Goal: Task Accomplishment & Management: Use online tool/utility

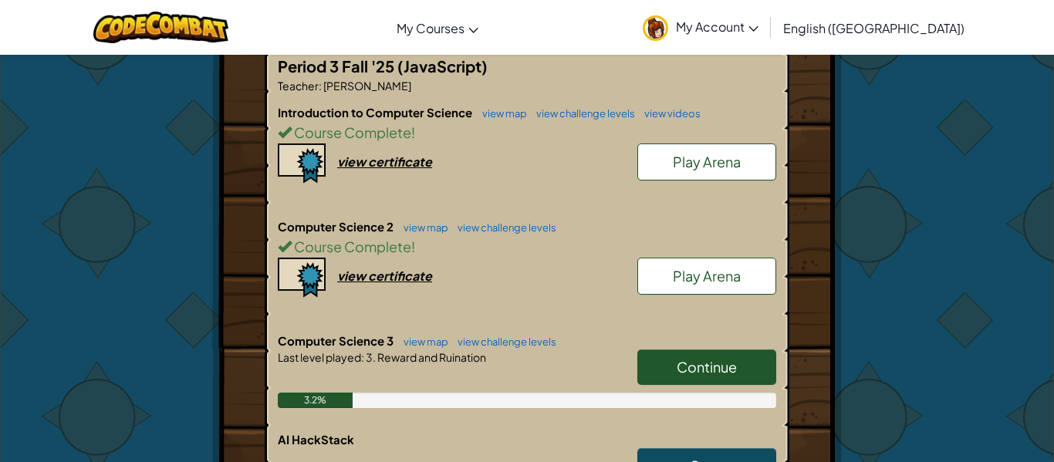
scroll to position [317, 0]
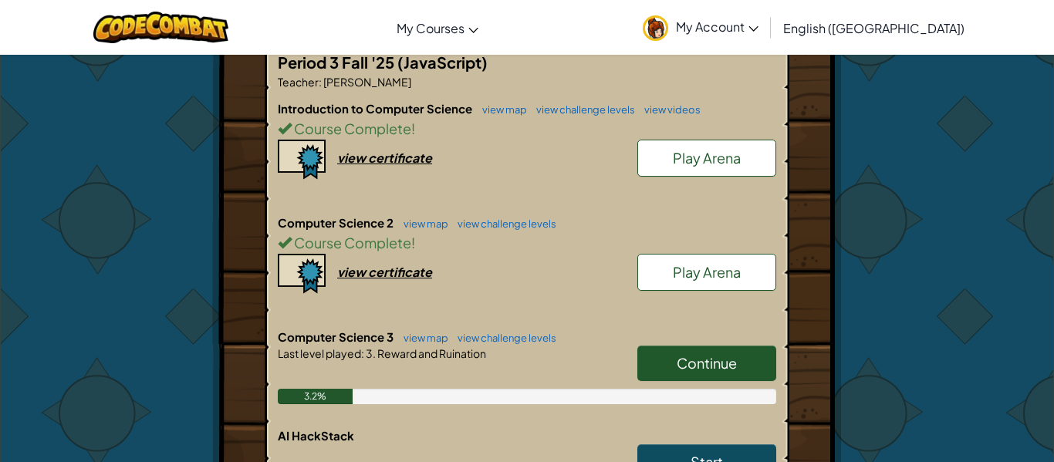
click at [688, 376] on link "Continue" at bounding box center [706, 363] width 139 height 35
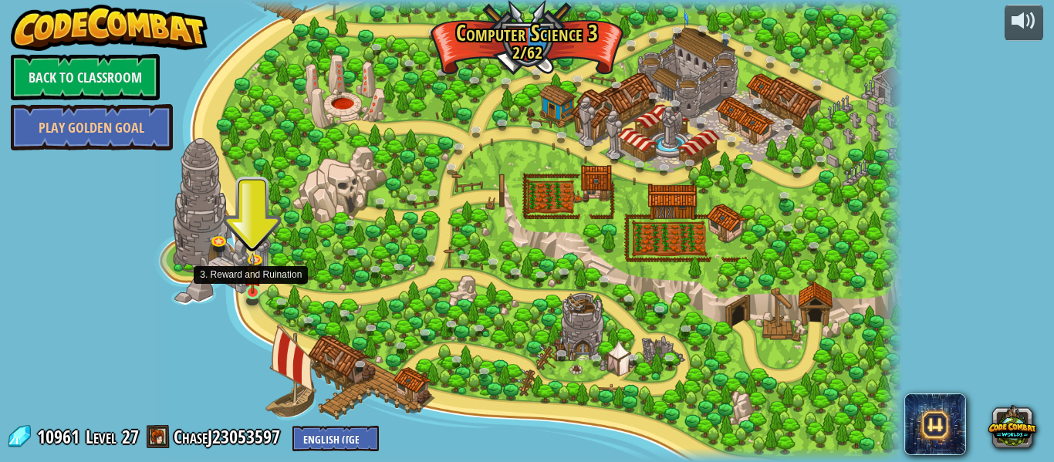
click at [252, 291] on img at bounding box center [253, 273] width 18 height 41
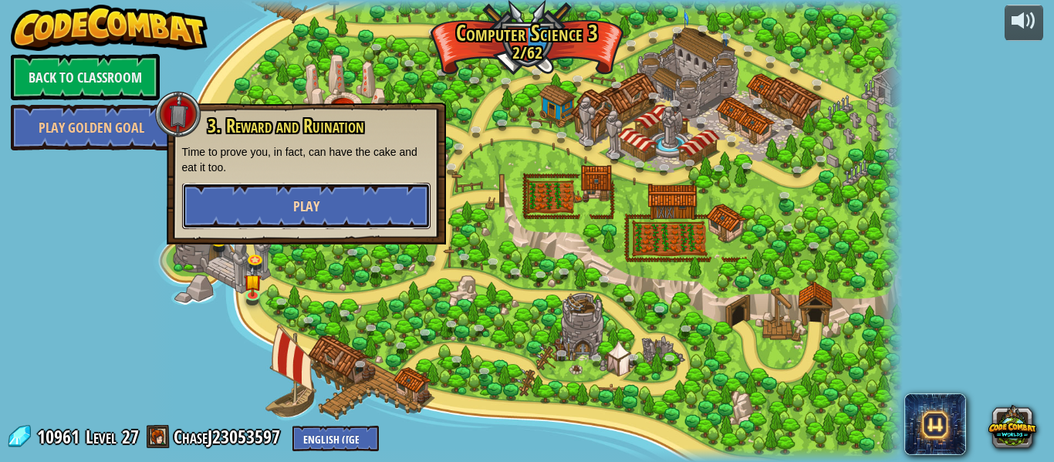
click at [273, 201] on button "Play" at bounding box center [306, 206] width 248 height 46
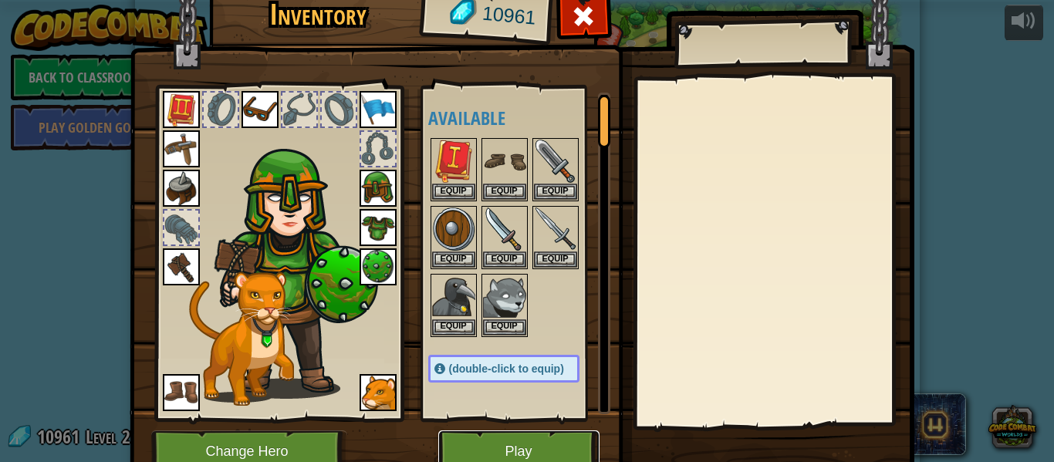
click at [507, 440] on button "Play" at bounding box center [518, 451] width 161 height 42
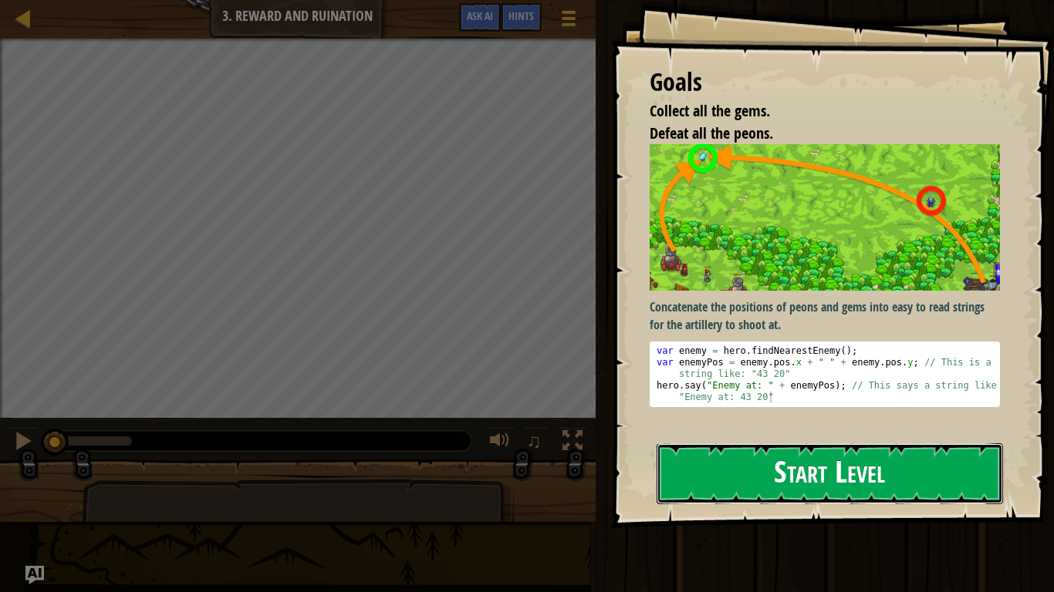
click at [705, 461] on button "Start Level" at bounding box center [829, 474] width 346 height 61
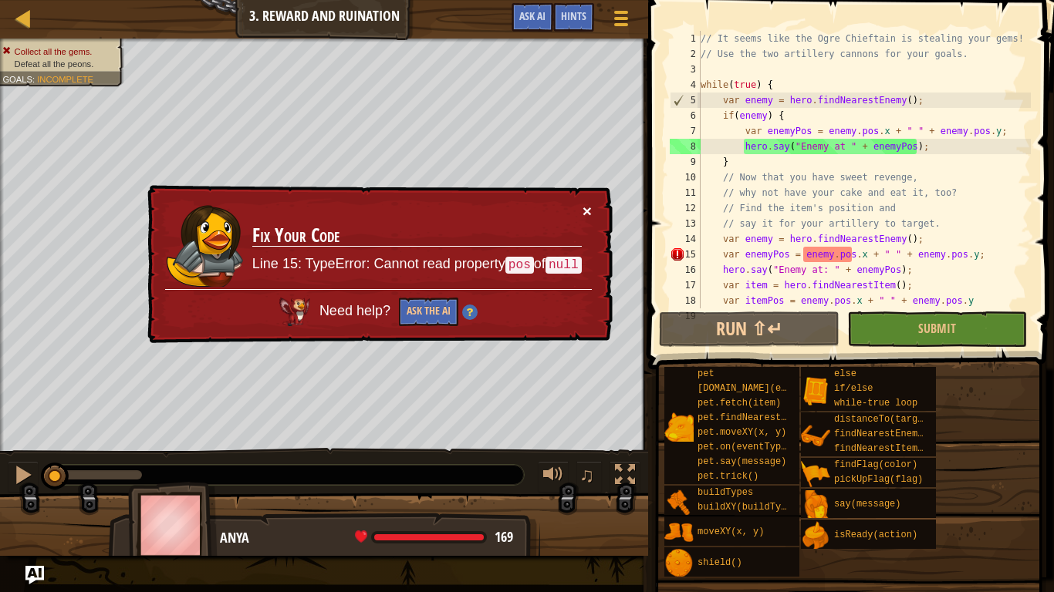
click at [586, 209] on button "×" at bounding box center [586, 211] width 9 height 16
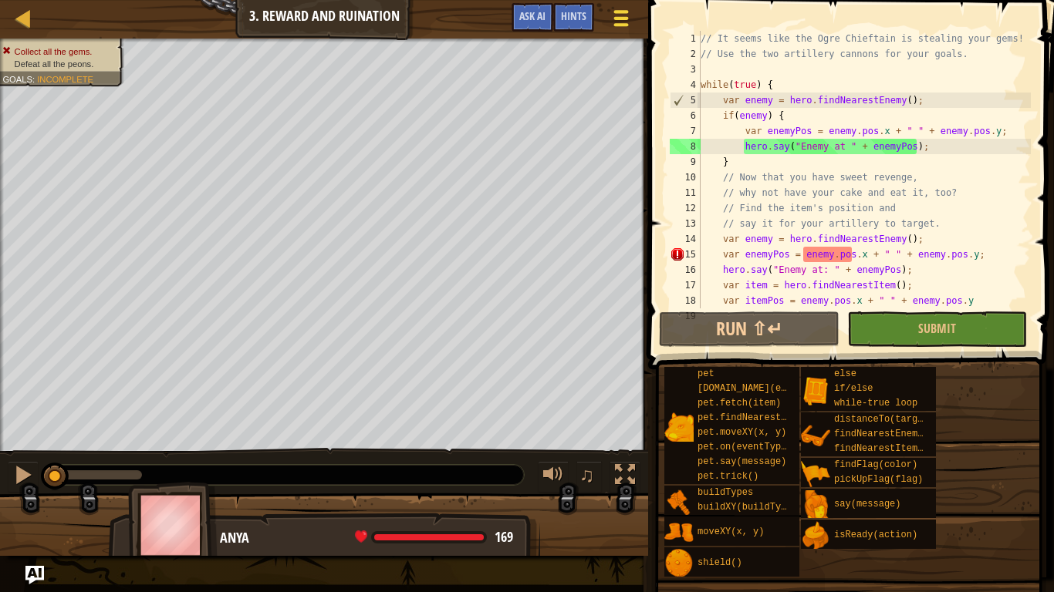
click at [614, 19] on span at bounding box center [621, 18] width 15 height 3
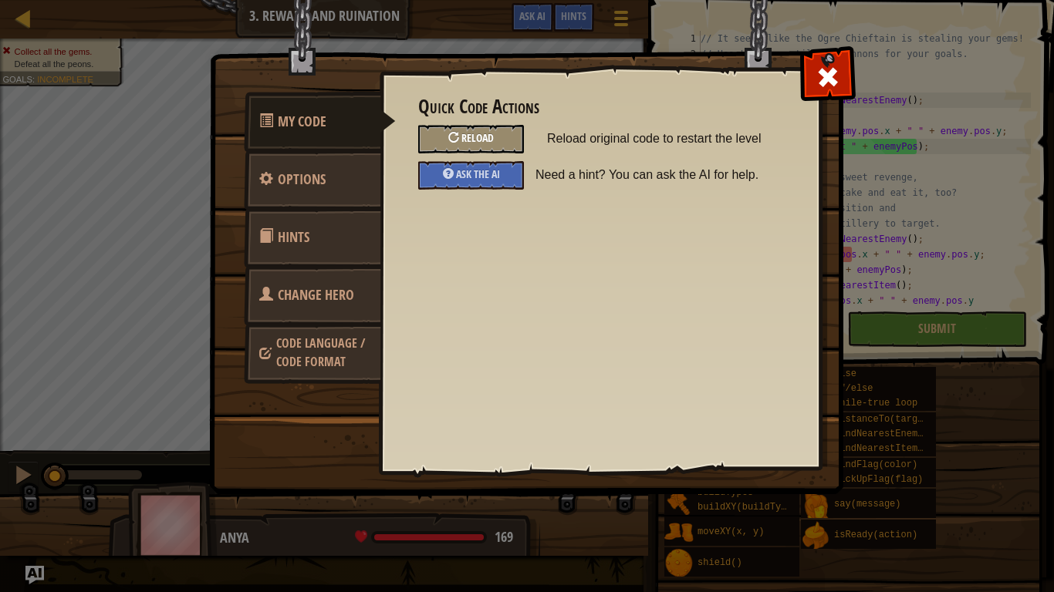
click at [498, 143] on div "Reload" at bounding box center [471, 139] width 106 height 29
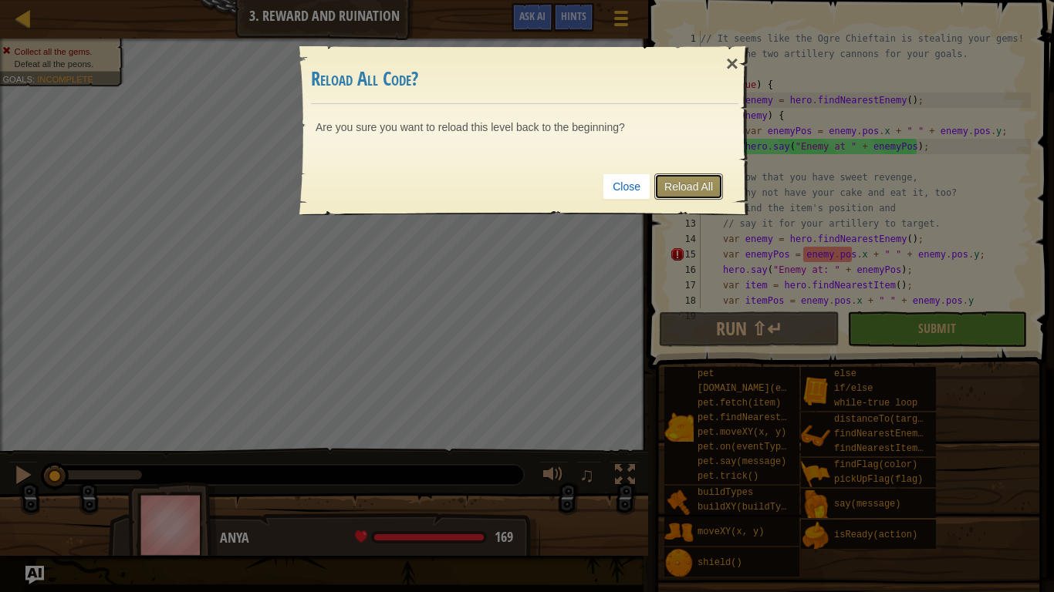
click at [680, 187] on link "Reload All" at bounding box center [688, 187] width 69 height 26
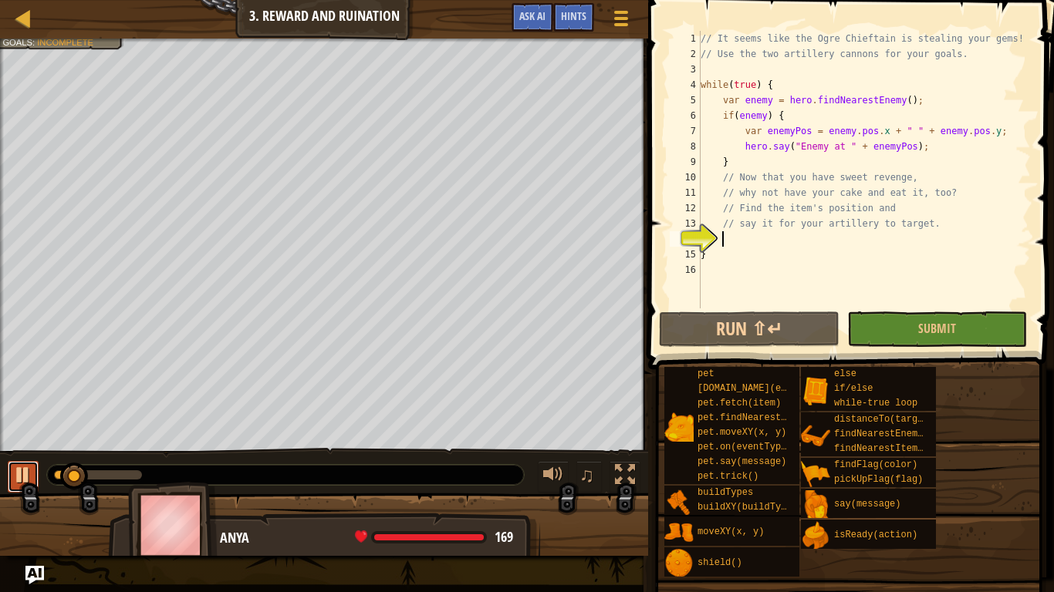
click at [25, 461] on div at bounding box center [23, 475] width 20 height 20
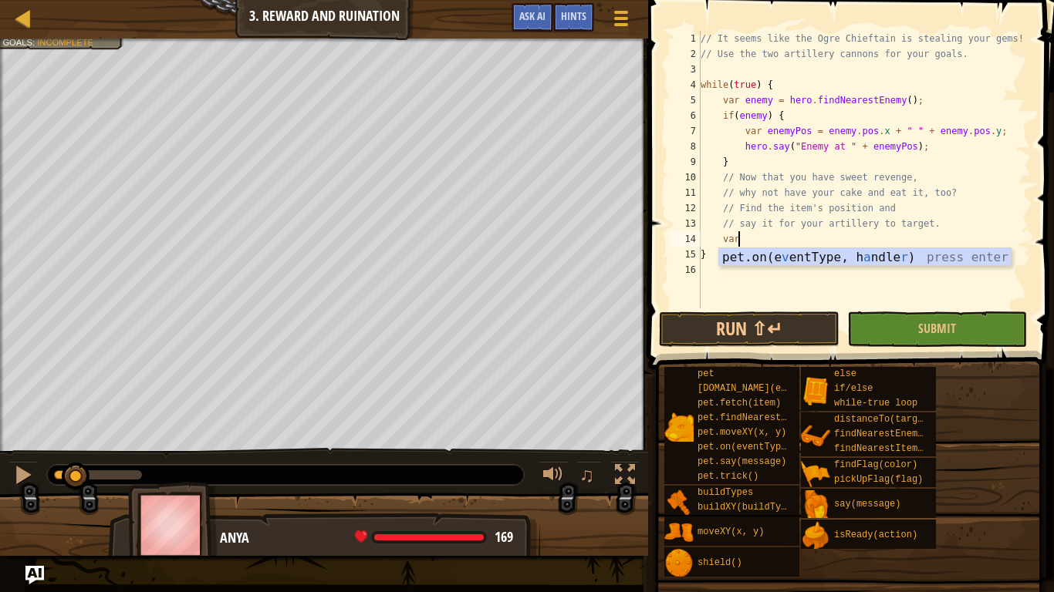
scroll to position [7, 5]
type textarea "v"
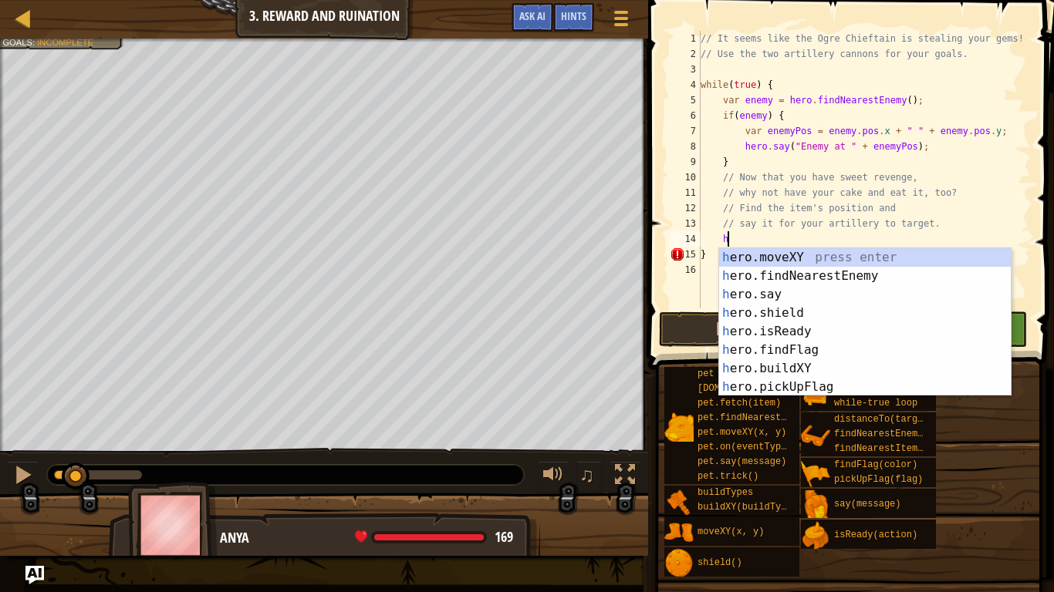
type textarea "hero"
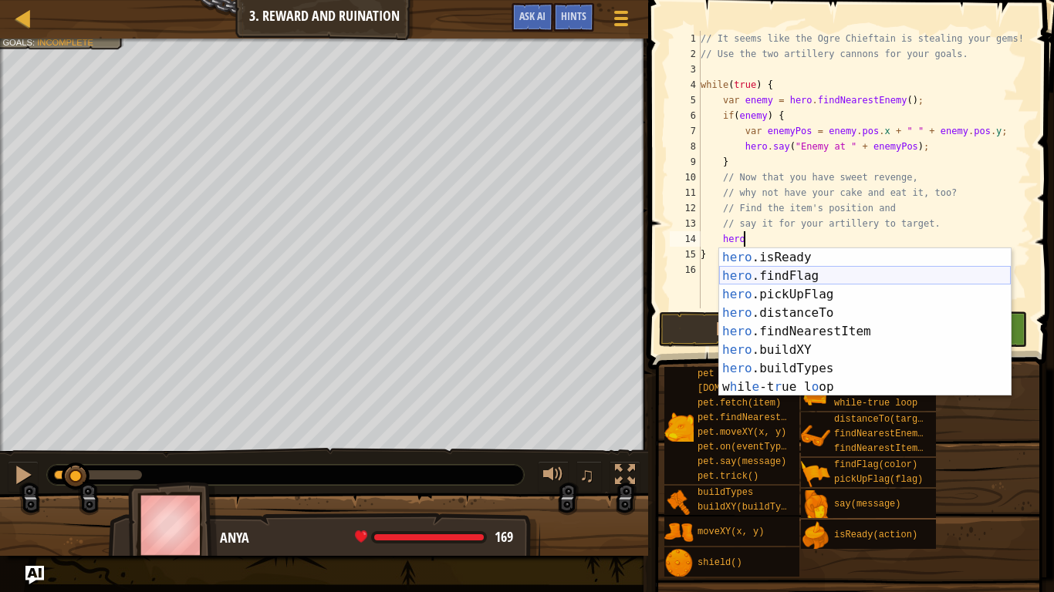
scroll to position [74, 0]
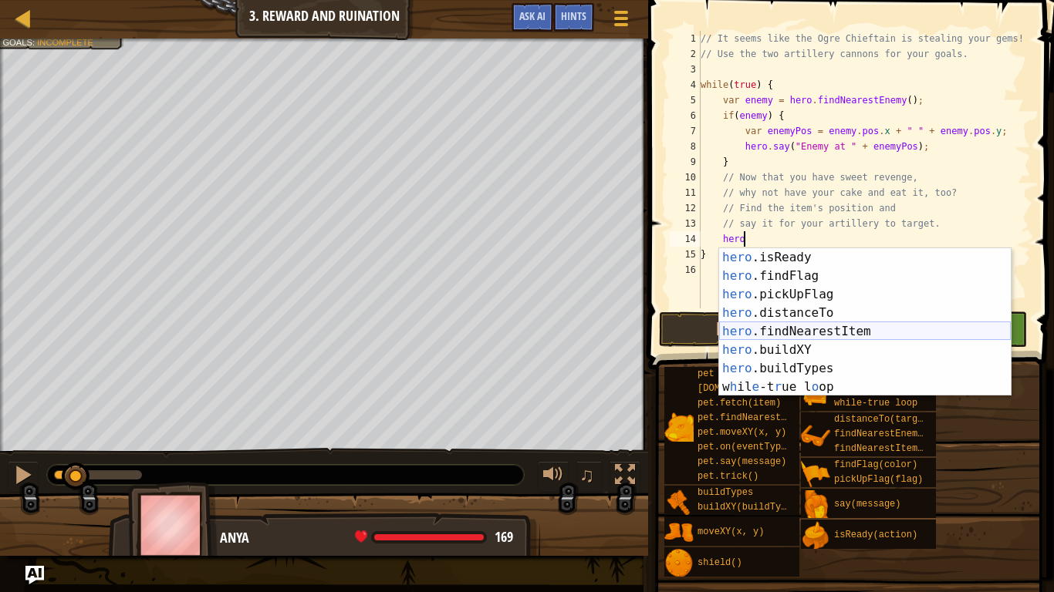
click at [813, 333] on div "hero .isReady press enter hero .findFlag press enter hero .pickUpFlag press ent…" at bounding box center [865, 340] width 292 height 185
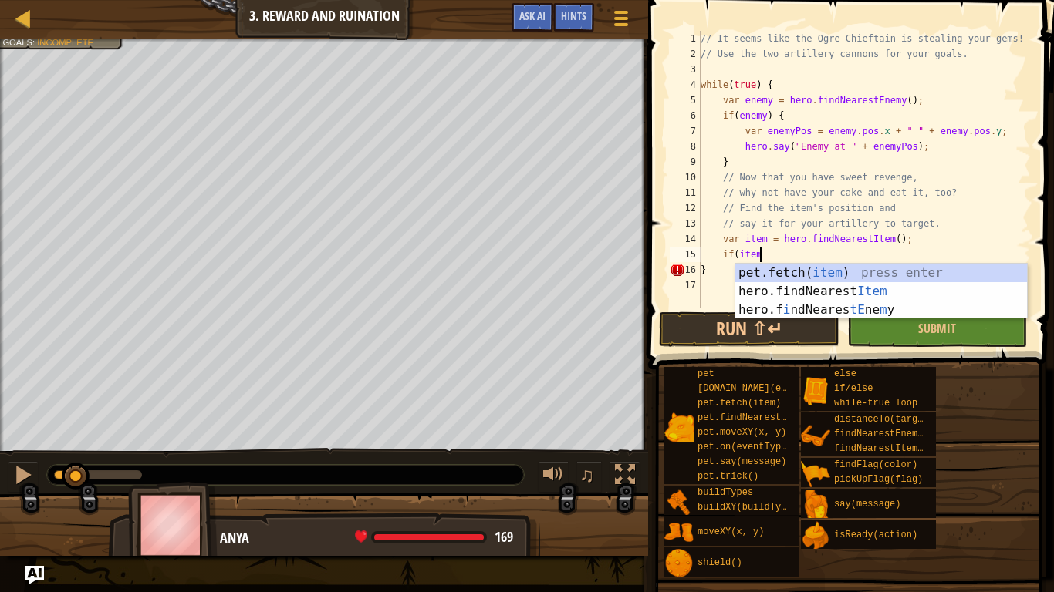
scroll to position [7, 8]
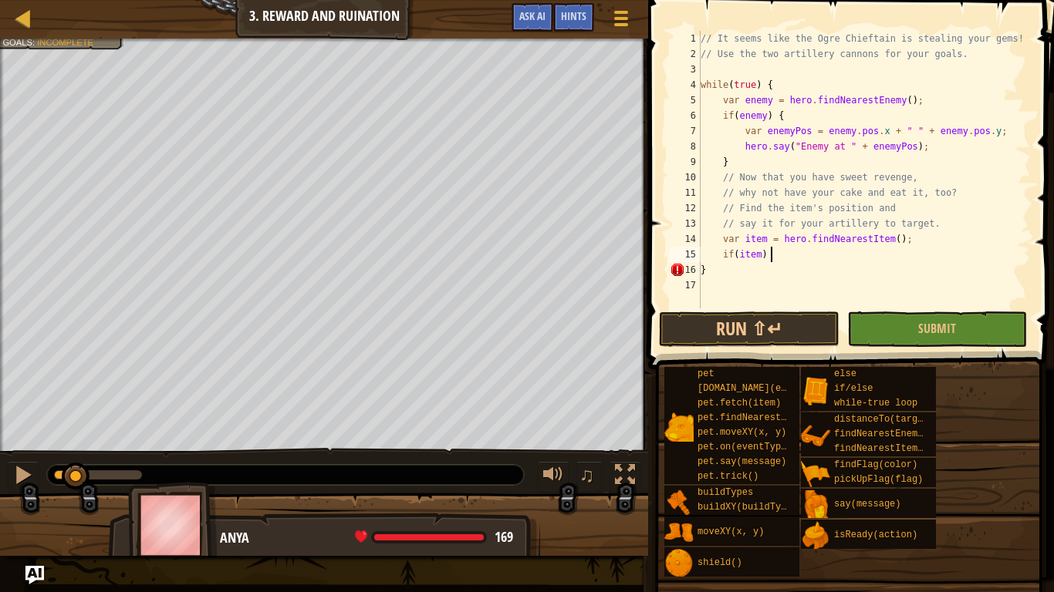
type textarea "if(item) {"
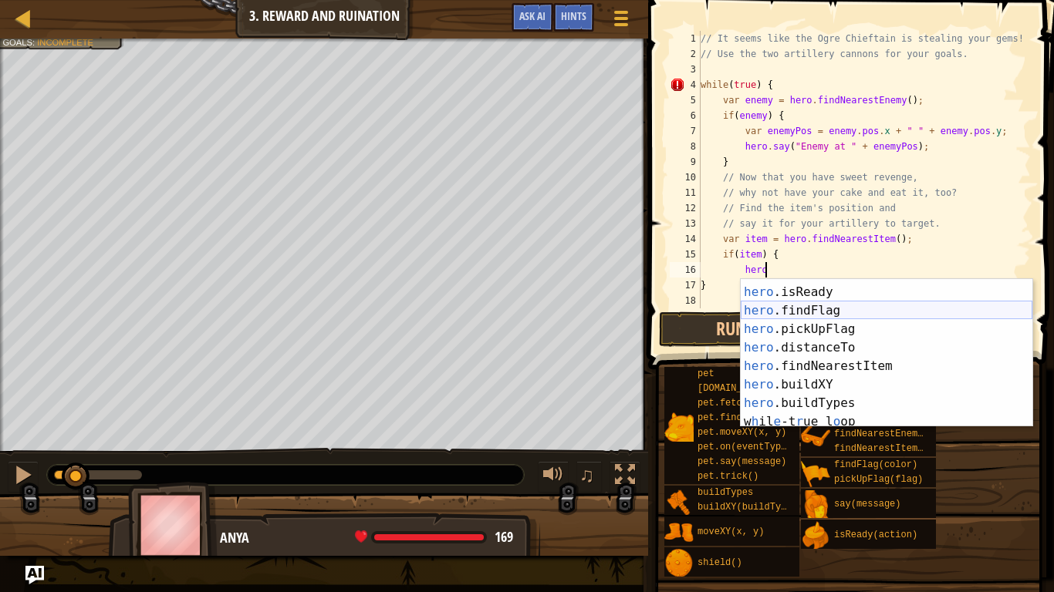
scroll to position [74, 0]
click at [822, 248] on div "// It seems like the Ogre Chieftain is stealing your gems! // Use the two artil…" at bounding box center [863, 185] width 333 height 309
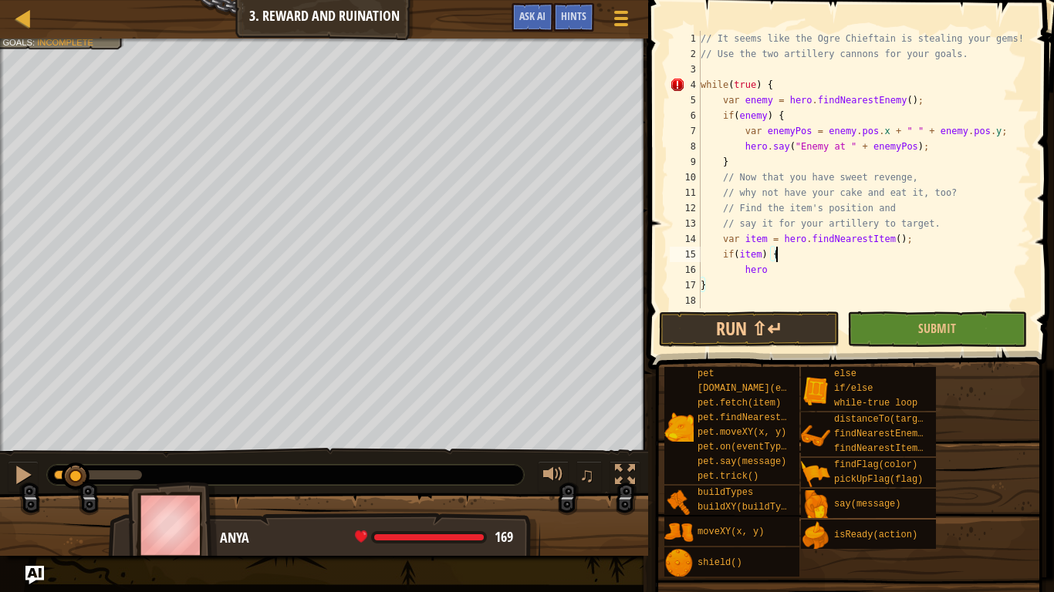
click at [801, 269] on div "// It seems like the Ogre Chieftain is stealing your gems! // Use the two artil…" at bounding box center [863, 185] width 333 height 309
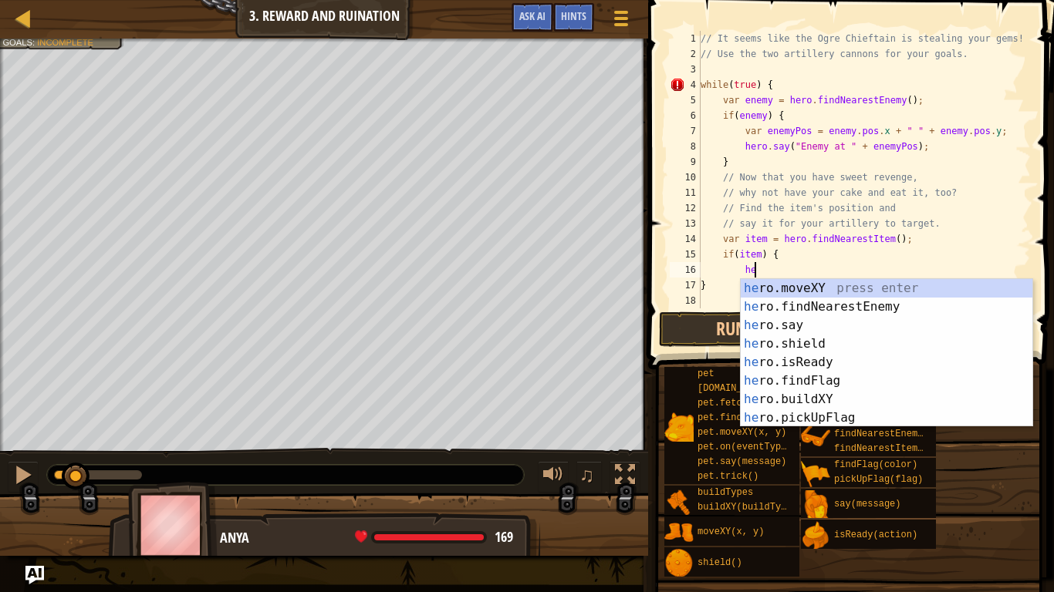
type textarea "h"
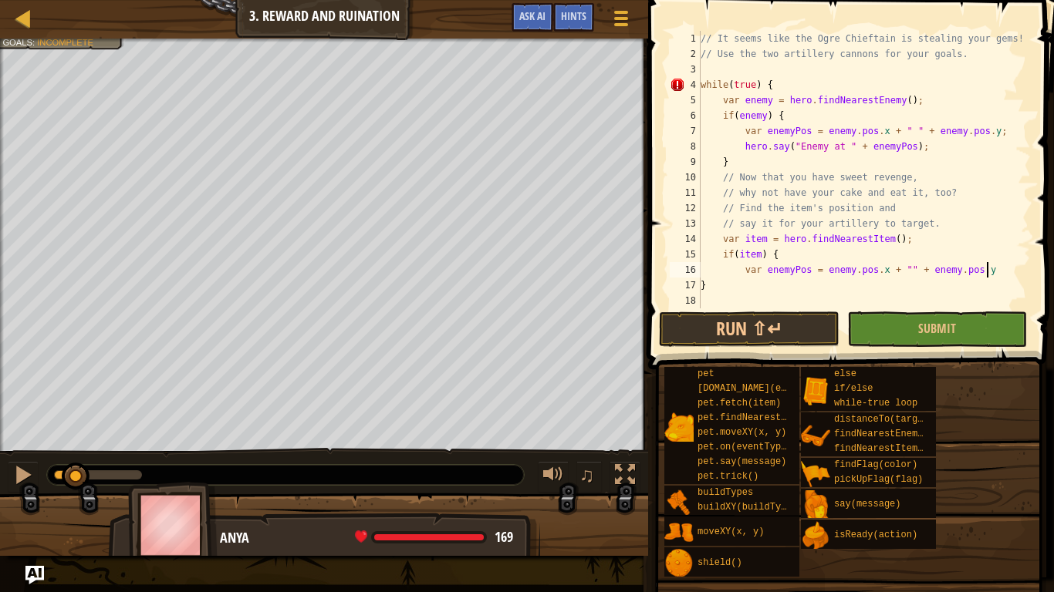
scroll to position [7, 41]
click at [791, 268] on div "// It seems like the Ogre Chieftain is stealing your gems! // Use the two artil…" at bounding box center [863, 185] width 333 height 309
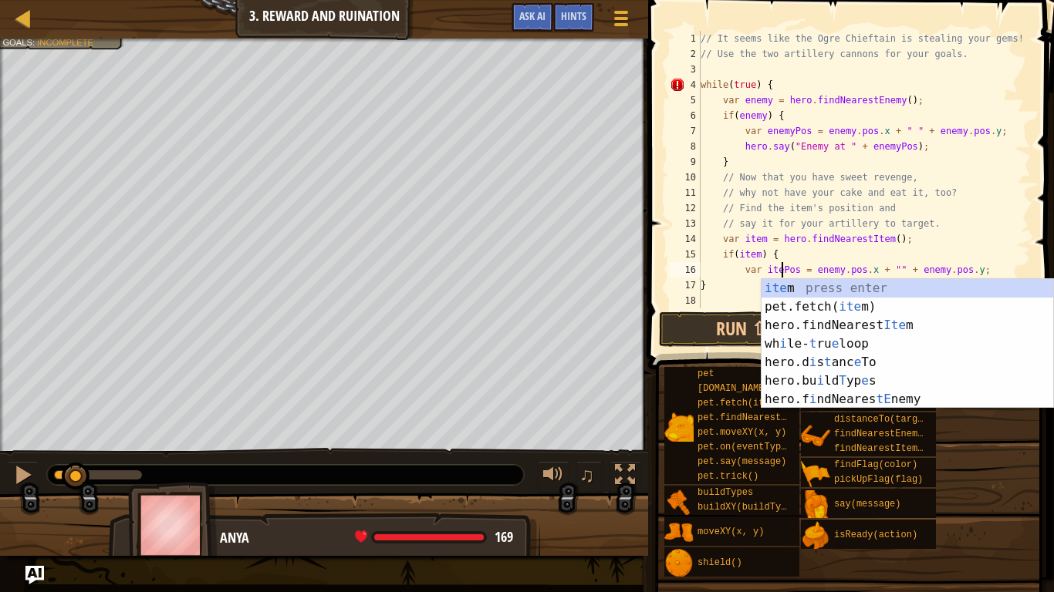
scroll to position [7, 13]
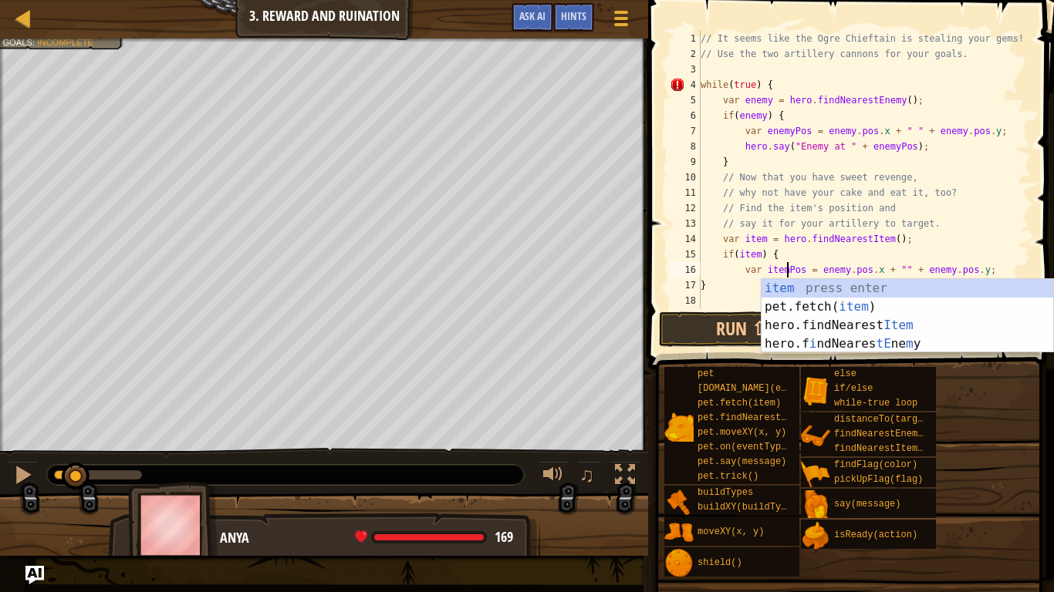
click at [846, 267] on div "// It seems like the Ogre Chieftain is stealing your gems! // Use the two artil…" at bounding box center [863, 185] width 333 height 309
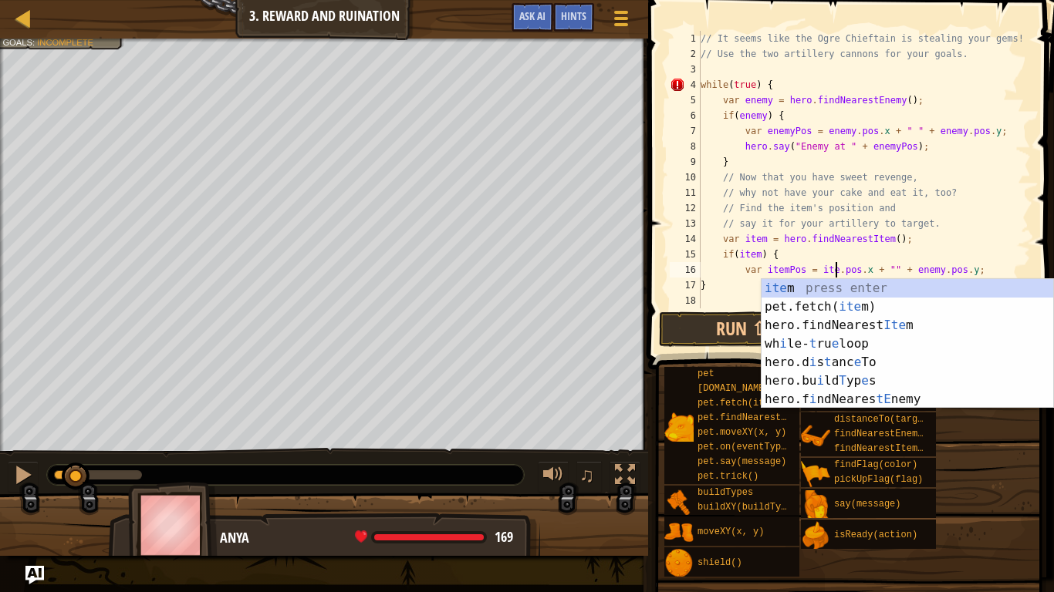
scroll to position [7, 21]
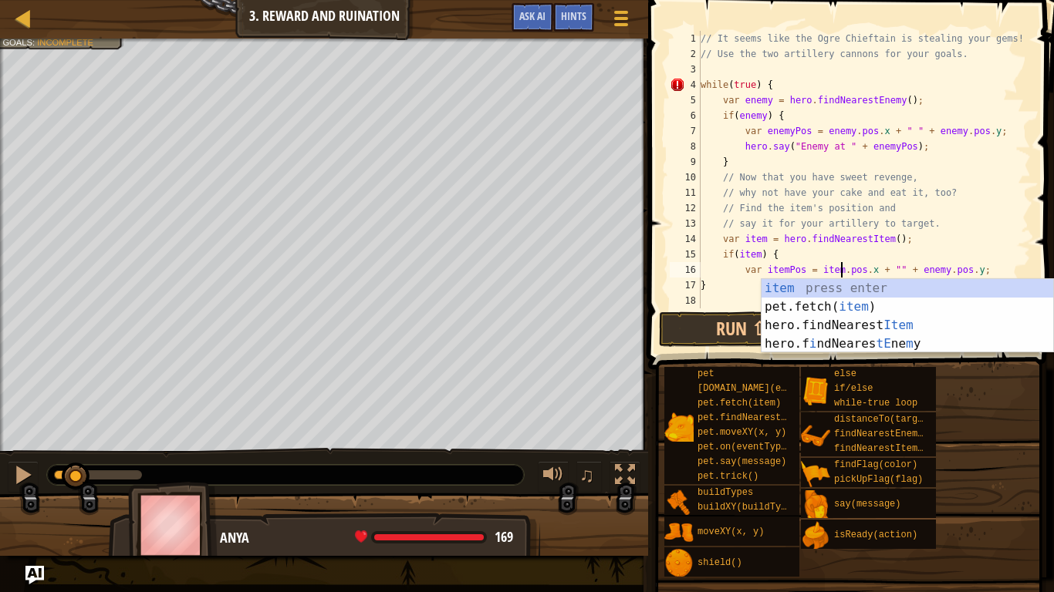
click at [941, 268] on div "// It seems like the Ogre Chieftain is stealing your gems! // Use the two artil…" at bounding box center [863, 185] width 333 height 309
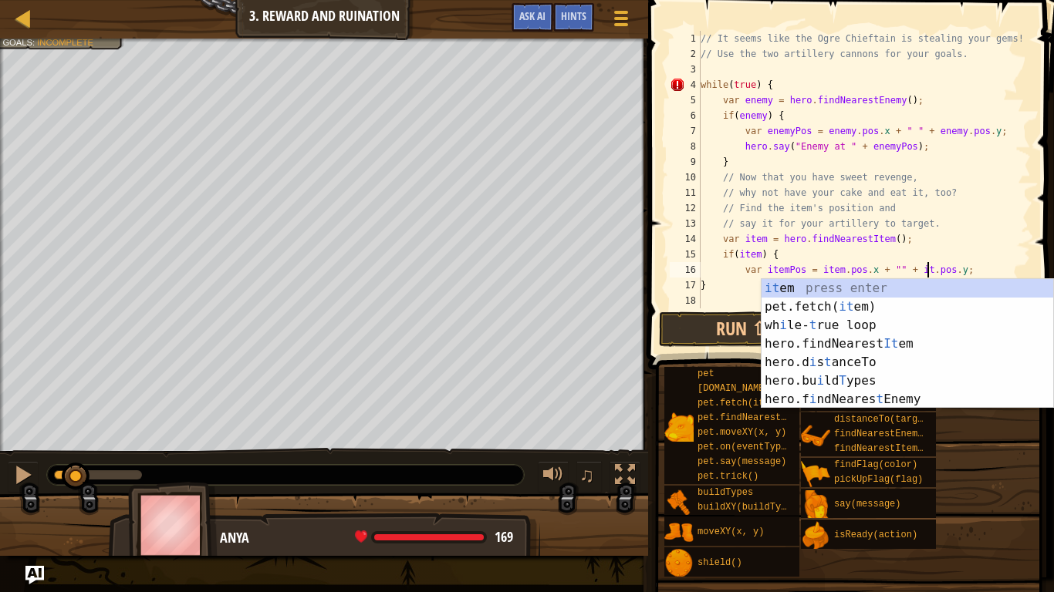
type textarea "var itemPos = item.pos.x + "" + item.pos.y;"
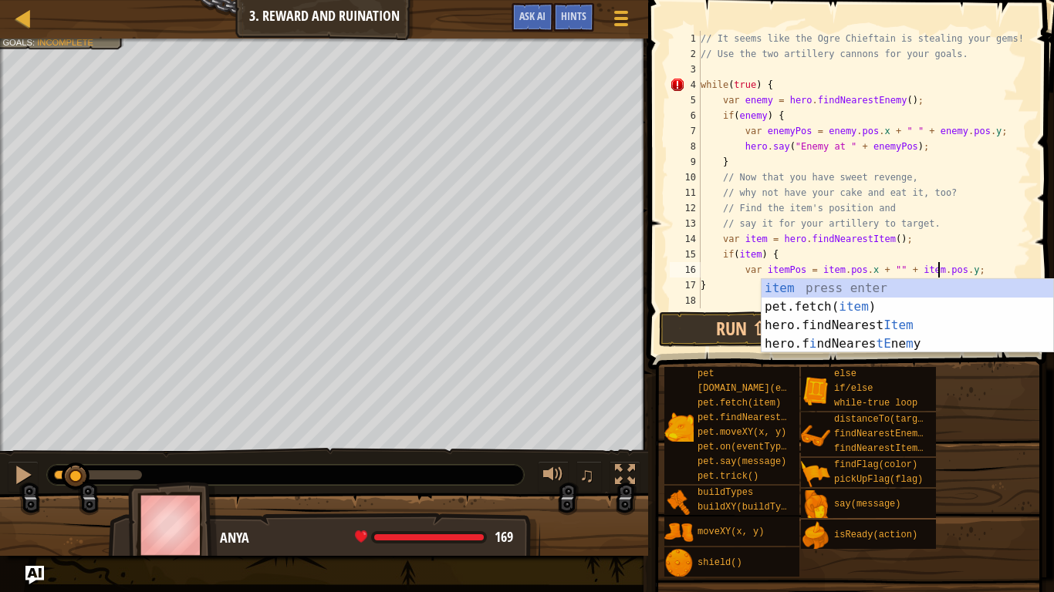
scroll to position [7, 35]
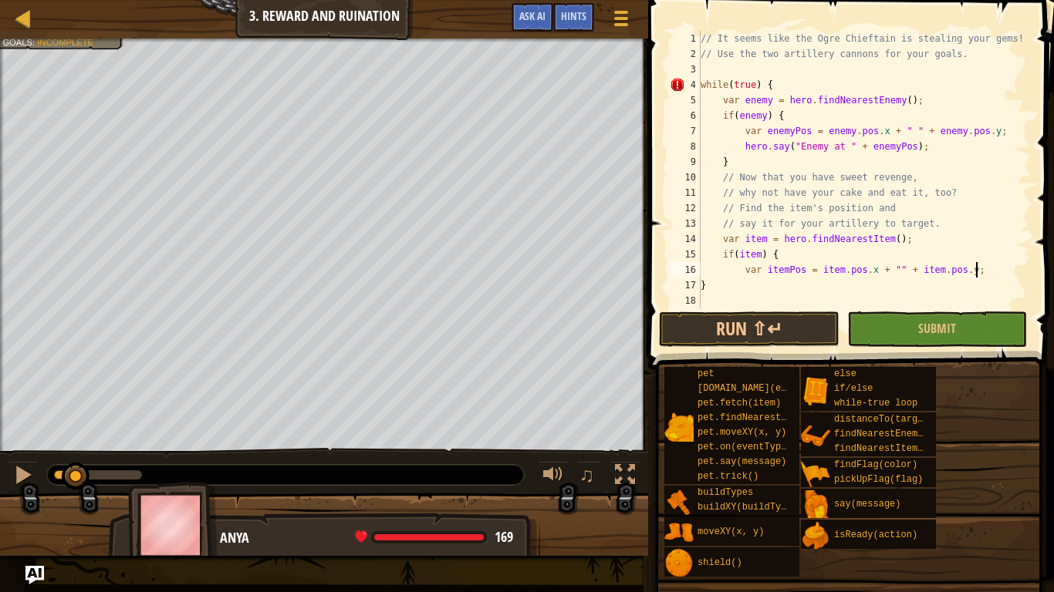
click at [986, 272] on div "// It seems like the Ogre Chieftain is stealing your gems! // Use the two artil…" at bounding box center [863, 185] width 333 height 309
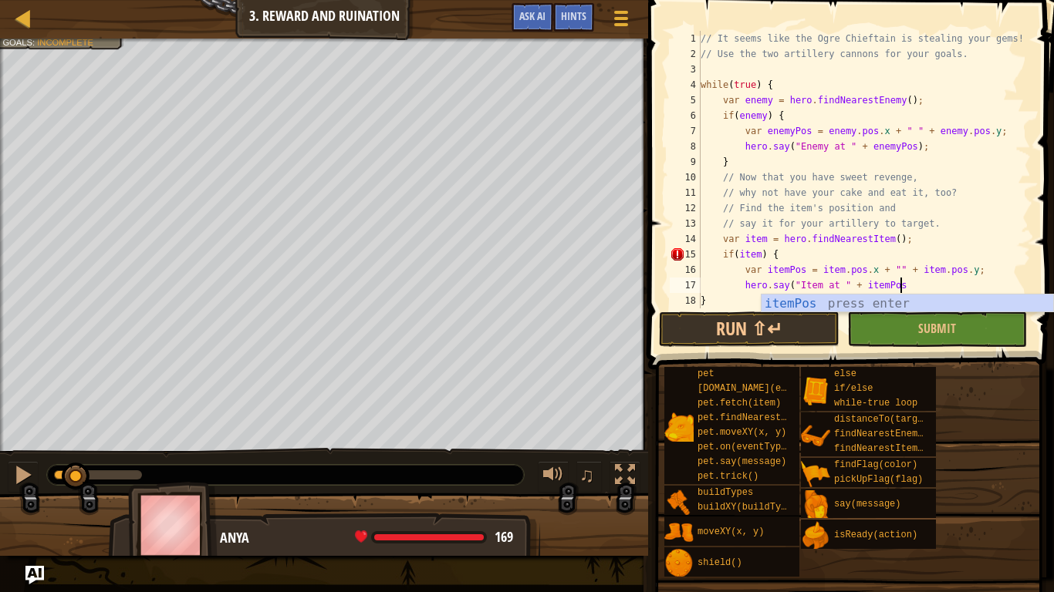
scroll to position [7, 28]
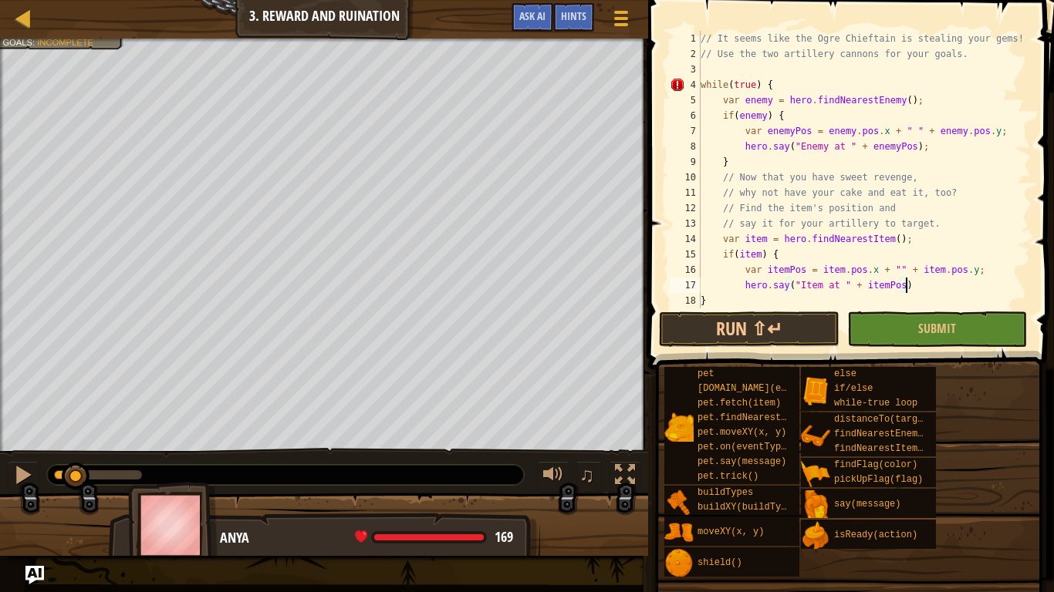
type textarea "hero.say("Item at " + itemPos);"
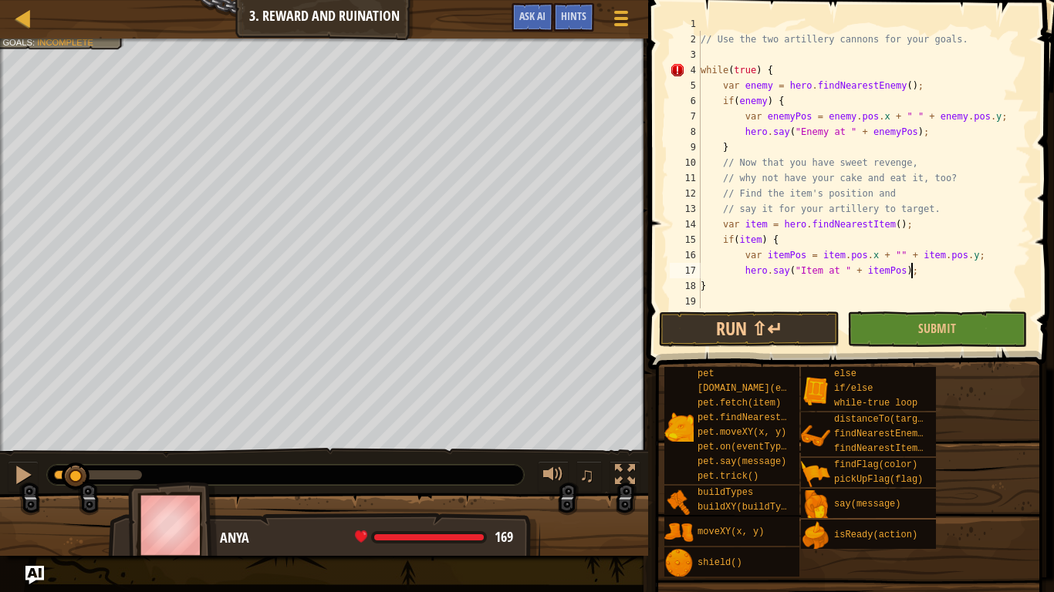
scroll to position [15, 0]
type textarea """
click at [770, 338] on button "Run ⇧↵" at bounding box center [749, 329] width 180 height 35
type textarea "}"
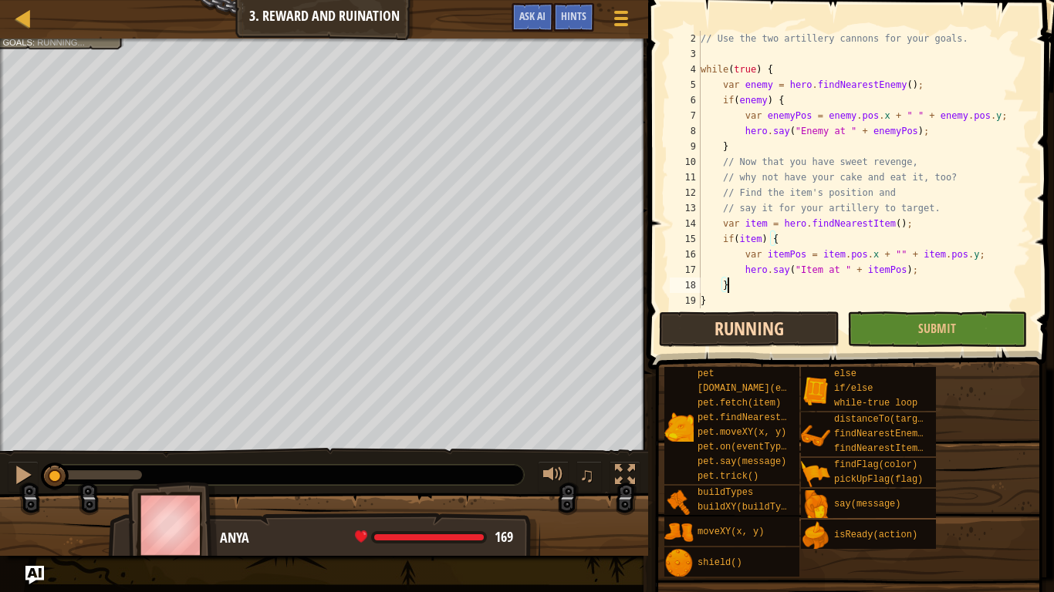
scroll to position [7, 3]
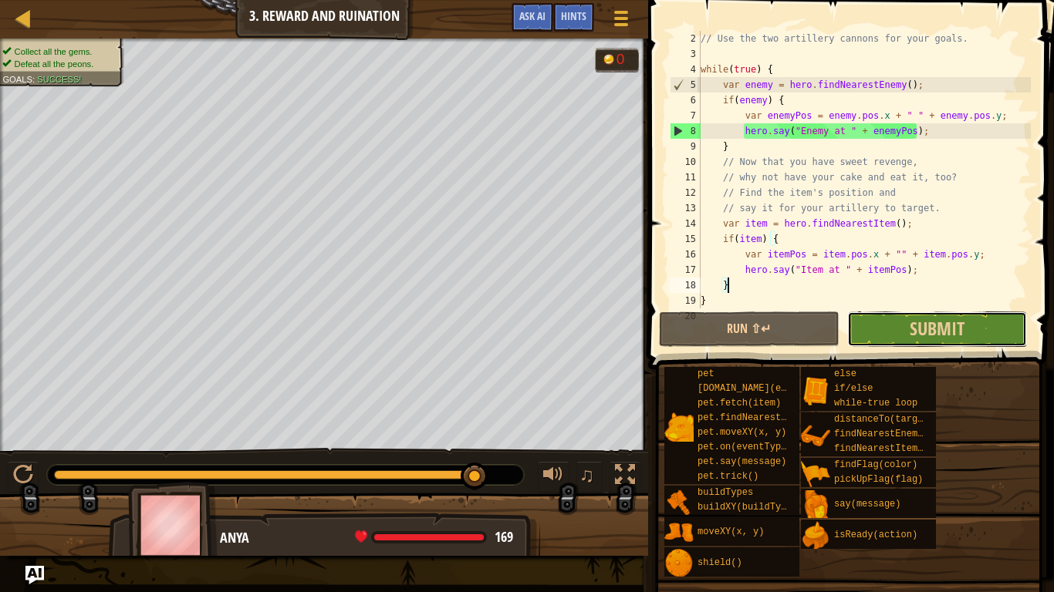
click at [906, 330] on button "Submit" at bounding box center [937, 329] width 180 height 35
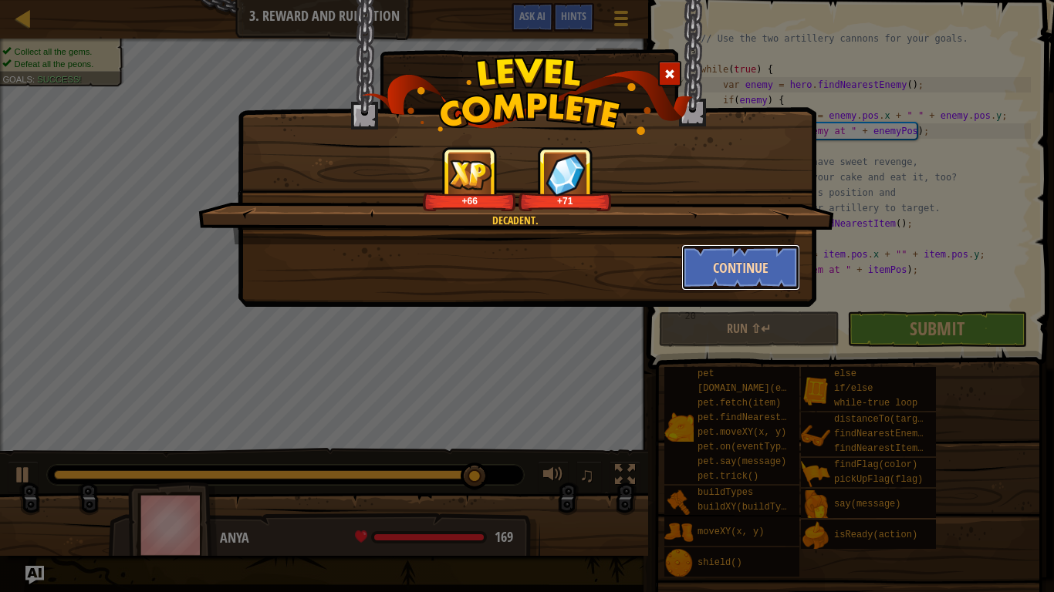
click at [717, 279] on button "Continue" at bounding box center [741, 268] width 120 height 46
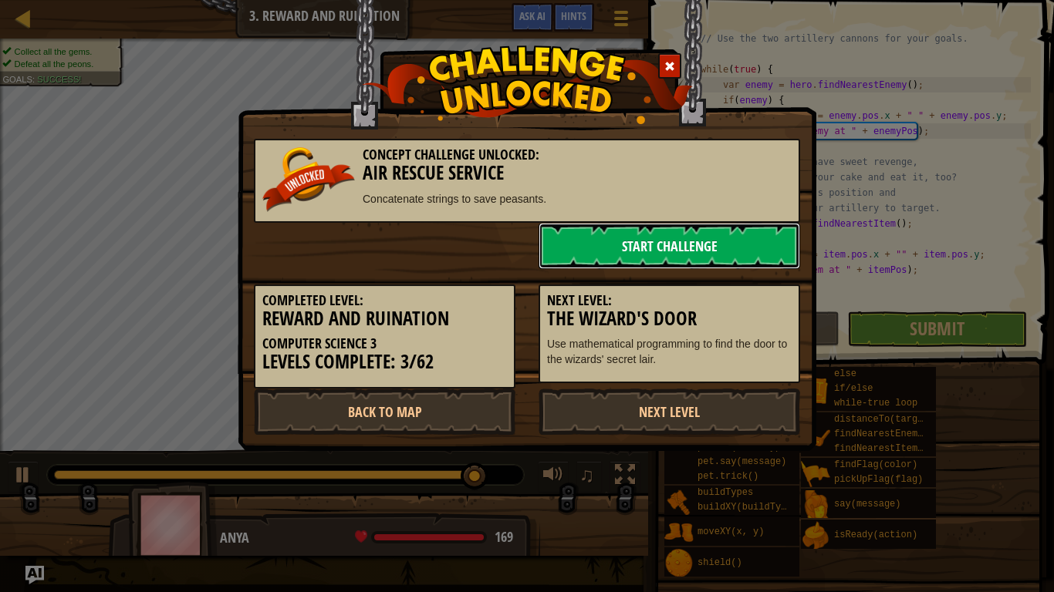
click at [619, 247] on link "Start Challenge" at bounding box center [668, 246] width 261 height 46
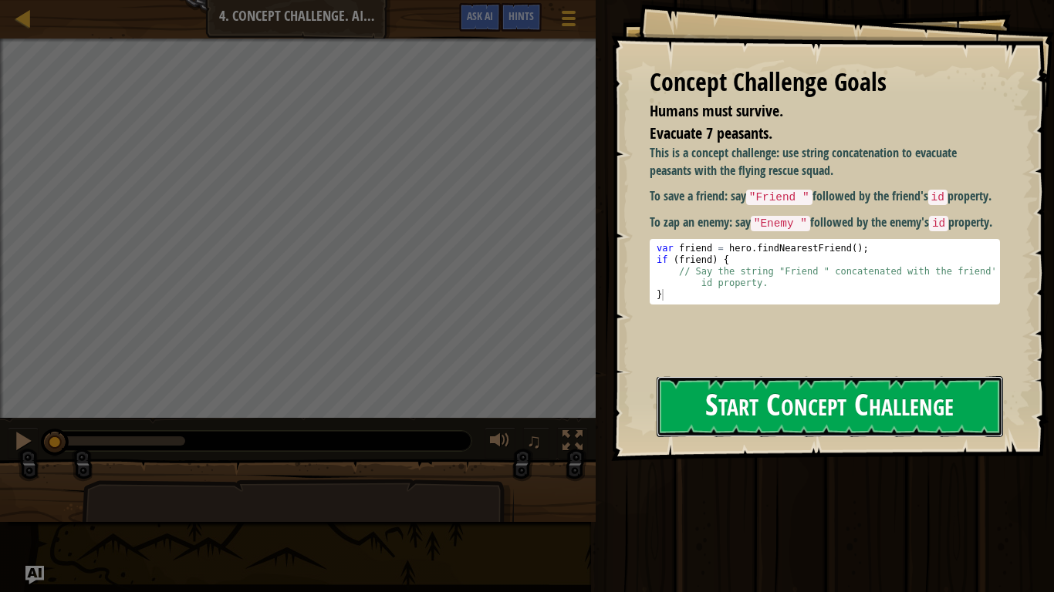
click at [691, 396] on button "Start Concept Challenge" at bounding box center [829, 406] width 346 height 61
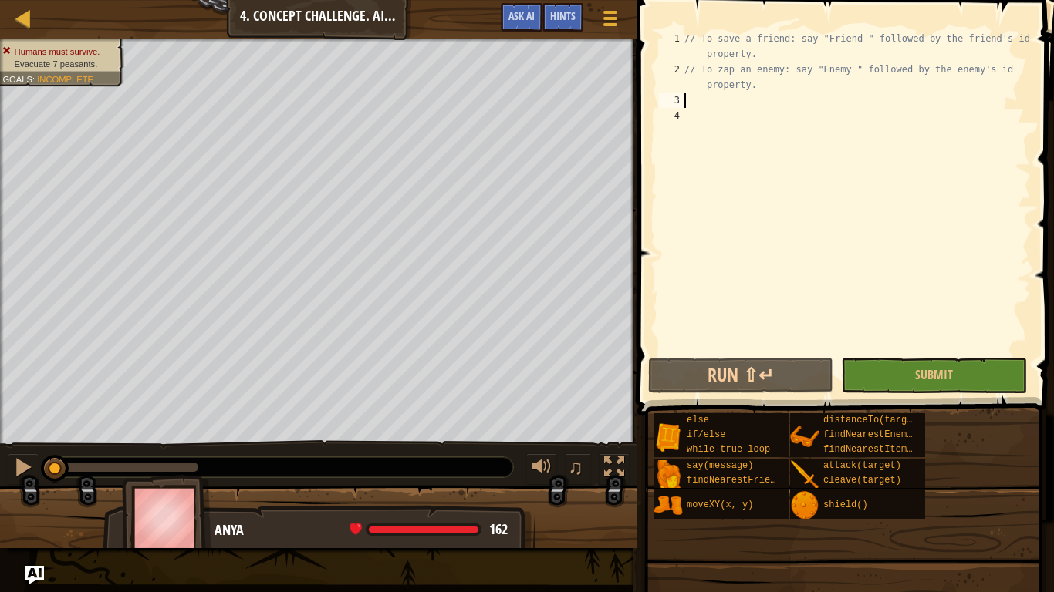
click at [716, 101] on div "// To save a friend: say "Friend " followed by the friend's id property. // To …" at bounding box center [855, 216] width 349 height 370
click at [568, 4] on div "Hints" at bounding box center [562, 17] width 41 height 29
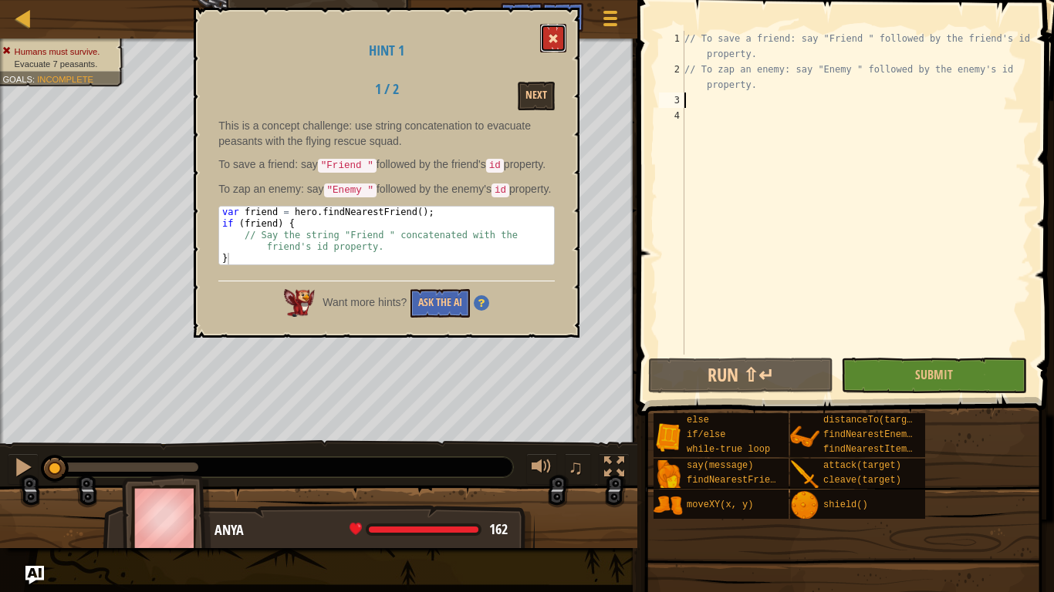
click at [552, 32] on button at bounding box center [553, 38] width 26 height 29
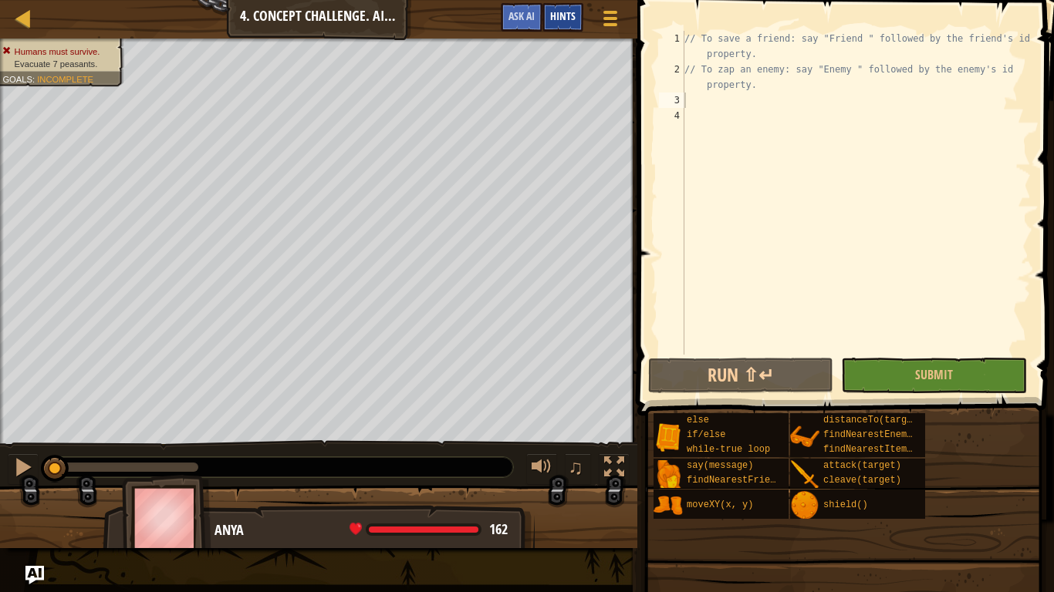
click at [554, 22] on span "Hints" at bounding box center [562, 15] width 25 height 15
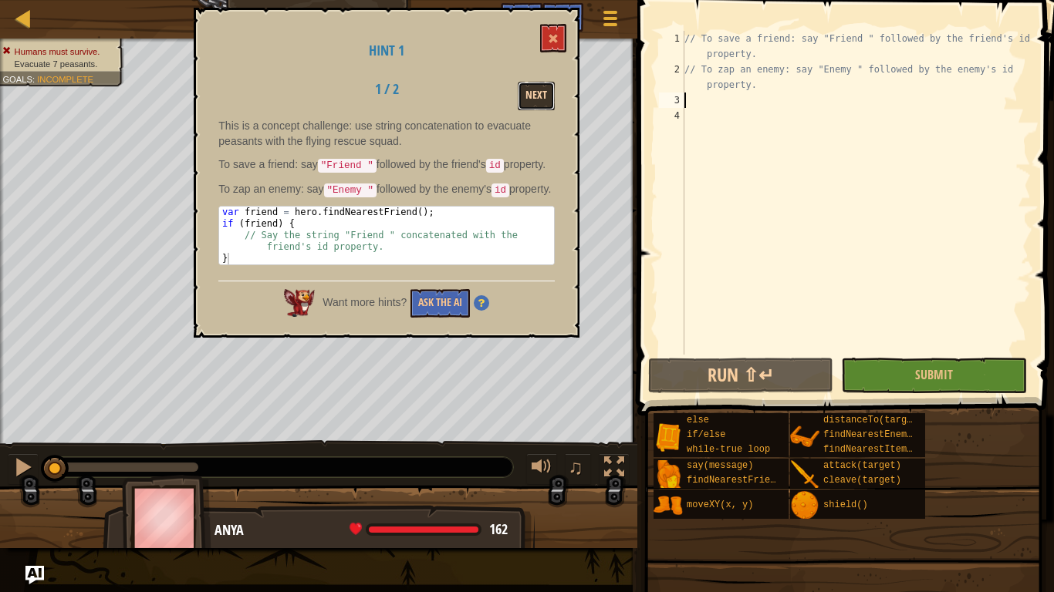
click at [528, 100] on button "Next" at bounding box center [536, 96] width 37 height 29
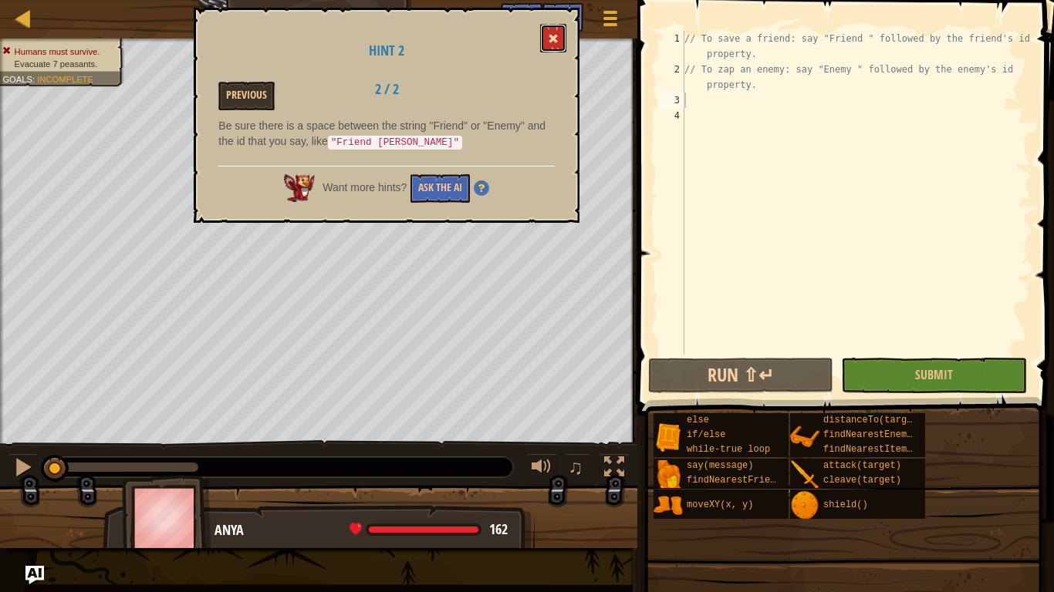
click at [543, 43] on button at bounding box center [553, 38] width 26 height 29
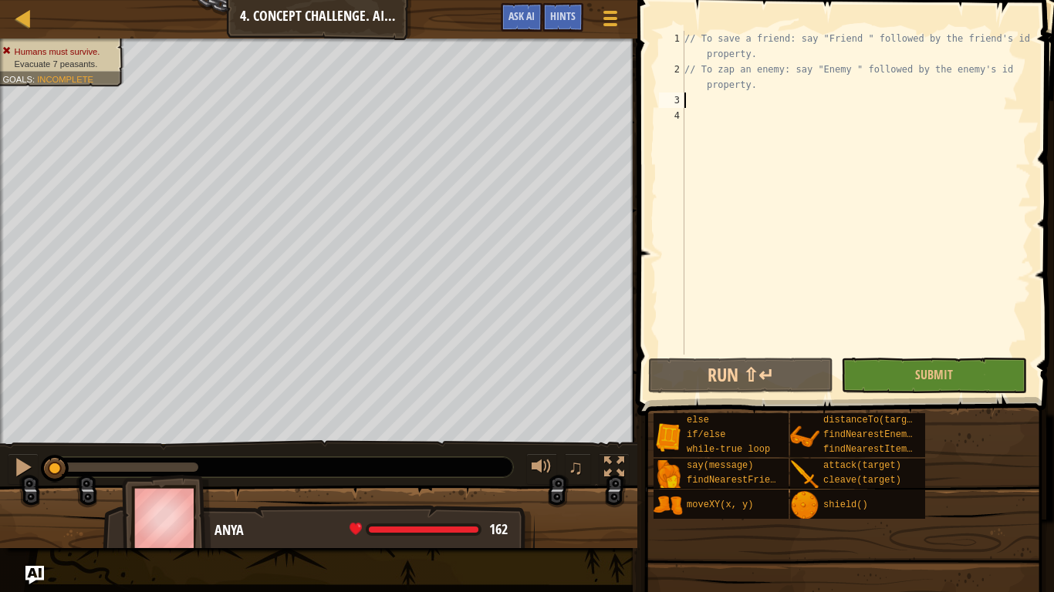
click at [707, 102] on div "// To save a friend: say "Friend " followed by the friend's id property. // To …" at bounding box center [855, 216] width 349 height 370
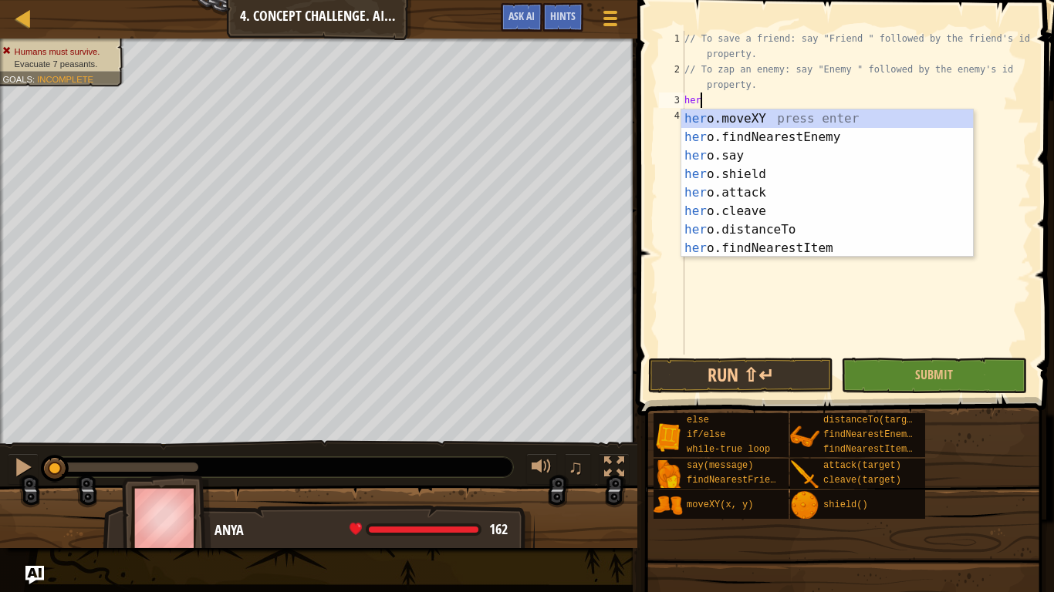
scroll to position [7, 2]
click at [722, 151] on div "hero .moveXY press enter hero .findNearestEnemy press enter hero .say press ent…" at bounding box center [827, 202] width 292 height 185
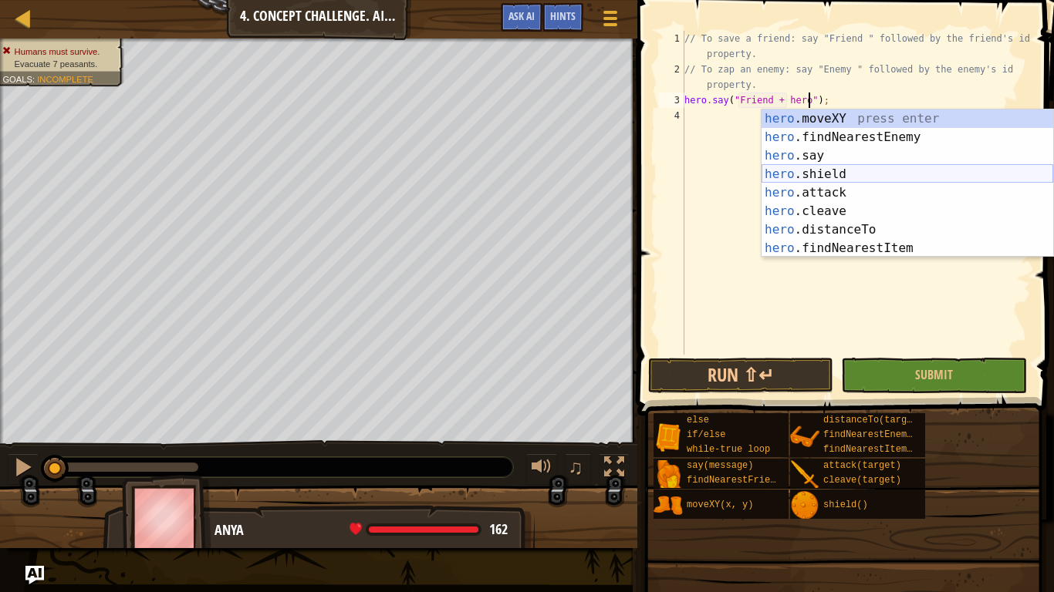
scroll to position [37, 0]
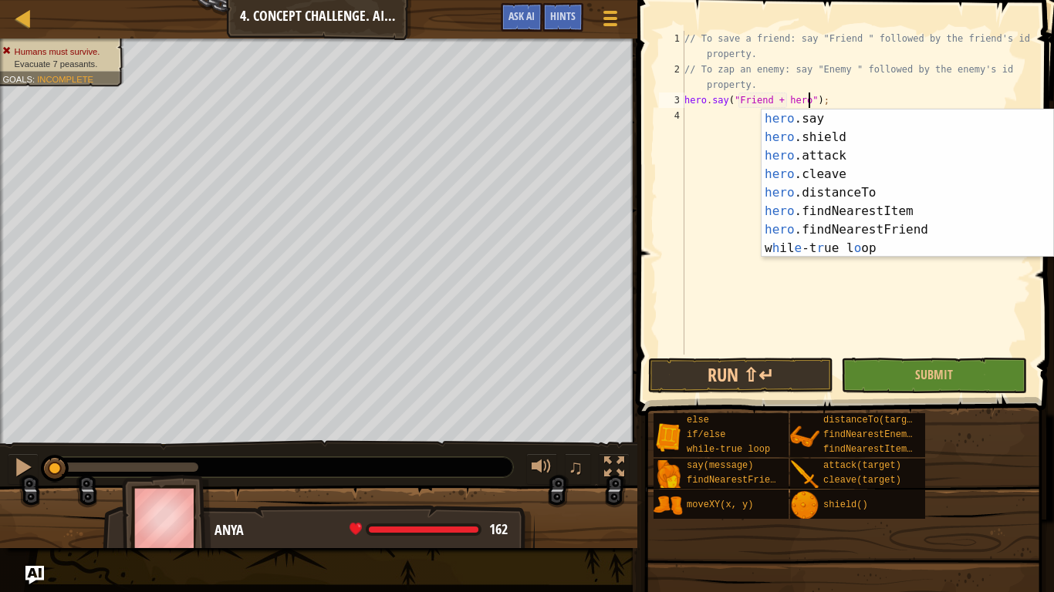
click at [873, 97] on div "// To save a friend: say "Friend " followed by the friend's id property. // To …" at bounding box center [855, 216] width 349 height 370
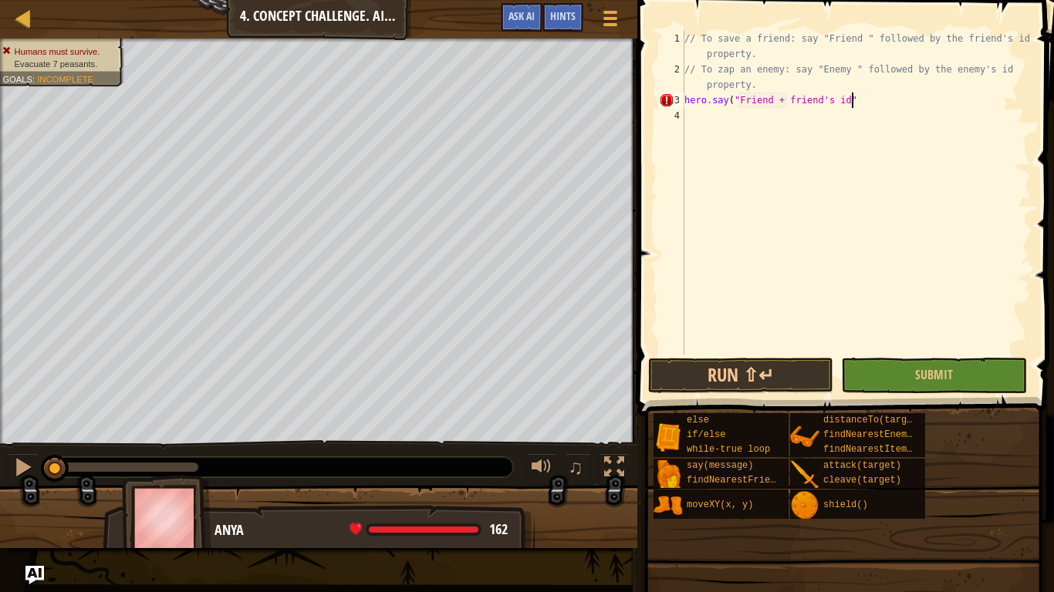
scroll to position [7, 23]
type textarea "hero.say("Friend + friend's id");"
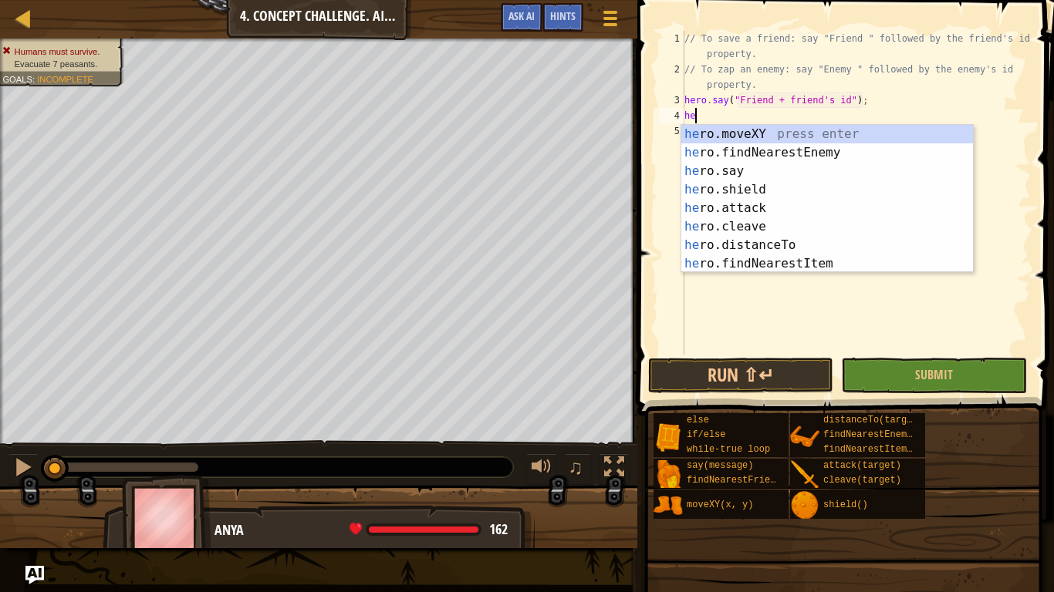
scroll to position [7, 2]
click at [730, 177] on div "hero .moveXY press enter hero .findNearestEnemy press enter hero .say press ent…" at bounding box center [827, 217] width 292 height 185
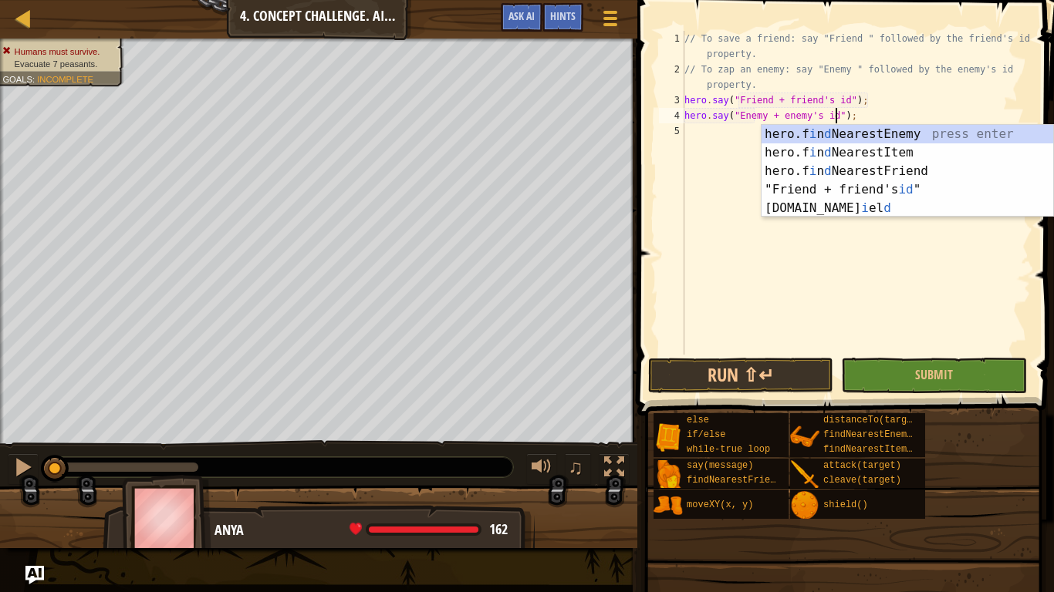
scroll to position [7, 22]
click at [750, 367] on button "Run ⇧↵" at bounding box center [740, 375] width 185 height 35
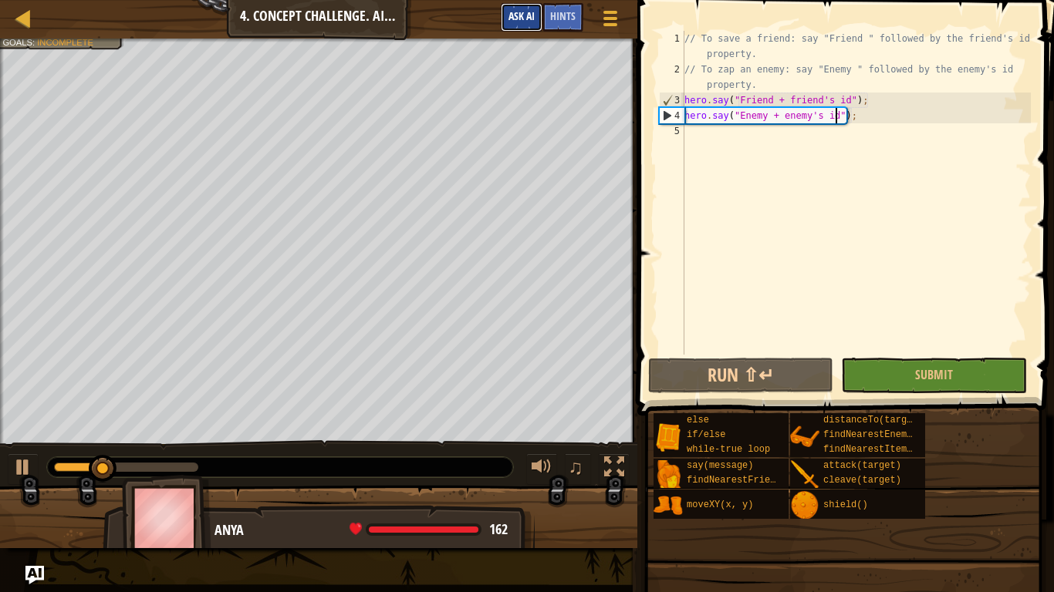
click at [508, 12] on span "Ask AI" at bounding box center [521, 15] width 26 height 15
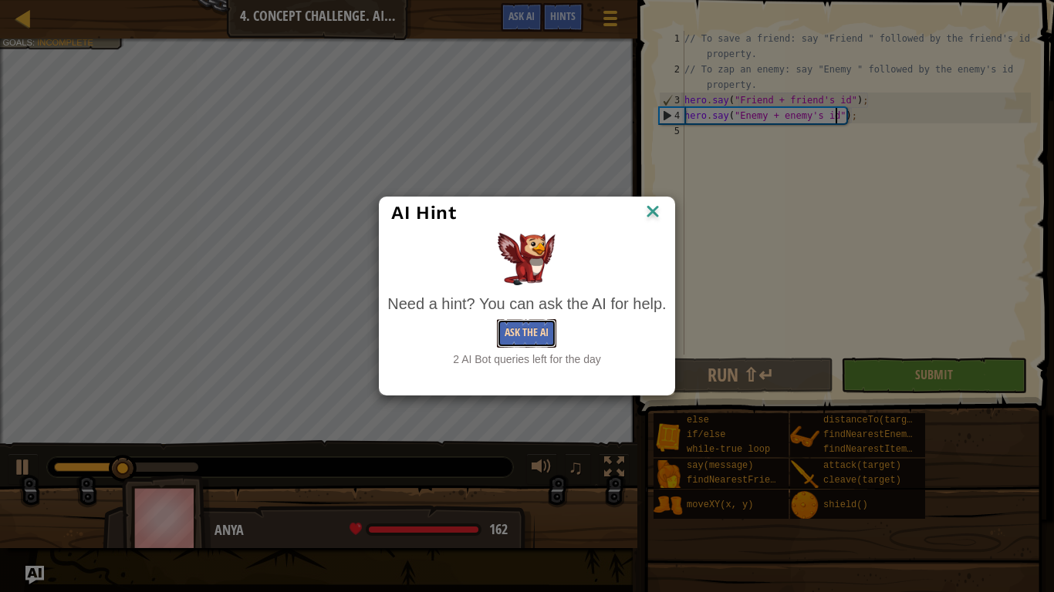
click at [510, 336] on button "Ask the AI" at bounding box center [526, 333] width 59 height 29
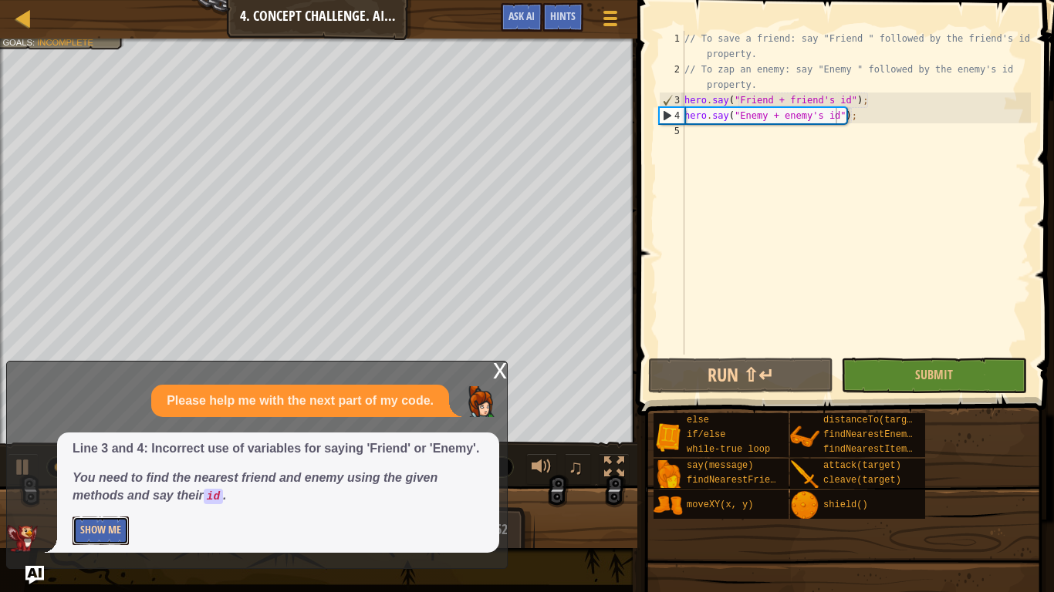
click at [113, 461] on button "Show Me" at bounding box center [101, 531] width 56 height 29
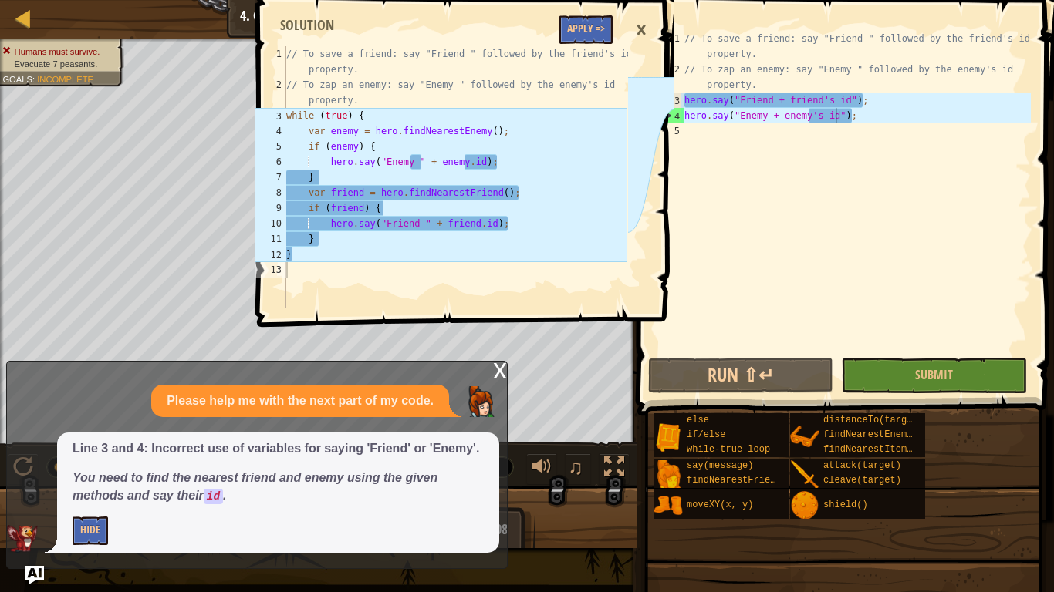
click at [877, 96] on div "// To save a friend: say "Friend " followed by the friend's id property. // To …" at bounding box center [855, 216] width 349 height 370
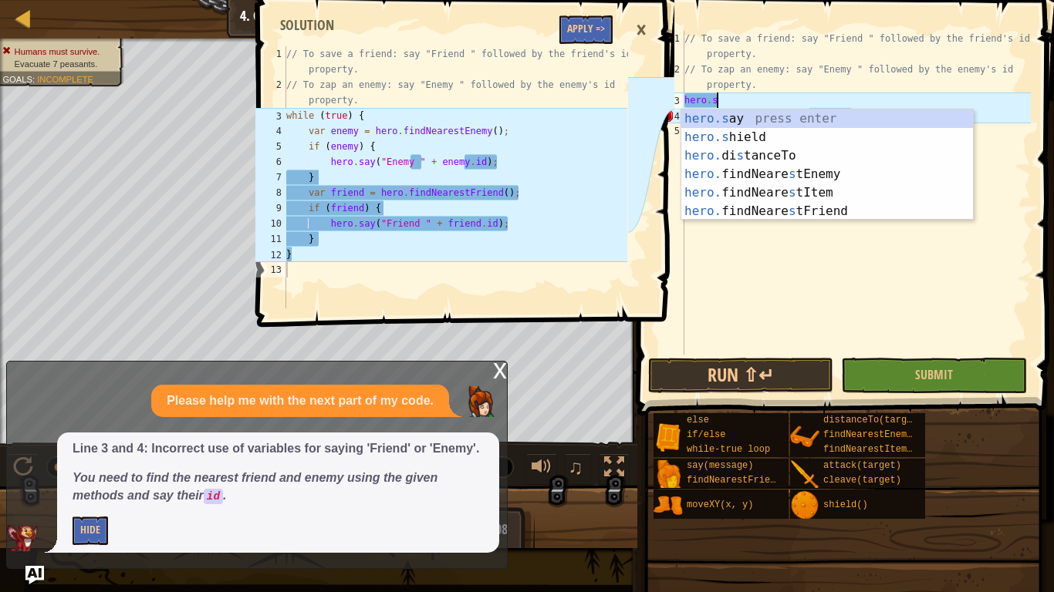
scroll to position [7, 1]
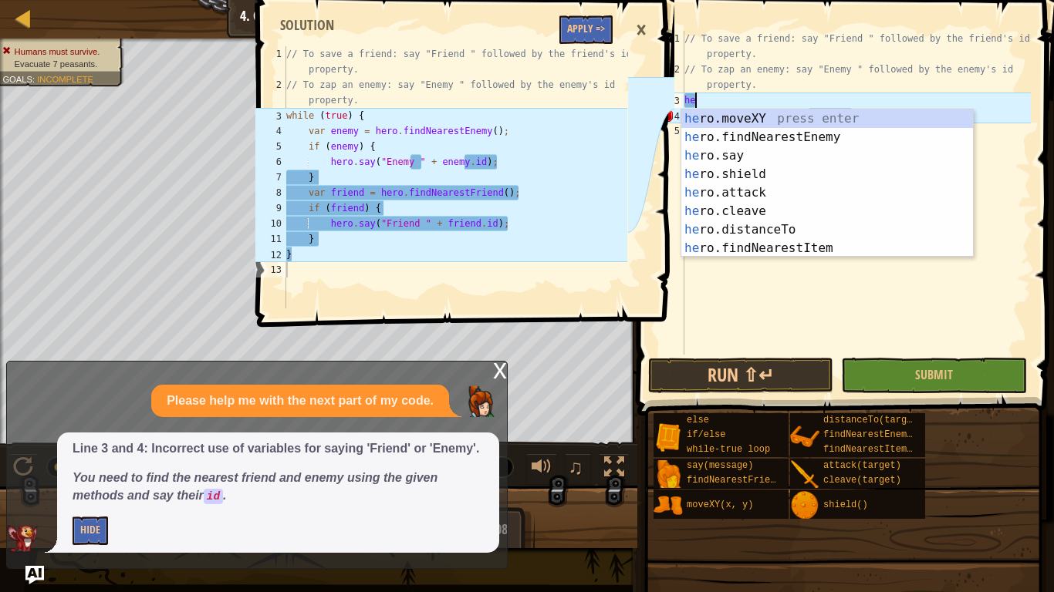
type textarea "h"
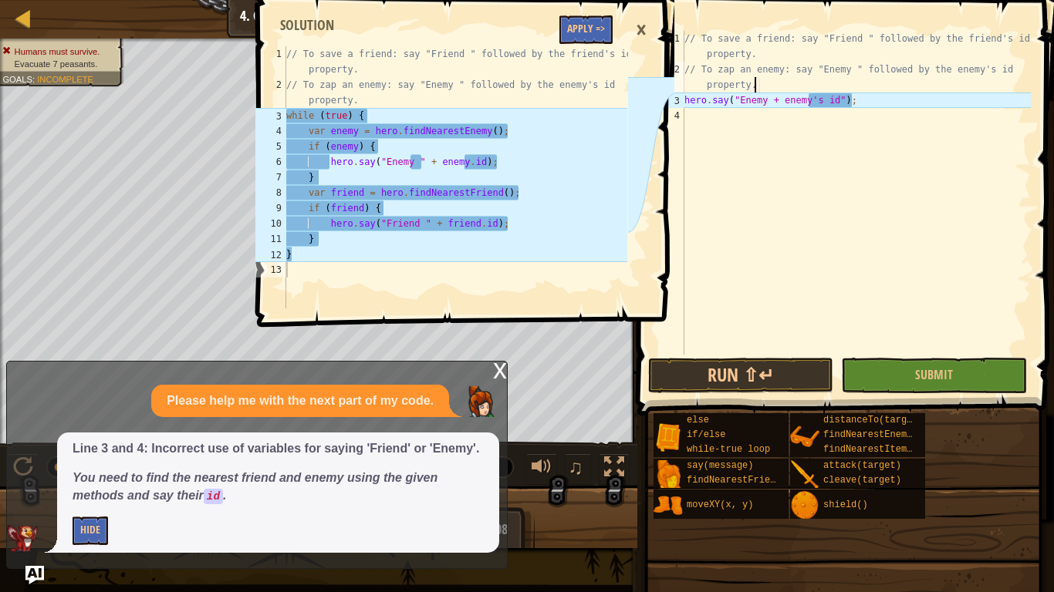
click at [913, 102] on div "// To save a friend: say "Friend " followed by the friend's id property. // To …" at bounding box center [855, 216] width 349 height 370
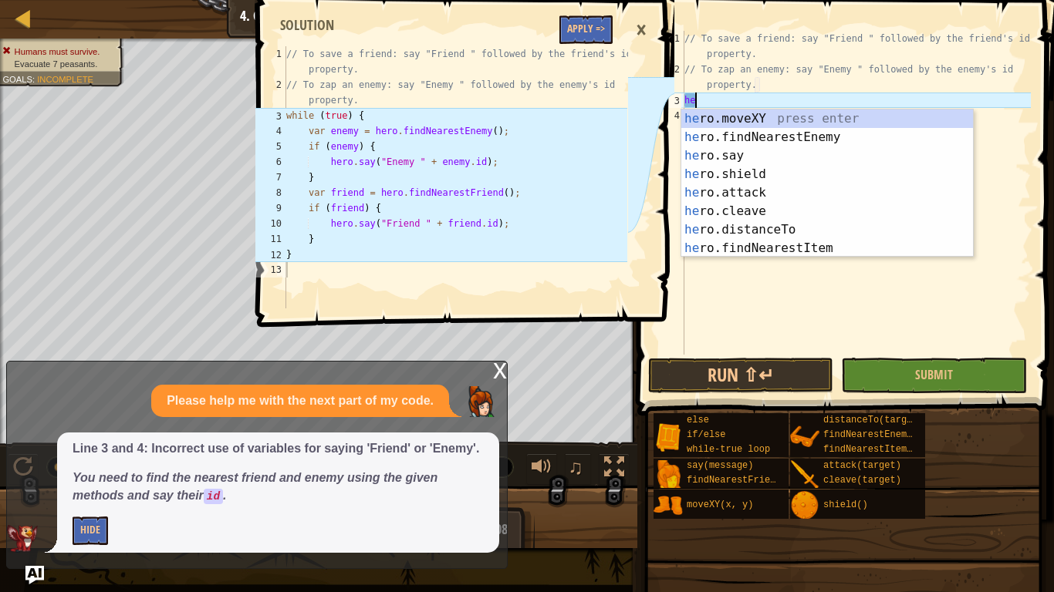
type textarea "h"
type textarea "hero"
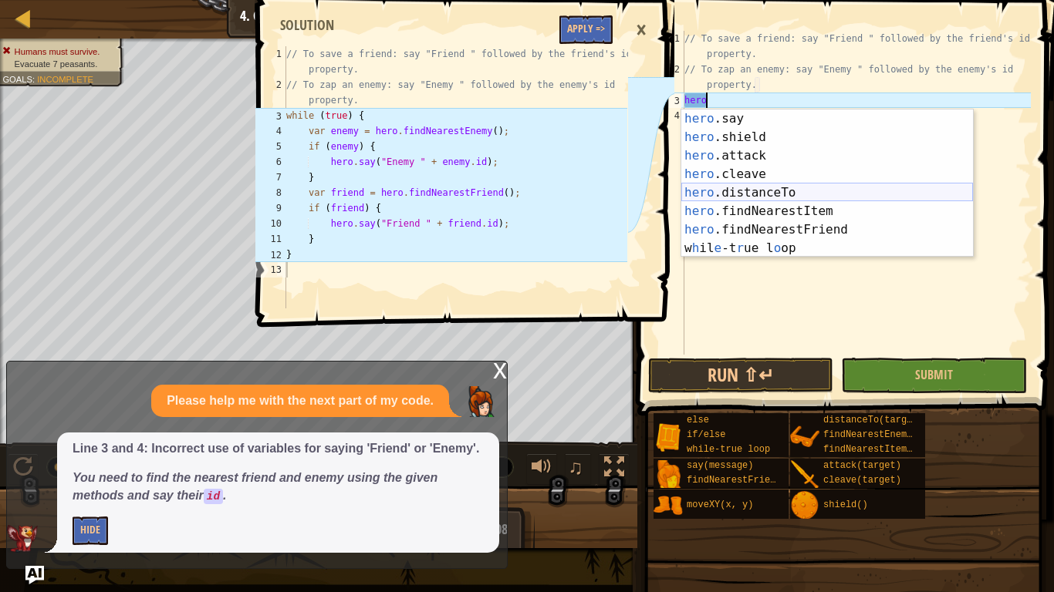
scroll to position [37, 0]
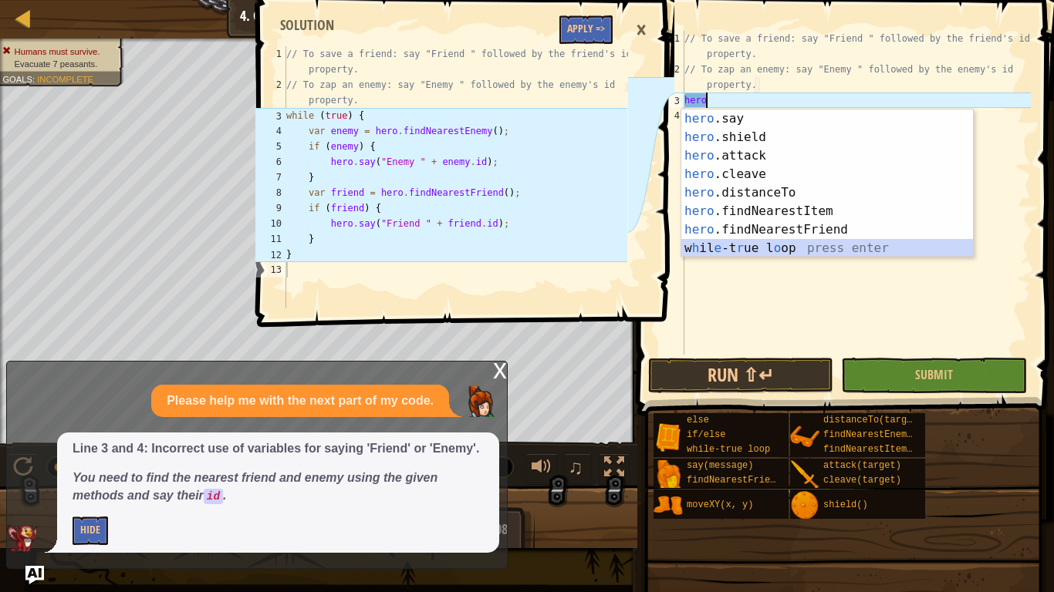
click at [766, 248] on div "hero .say press enter hero .shield press enter hero .attack press enter hero .c…" at bounding box center [827, 202] width 292 height 185
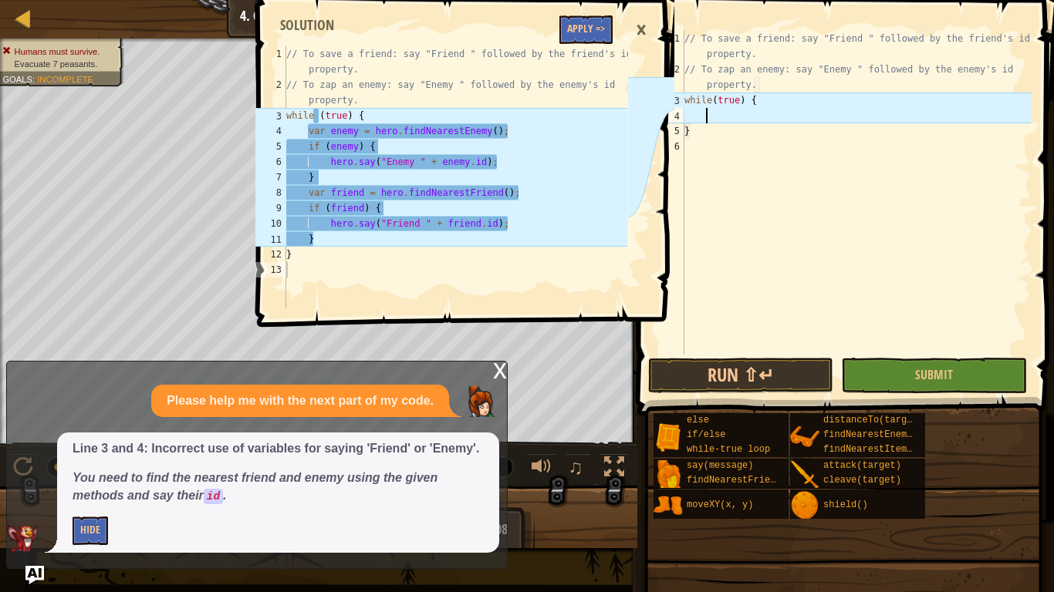
type textarea "while (true) {"
click at [713, 97] on div "// To save a friend: say "Friend " followed by the friend's id property. // To …" at bounding box center [855, 216] width 349 height 370
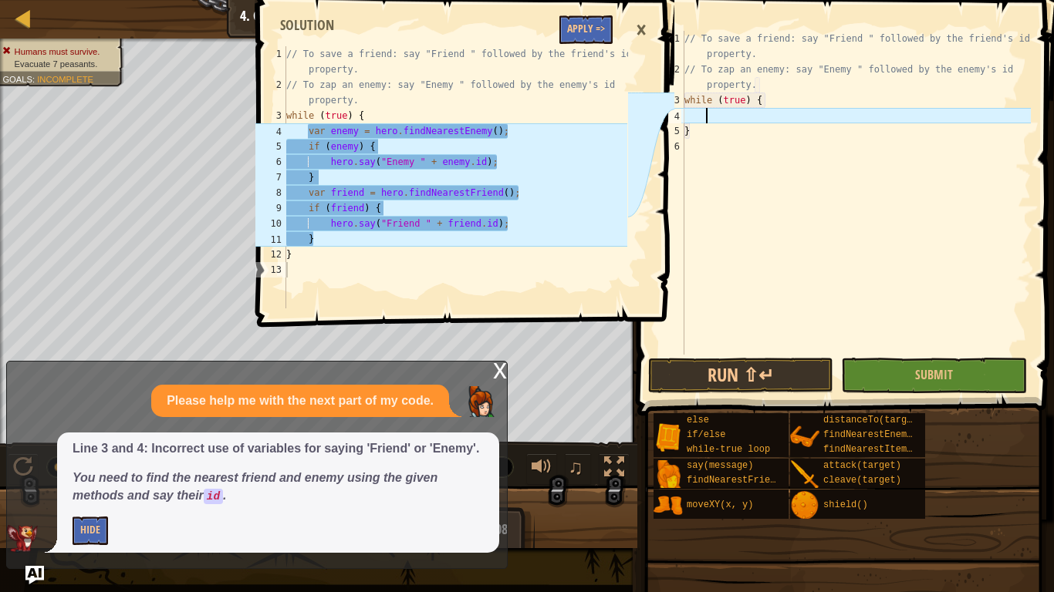
click at [764, 119] on div "// To save a friend: say "Friend " followed by the friend's id property. // To …" at bounding box center [855, 216] width 349 height 370
type textarea "v"
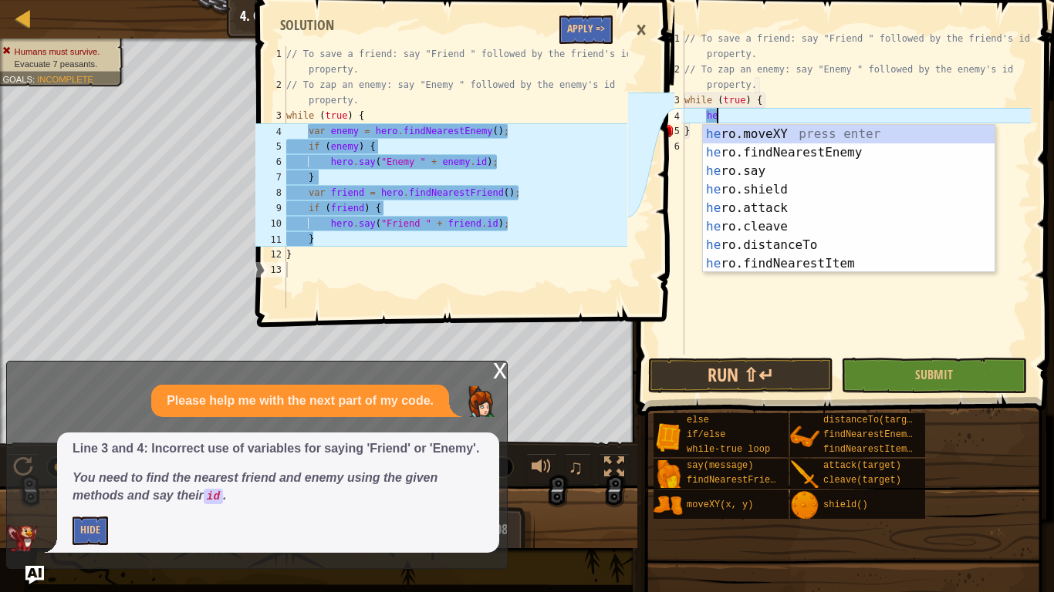
type textarea "hero"
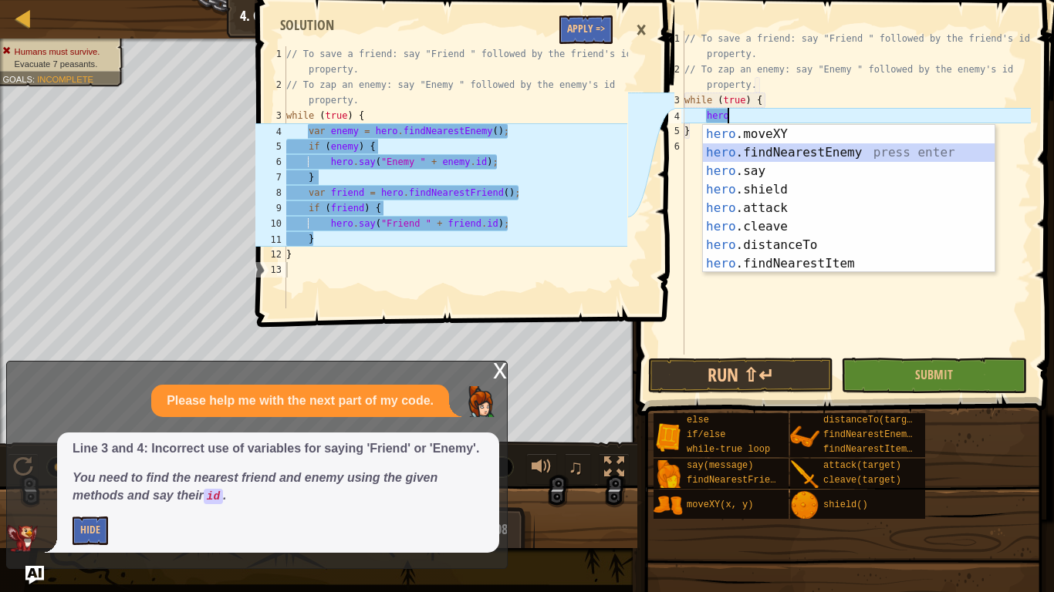
click at [778, 147] on div "hero .moveXY press enter hero .findNearestEnemy press enter hero .say press ent…" at bounding box center [849, 217] width 292 height 185
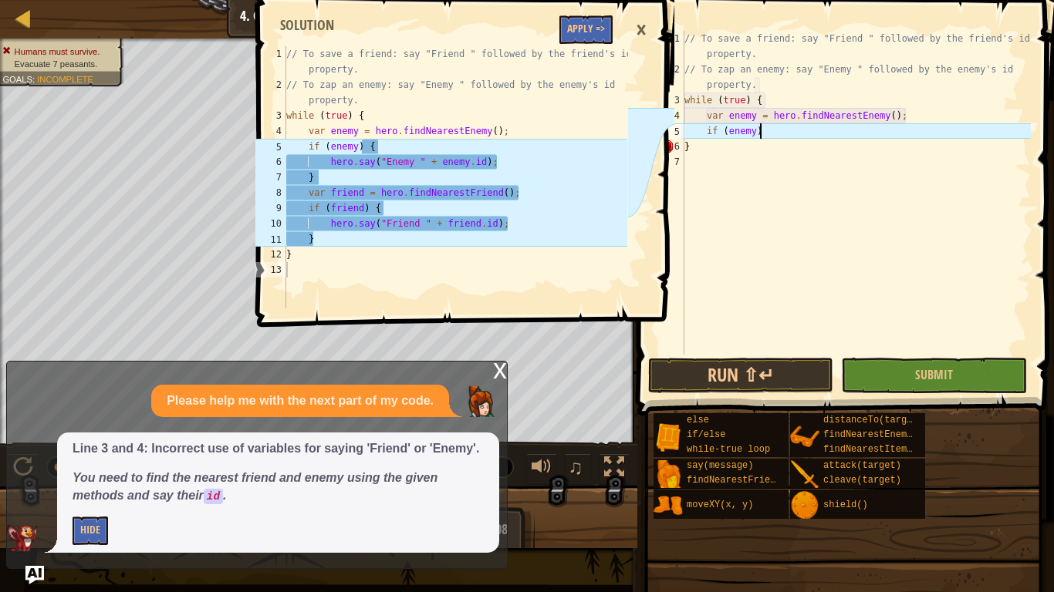
scroll to position [7, 10]
type textarea "if (enemy) {"
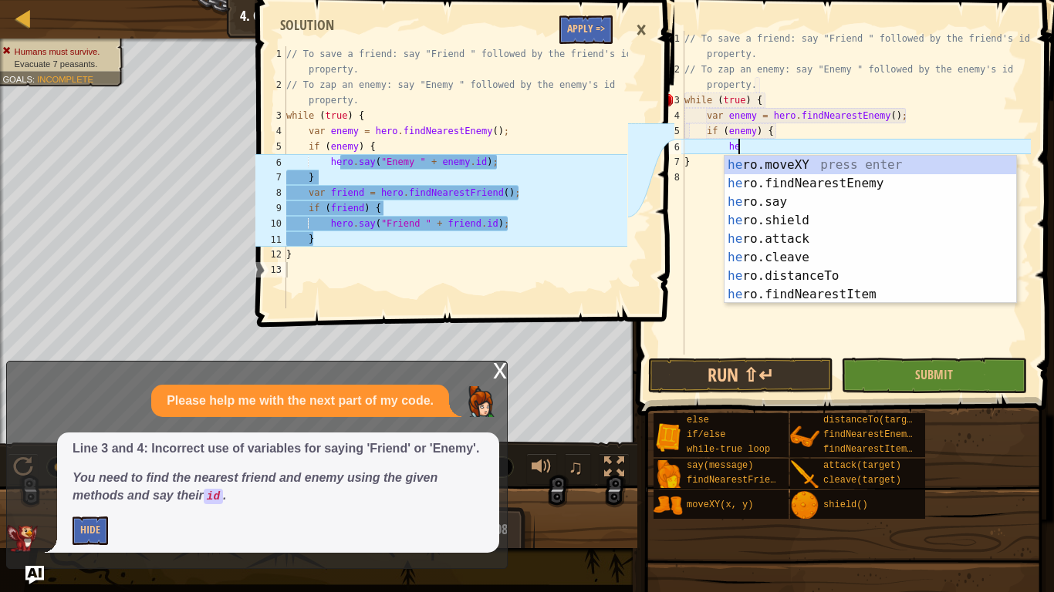
scroll to position [7, 8]
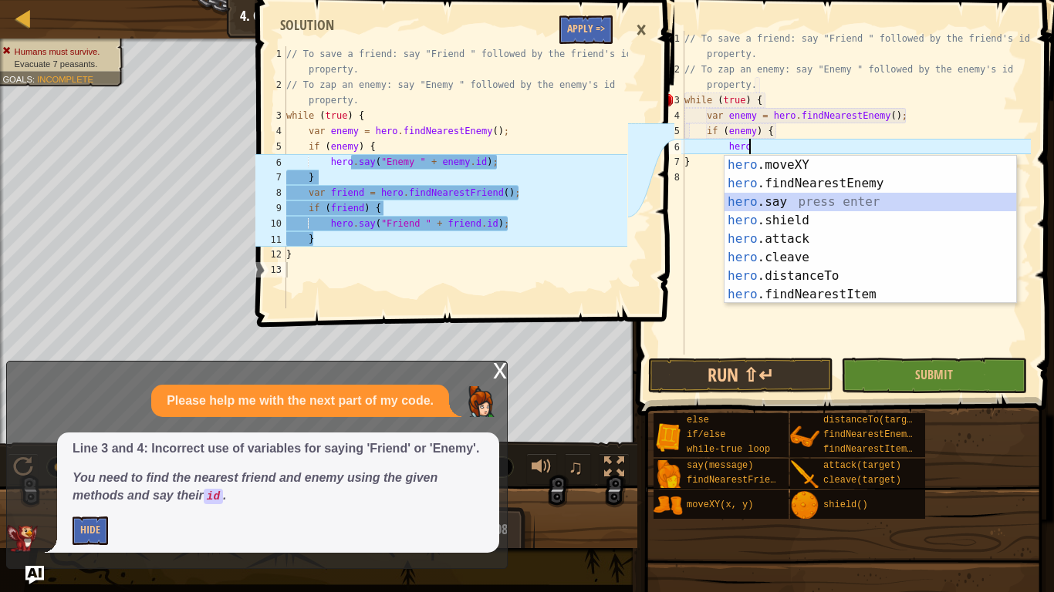
click at [775, 204] on div "hero .moveXY press enter hero .findNearestEnemy press enter hero .say press ent…" at bounding box center [870, 248] width 292 height 185
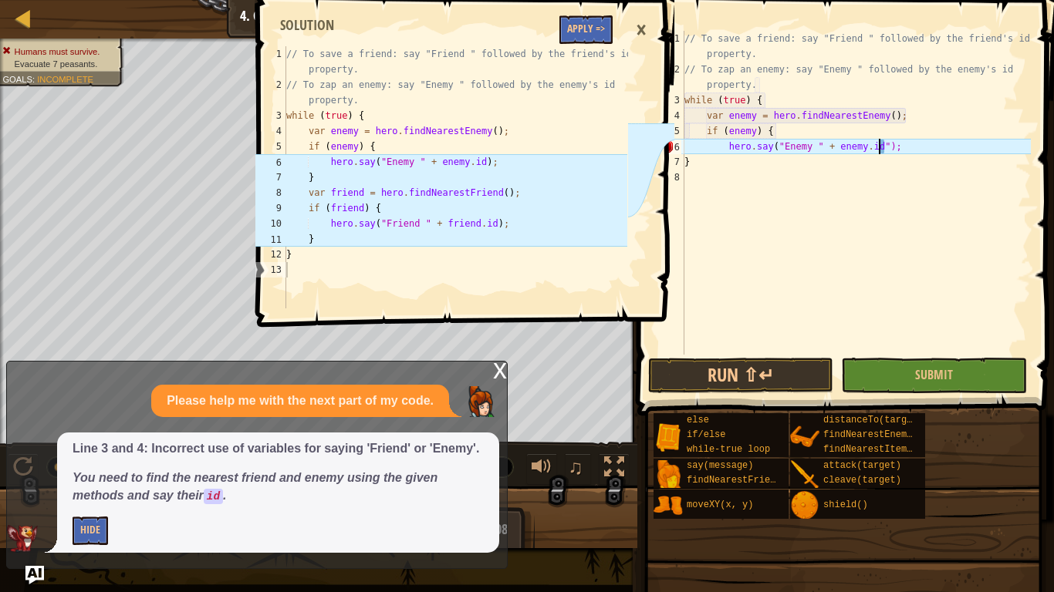
scroll to position [7, 29]
click at [886, 146] on div "// To save a friend: say "Friend " followed by the friend's id property. // To …" at bounding box center [855, 216] width 349 height 370
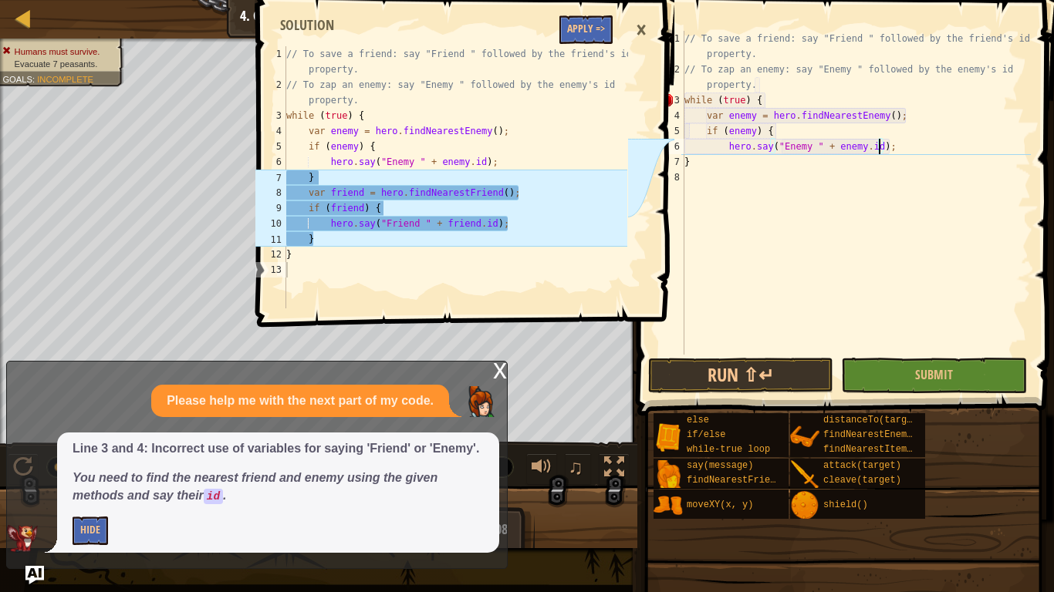
click at [874, 157] on div "// To save a friend: say "Friend " followed by the friend's id property. // To …" at bounding box center [855, 216] width 349 height 370
click at [899, 143] on div "// To save a friend: say "Friend " followed by the friend's id property. // To …" at bounding box center [855, 216] width 349 height 370
click at [686, 162] on div "// To save a friend: say "Friend " followed by the friend's id property. // To …" at bounding box center [855, 216] width 349 height 370
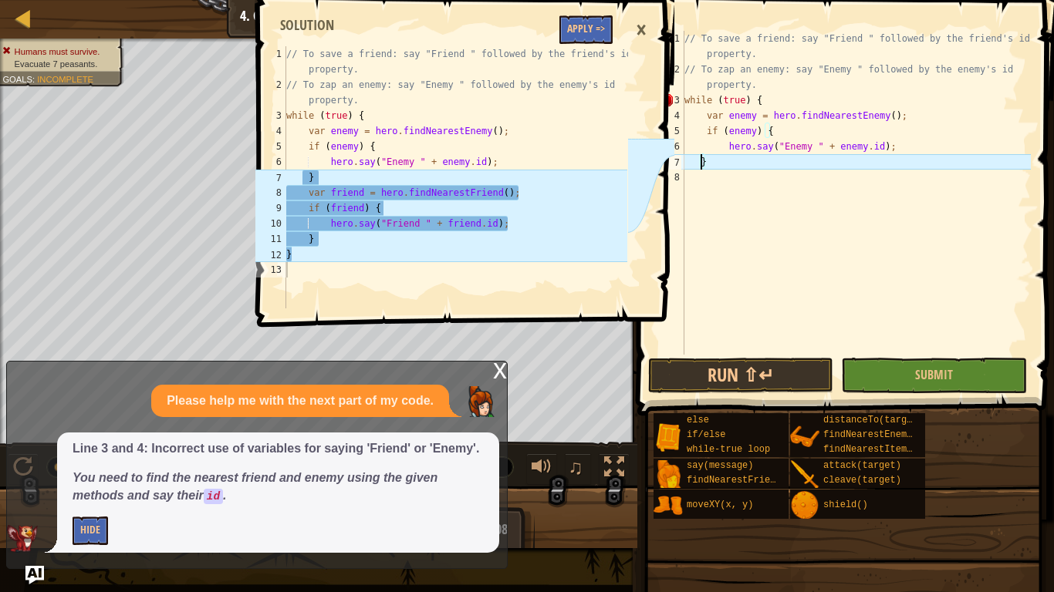
type textarea "}"
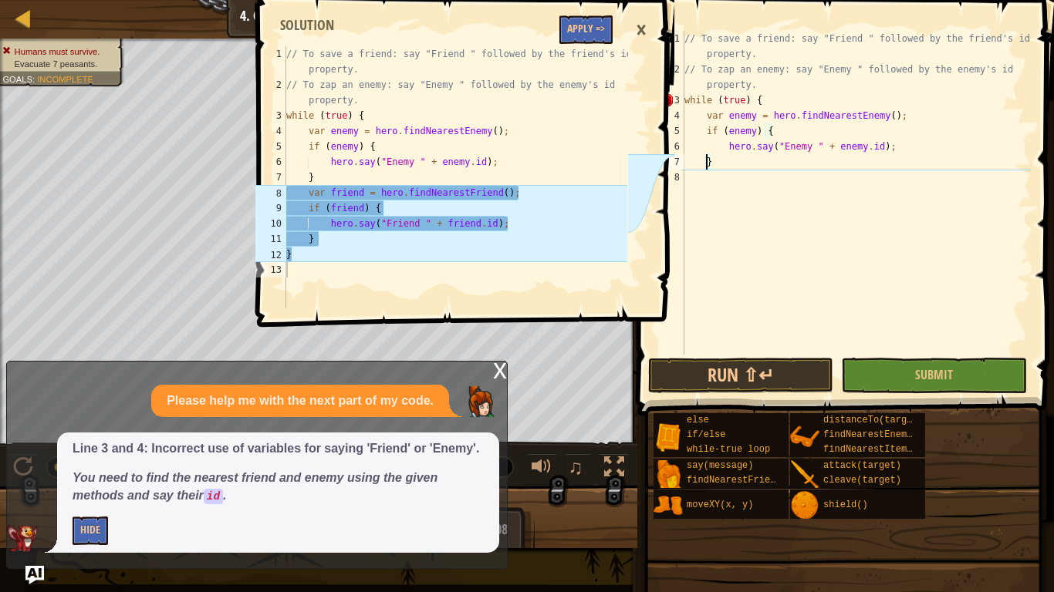
click at [690, 181] on div "// To save a friend: say "Friend " followed by the friend's id property. // To …" at bounding box center [855, 216] width 349 height 370
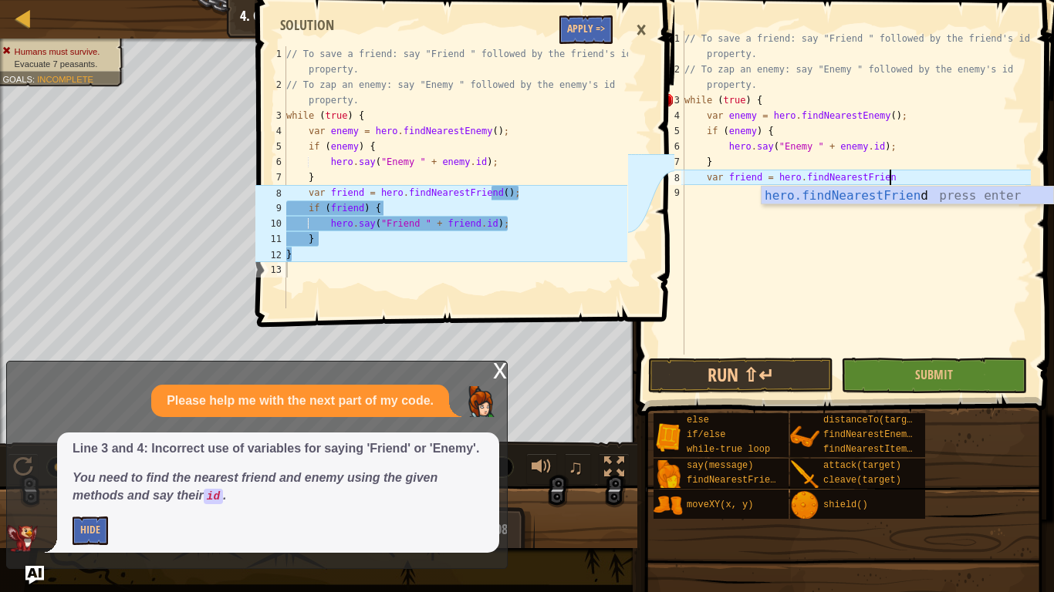
scroll to position [7, 29]
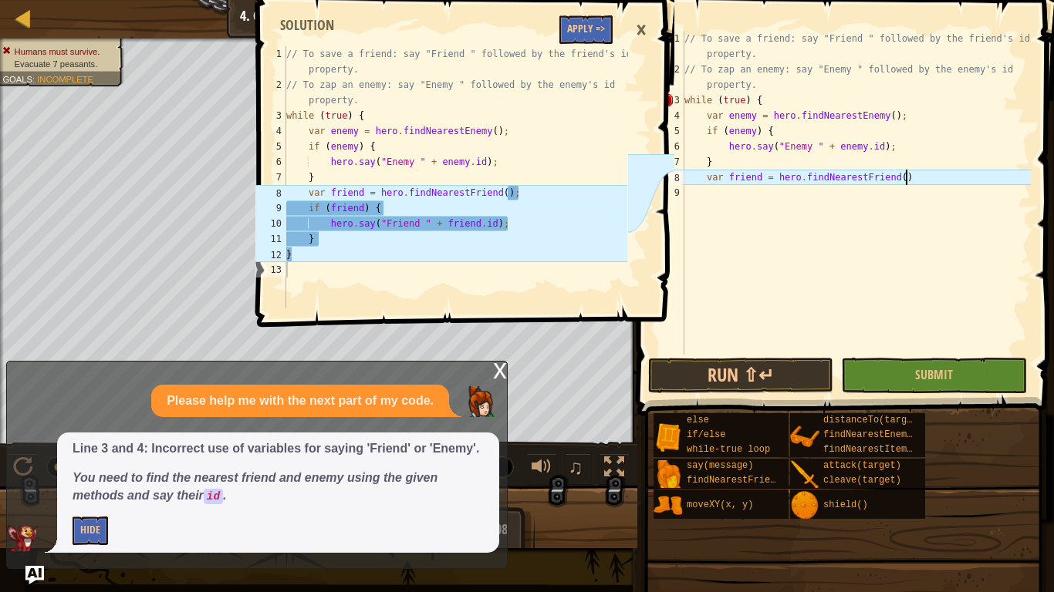
type textarea "var friend = hero.findNearestFriend();"
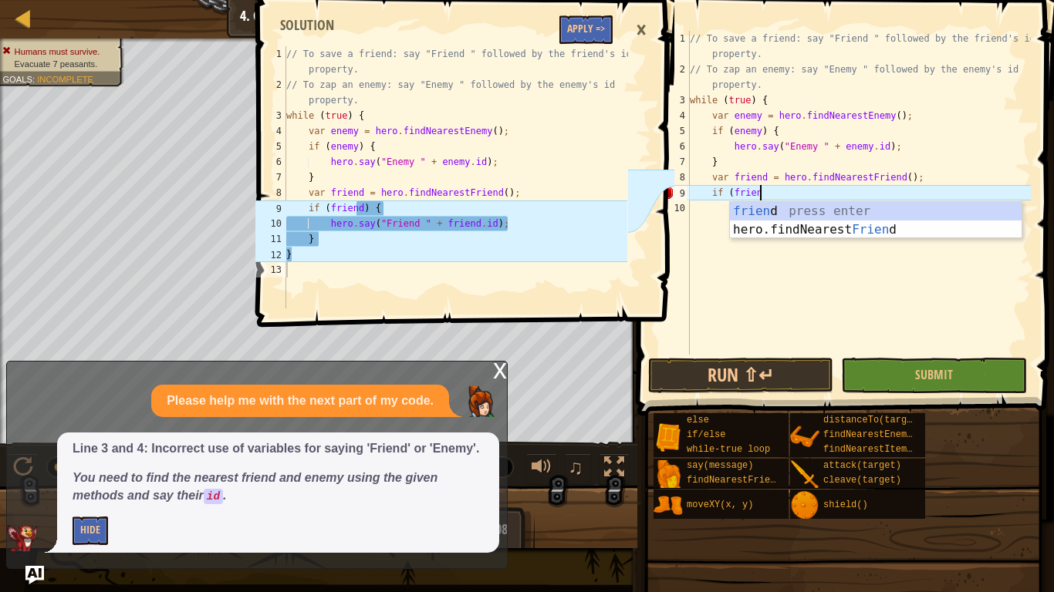
scroll to position [7, 10]
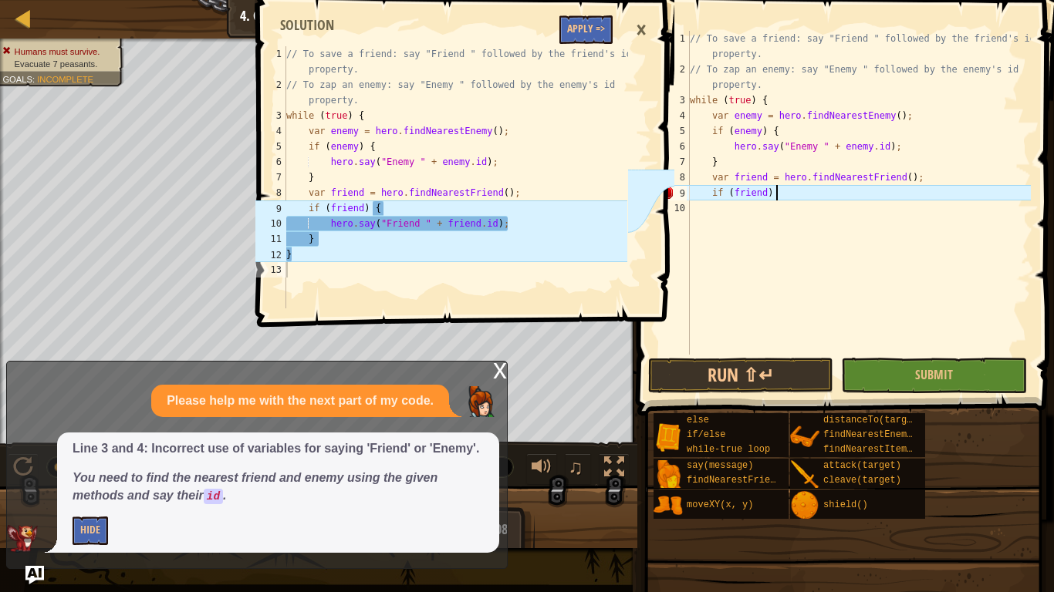
type textarea "if (friend) {"
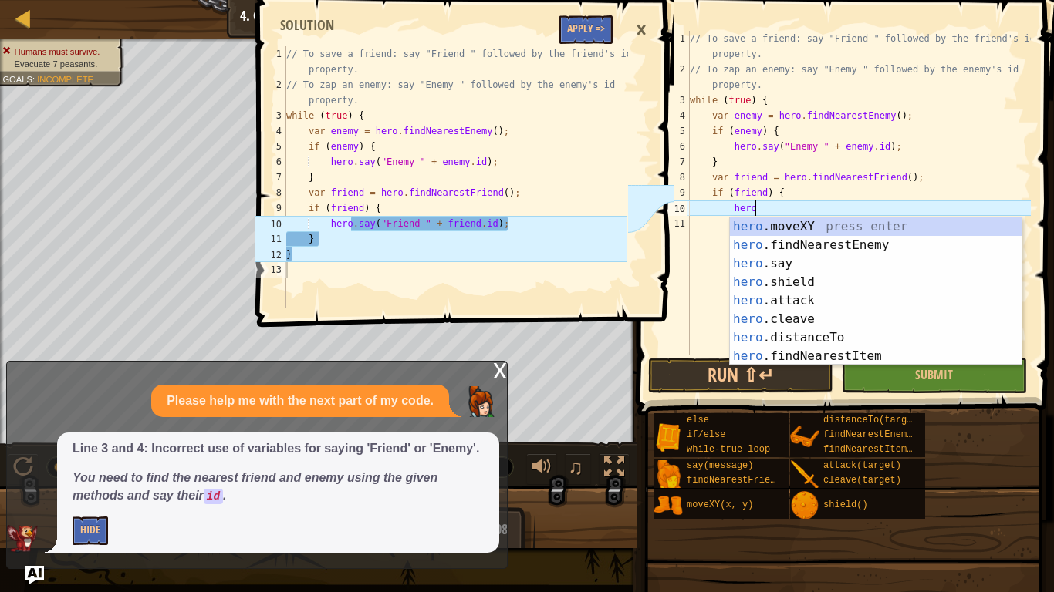
scroll to position [7, 8]
click at [759, 261] on div "hero .moveXY press enter hero .findNearestEnemy press enter hero .say press ent…" at bounding box center [876, 310] width 292 height 185
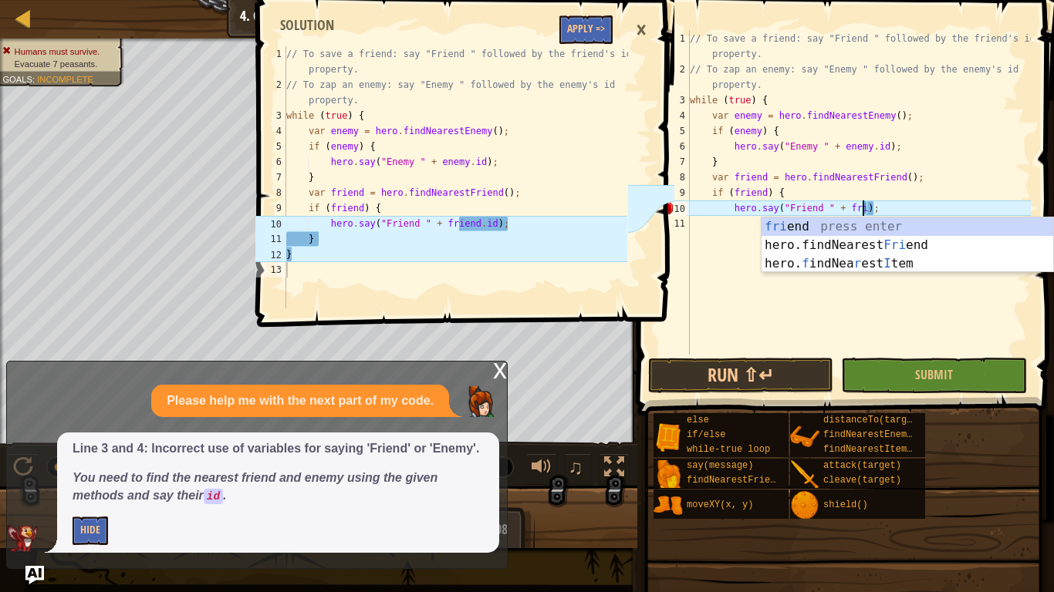
scroll to position [7, 25]
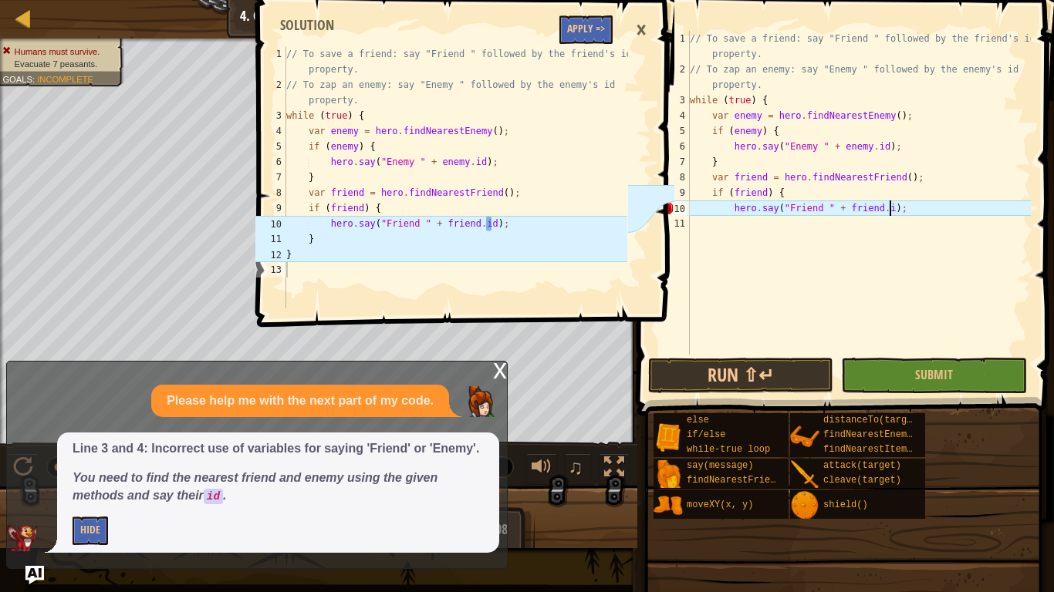
type textarea "hero.say("Friend " + [DOMAIN_NAME]);"
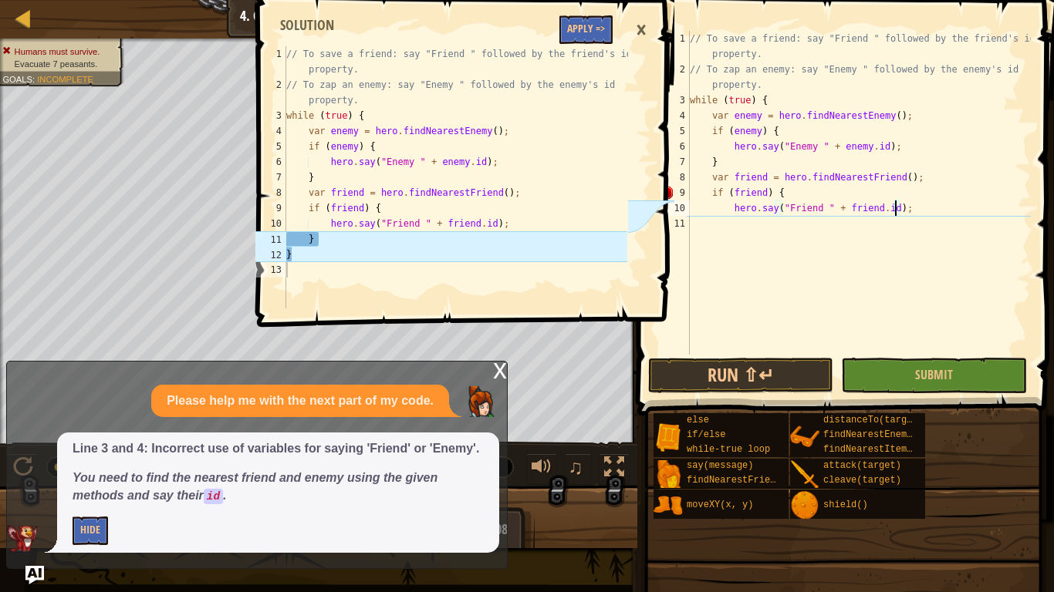
click at [883, 231] on div "// To save a friend: say "Friend " followed by the friend's id property. // To …" at bounding box center [858, 216] width 344 height 370
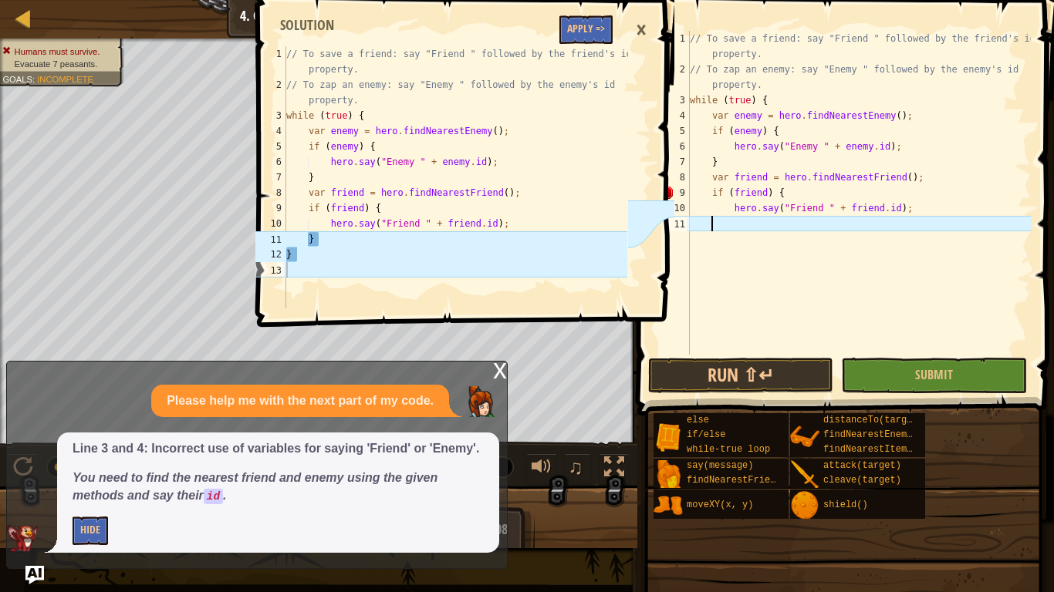
type textarea "}"
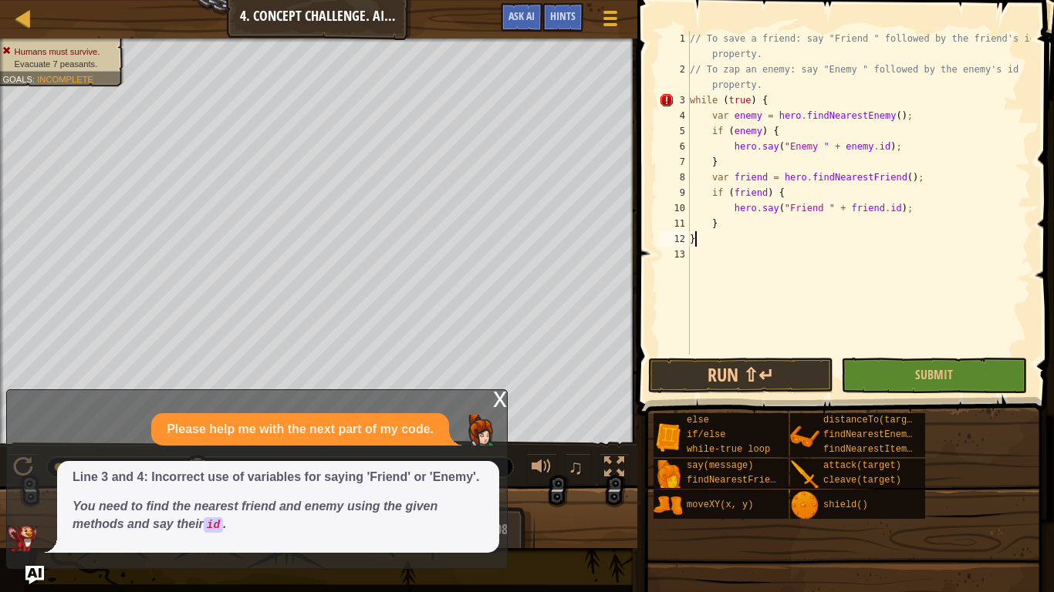
scroll to position [7, 3]
click at [734, 377] on button "Run ⇧↵" at bounding box center [740, 375] width 185 height 35
type textarea "}"
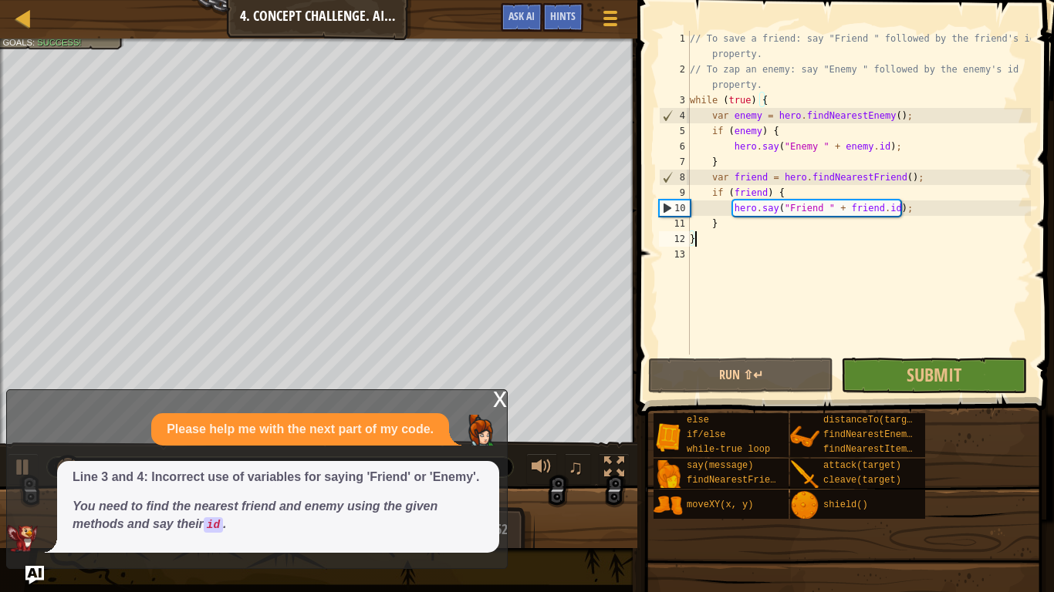
click at [502, 400] on div "x" at bounding box center [500, 397] width 14 height 15
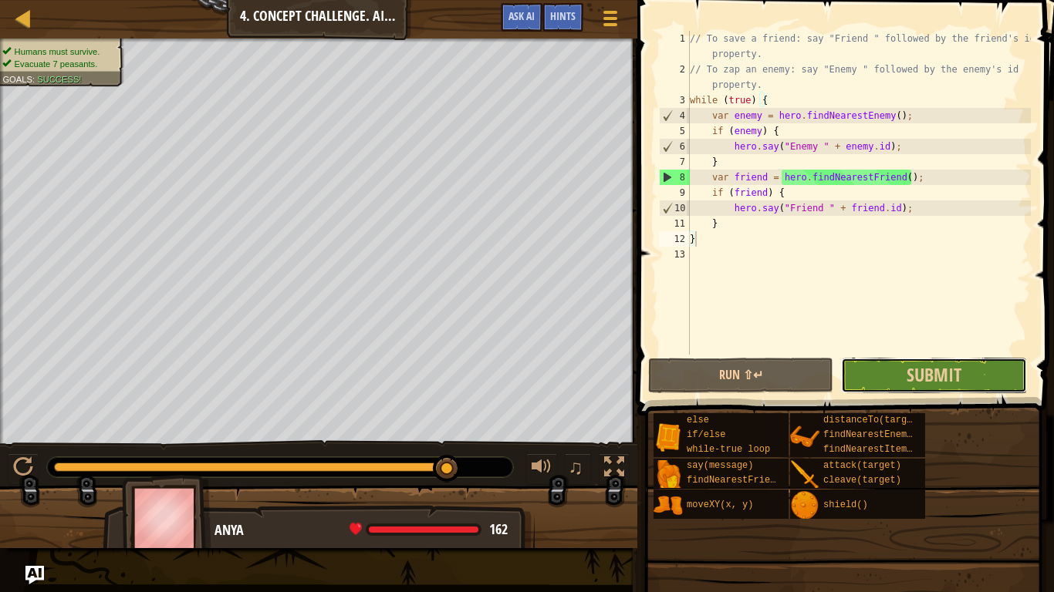
click at [903, 373] on button "Submit" at bounding box center [933, 375] width 185 height 35
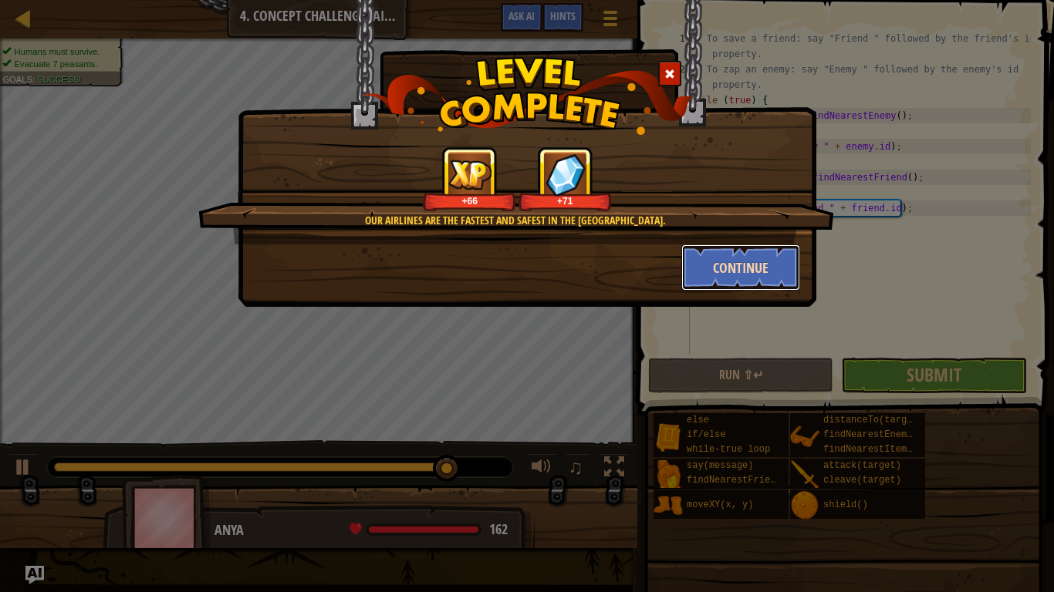
click at [733, 274] on button "Continue" at bounding box center [741, 268] width 120 height 46
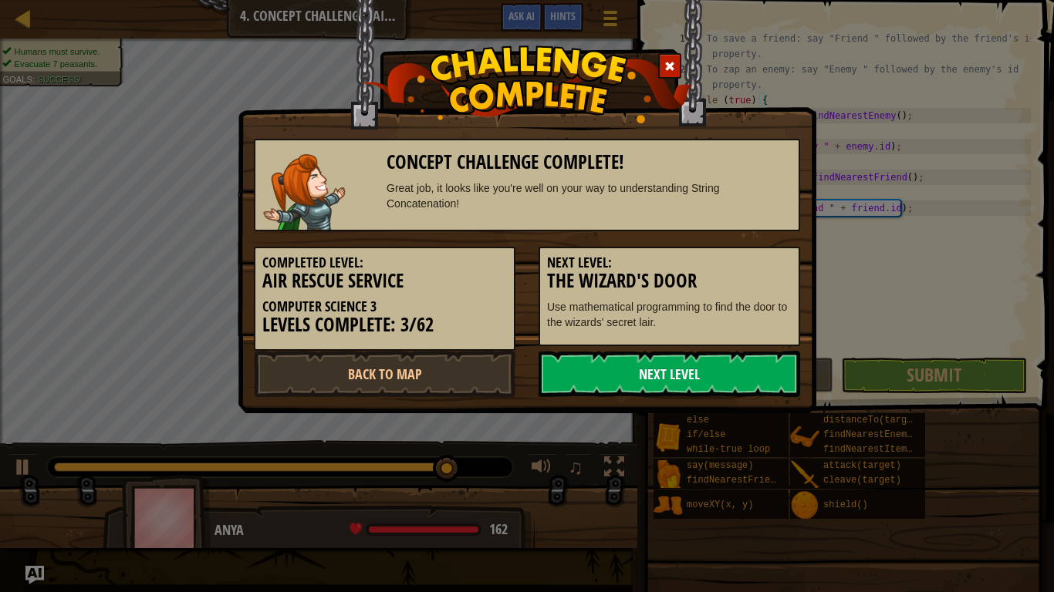
click at [663, 363] on link "Next Level" at bounding box center [668, 374] width 261 height 46
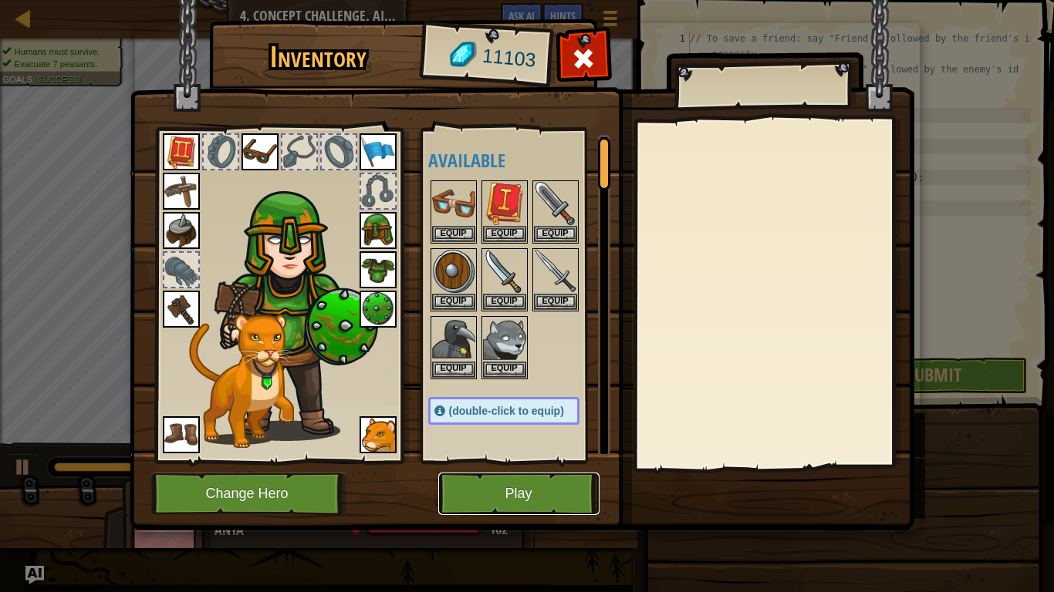
click at [544, 461] on button "Play" at bounding box center [518, 494] width 161 height 42
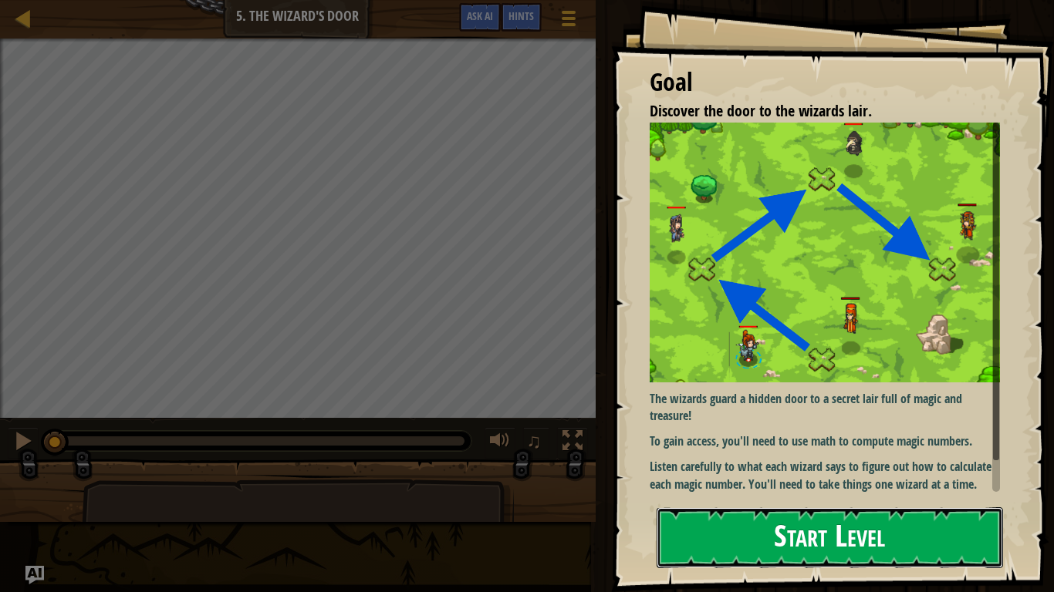
click at [659, 461] on button "Start Level" at bounding box center [829, 538] width 346 height 61
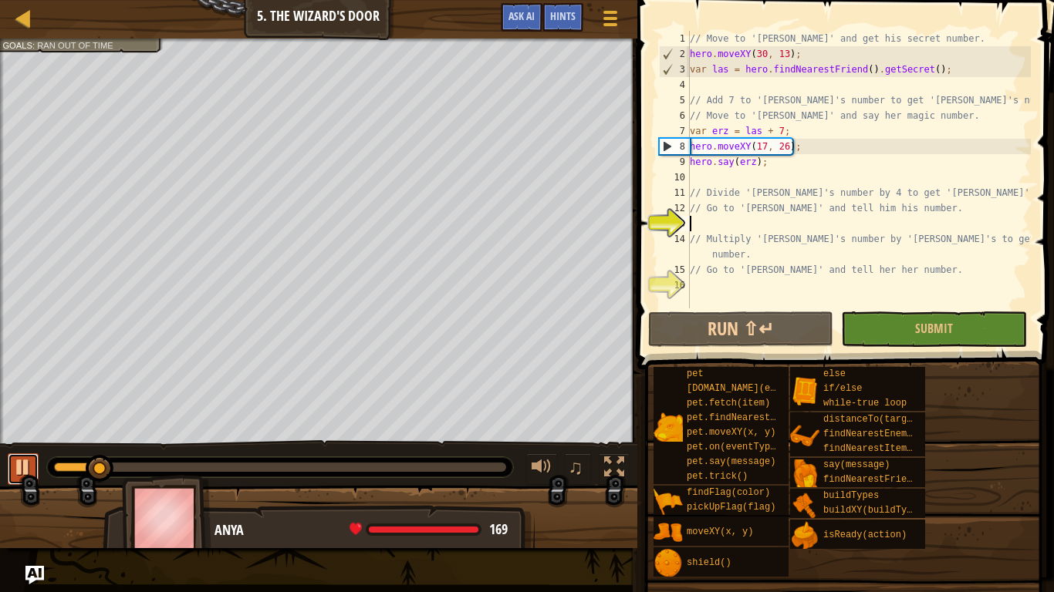
click at [23, 461] on div at bounding box center [23, 467] width 20 height 20
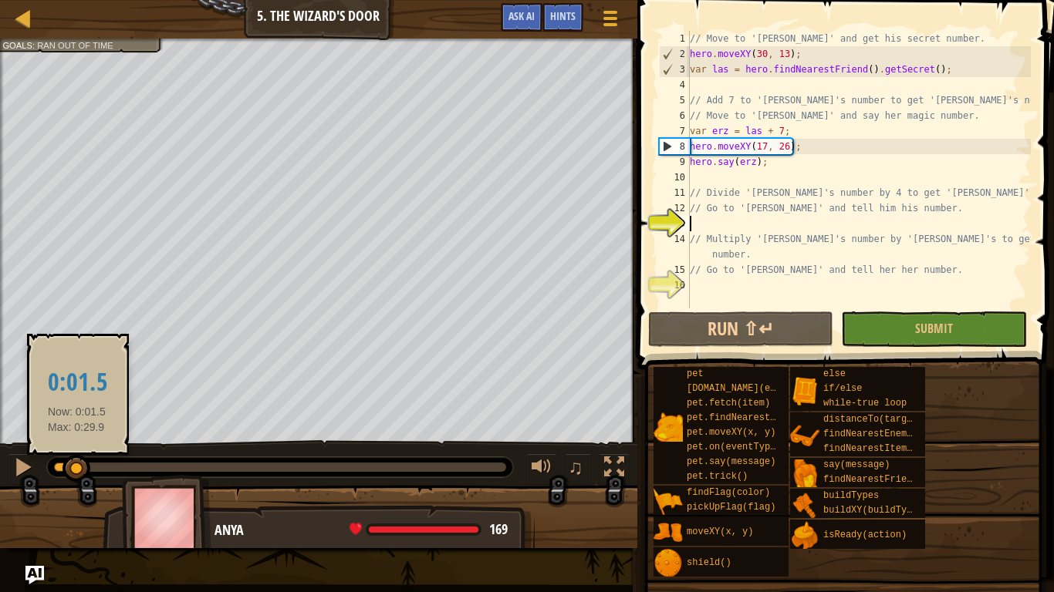
drag, startPoint x: 100, startPoint y: 467, endPoint x: 77, endPoint y: 469, distance: 23.2
click at [77, 461] on div at bounding box center [76, 469] width 28 height 28
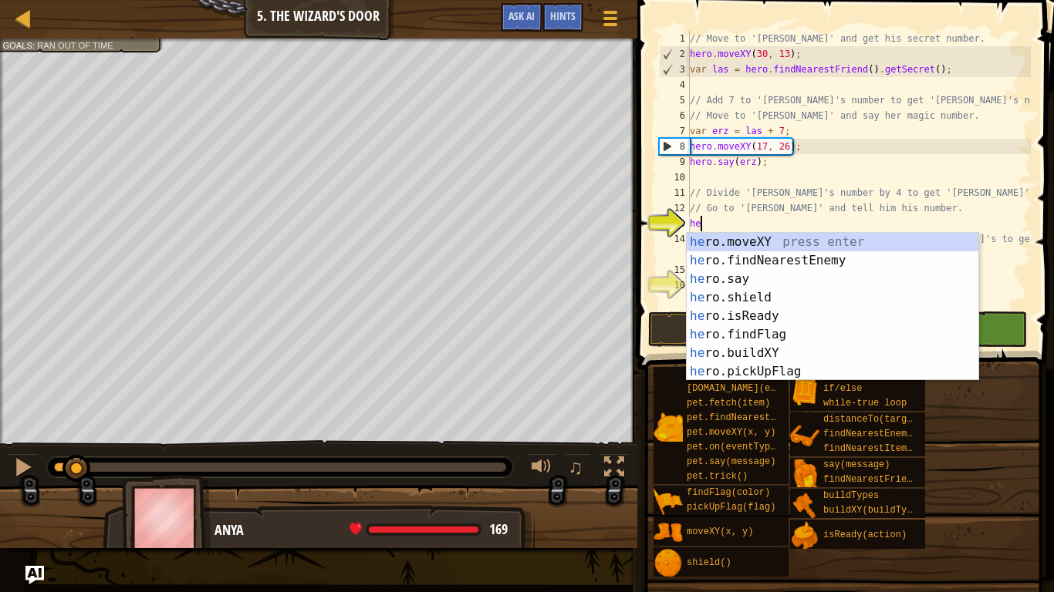
scroll to position [7, 2]
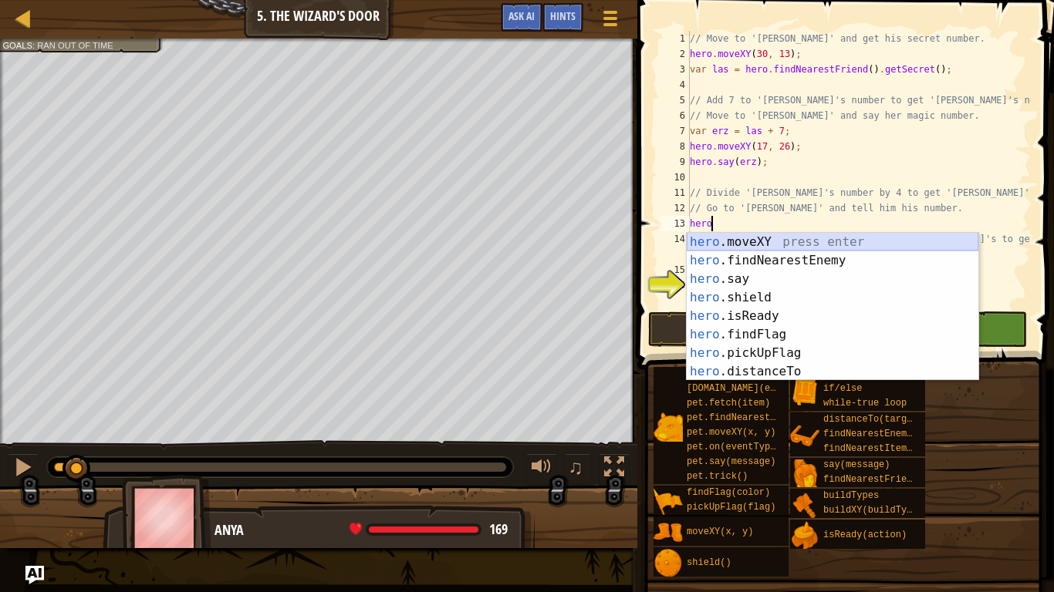
click at [777, 238] on div "hero .moveXY press enter hero .findNearestEnemy press enter hero .say press ent…" at bounding box center [832, 325] width 292 height 185
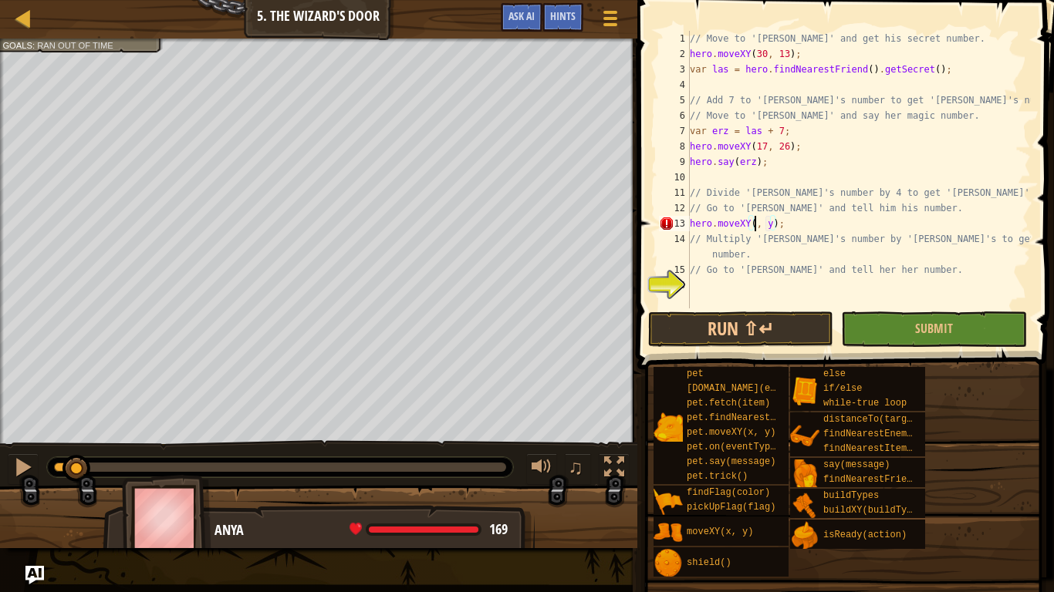
scroll to position [7, 11]
click at [780, 227] on div "// Move to '[PERSON_NAME]' and get his secret number. hero . moveXY ( 30 , 13 )…" at bounding box center [858, 185] width 344 height 309
type textarea "hero.moveXY(30, 39);"
click at [805, 226] on div "// Move to '[PERSON_NAME]' and get his secret number. hero . moveXY ( 30 , 13 )…" at bounding box center [858, 185] width 344 height 309
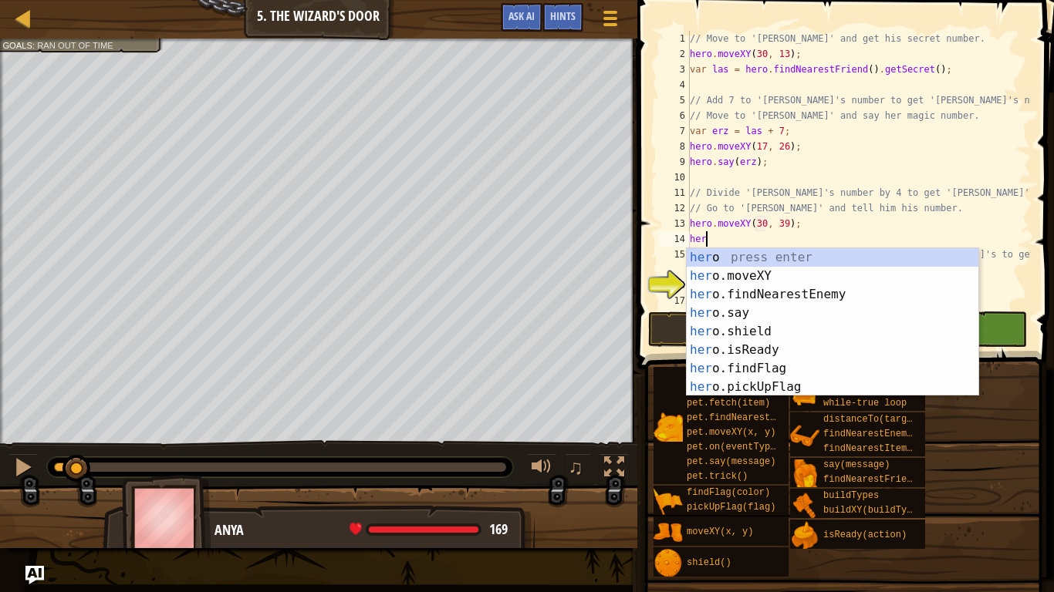
scroll to position [7, 2]
click at [744, 313] on div "hero press enter hero .moveXY press enter hero .findNearestEnemy press enter he…" at bounding box center [832, 340] width 292 height 185
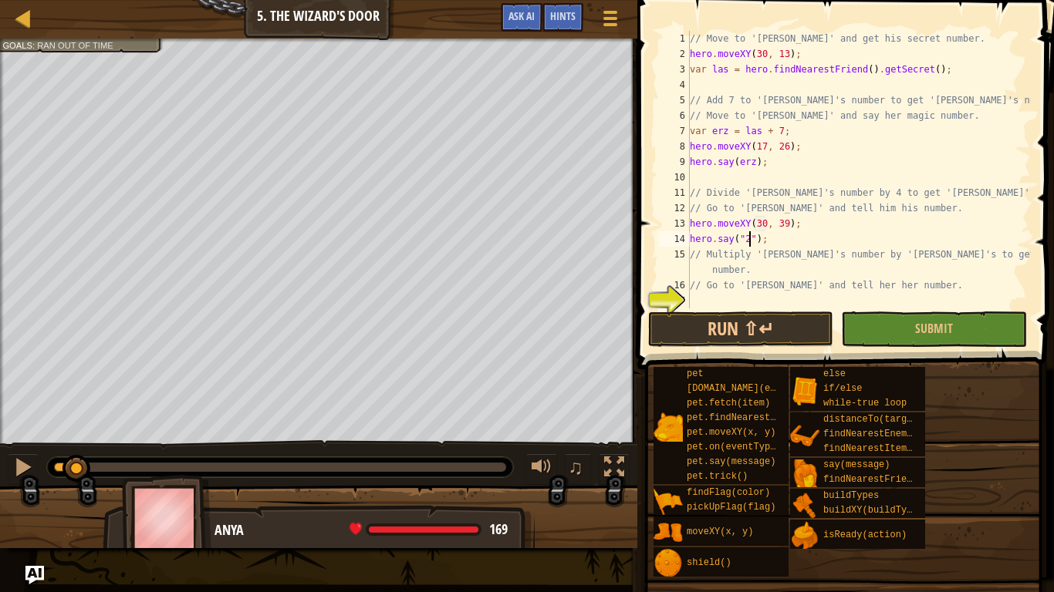
scroll to position [7, 8]
click at [790, 268] on div "// Move to '[PERSON_NAME]' and get his secret number. hero . moveXY ( 30 , 13 )…" at bounding box center [858, 185] width 344 height 309
click at [778, 290] on div "// Move to '[PERSON_NAME]' and get his secret number. hero . moveXY ( 30 , 13 )…" at bounding box center [858, 185] width 344 height 309
type textarea "// Go to '[PERSON_NAME]' and tell her her number."
click at [771, 305] on div "// Move to '[PERSON_NAME]' and get his secret number. hero . moveXY ( 30 , 13 )…" at bounding box center [858, 185] width 344 height 309
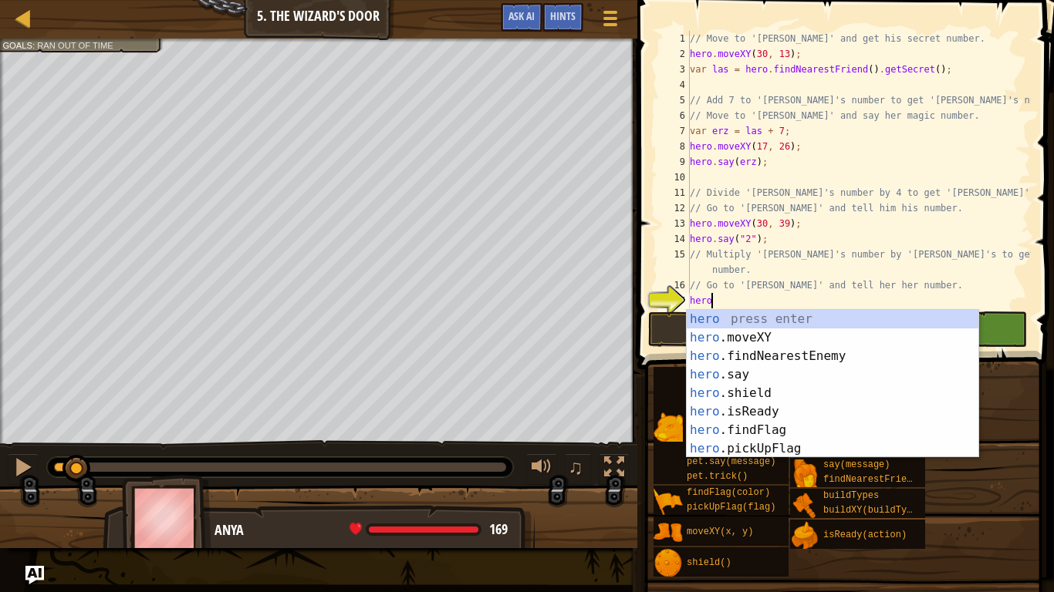
scroll to position [7, 2]
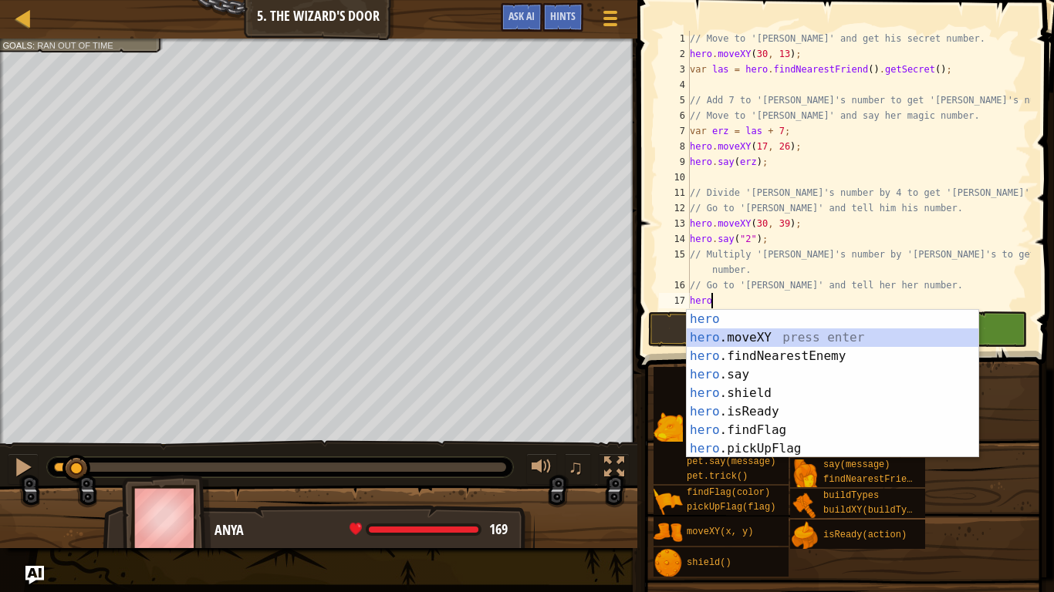
click at [824, 336] on div "hero press enter hero .moveXY press enter hero .findNearestEnemy press enter he…" at bounding box center [832, 402] width 292 height 185
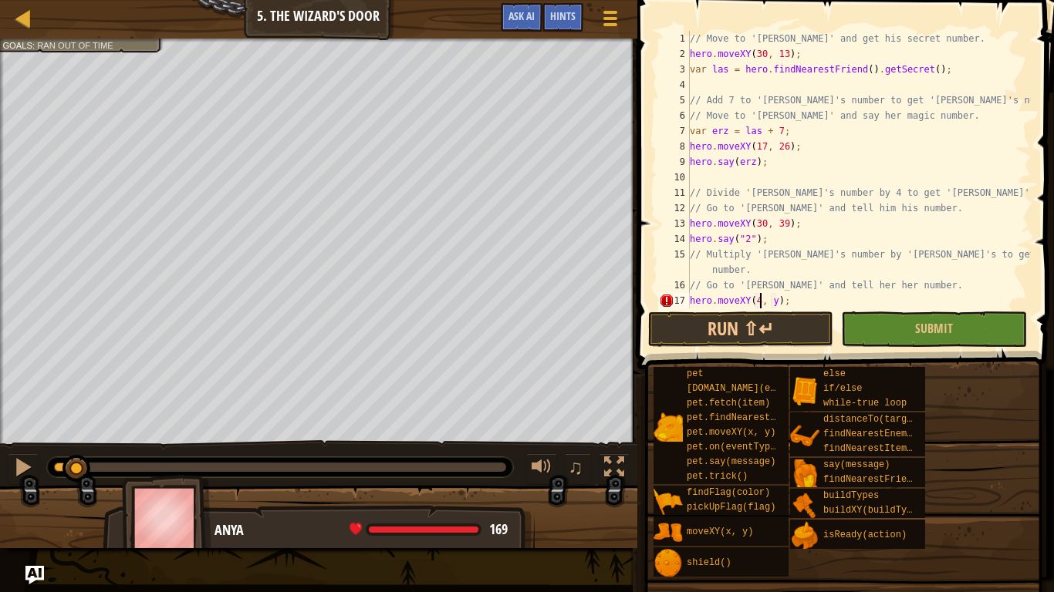
scroll to position [7, 11]
type textarea "hero.moveXY(43, 26);"
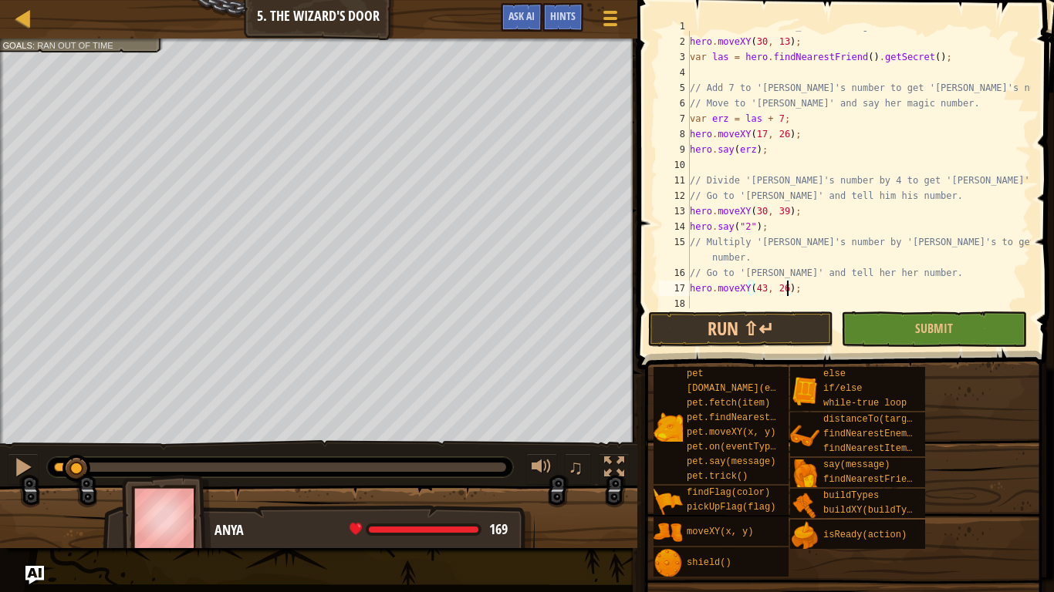
scroll to position [15, 0]
click at [816, 288] on div "hero . moveXY ( 30 , 13 ) ; var las = hero . findNearestFriend ( ) . getSecret …" at bounding box center [858, 185] width 344 height 309
click at [767, 295] on div "hero . moveXY ( 30 , 13 ) ; var las = hero . findNearestFriend ( ) . getSecret …" at bounding box center [858, 185] width 344 height 309
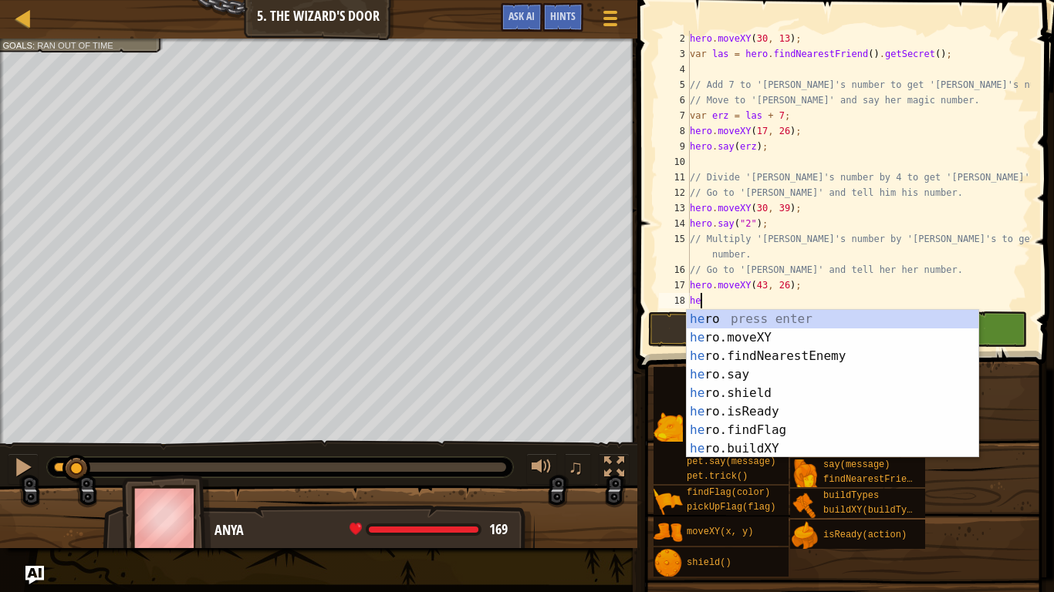
scroll to position [7, 2]
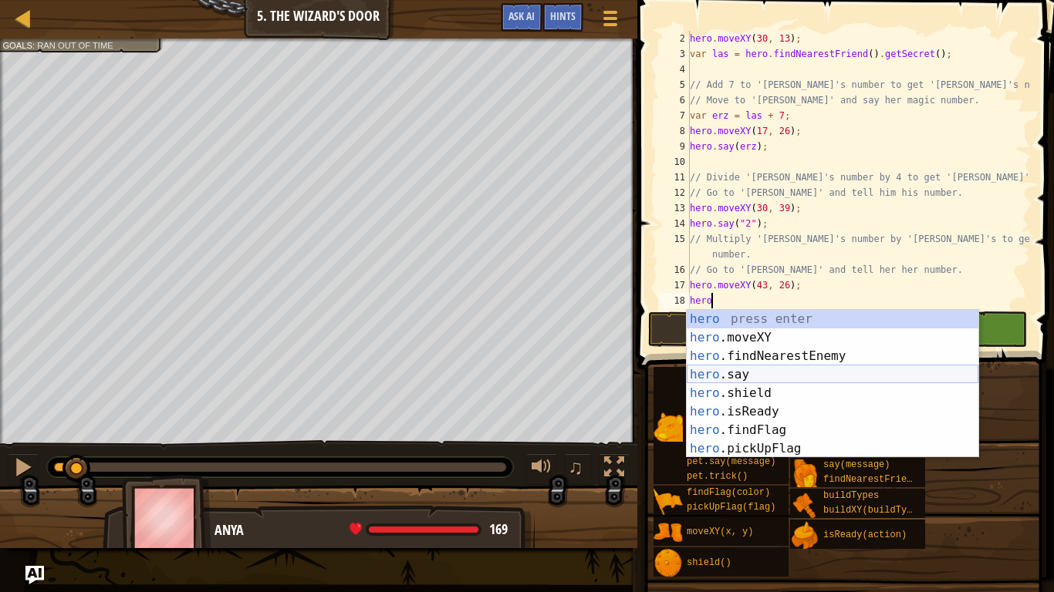
click at [777, 373] on div "hero press enter hero .moveXY press enter hero .findNearestEnemy press enter he…" at bounding box center [832, 402] width 292 height 185
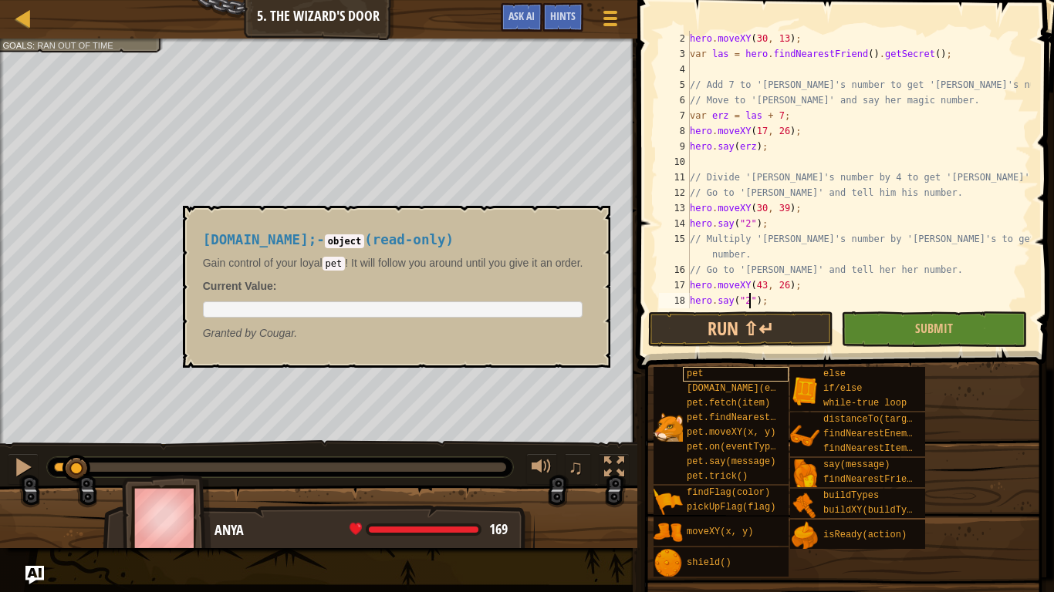
scroll to position [7, 8]
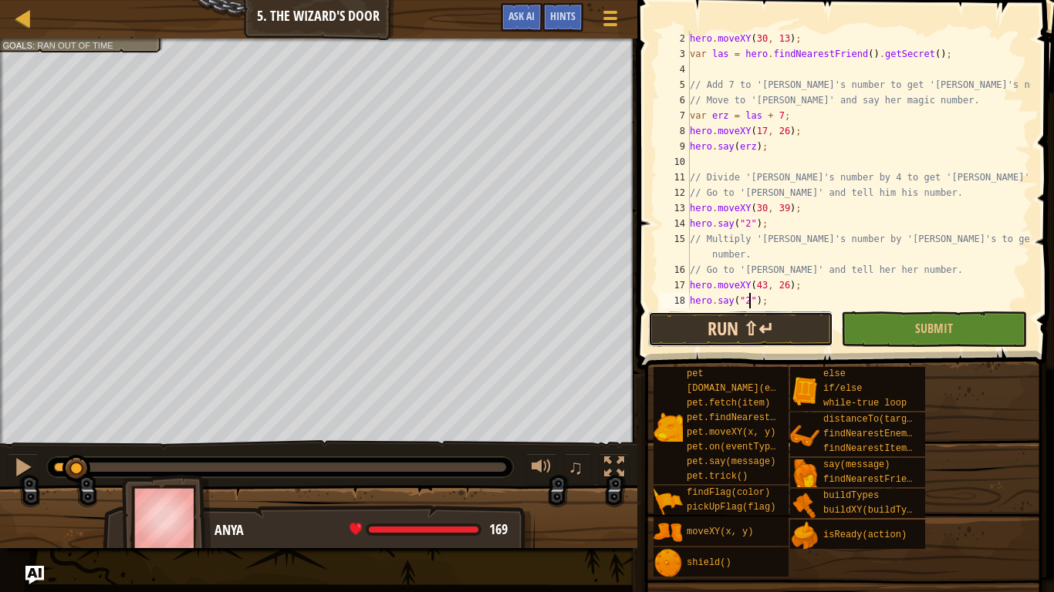
click at [733, 333] on button "Run ⇧↵" at bounding box center [740, 329] width 185 height 35
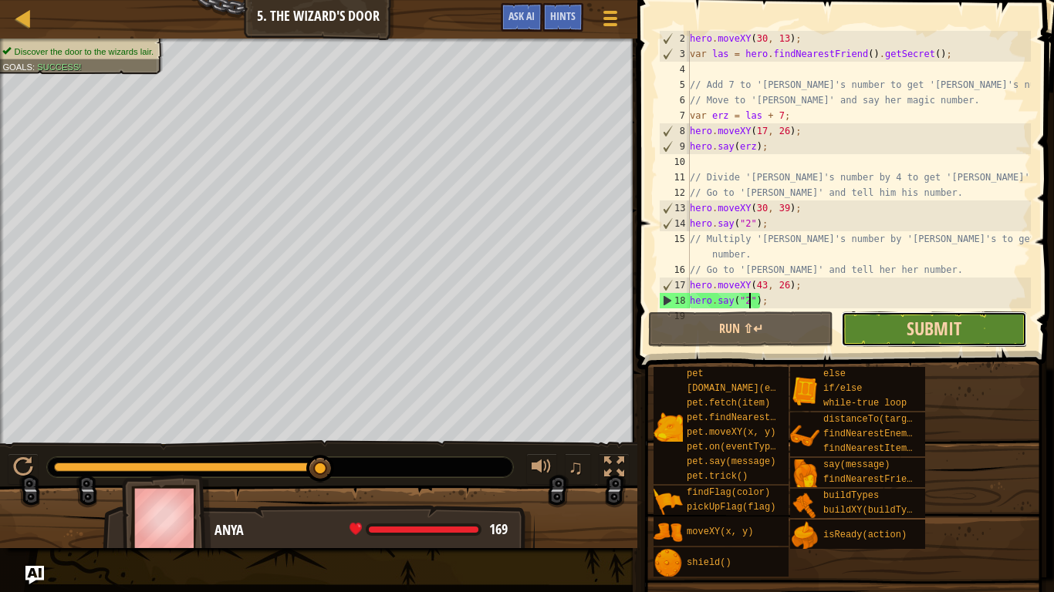
click at [907, 336] on span "Submit" at bounding box center [933, 328] width 55 height 25
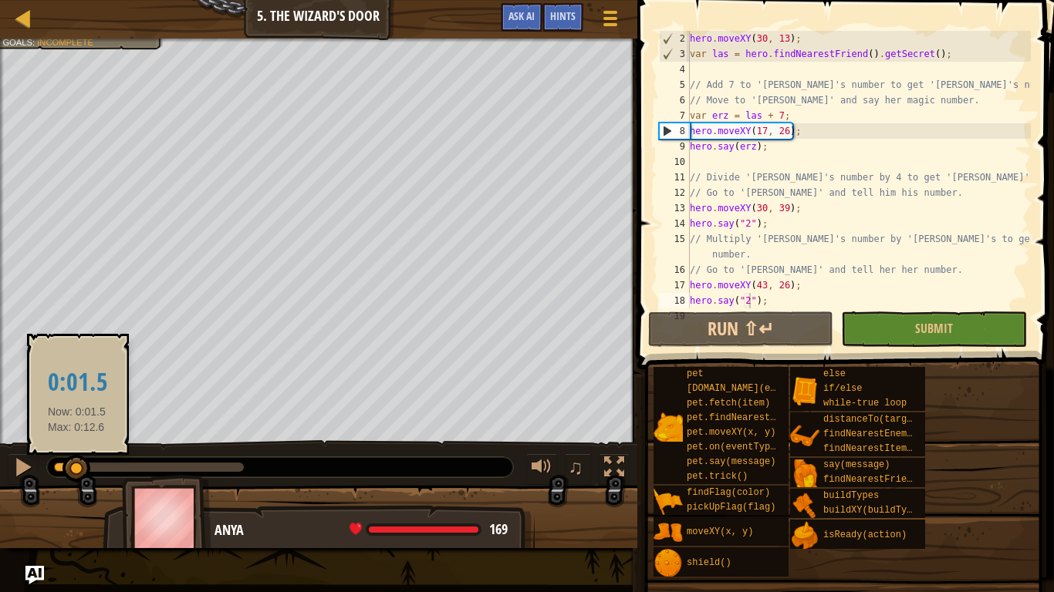
drag, startPoint x: 235, startPoint y: 472, endPoint x: 76, endPoint y: 460, distance: 159.4
click at [76, 460] on div at bounding box center [76, 469] width 28 height 28
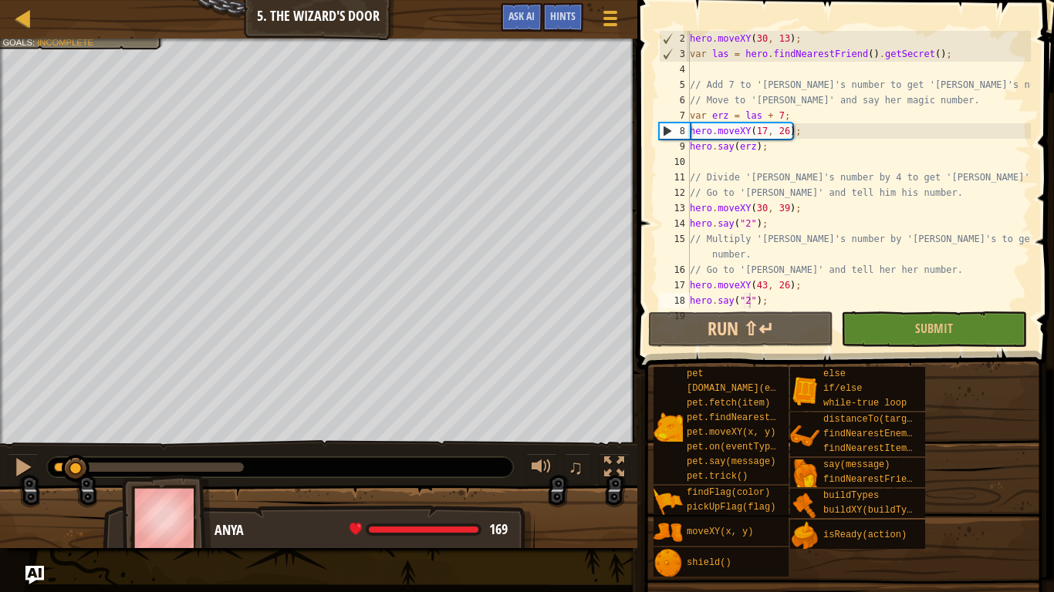
scroll to position [0, 0]
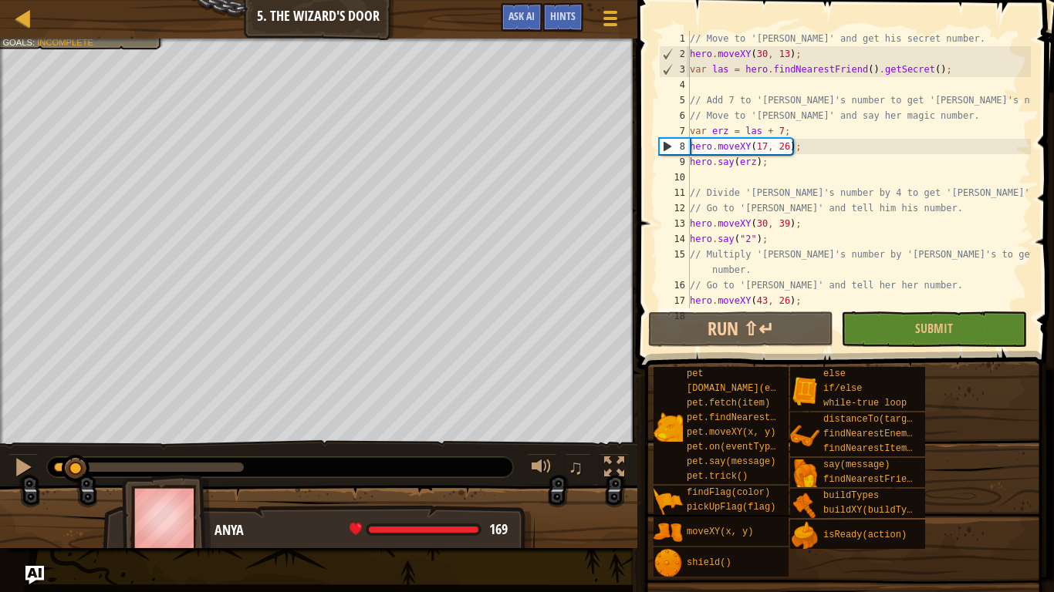
type textarea "// Go to '[PERSON_NAME]' and tell him his number."
click at [932, 214] on div "// Move to '[PERSON_NAME]' and get his secret number. hero . moveXY ( 30 , 13 )…" at bounding box center [858, 185] width 344 height 309
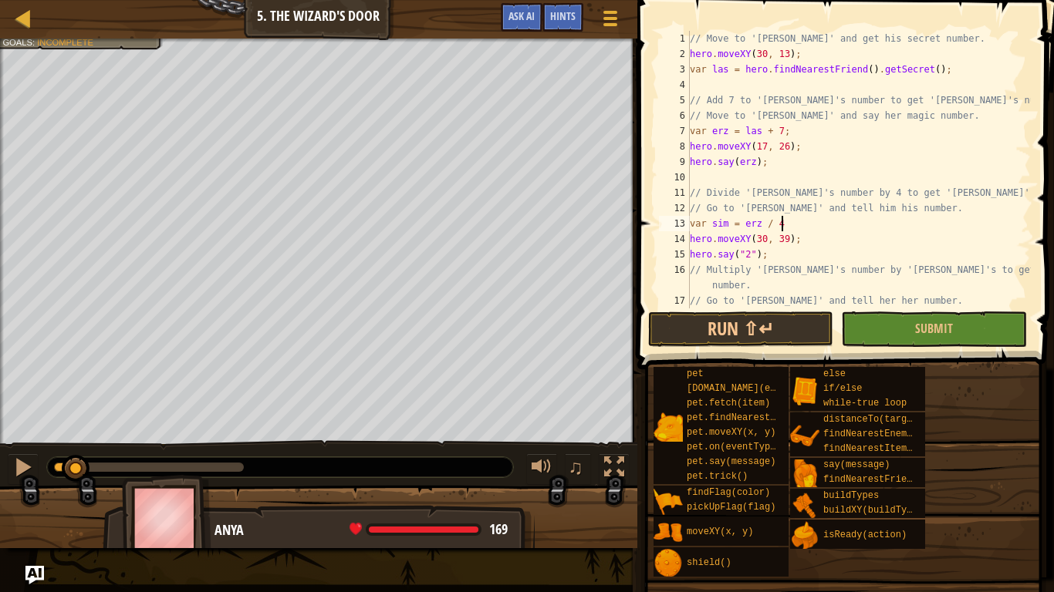
scroll to position [7, 12]
click at [751, 255] on div "// Move to '[PERSON_NAME]' and get his secret number. hero . moveXY ( 30 , 13 )…" at bounding box center [858, 185] width 344 height 309
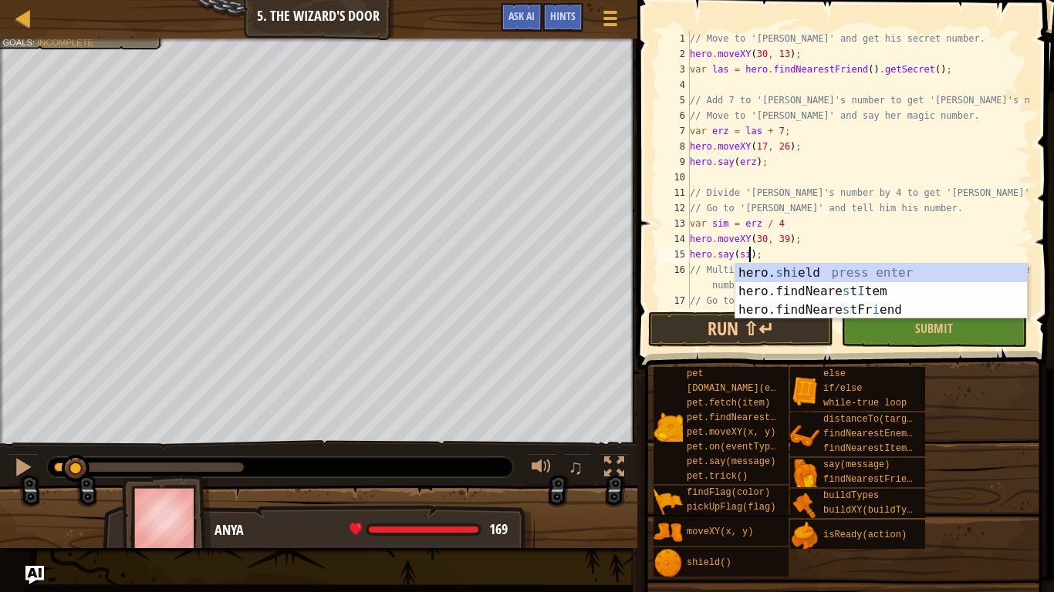
scroll to position [7, 9]
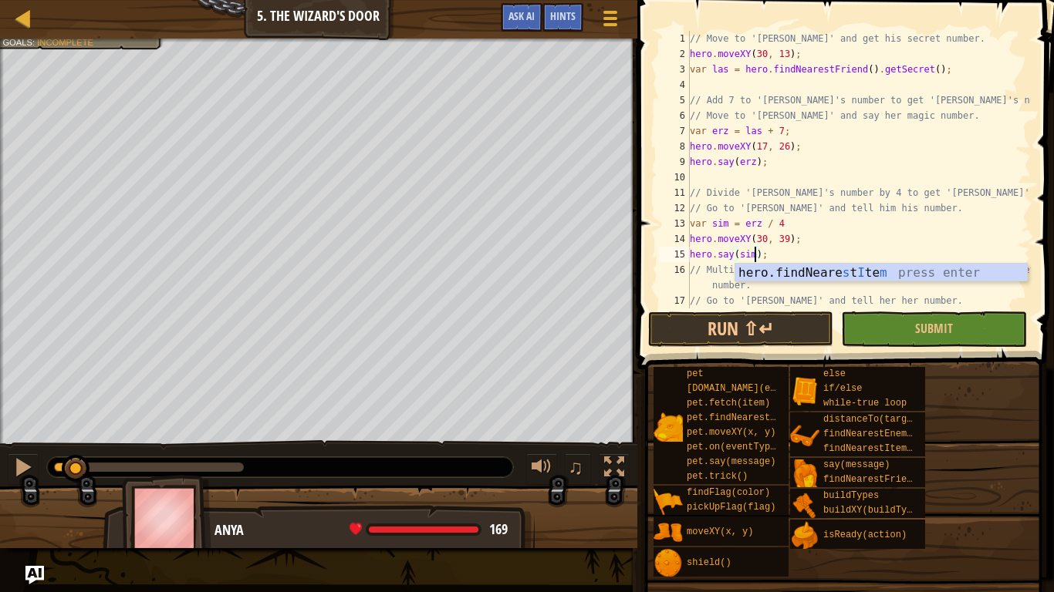
click at [794, 254] on div "// Move to '[PERSON_NAME]' and get his secret number. hero . moveXY ( 30 , 13 )…" at bounding box center [858, 185] width 344 height 309
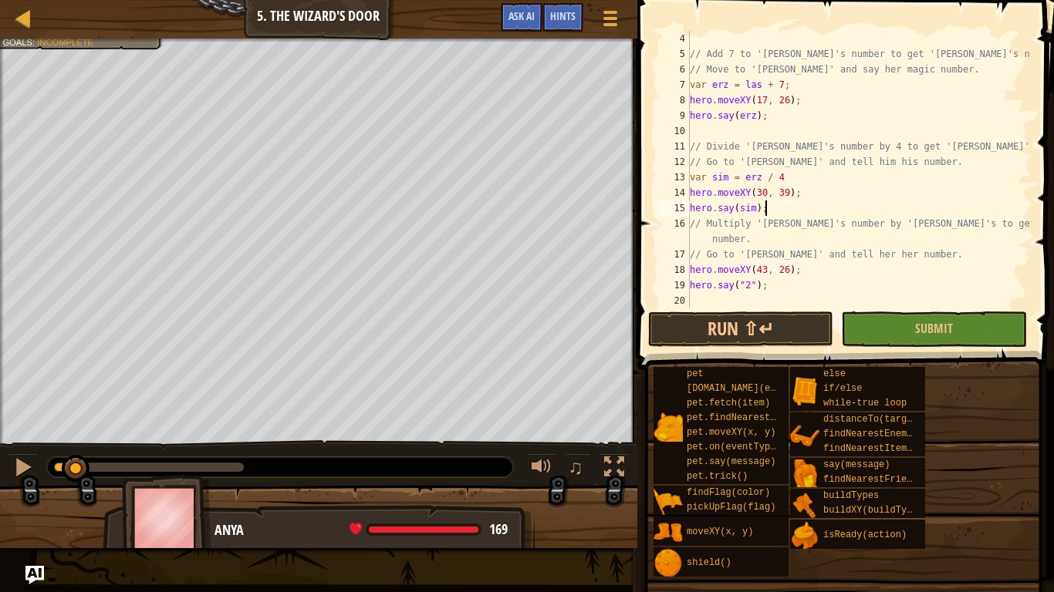
scroll to position [46, 0]
click at [927, 252] on div "// Add 7 to '[PERSON_NAME]'s number to get '[PERSON_NAME]'s number. // Move to …" at bounding box center [858, 185] width 344 height 309
type textarea "// Go to '[PERSON_NAME]' and tell her her number."
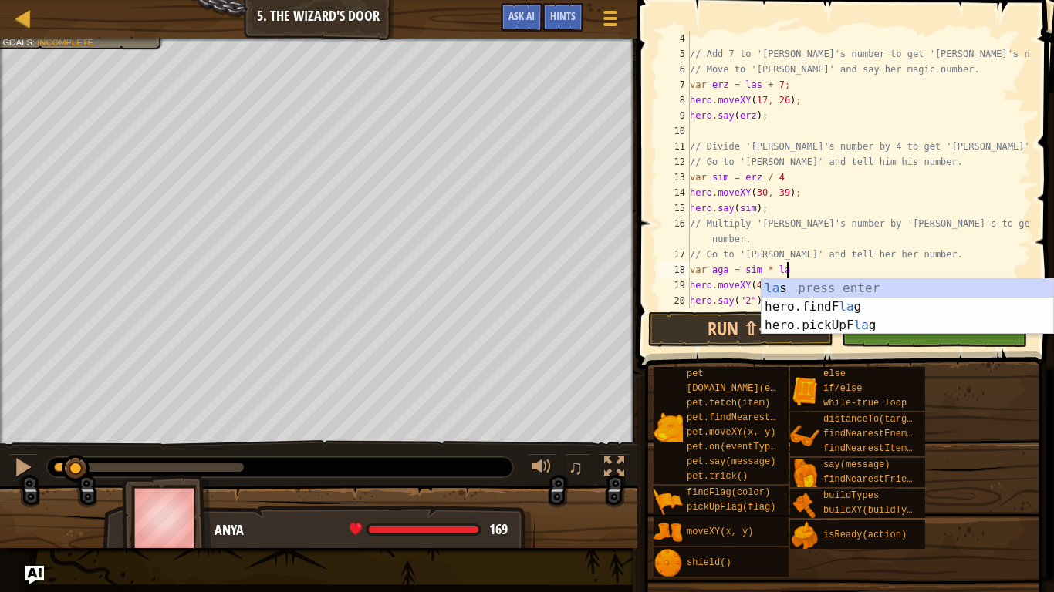
scroll to position [7, 14]
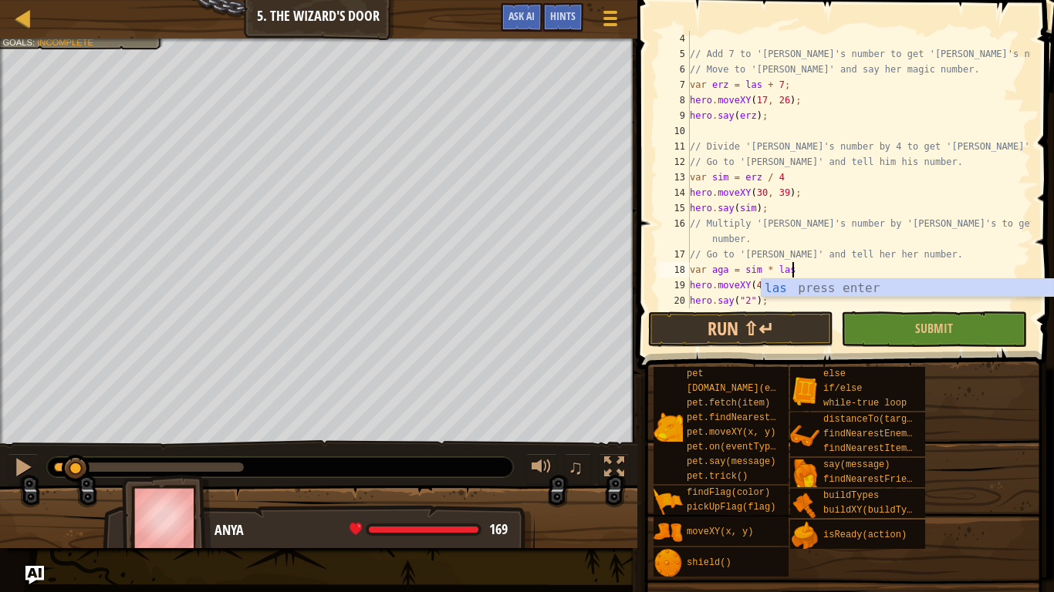
click at [748, 301] on div "// Add 7 to '[PERSON_NAME]'s number to get '[PERSON_NAME]'s number. // Move to …" at bounding box center [858, 185] width 344 height 309
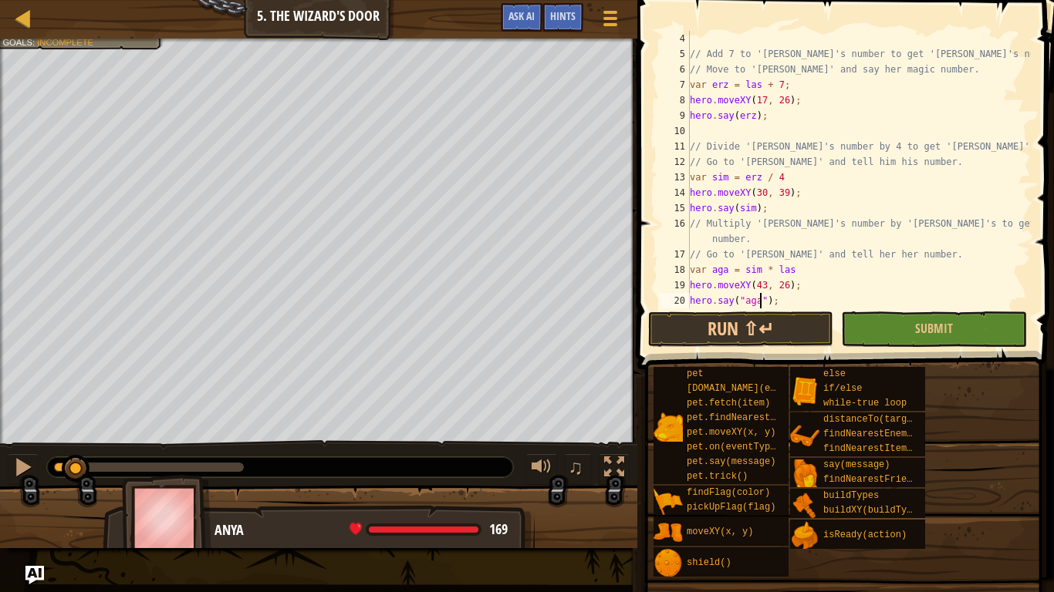
scroll to position [7, 10]
click at [748, 320] on button "Run ⇧↵" at bounding box center [740, 329] width 185 height 35
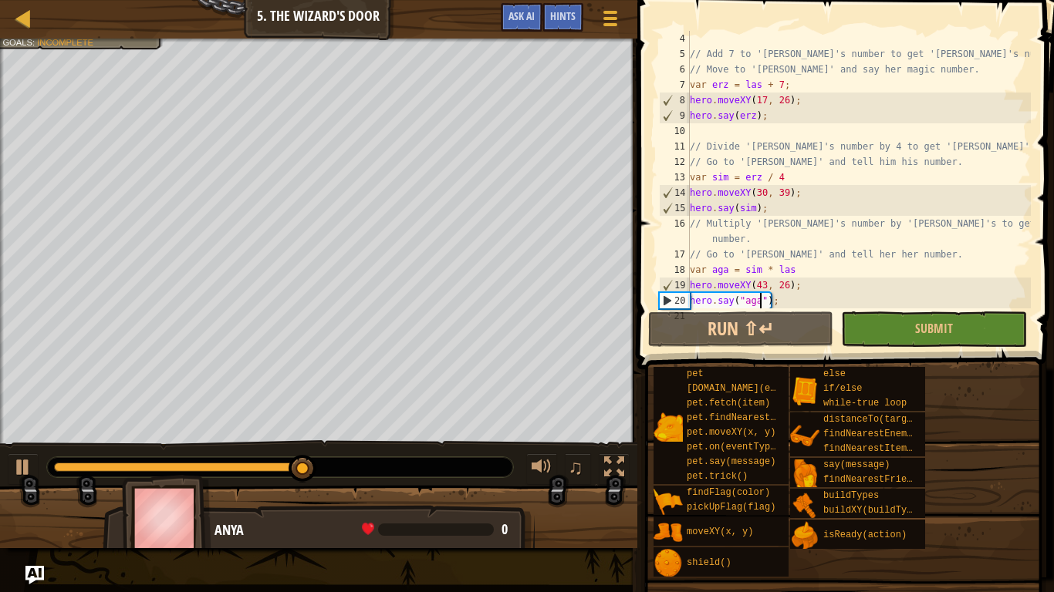
click at [765, 300] on div "// Add 7 to '[PERSON_NAME]'s number to get '[PERSON_NAME]'s number. // Move to …" at bounding box center [858, 185] width 344 height 309
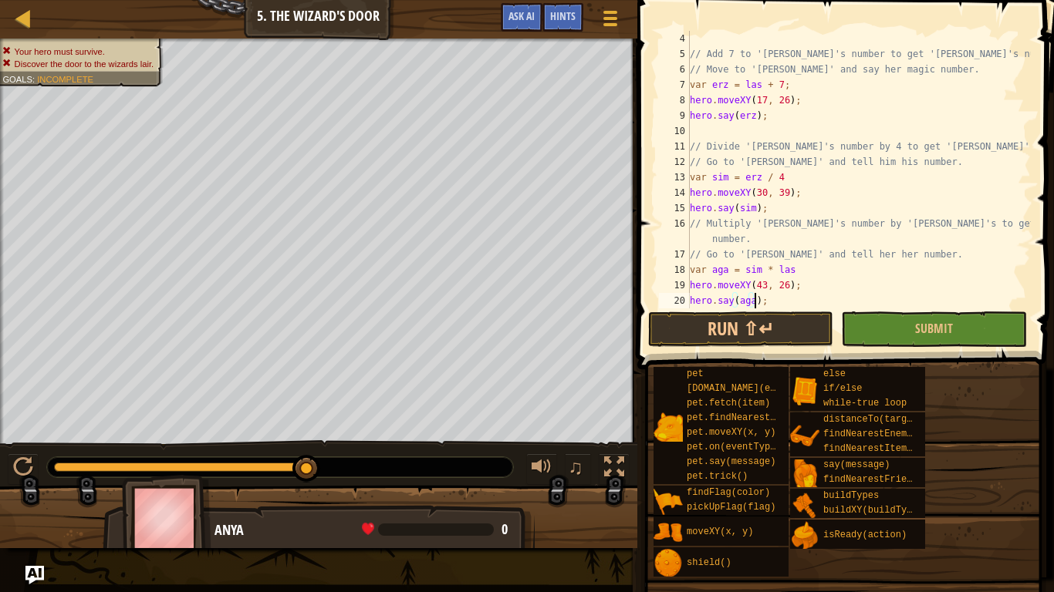
scroll to position [7, 9]
type textarea "hero.say(aga);"
click at [754, 326] on button "Run ⇧↵" at bounding box center [740, 329] width 185 height 35
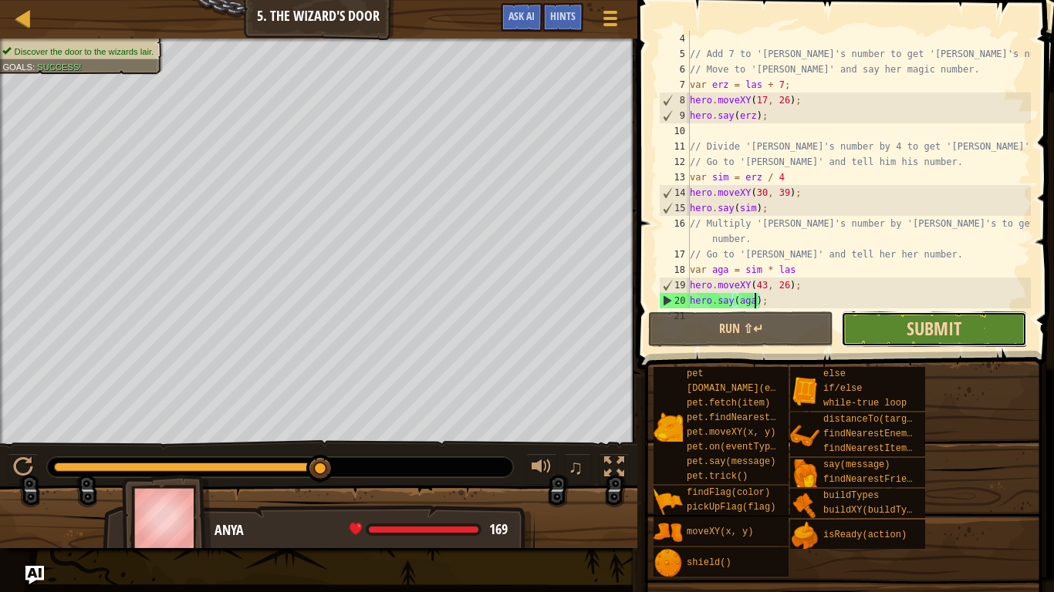
click at [949, 335] on span "Submit" at bounding box center [933, 328] width 55 height 25
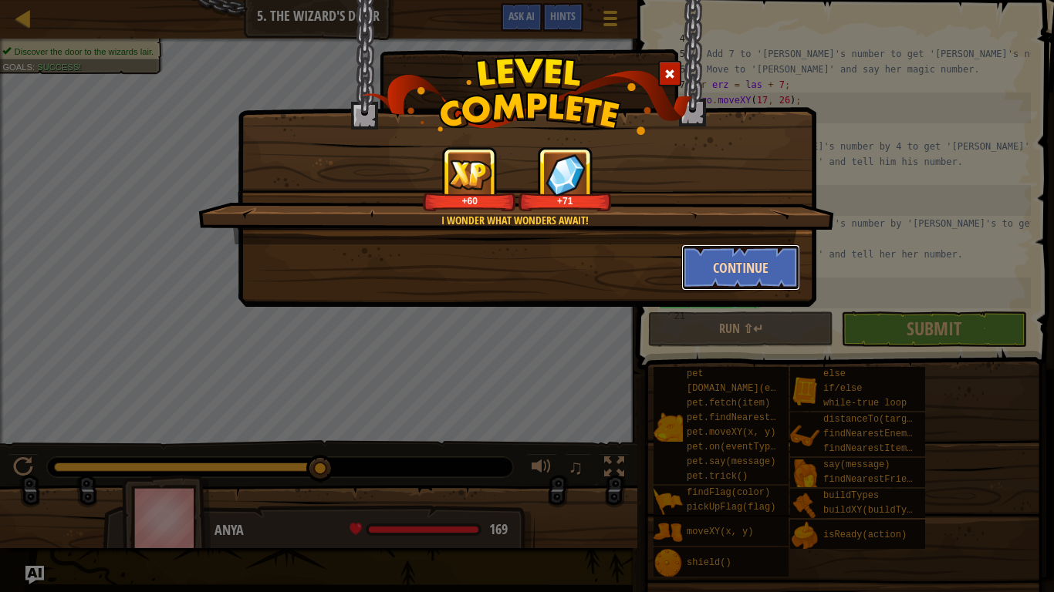
click at [700, 278] on button "Continue" at bounding box center [741, 268] width 120 height 46
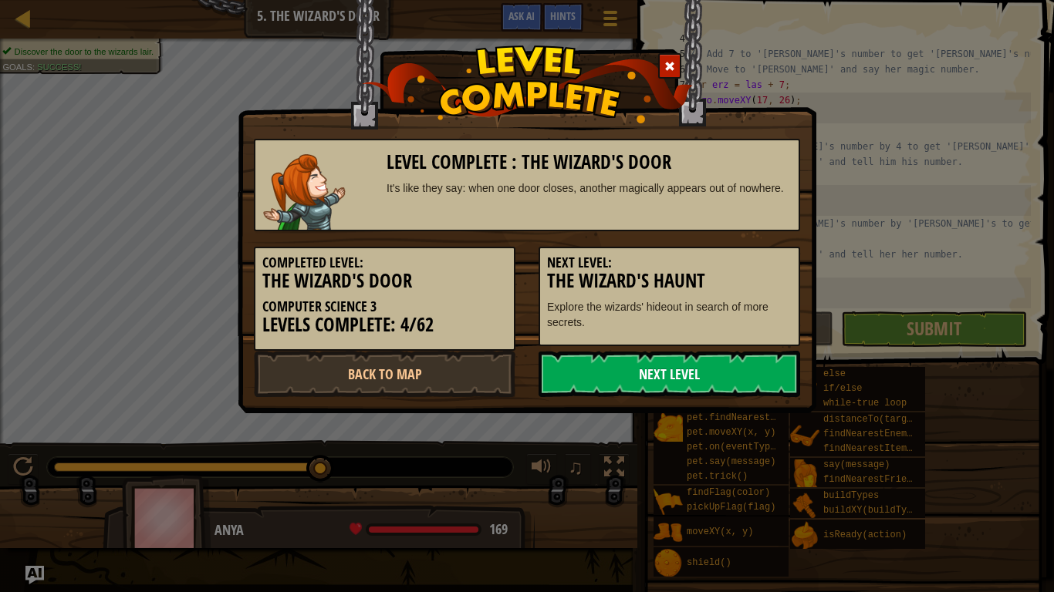
click at [650, 395] on link "Next Level" at bounding box center [668, 374] width 261 height 46
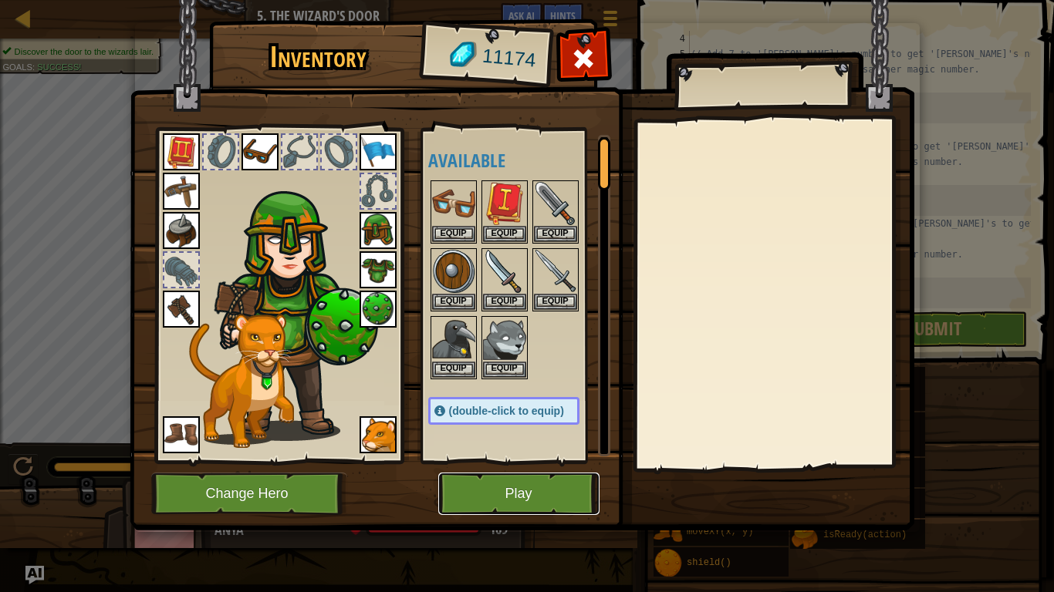
click at [502, 461] on button "Play" at bounding box center [518, 494] width 161 height 42
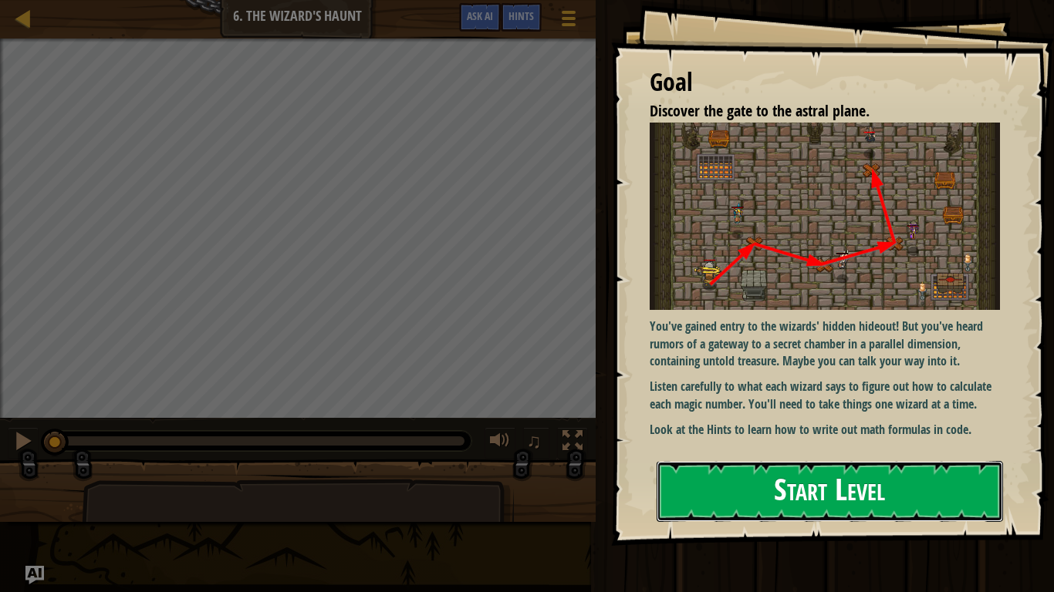
click at [690, 461] on button "Start Level" at bounding box center [829, 491] width 346 height 61
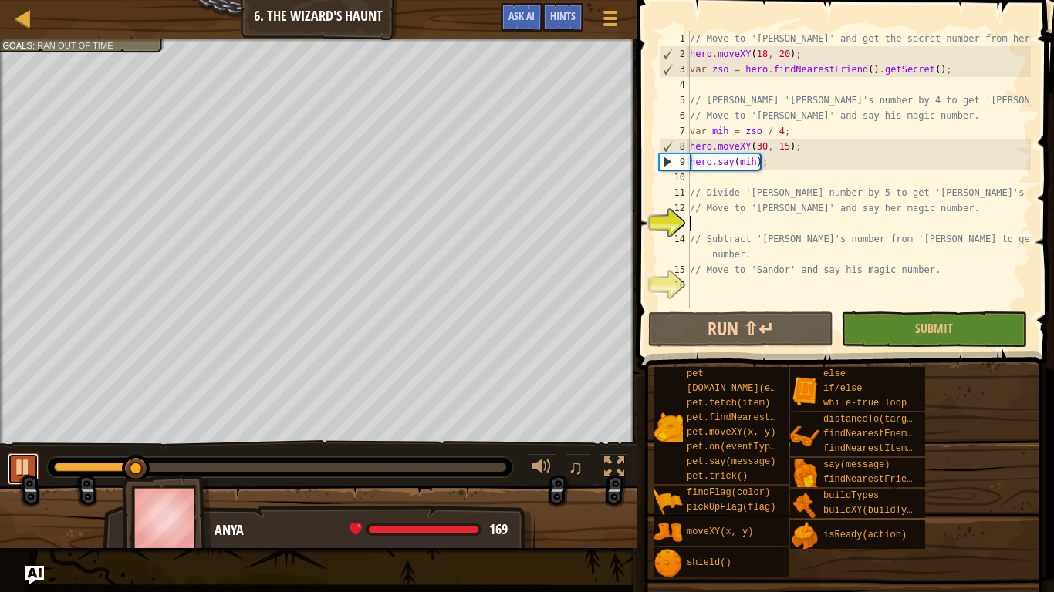
click at [22, 461] on div at bounding box center [23, 467] width 20 height 20
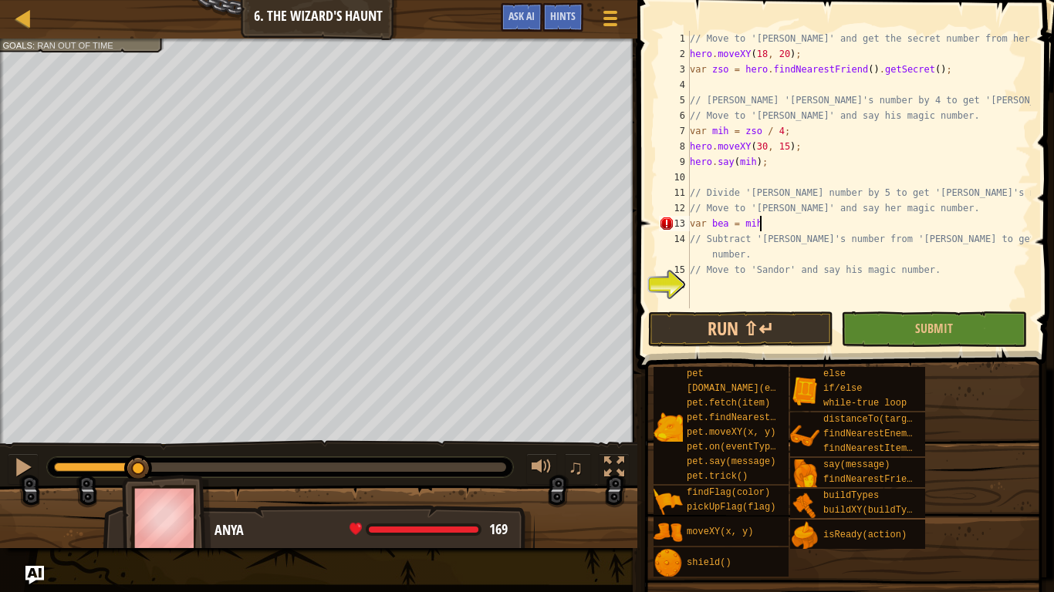
scroll to position [7, 9]
type textarea "var bea = mih / 5"
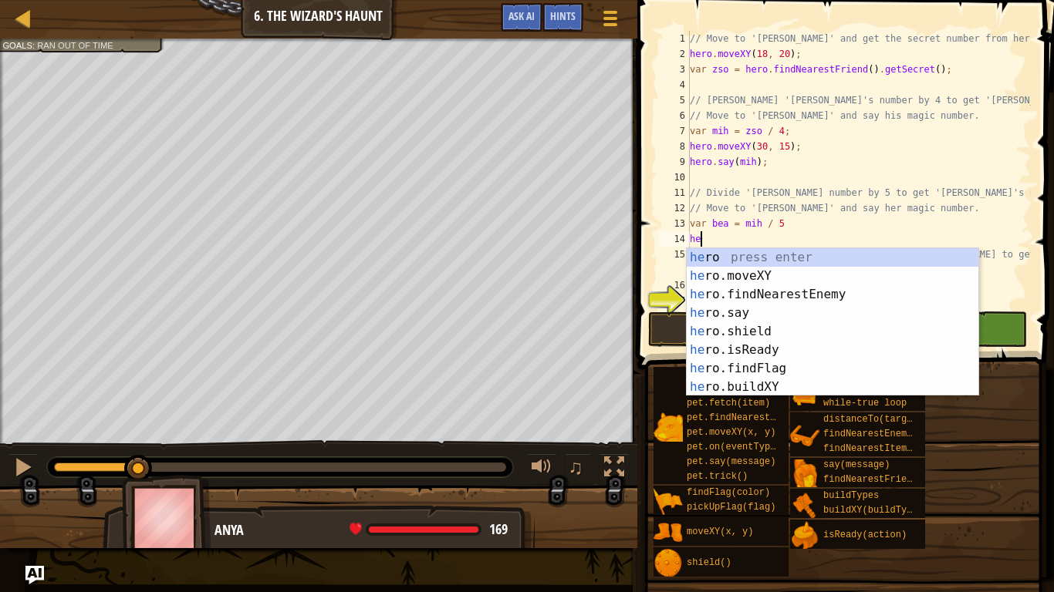
scroll to position [7, 2]
click at [779, 276] on div "hero press enter hero .moveXY press enter hero .findNearestEnemy press enter he…" at bounding box center [832, 340] width 292 height 185
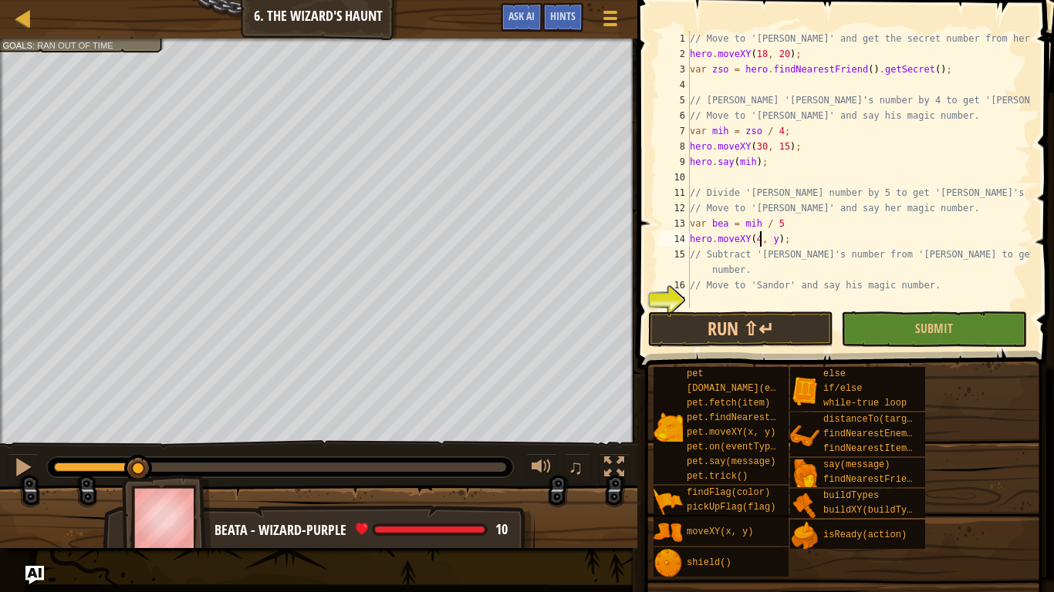
scroll to position [7, 11]
click at [784, 241] on div "// Move to '[PERSON_NAME]' and get the secret number from her. hero . moveXY ( …" at bounding box center [858, 185] width 344 height 309
type textarea "hero.moveXY(42, 20);"
click at [834, 237] on div "// Move to '[PERSON_NAME]' and get the secret number from her. hero . moveXY ( …" at bounding box center [858, 185] width 344 height 309
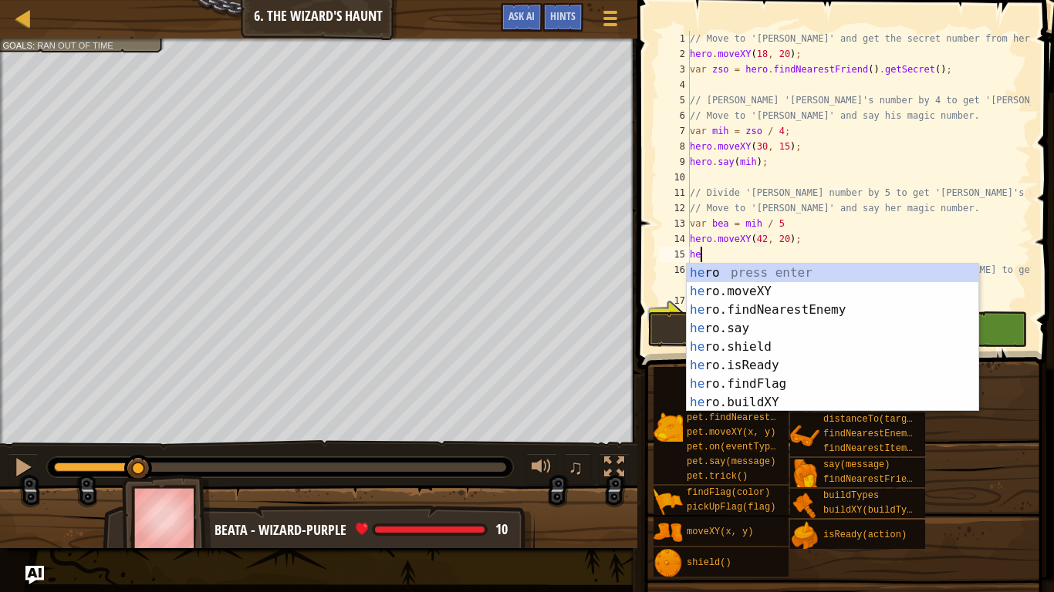
scroll to position [7, 2]
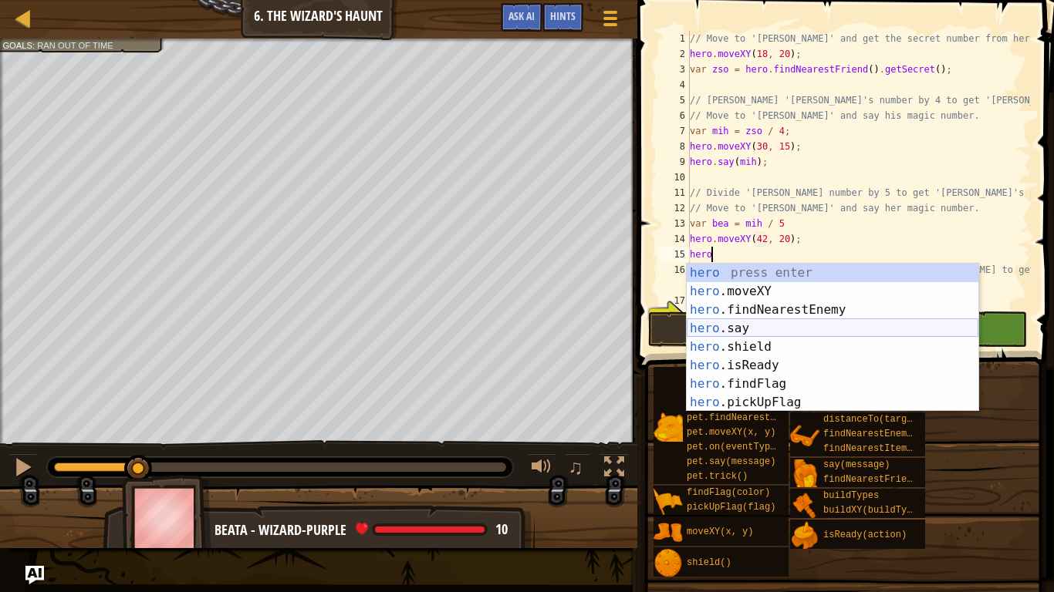
click at [758, 334] on div "hero press enter hero .moveXY press enter hero .findNearestEnemy press enter he…" at bounding box center [832, 356] width 292 height 185
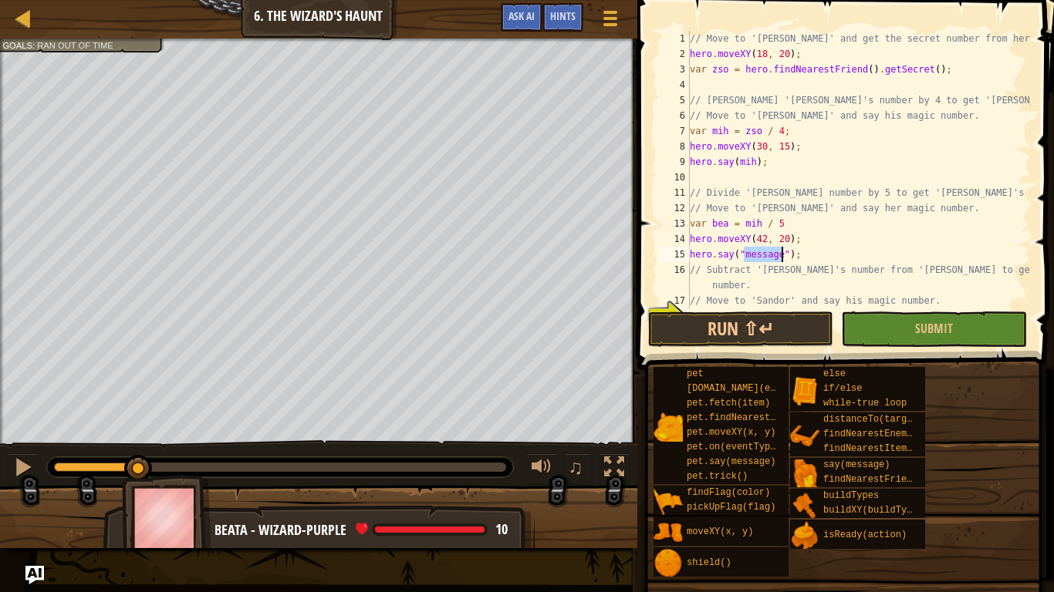
click at [788, 249] on div "// Move to '[PERSON_NAME]' and get the secret number from her. hero . moveXY ( …" at bounding box center [858, 185] width 344 height 309
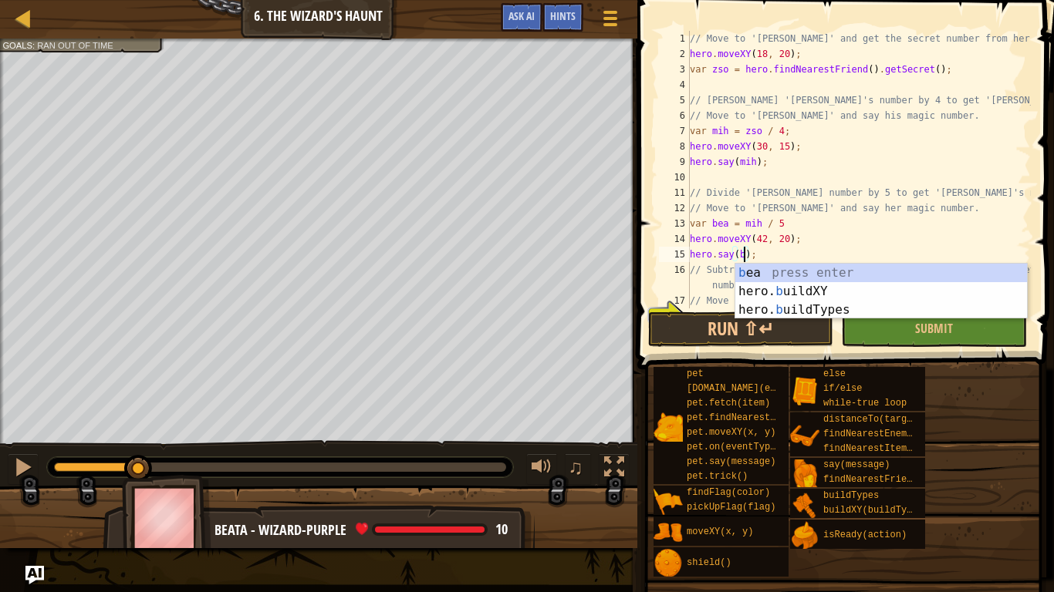
type textarea "hero.say(bea);"
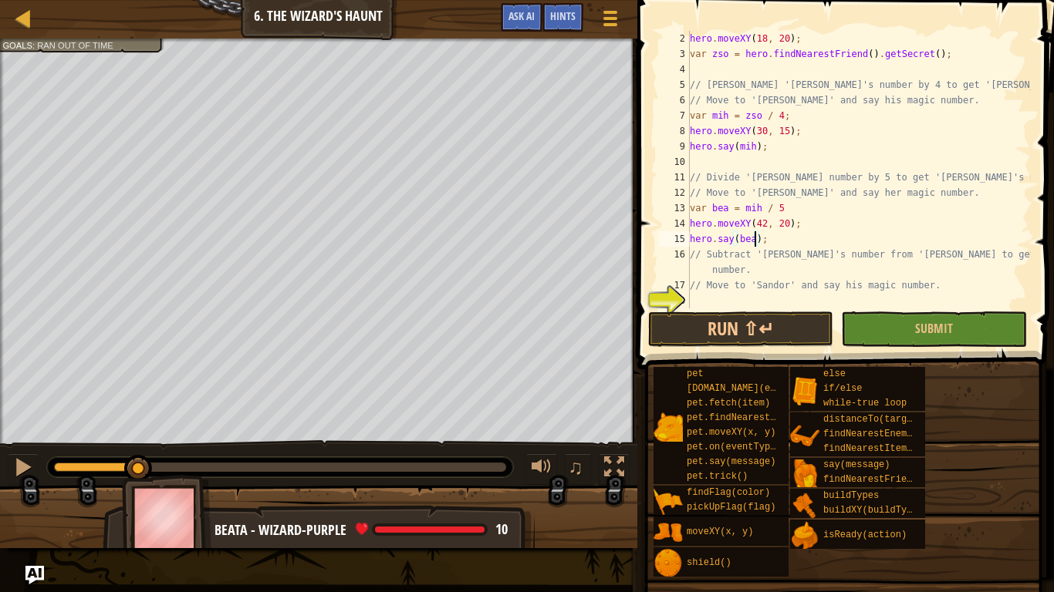
scroll to position [15, 0]
click at [705, 295] on div "hero . moveXY ( 18 , 20 ) ; var zso = hero . findNearestFriend ( ) . getSecret …" at bounding box center [858, 185] width 344 height 309
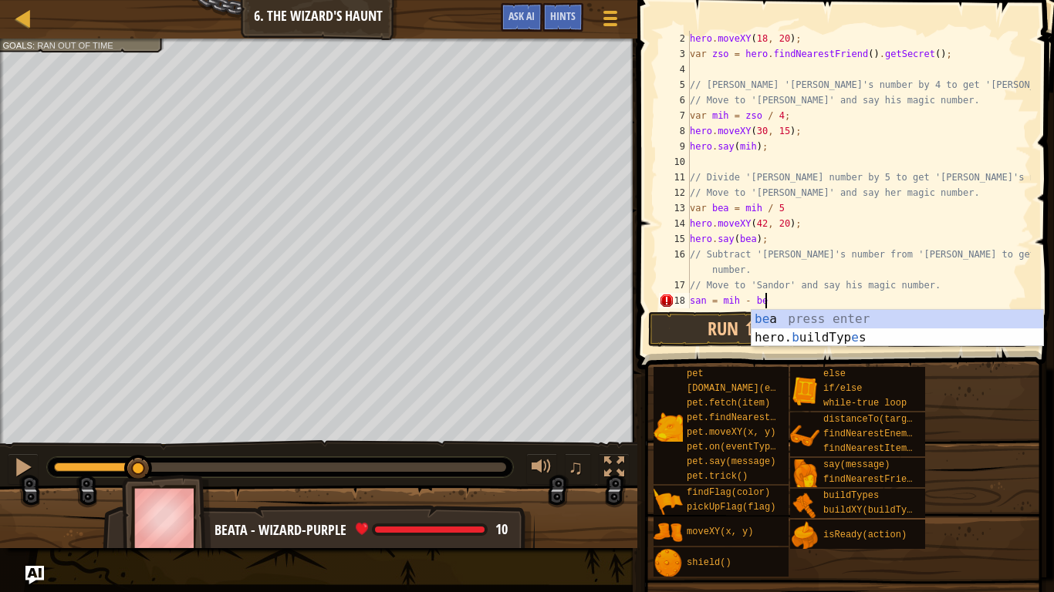
type textarea "san = mih - bea"
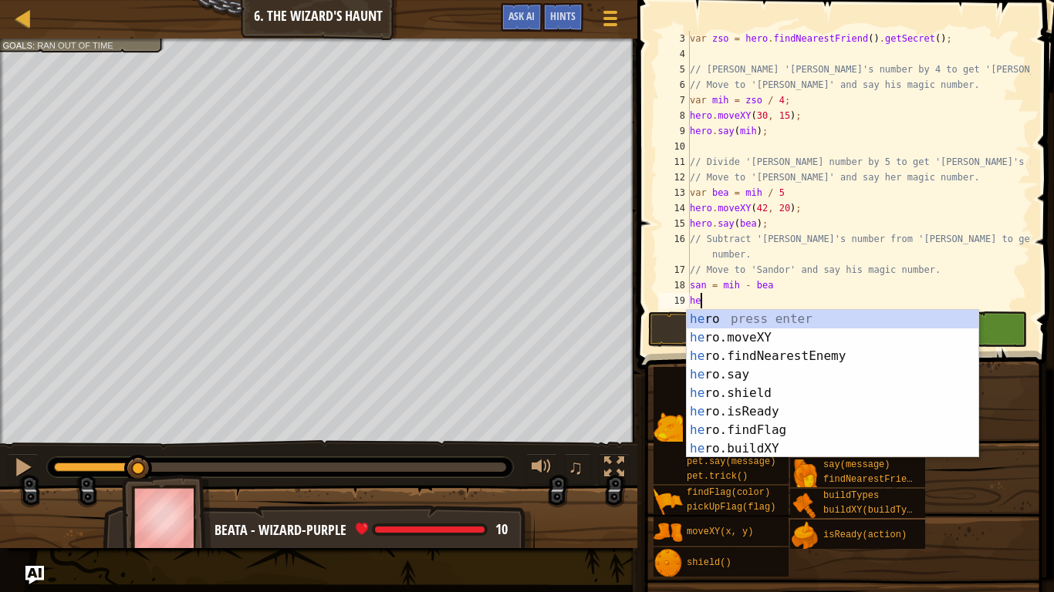
scroll to position [7, 2]
click at [818, 337] on div "hero press enter hero .moveXY press enter hero .findNearestEnemy press enter he…" at bounding box center [832, 402] width 292 height 185
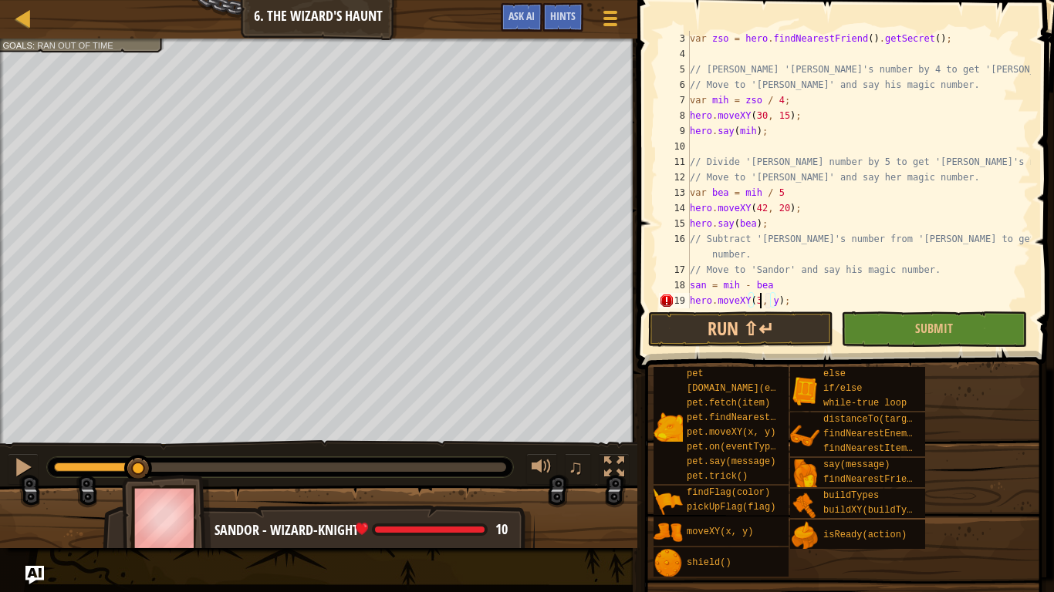
scroll to position [7, 11]
click at [781, 294] on div "var zso = hero . findNearestFriend ( ) . getSecret ( ) ; // [PERSON_NAME] 'Zsof…" at bounding box center [858, 185] width 344 height 309
type textarea "hero.moveXY(38, 37);"
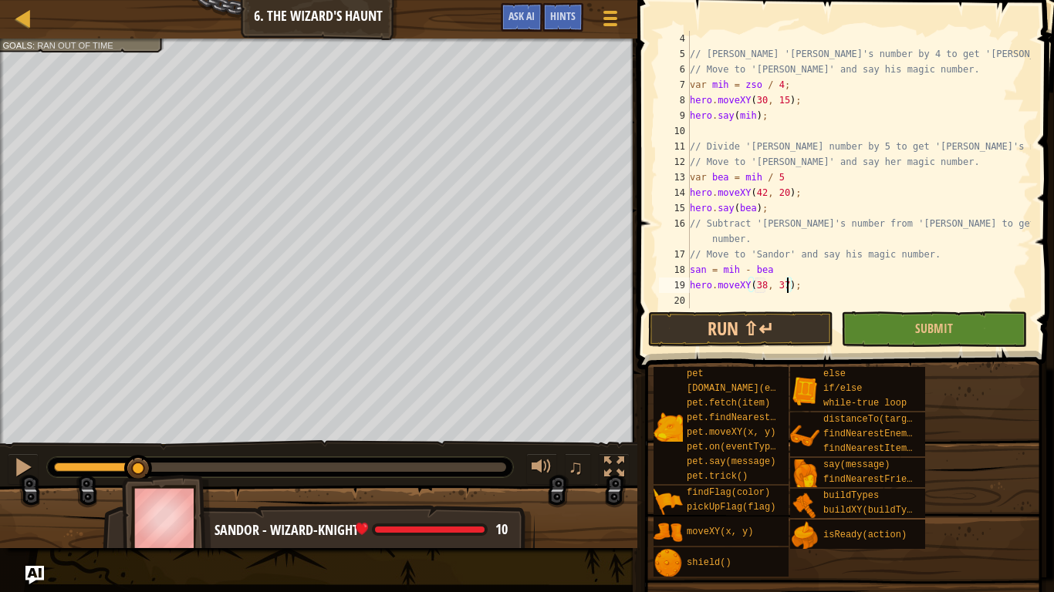
scroll to position [46, 0]
click at [751, 299] on div "// [PERSON_NAME] '[PERSON_NAME]'s number by 4 to get '[PERSON_NAME] number. // …" at bounding box center [858, 185] width 344 height 309
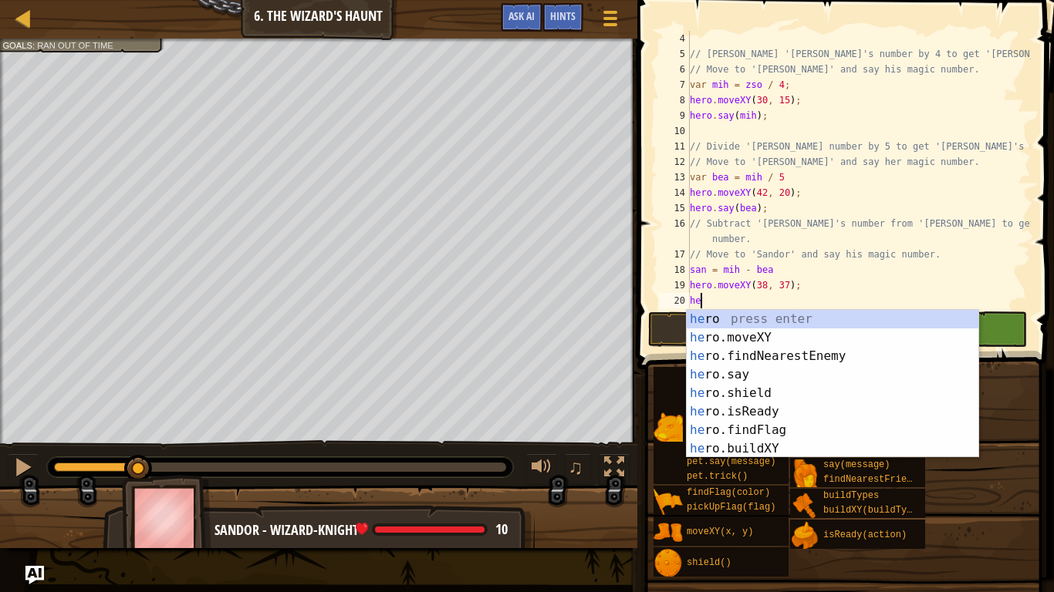
scroll to position [7, 2]
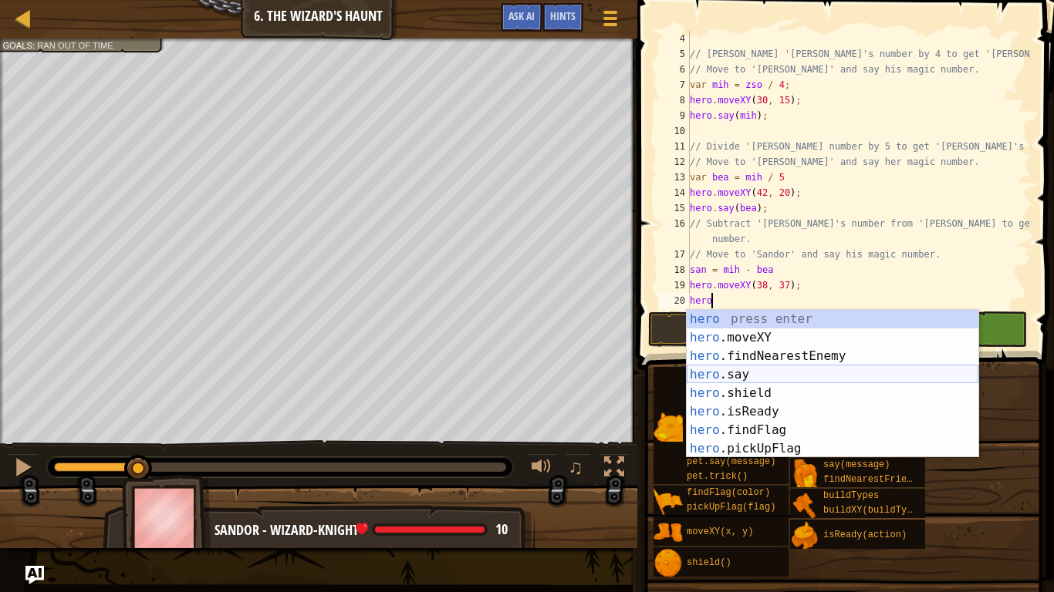
click at [754, 371] on div "hero press enter hero .moveXY press enter hero .findNearestEnemy press enter he…" at bounding box center [832, 402] width 292 height 185
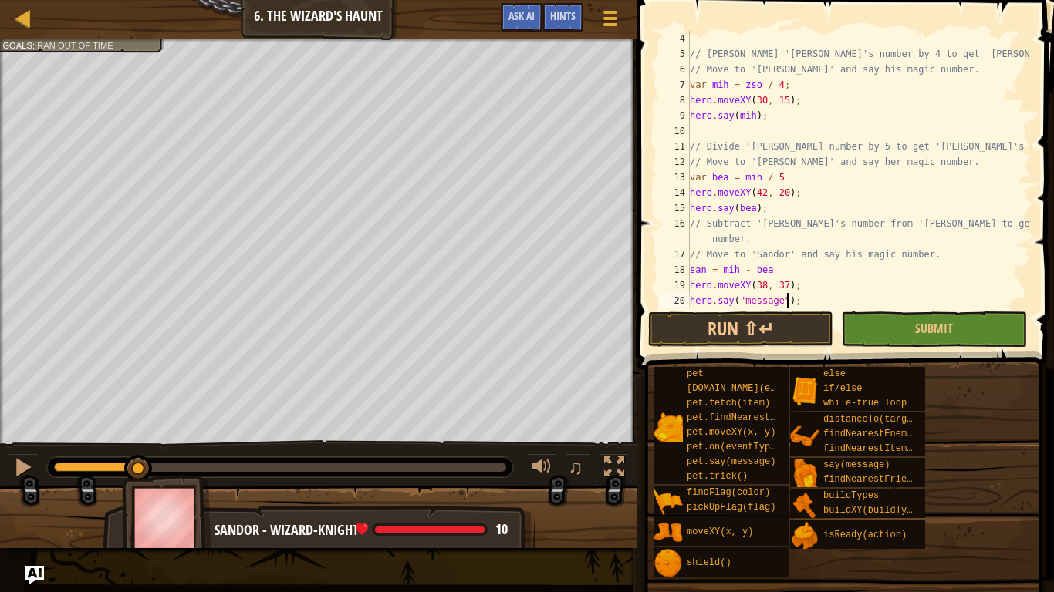
click at [788, 298] on div "// [PERSON_NAME] '[PERSON_NAME]'s number by 4 to get '[PERSON_NAME] number. // …" at bounding box center [858, 185] width 344 height 309
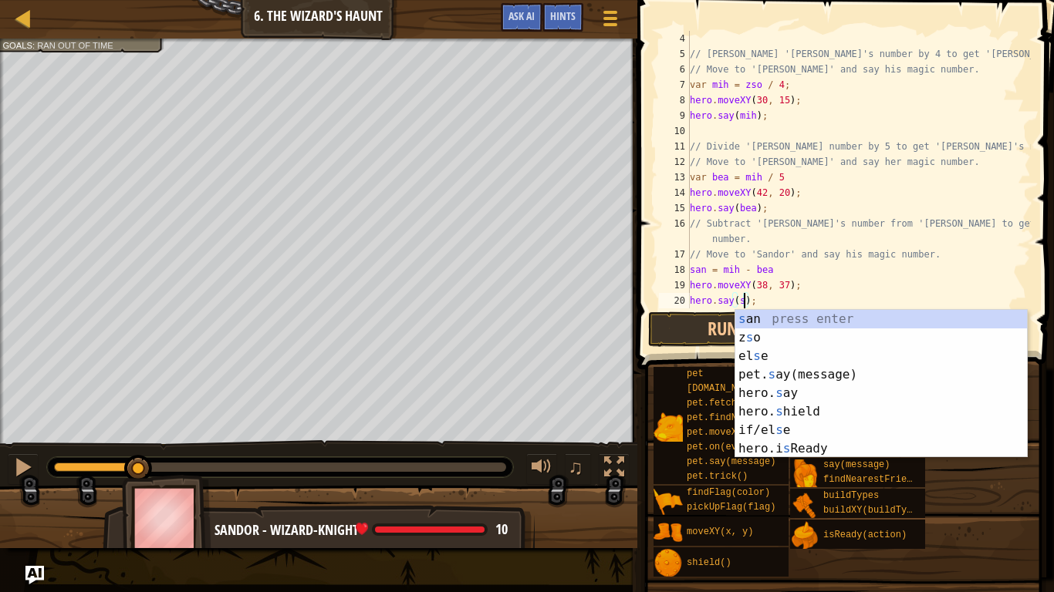
scroll to position [7, 9]
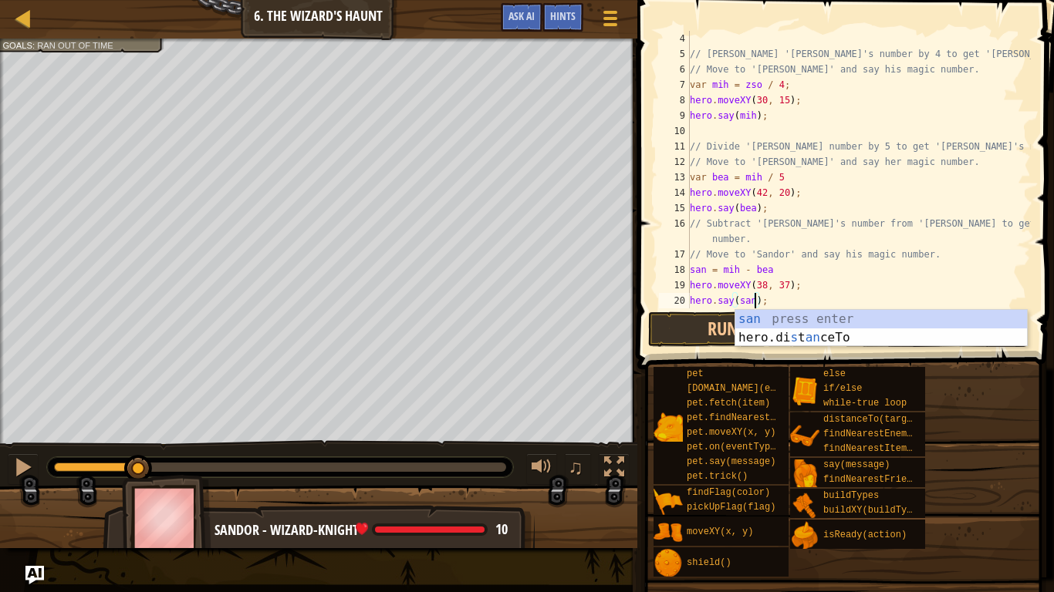
click at [863, 270] on div "// [PERSON_NAME] '[PERSON_NAME]'s number by 4 to get '[PERSON_NAME] number. // …" at bounding box center [858, 185] width 344 height 309
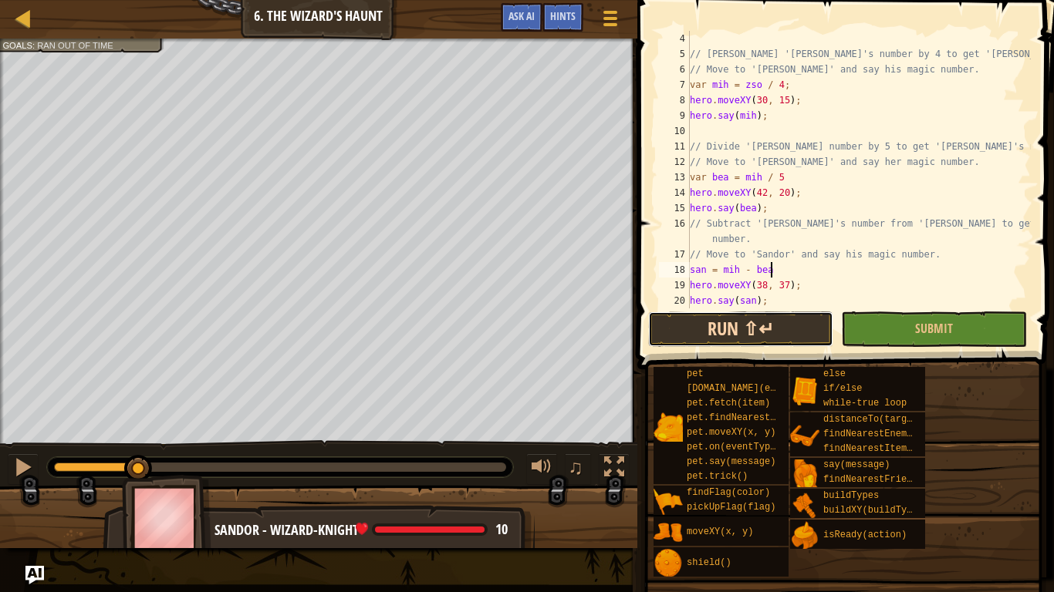
click at [766, 322] on button "Run ⇧↵" at bounding box center [740, 329] width 185 height 35
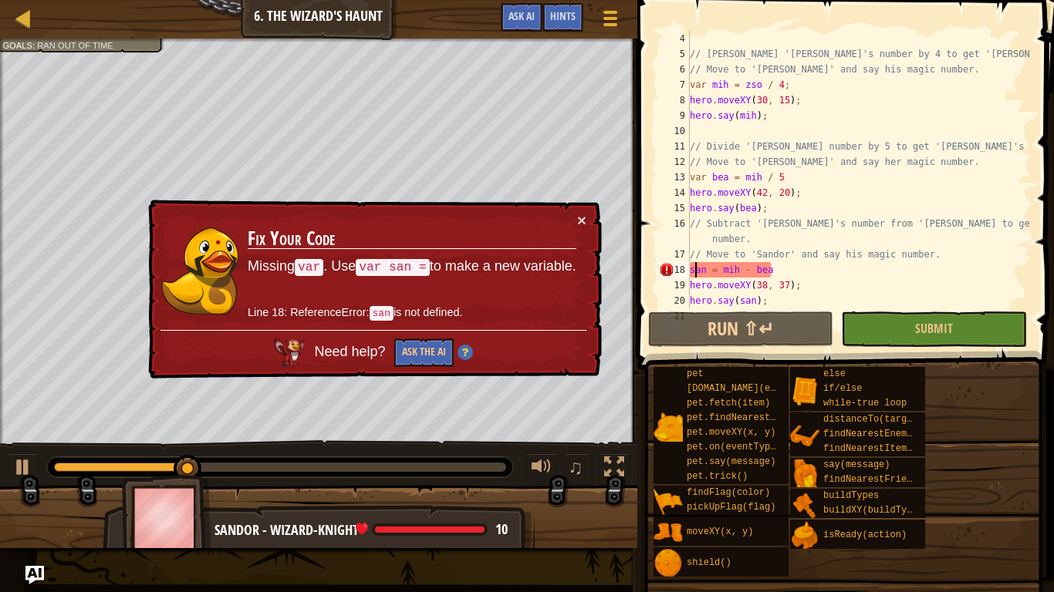
click at [693, 270] on div "// [PERSON_NAME] '[PERSON_NAME]'s number by 4 to get '[PERSON_NAME] number. // …" at bounding box center [858, 185] width 344 height 309
click at [690, 269] on div "// [PERSON_NAME] '[PERSON_NAME]'s number by 4 to get '[PERSON_NAME] number. // …" at bounding box center [858, 185] width 344 height 309
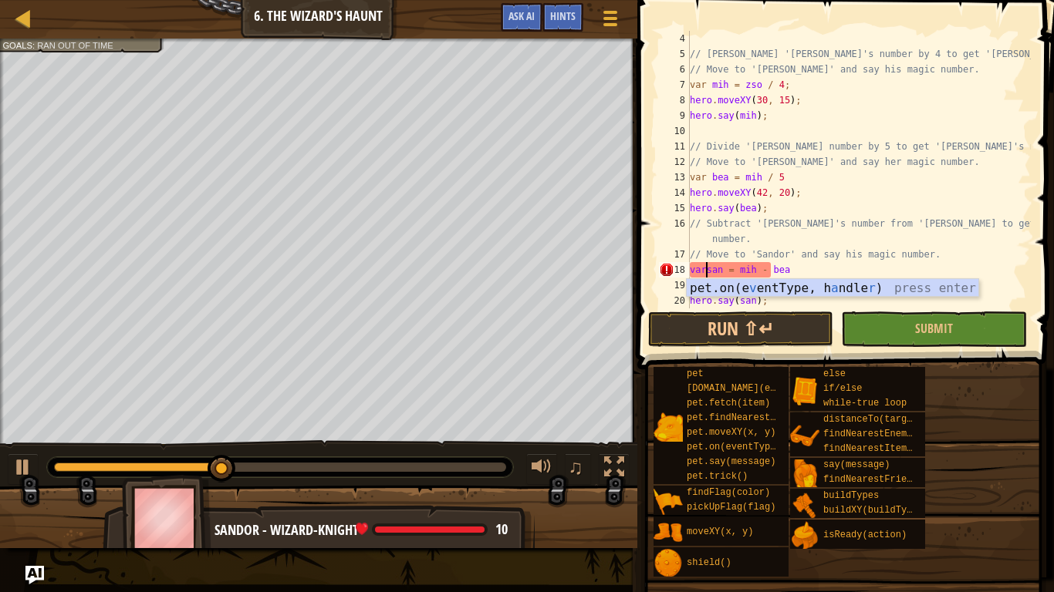
scroll to position [7, 2]
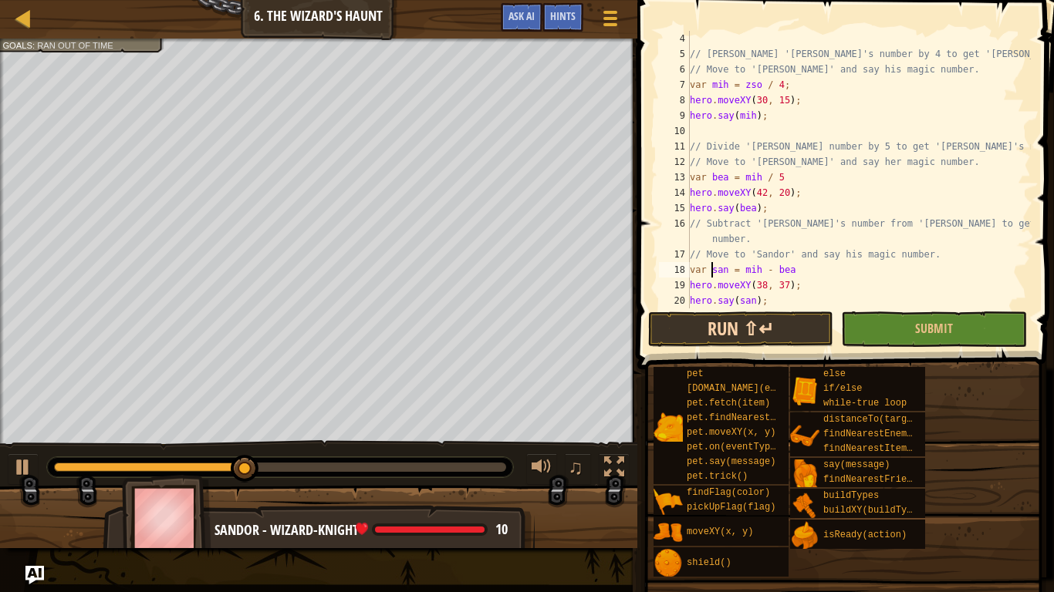
type textarea "var san = mih - bea"
click at [731, 329] on button "Run ⇧↵" at bounding box center [740, 329] width 185 height 35
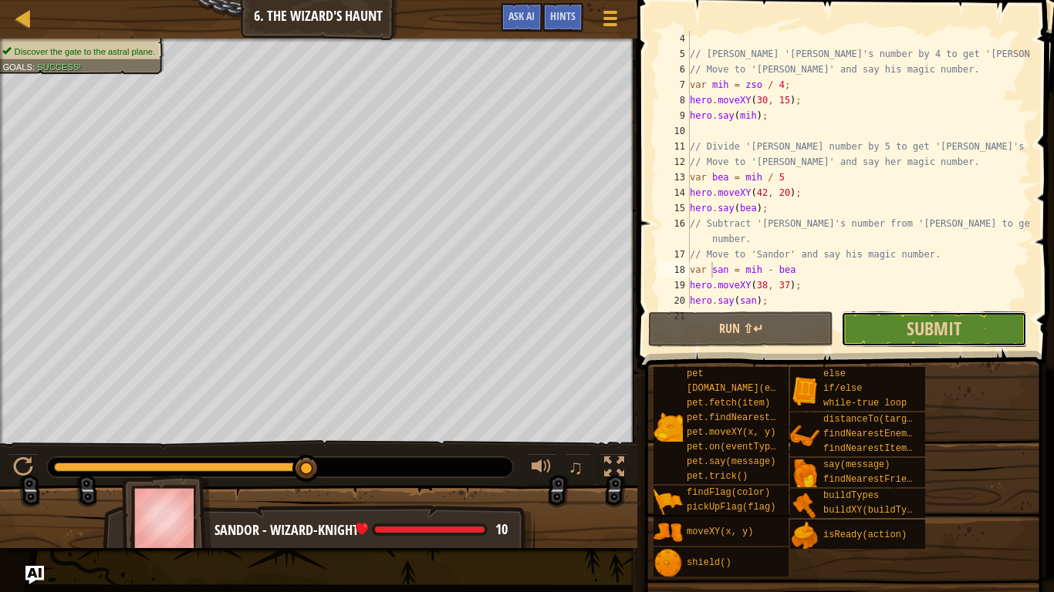
click at [903, 331] on button "Submit" at bounding box center [933, 329] width 185 height 35
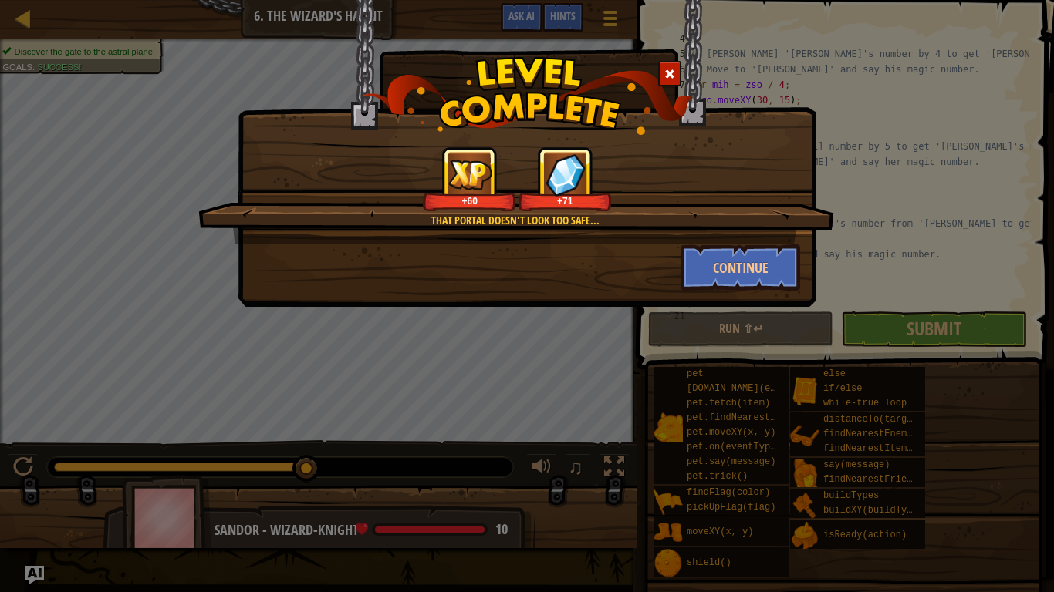
click at [647, 254] on div "Continue" at bounding box center [526, 268] width 569 height 46
click at [725, 255] on button "Continue" at bounding box center [741, 268] width 120 height 46
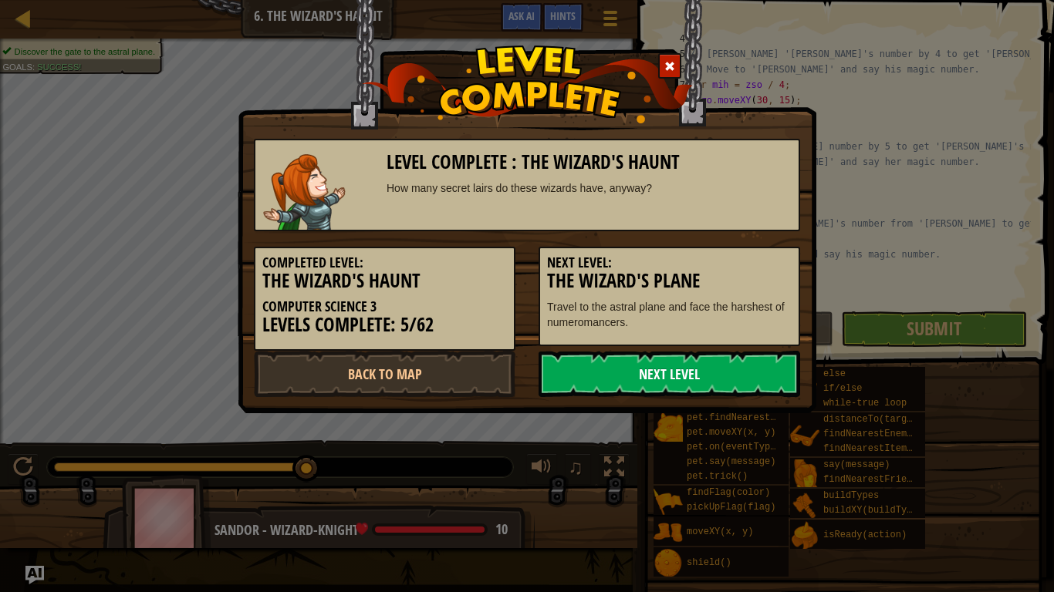
click at [599, 358] on link "Next Level" at bounding box center [668, 374] width 261 height 46
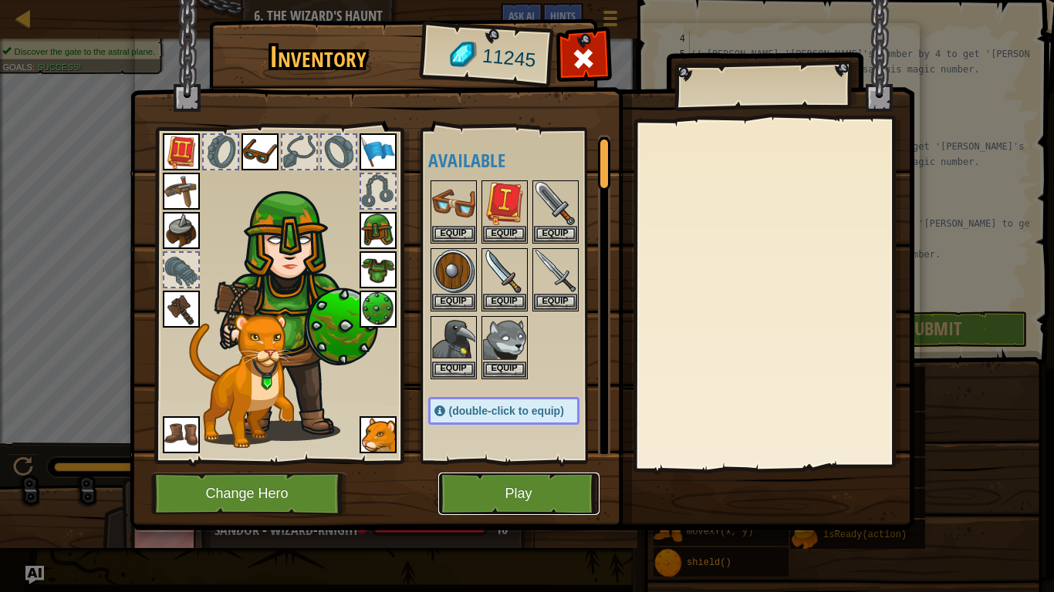
click at [465, 461] on button "Play" at bounding box center [518, 494] width 161 height 42
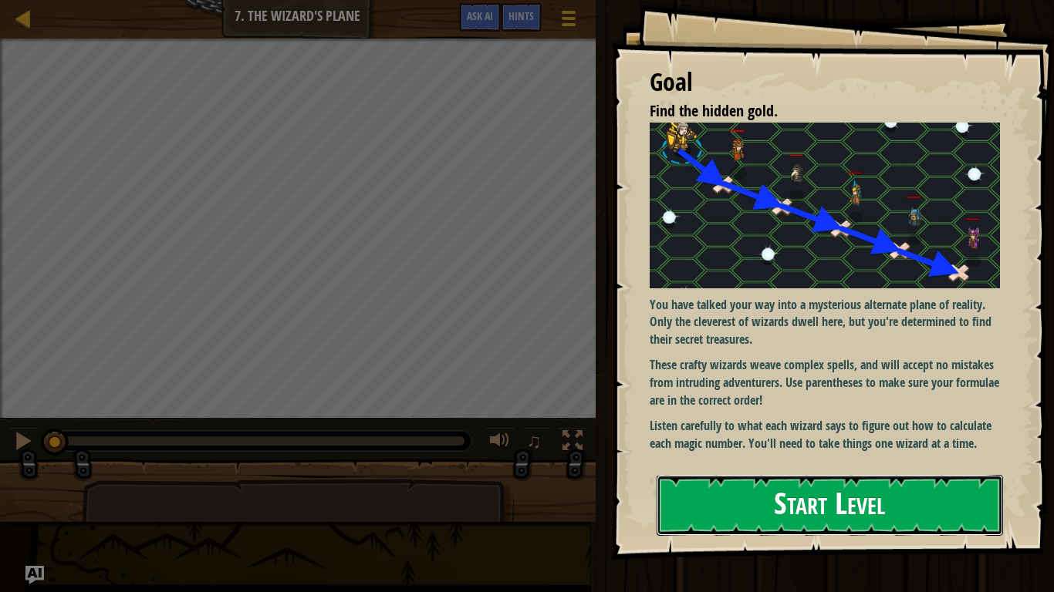
click at [712, 461] on button "Start Level" at bounding box center [829, 505] width 346 height 61
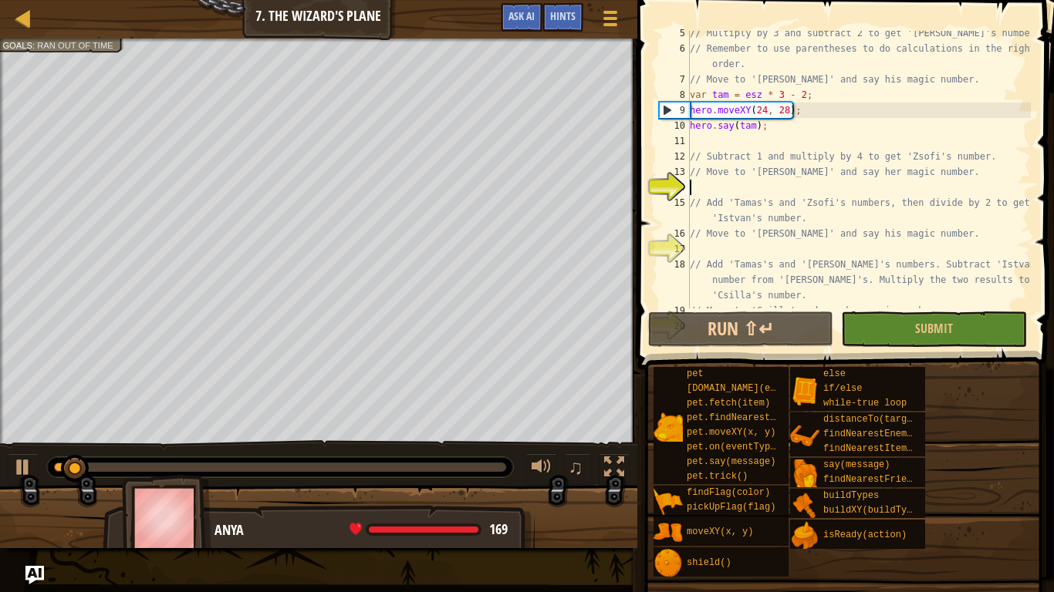
scroll to position [77, 0]
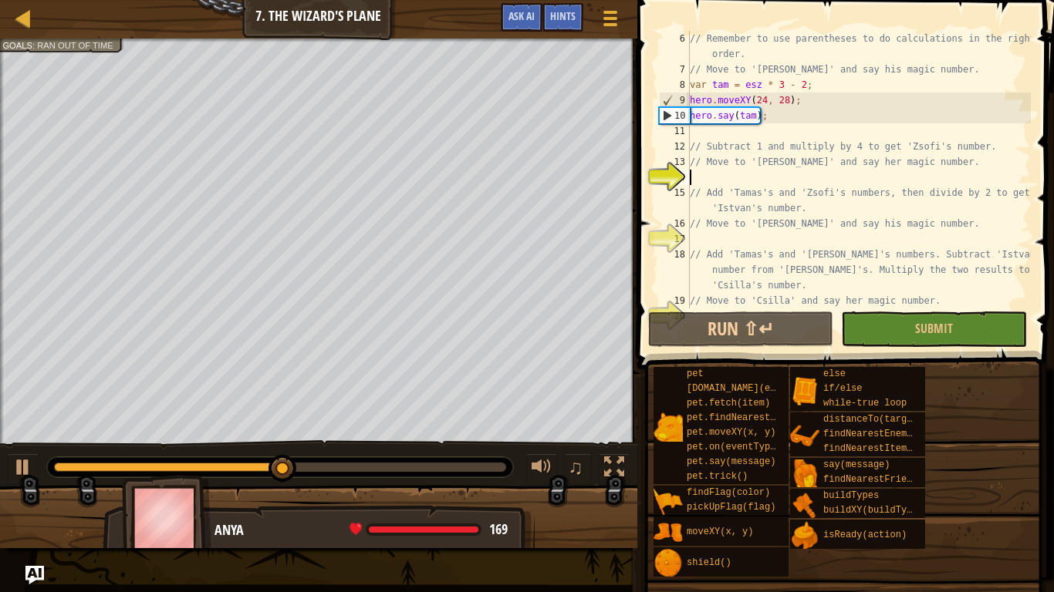
click at [781, 179] on div "// Remember to use parentheses to do calculations in the right order. // Move t…" at bounding box center [858, 193] width 344 height 324
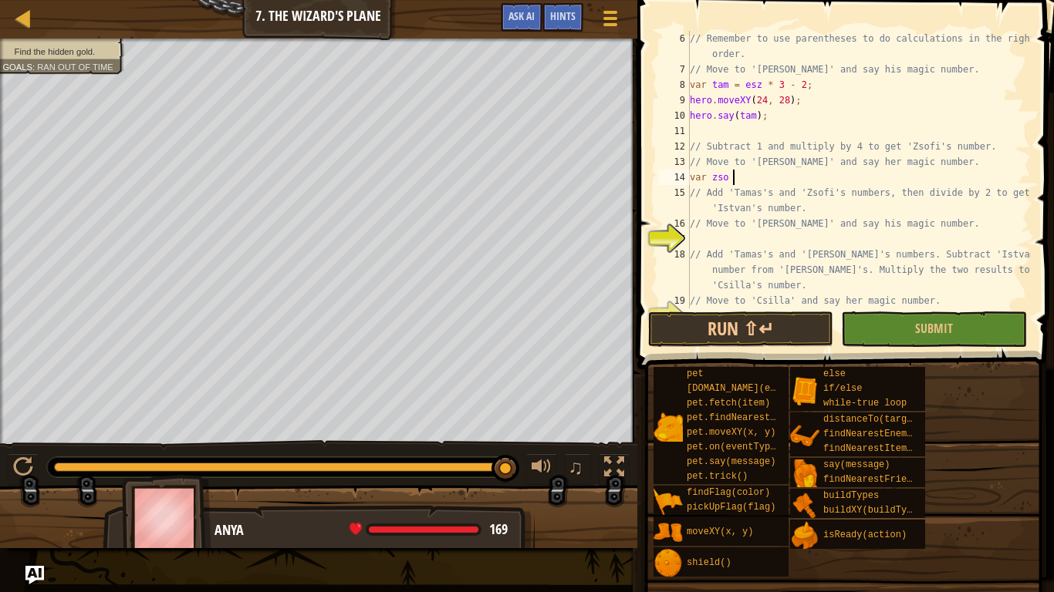
scroll to position [7, 6]
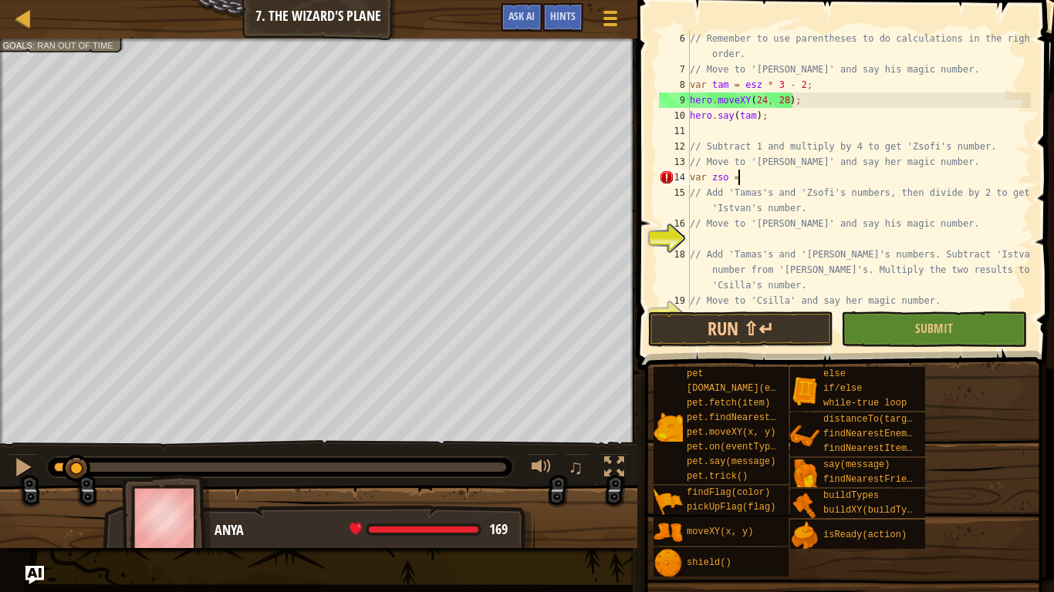
drag, startPoint x: 503, startPoint y: 466, endPoint x: 77, endPoint y: 478, distance: 426.0
click at [77, 461] on div at bounding box center [76, 469] width 28 height 28
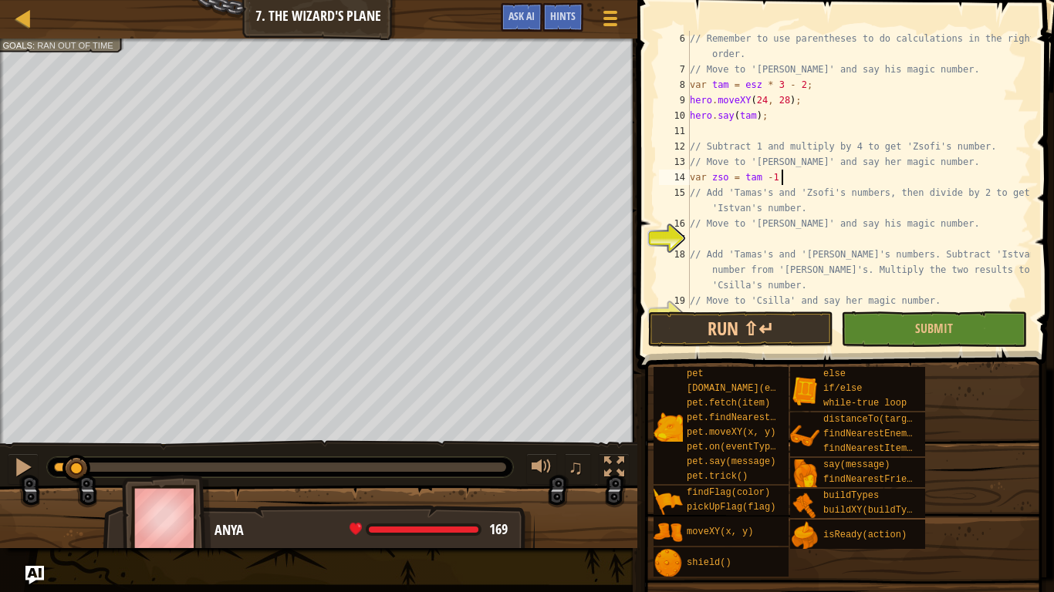
scroll to position [7, 13]
type textarea "var zso = tam -1 * 4"
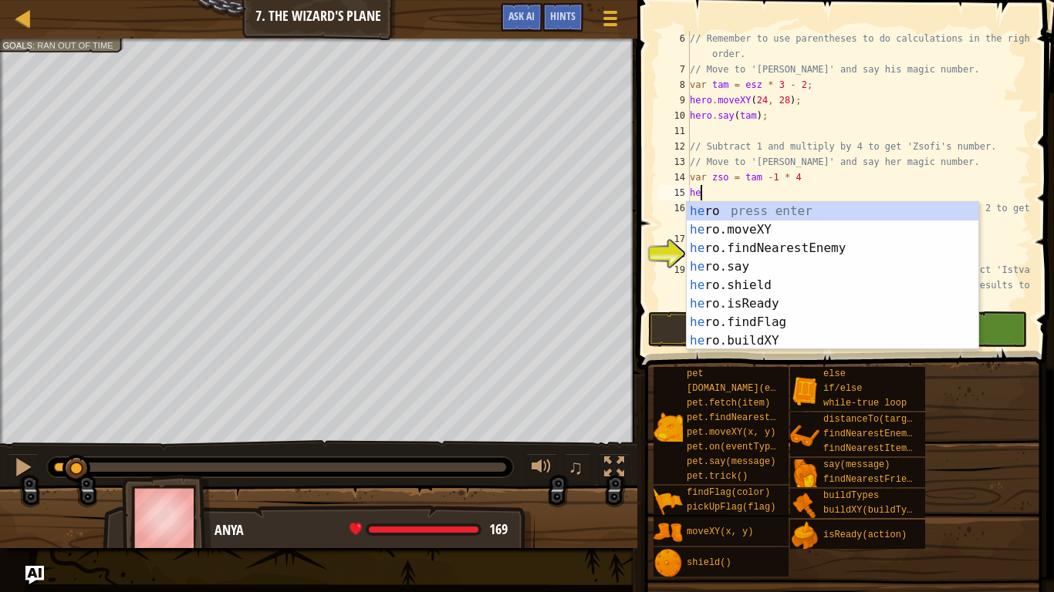
scroll to position [7, 2]
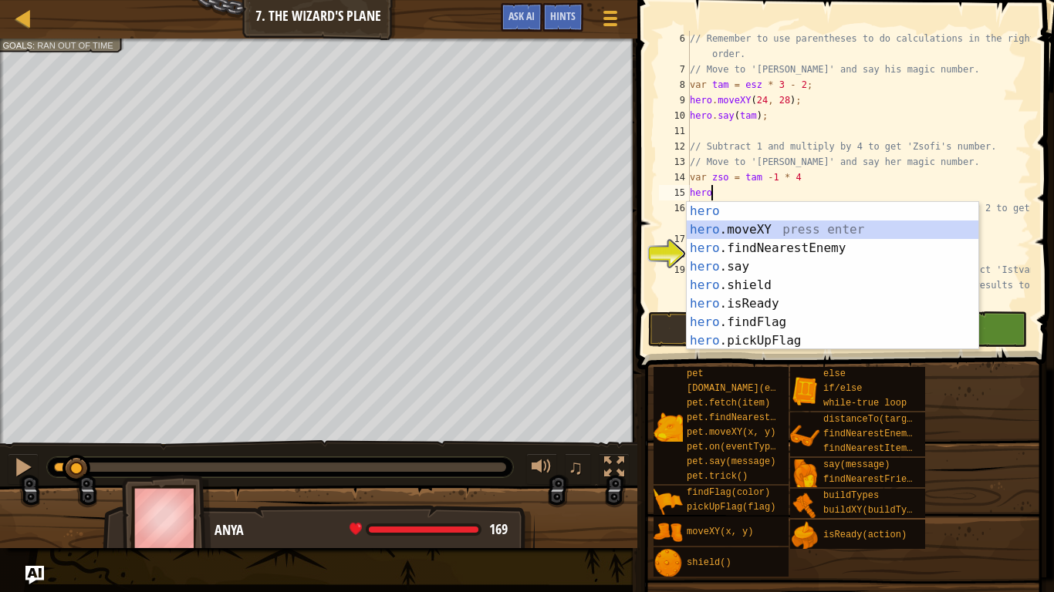
click at [740, 230] on div "hero press enter hero .moveXY press enter hero .findNearestEnemy press enter he…" at bounding box center [832, 294] width 292 height 185
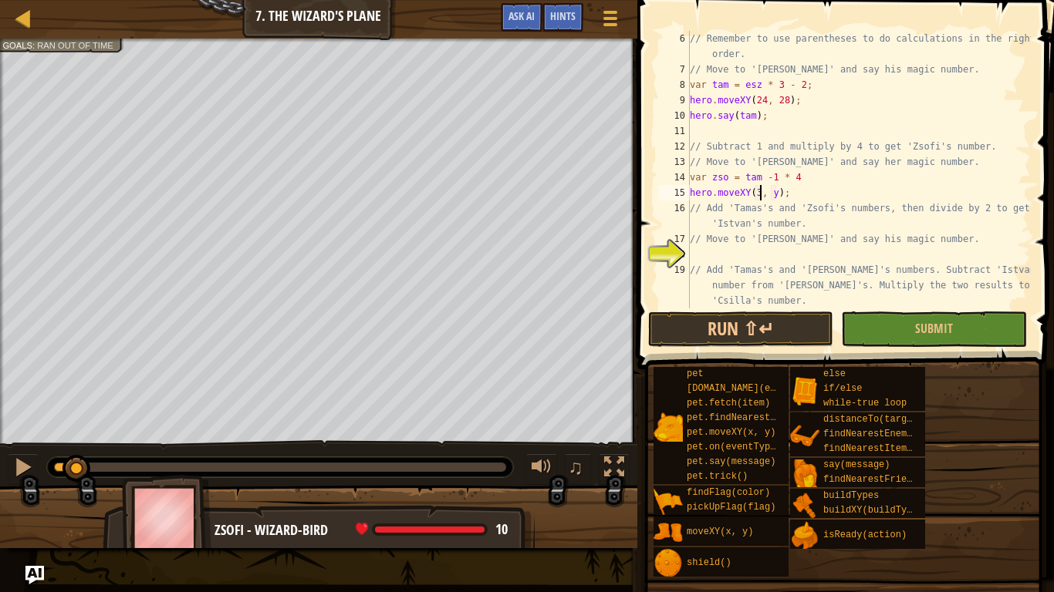
scroll to position [7, 11]
click at [778, 193] on div "// Remember to use parentheses to do calculations in the right order. // Move t…" at bounding box center [858, 193] width 344 height 324
click at [779, 193] on div "// Remember to use parentheses to do calculations in the right order. // Move t…" at bounding box center [858, 193] width 344 height 324
type textarea "hero.moveXY(32, 24);"
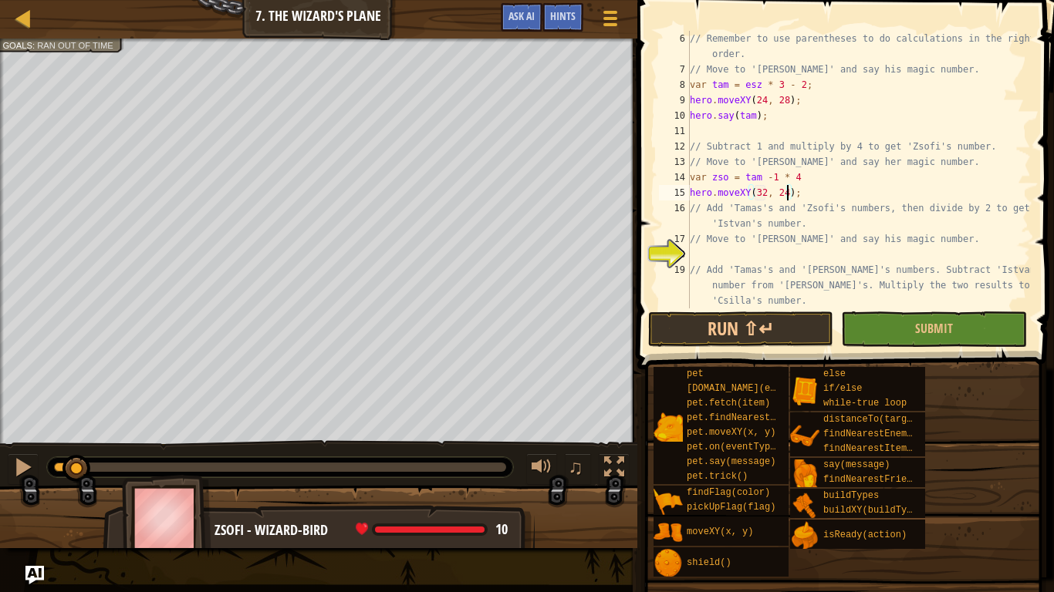
click at [852, 190] on div "// Remember to use parentheses to do calculations in the right order. // Move t…" at bounding box center [858, 193] width 344 height 324
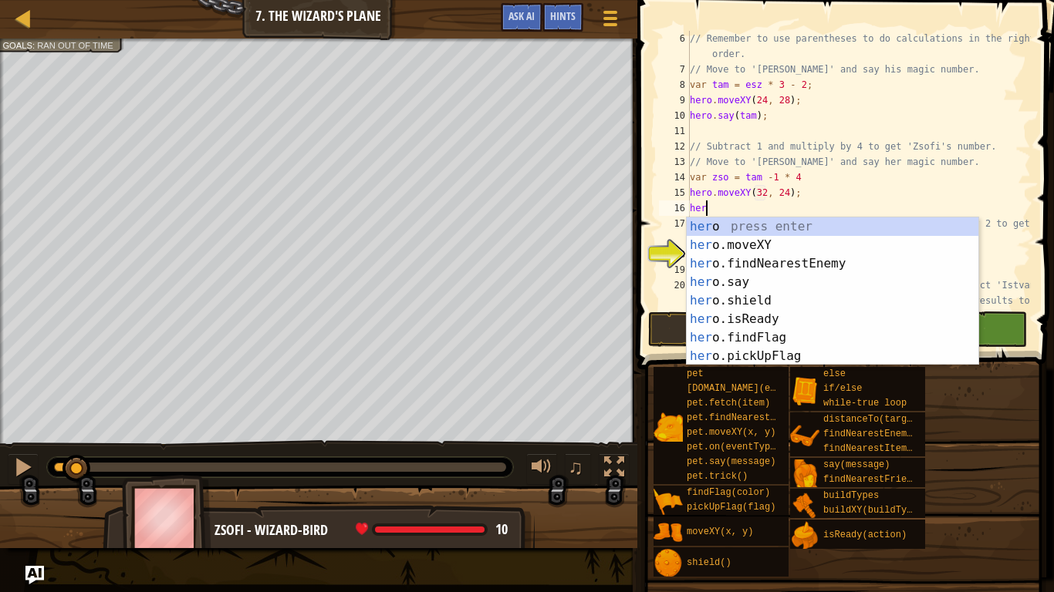
scroll to position [7, 2]
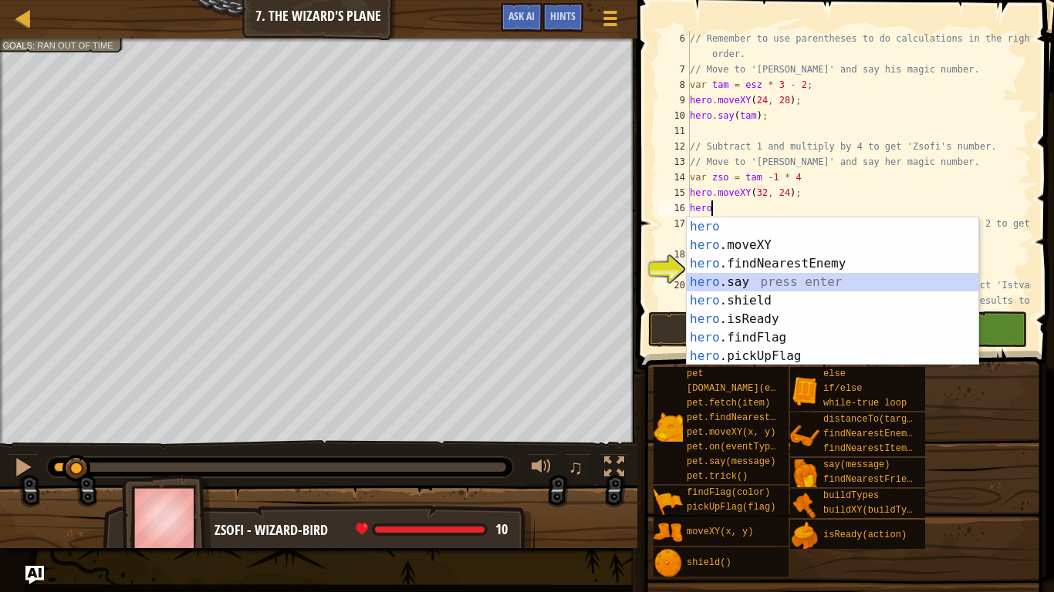
click at [739, 288] on div "hero press enter hero .moveXY press enter hero .findNearestEnemy press enter he…" at bounding box center [832, 310] width 292 height 185
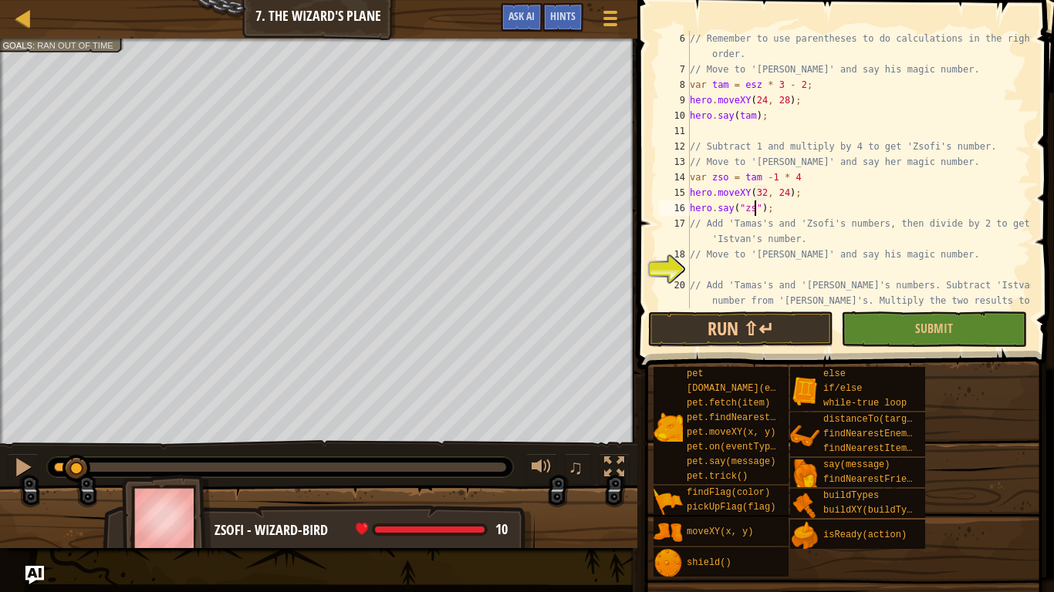
type textarea "hero.say("zso");"
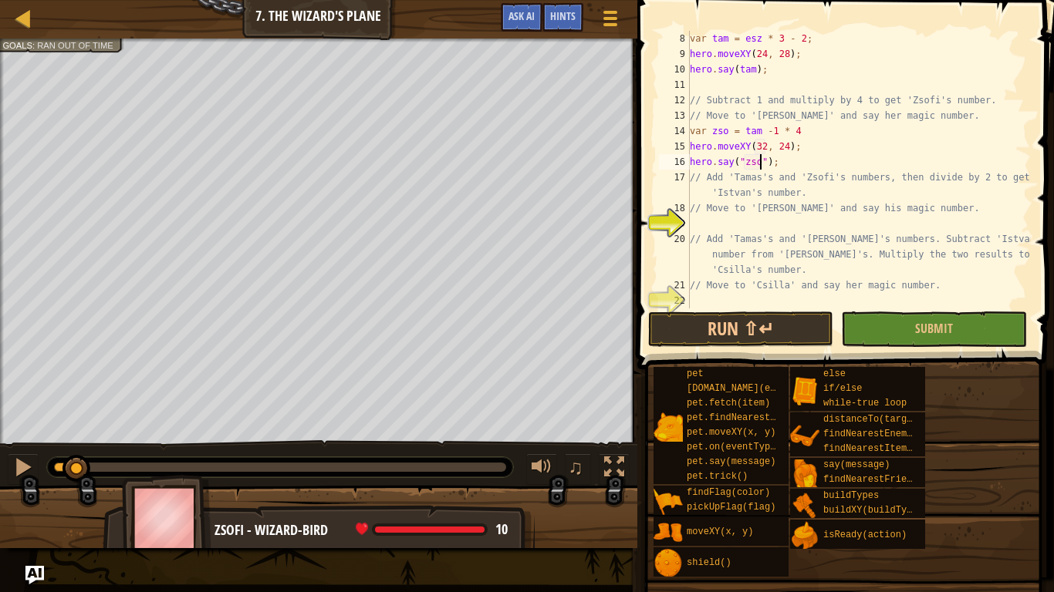
click at [788, 222] on div "var tam = esz * 3 - 2 ; hero . moveXY ( 24 , 28 ) ; hero . say ( tam ) ; // Sub…" at bounding box center [858, 185] width 344 height 309
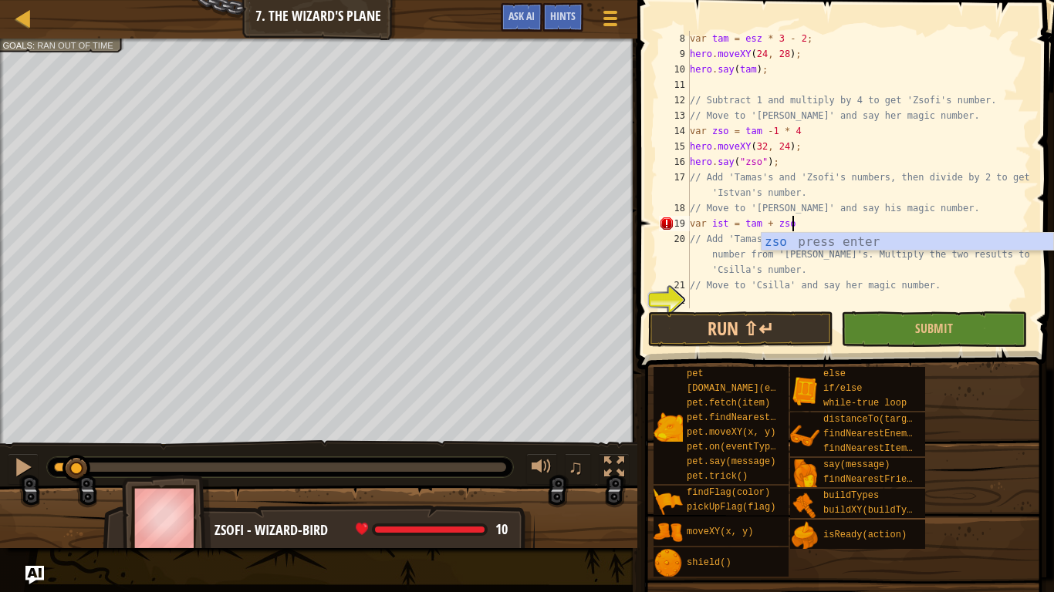
scroll to position [7, 14]
type textarea "var ist = tam + zso / 2"
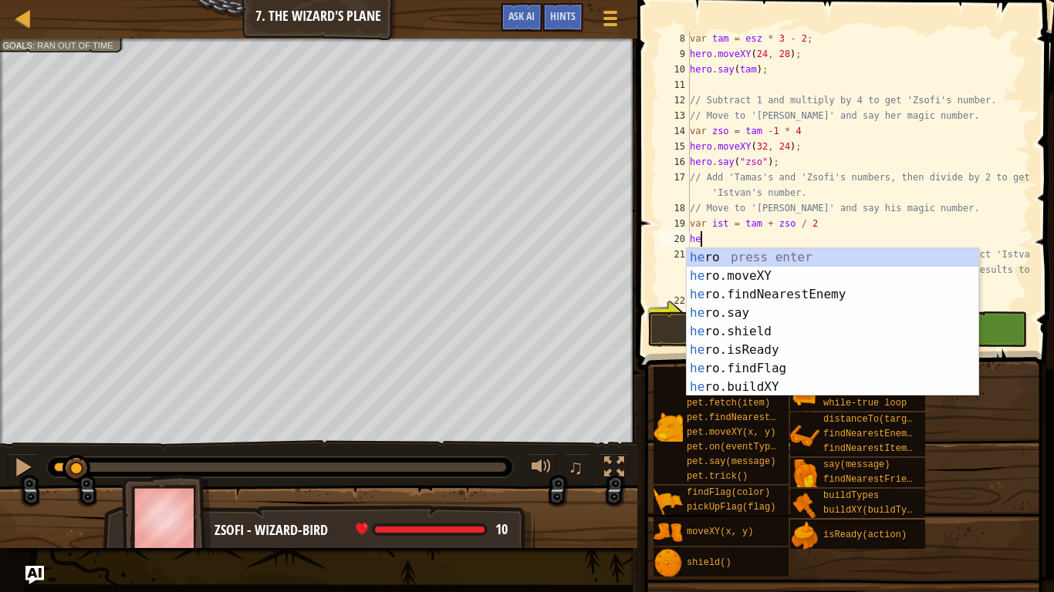
scroll to position [7, 2]
click at [744, 274] on div "hero press enter hero .moveXY press enter hero .findNearestEnemy press enter he…" at bounding box center [832, 340] width 292 height 185
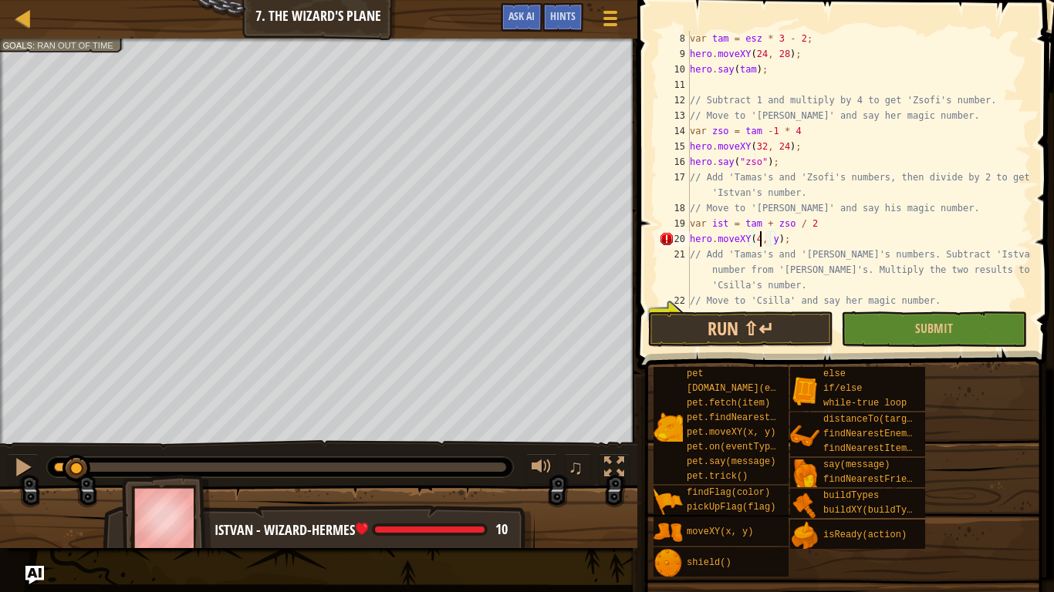
scroll to position [7, 11]
click at [782, 239] on div "var tam = esz * 3 - 2 ; hero . moveXY ( 24 , 28 ) ; hero . say ( tam ) ; // Sub…" at bounding box center [858, 185] width 344 height 309
type textarea "hero.moveXY(40, 20);"
click at [817, 238] on div "var tam = esz * 3 - 2 ; hero . moveXY ( 24 , 28 ) ; hero . say ( tam ) ; // Sub…" at bounding box center [858, 185] width 344 height 309
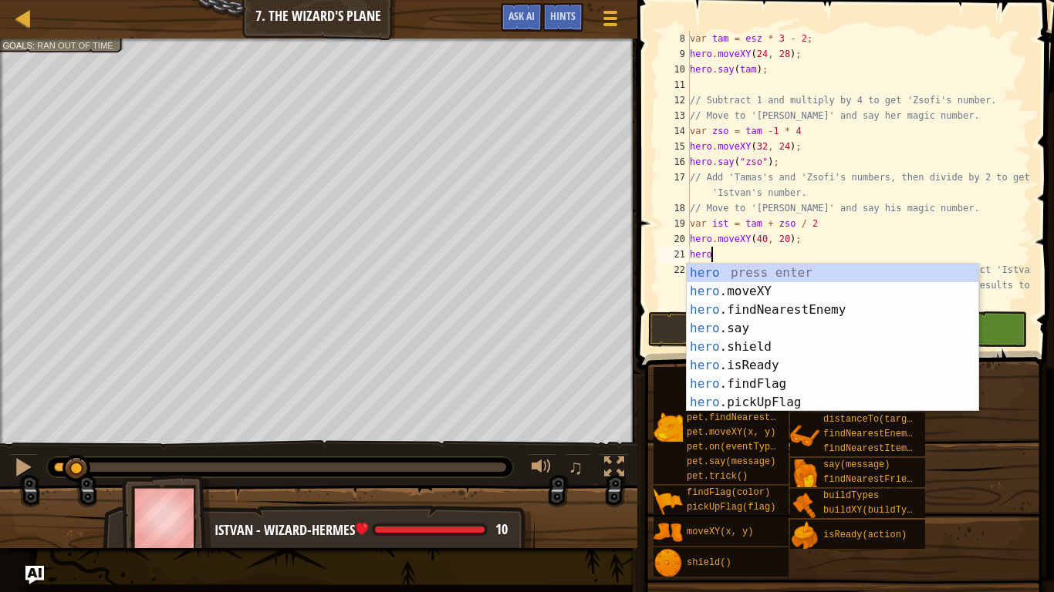
scroll to position [7, 2]
click at [815, 328] on div "hero press enter hero .moveXY press enter hero .findNearestEnemy press enter he…" at bounding box center [832, 356] width 292 height 185
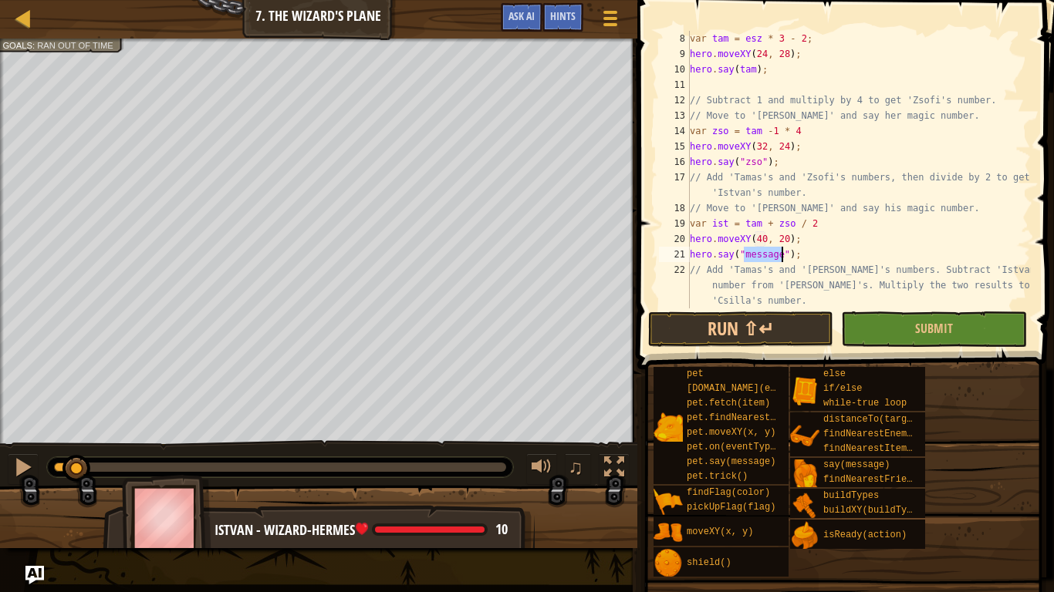
click at [788, 255] on div "var tam = esz * 3 - 2 ; hero . moveXY ( 24 , 28 ) ; hero . say ( tam ) ; // Sub…" at bounding box center [858, 185] width 344 height 309
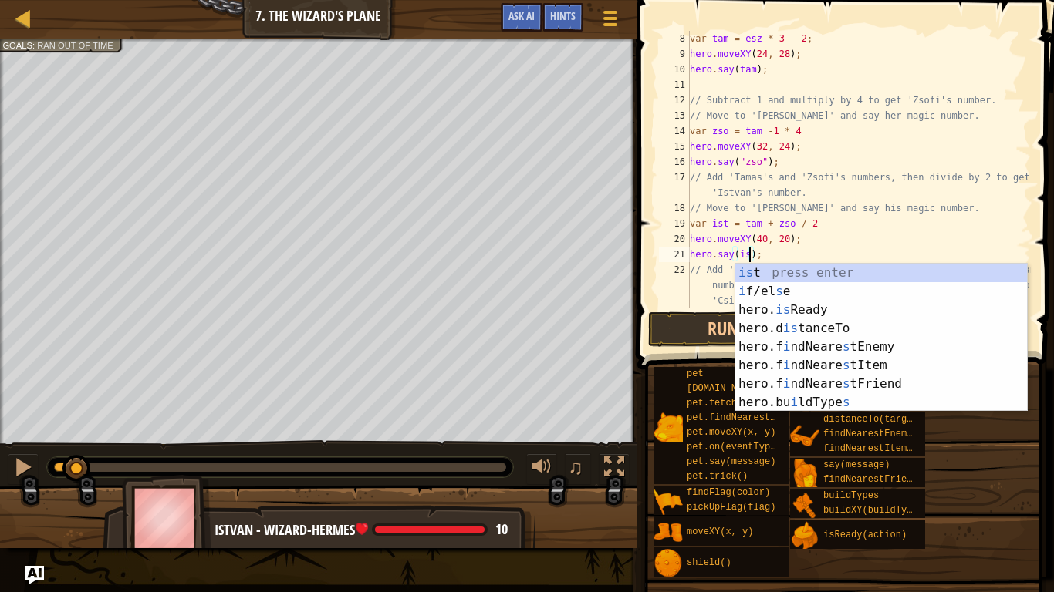
scroll to position [7, 9]
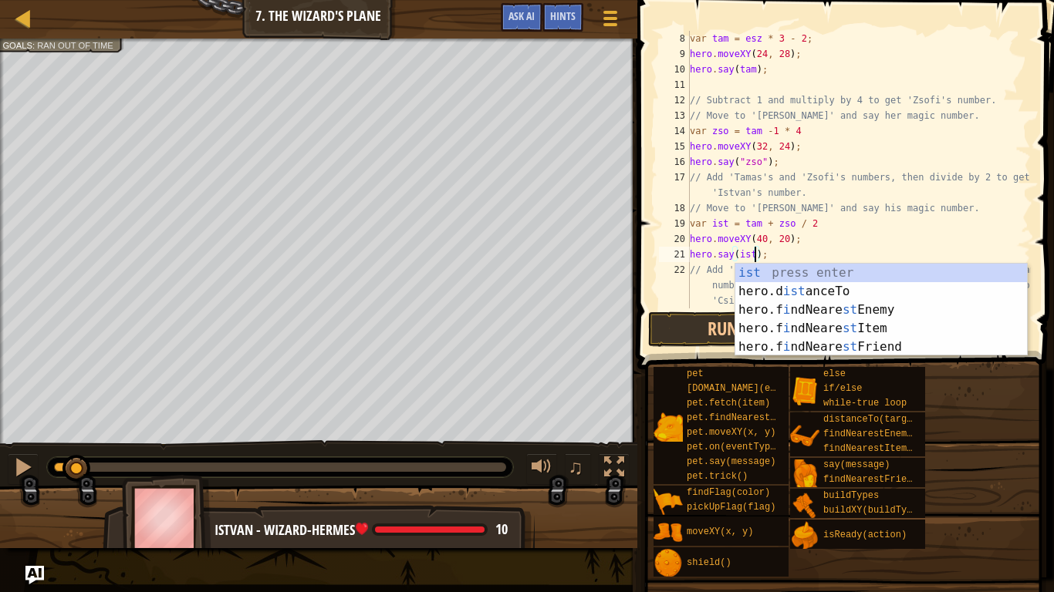
click at [764, 159] on div "var tam = esz * 3 - 2 ; hero . moveXY ( 24 , 28 ) ; hero . say ( tam ) ; // Sub…" at bounding box center [858, 185] width 344 height 309
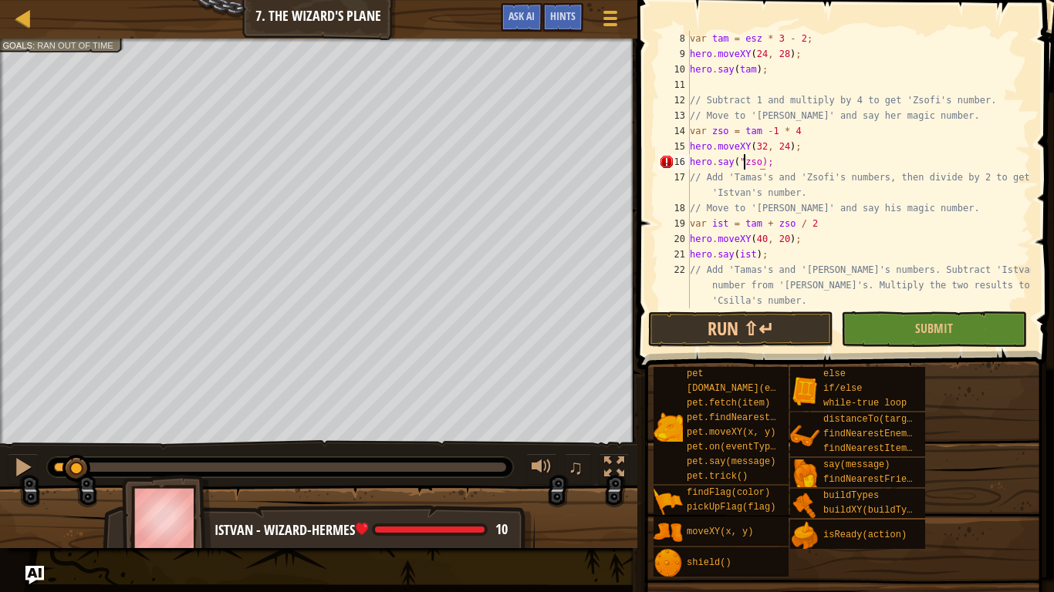
click at [741, 157] on div "var tam = esz * 3 - 2 ; hero . moveXY ( 24 , 28 ) ; hero . say ( tam ) ; // Sub…" at bounding box center [858, 185] width 344 height 309
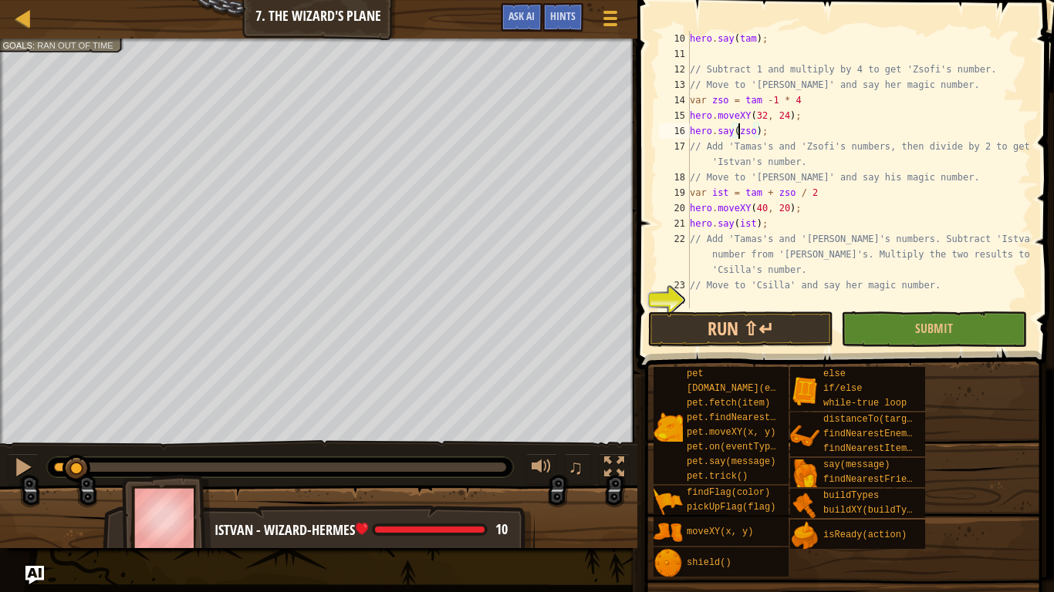
scroll to position [154, 0]
click at [757, 291] on div "hero . say ( tam ) ; // Subtract 1 and multiply by 4 to get '[PERSON_NAME]'s nu…" at bounding box center [858, 185] width 344 height 309
type textarea "// Move to 'Csilla' and say her magic number."
click at [757, 295] on div "hero . say ( tam ) ; // Subtract 1 and multiply by 4 to get '[PERSON_NAME]'s nu…" at bounding box center [858, 185] width 344 height 309
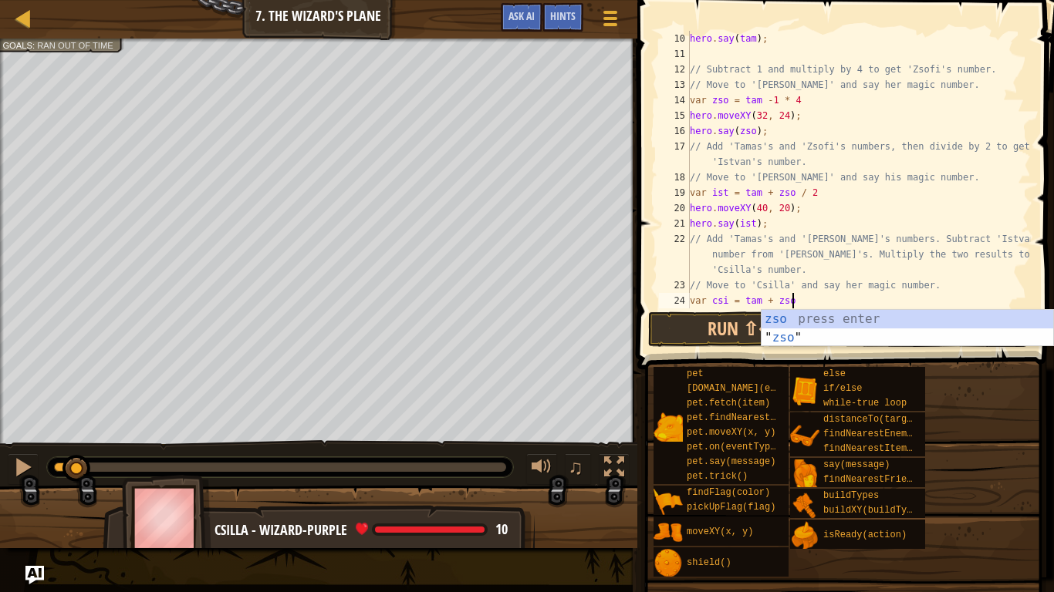
scroll to position [7, 15]
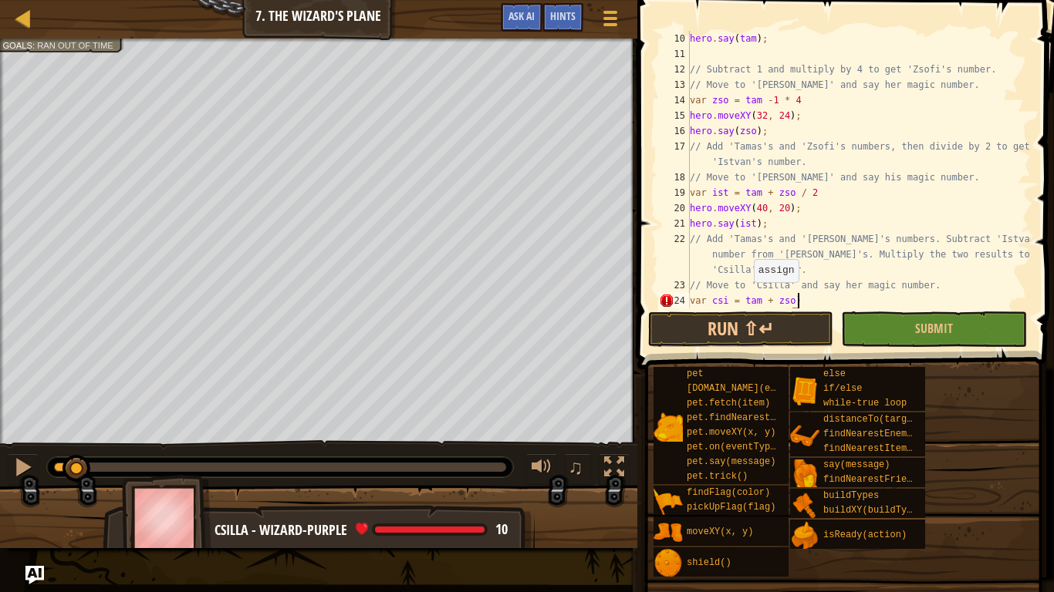
click at [745, 297] on div "hero . say ( tam ) ; // Subtract 1 and multiply by 4 to get '[PERSON_NAME]'s nu…" at bounding box center [858, 185] width 344 height 309
click at [813, 302] on div "hero . say ( tam ) ; // Subtract 1 and multiply by 4 to get '[PERSON_NAME]'s nu…" at bounding box center [858, 185] width 344 height 309
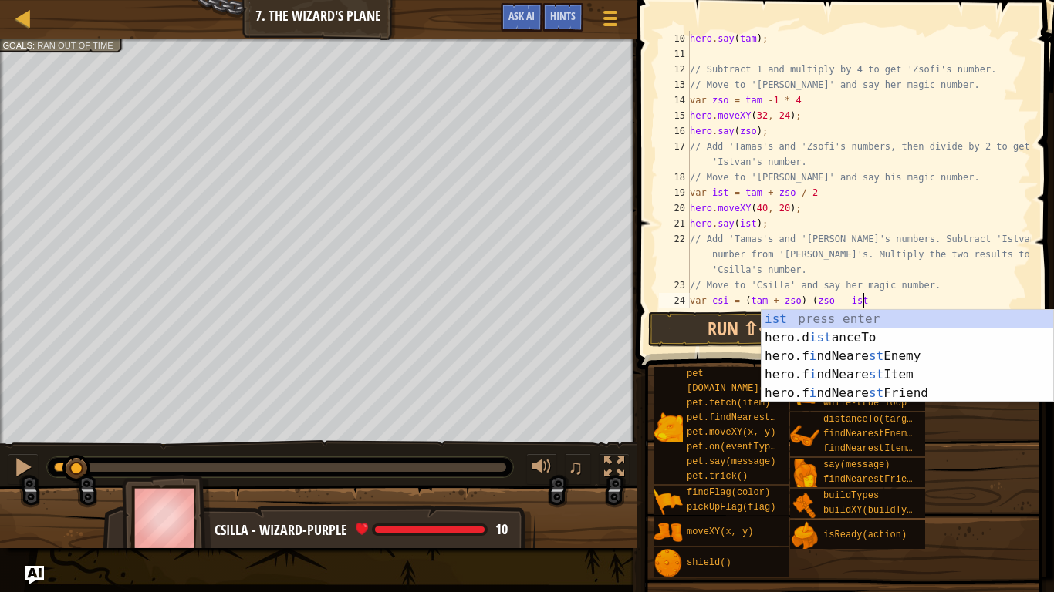
scroll to position [7, 25]
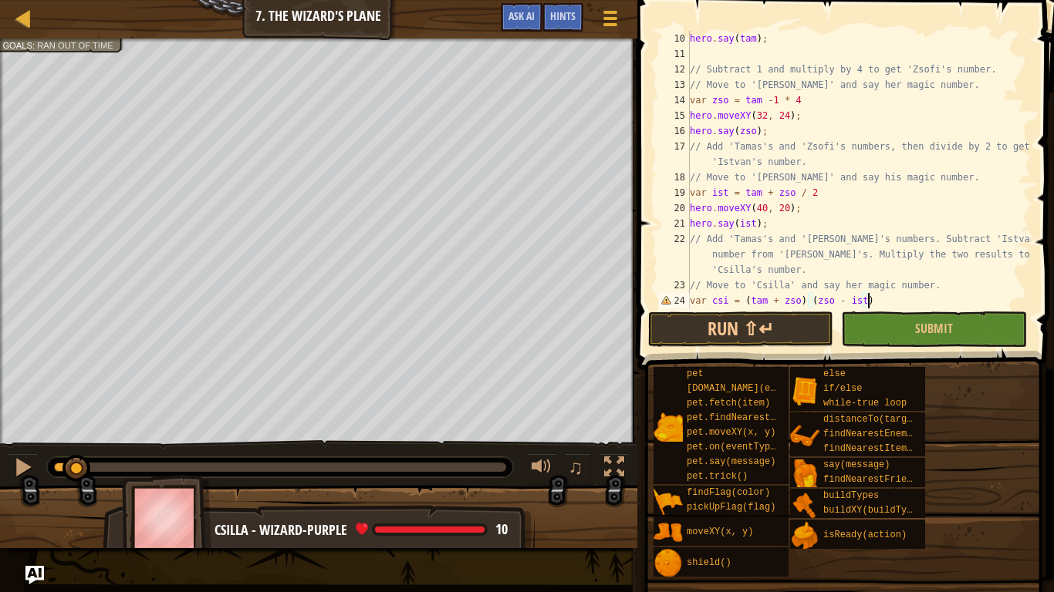
click at [806, 298] on div "hero . say ( tam ) ; // Subtract 1 and multiply by 4 to get '[PERSON_NAME]'s nu…" at bounding box center [858, 185] width 344 height 309
click at [804, 298] on div "hero . say ( tam ) ; // Subtract 1 and multiply by 4 to get '[PERSON_NAME]'s nu…" at bounding box center [858, 185] width 344 height 309
type textarea "var csi = (tam + zso) * (zso - ist)"
click at [906, 295] on div "hero . say ( tam ) ; // Subtract 1 and multiply by 4 to get '[PERSON_NAME]'s nu…" at bounding box center [858, 185] width 344 height 309
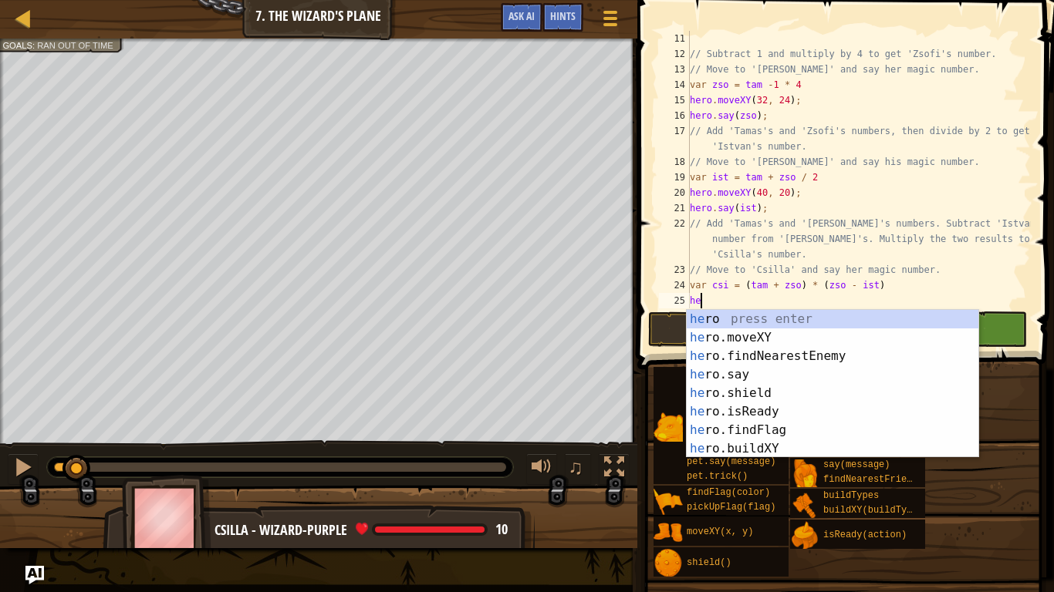
scroll to position [7, 2]
click at [883, 336] on div "hero press enter hero .moveXY press enter hero .findNearestEnemy press enter he…" at bounding box center [832, 402] width 292 height 185
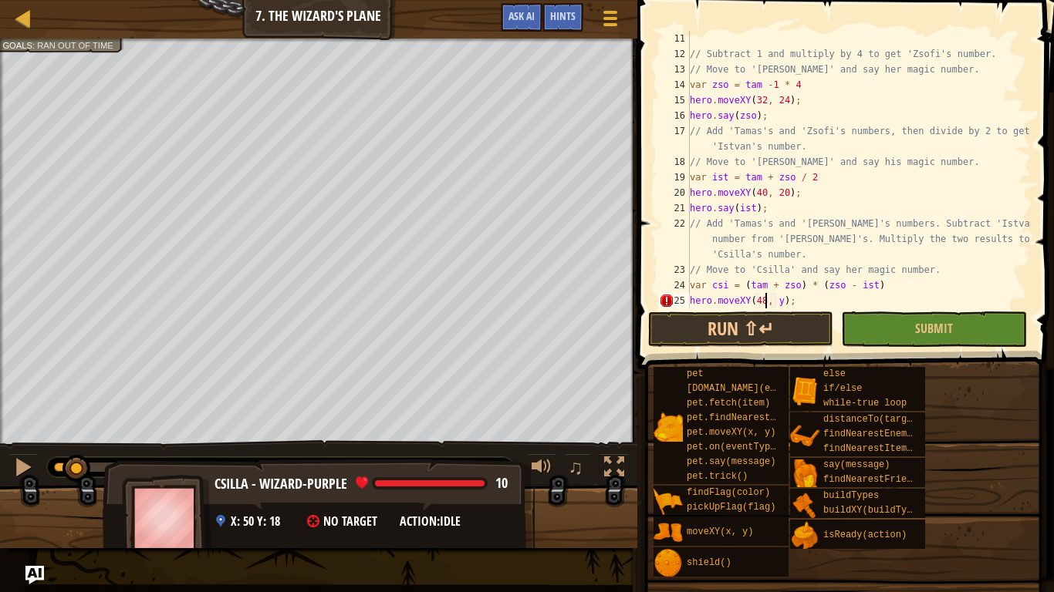
scroll to position [7, 11]
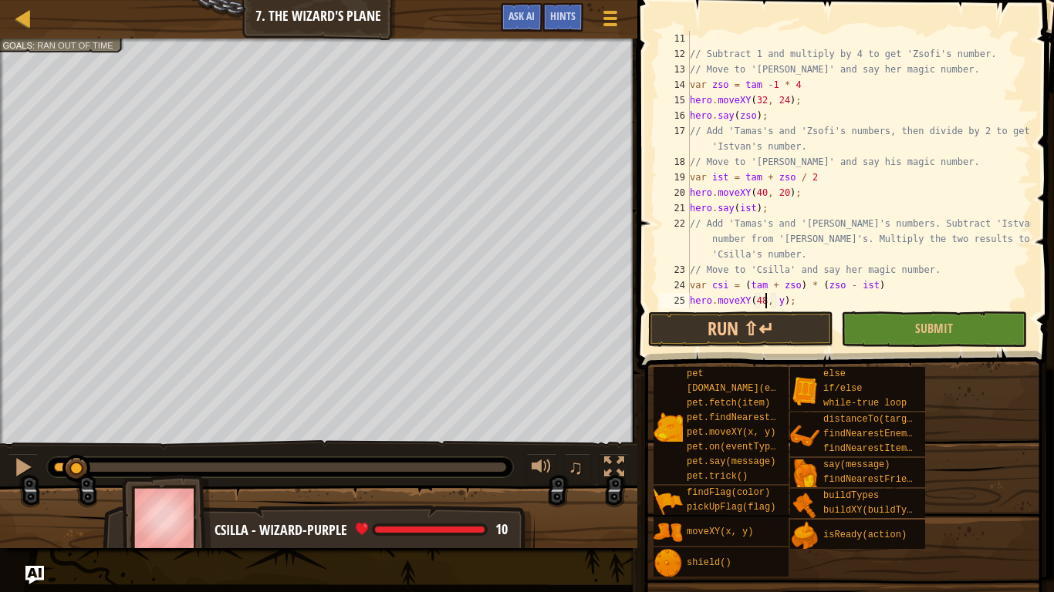
click at [781, 299] on div "// Subtract 1 and multiply by 4 to get 'Zsofi's number. // Move to 'Zsofi' and …" at bounding box center [858, 185] width 344 height 309
type textarea "hero.moveXY(48, 16);"
click at [818, 302] on div "// Subtract 1 and multiply by 4 to get 'Zsofi's number. // Move to 'Zsofi' and …" at bounding box center [858, 185] width 344 height 309
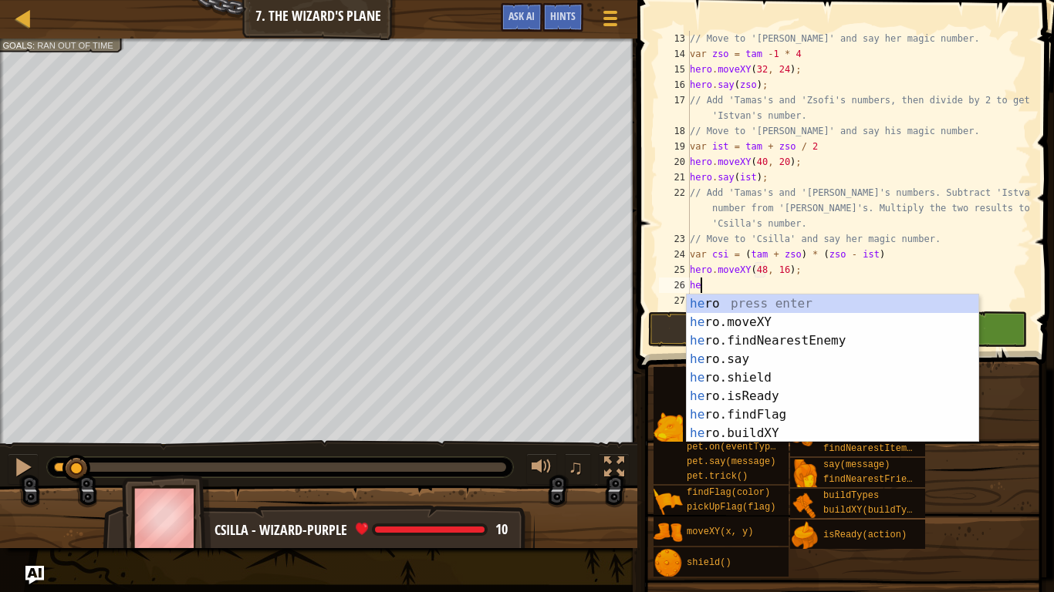
scroll to position [7, 2]
click at [741, 359] on div "hero press enter hero .moveXY press enter hero .findNearestEnemy press enter he…" at bounding box center [832, 387] width 292 height 185
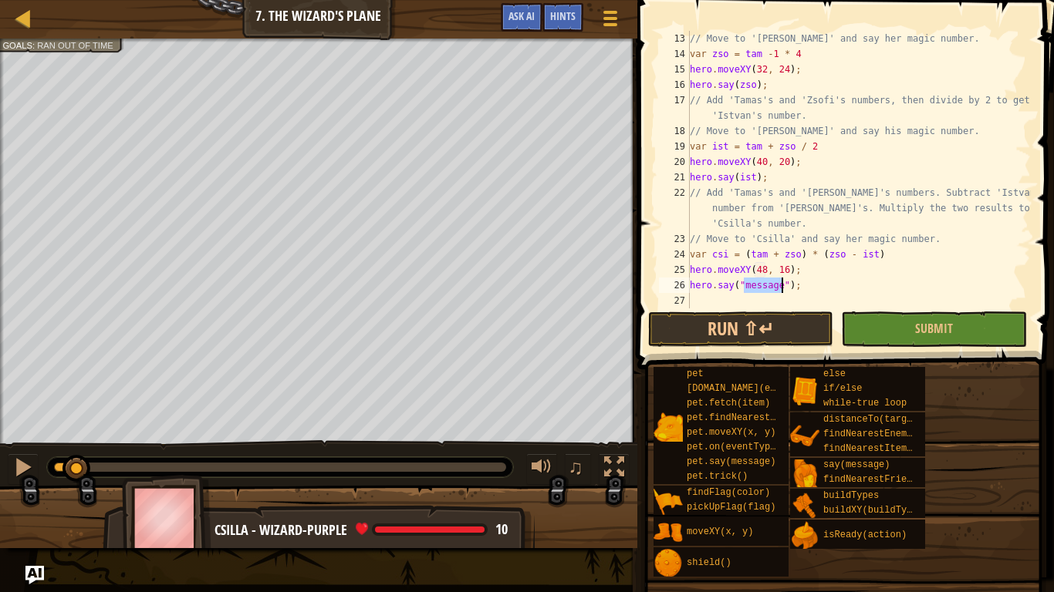
click at [788, 282] on div "// Move to '[PERSON_NAME]' and say her magic number. var zso = tam - 1 * 4 hero…" at bounding box center [858, 185] width 344 height 309
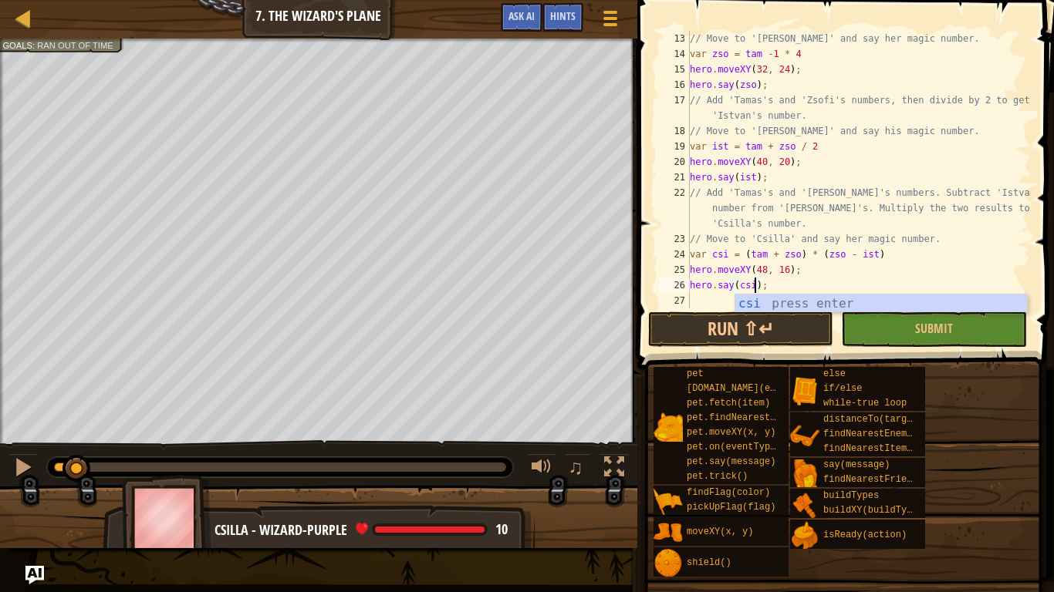
scroll to position [7, 9]
click at [762, 334] on button "Run ⇧↵" at bounding box center [740, 329] width 185 height 35
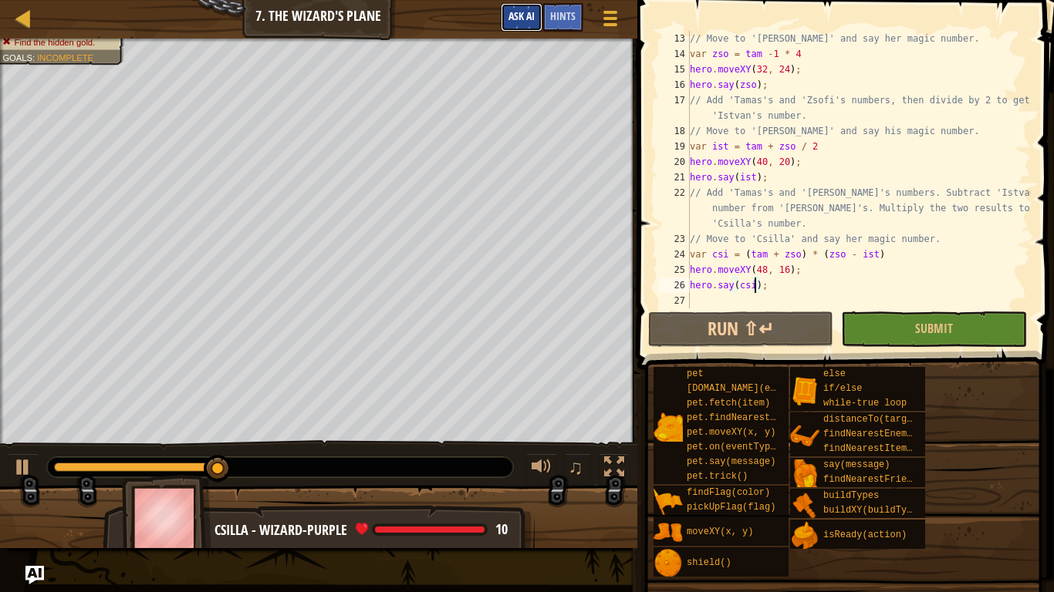
click at [522, 8] on button "Ask AI" at bounding box center [522, 17] width 42 height 29
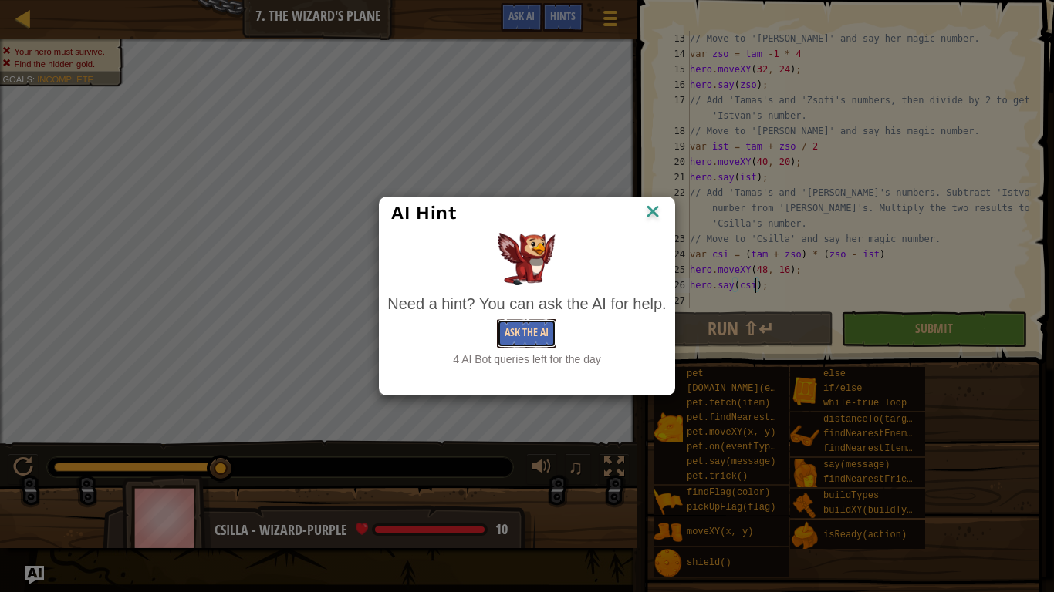
click at [514, 332] on button "Ask the AI" at bounding box center [526, 333] width 59 height 29
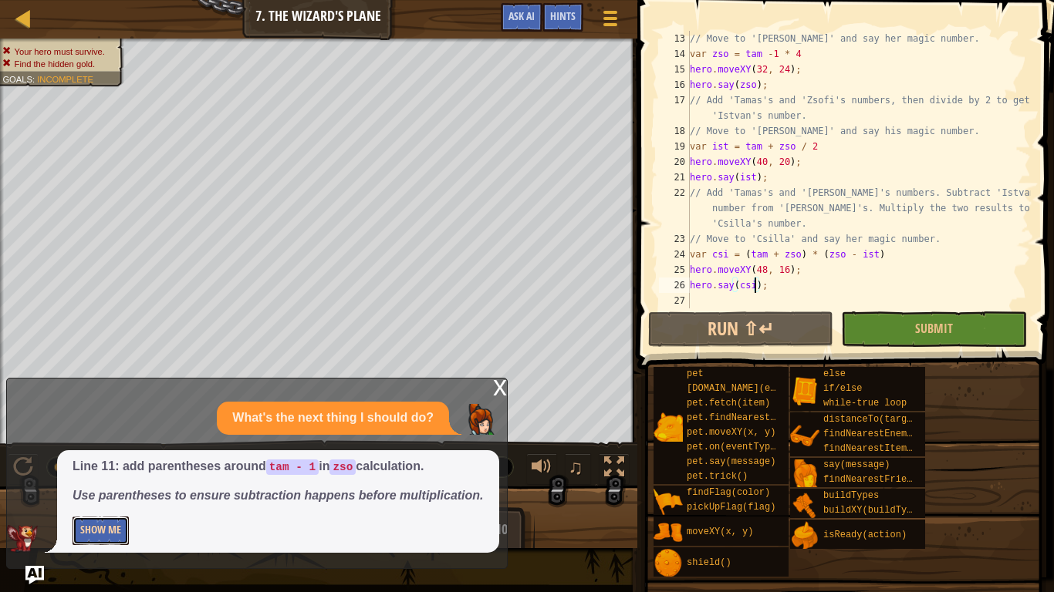
click at [120, 461] on button "Show Me" at bounding box center [101, 531] width 56 height 29
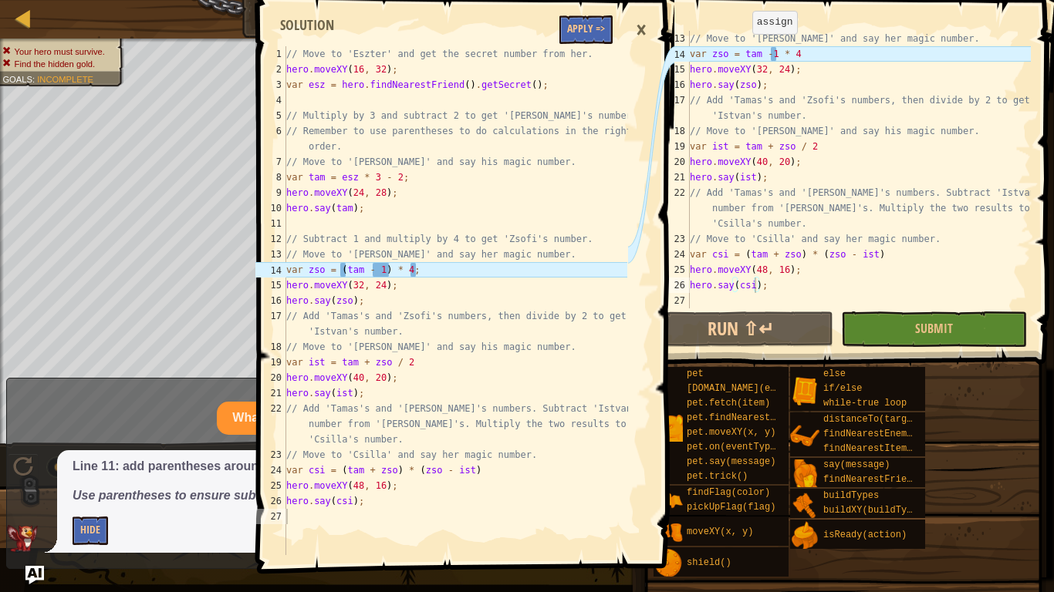
click at [744, 49] on div "// Move to '[PERSON_NAME]' and say her magic number. var zso = tam - 1 * 4 hero…" at bounding box center [858, 185] width 344 height 309
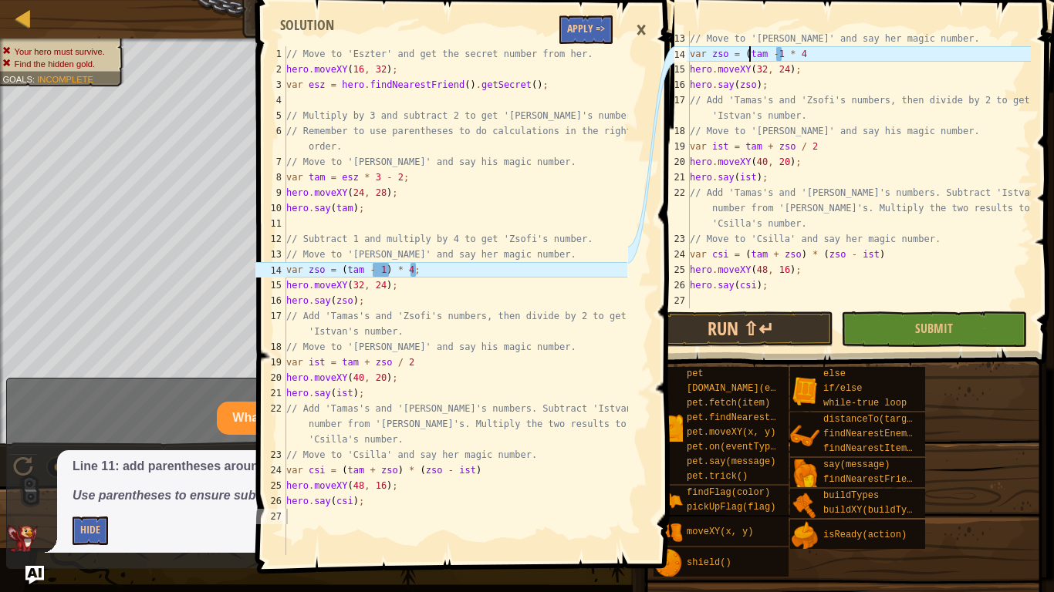
click at [773, 49] on div "// Move to '[PERSON_NAME]' and say her magic number. var zso = ( tam - 1 * 4 he…" at bounding box center [858, 185] width 344 height 309
click at [776, 49] on div "// Move to '[PERSON_NAME]' and say her magic number. var zso = ( tam - 1 * 4 he…" at bounding box center [858, 185] width 344 height 309
click at [788, 49] on div "// Move to '[PERSON_NAME]' and say her magic number. var zso = ( tam - 1 * 4 he…" at bounding box center [858, 185] width 344 height 309
click at [838, 54] on div "// Move to '[PERSON_NAME]' and say her magic number. var zso = ( tam - 1 ) * 4 …" at bounding box center [858, 185] width 344 height 309
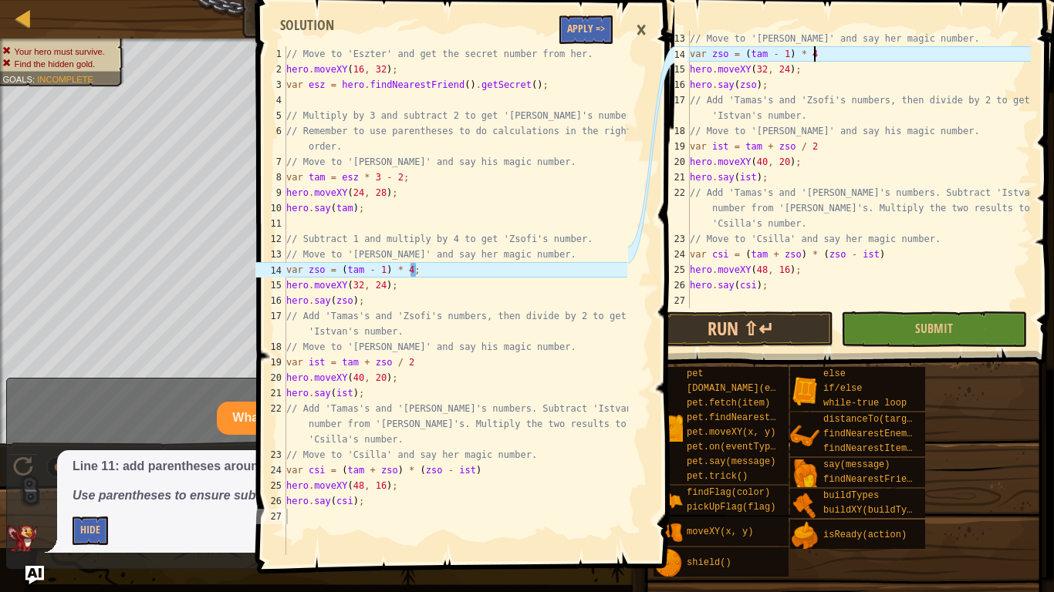
scroll to position [7, 18]
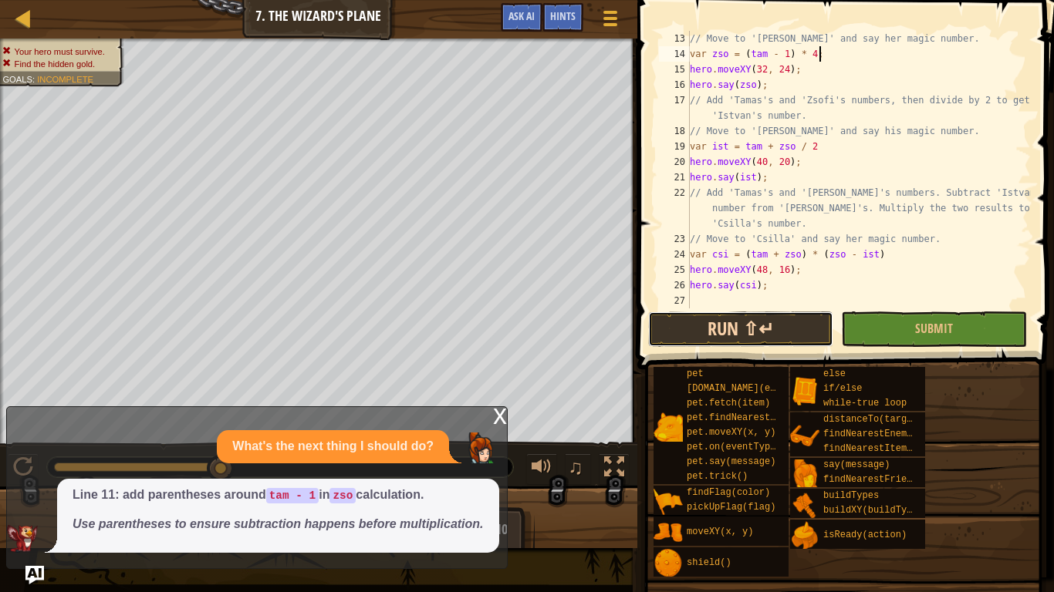
click at [744, 331] on button "Run ⇧↵" at bounding box center [740, 329] width 185 height 35
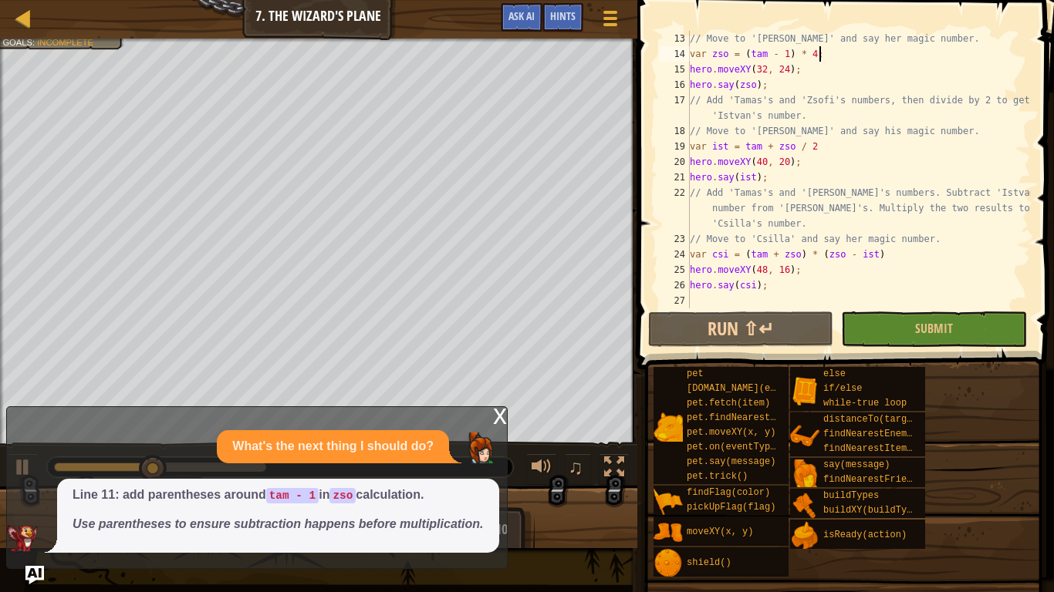
click at [497, 418] on div "x" at bounding box center [500, 414] width 14 height 15
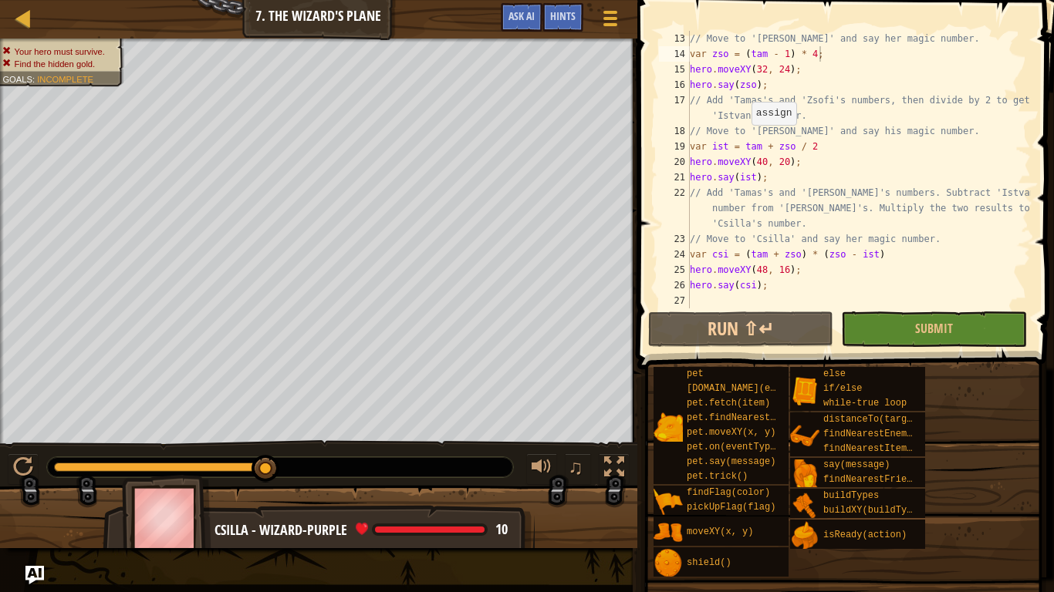
click at [743, 140] on div "// Move to '[PERSON_NAME]' and say her magic number. var zso = ( tam - 1 ) * 4 …" at bounding box center [858, 185] width 344 height 309
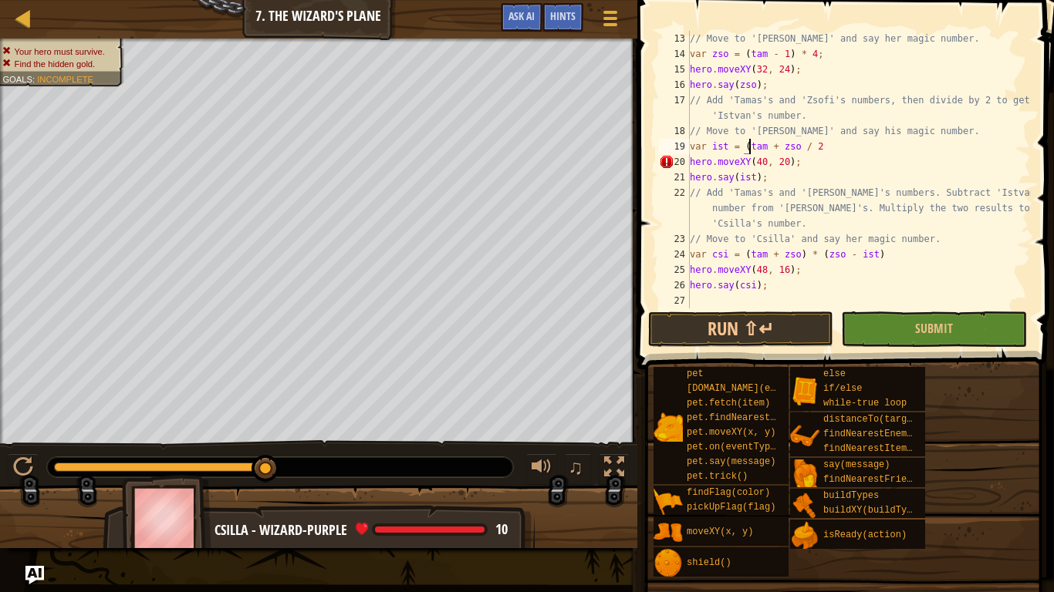
click at [797, 143] on div "// Move to '[PERSON_NAME]' and say her magic number. var zso = ( tam - 1 ) * 4 …" at bounding box center [858, 185] width 344 height 309
click at [838, 146] on div "// Move to '[PERSON_NAME]' and say her magic number. var zso = ( tam - 1 ) * 4 …" at bounding box center [858, 185] width 344 height 309
click at [890, 249] on div "// Move to '[PERSON_NAME]' and say her magic number. var zso = ( tam - 1 ) * 4 …" at bounding box center [858, 185] width 344 height 309
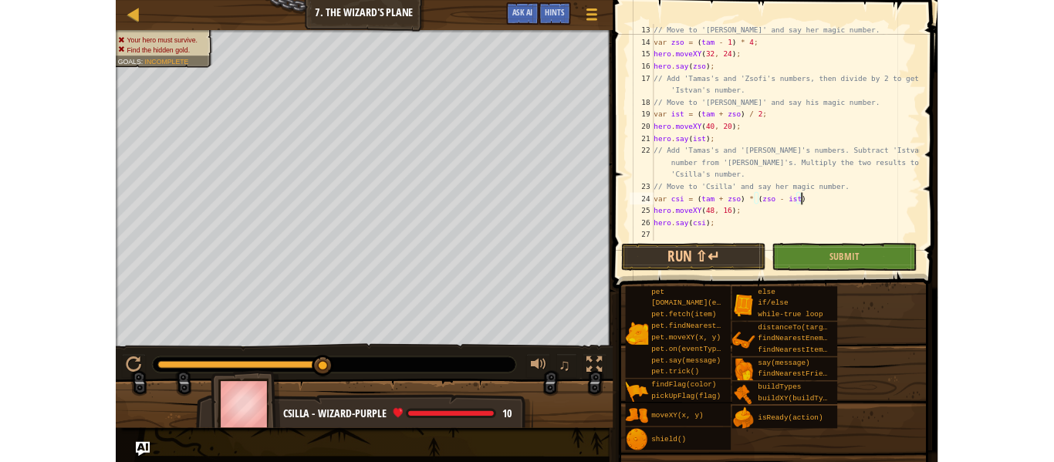
scroll to position [7, 27]
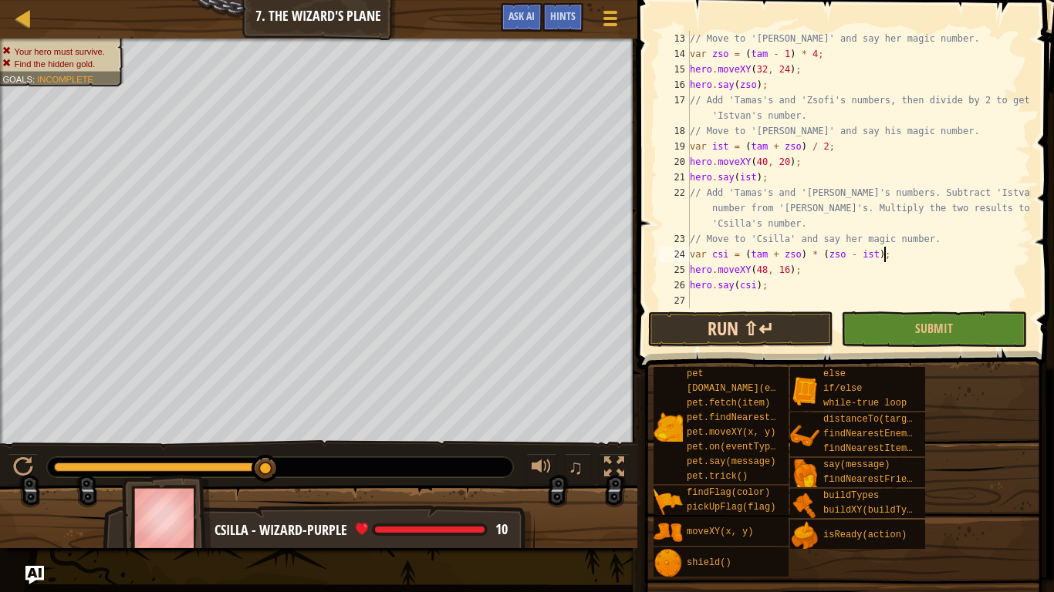
type textarea "var csi = (tam + zso) * (zso - ist);"
click at [756, 326] on button "Run ⇧↵" at bounding box center [740, 329] width 185 height 35
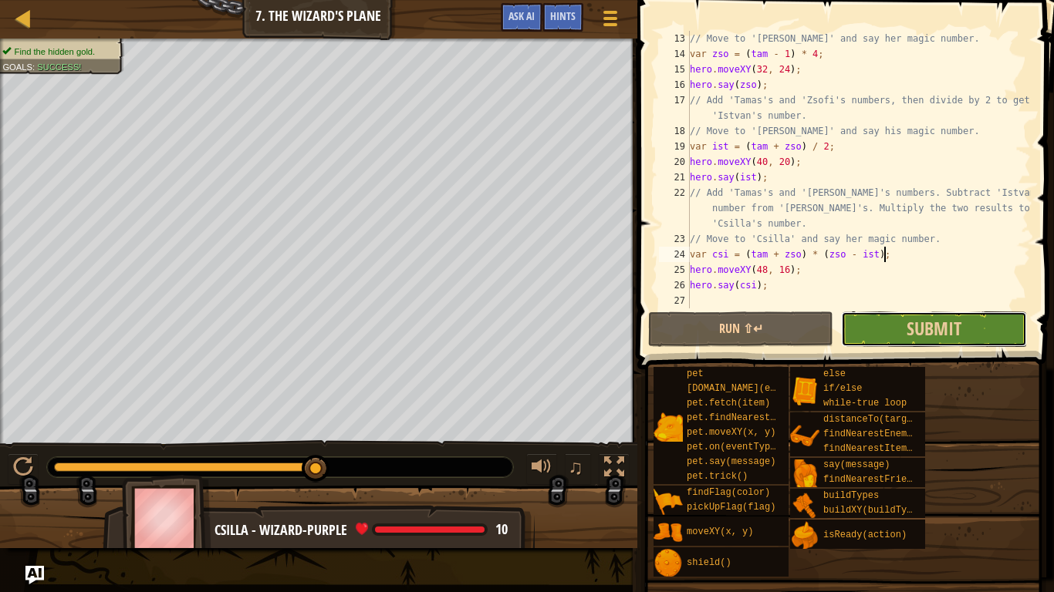
click at [875, 335] on button "Submit" at bounding box center [933, 329] width 185 height 35
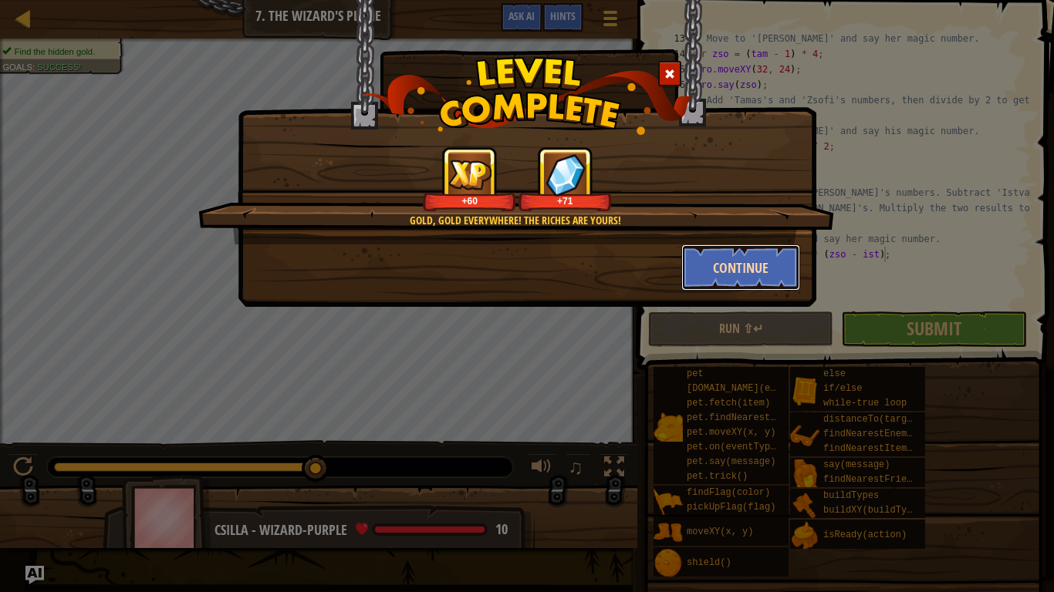
click at [693, 255] on button "Continue" at bounding box center [741, 268] width 120 height 46
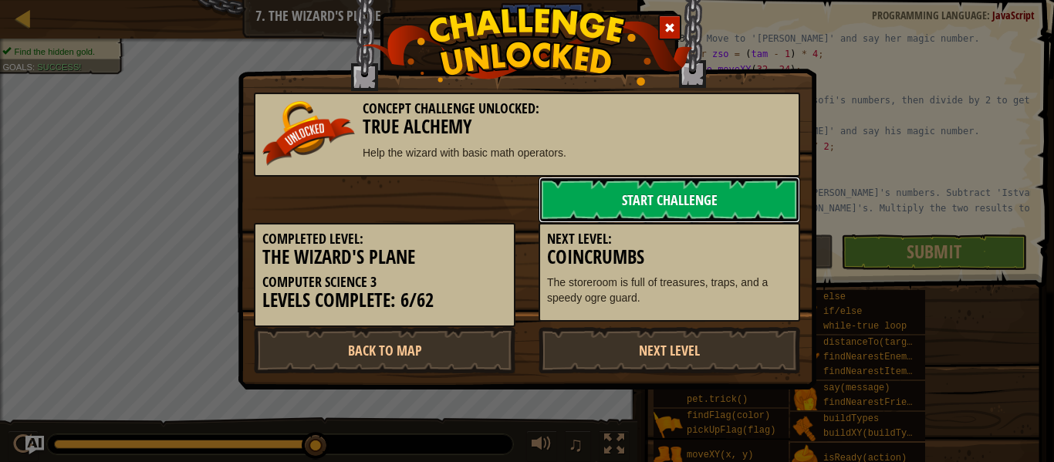
click at [612, 187] on link "Start Challenge" at bounding box center [668, 200] width 261 height 46
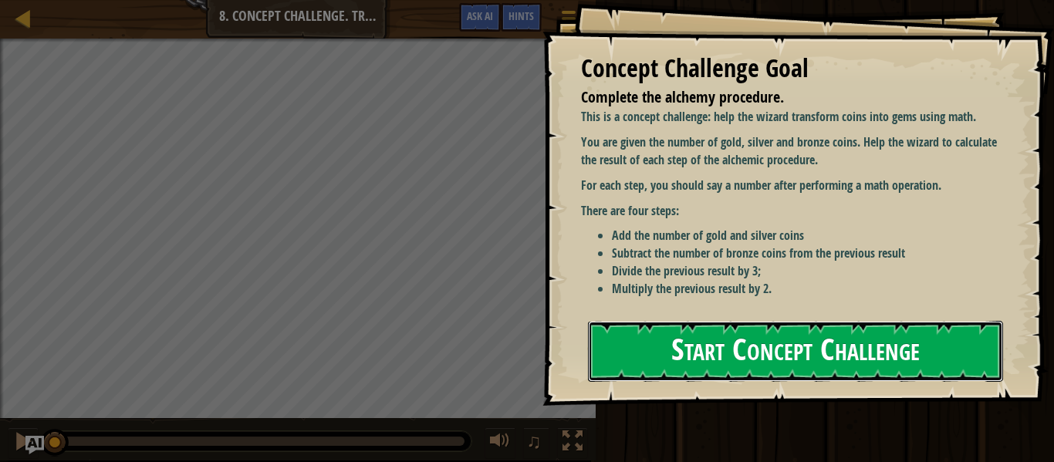
click at [671, 365] on button "Start Concept Challenge" at bounding box center [795, 351] width 415 height 61
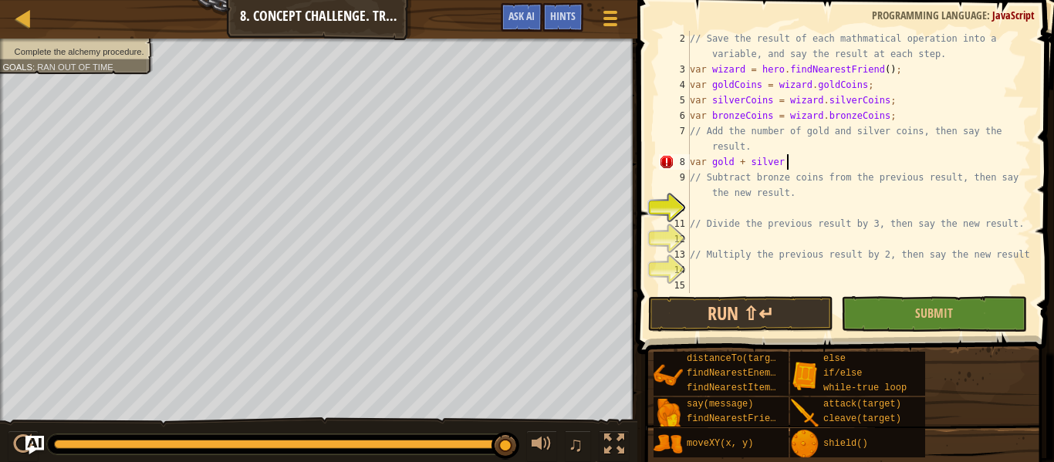
scroll to position [7, 14]
type textarea "var gold + silver"
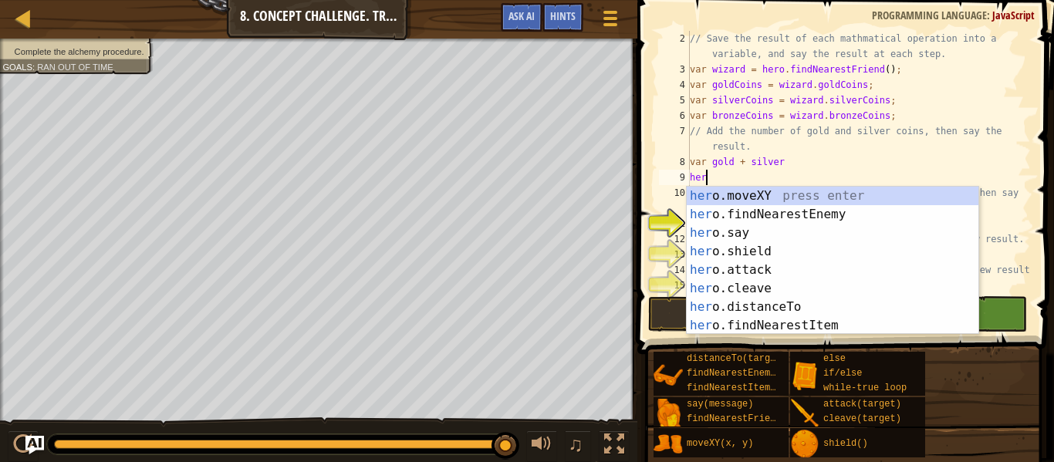
scroll to position [7, 2]
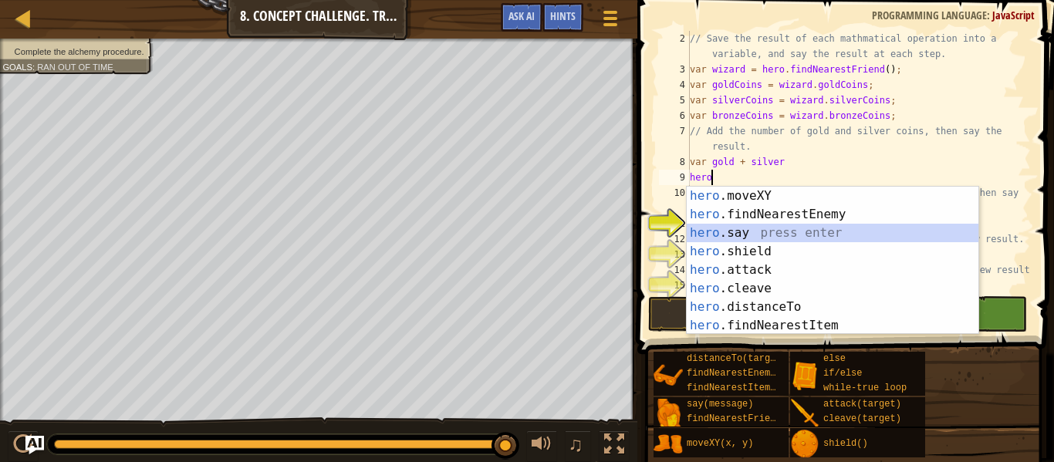
click at [788, 227] on div "hero .moveXY press enter hero .findNearestEnemy press enter hero .say press ent…" at bounding box center [832, 279] width 292 height 185
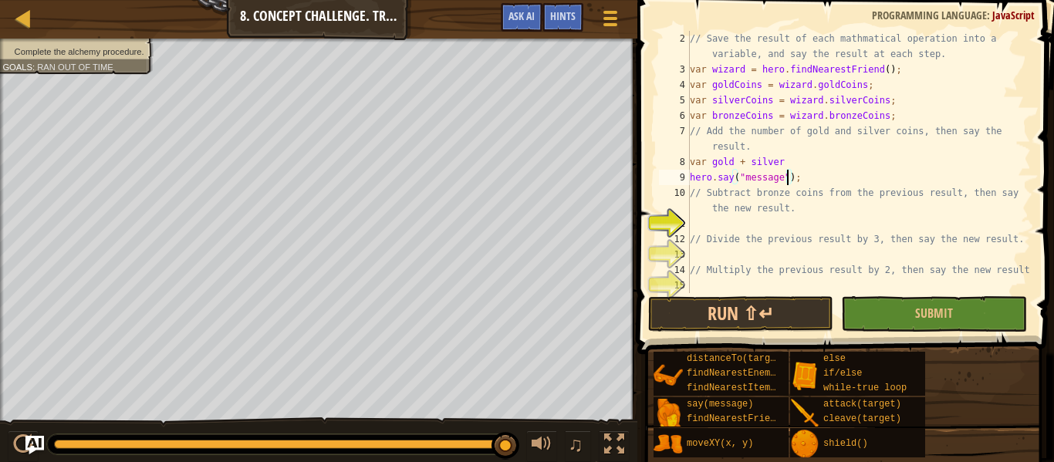
click at [789, 174] on div "// Save the result of each mathmatical operation into a variable, and say the r…" at bounding box center [858, 185] width 344 height 309
click at [764, 214] on div "// Save the result of each mathmatical operation into a variable, and say the r…" at bounding box center [858, 185] width 344 height 309
type textarea "// Subtract bronze coins from the previous result, then say the new result."
click at [753, 226] on div "// Save the result of each mathmatical operation into a variable, and say the r…" at bounding box center [858, 185] width 344 height 309
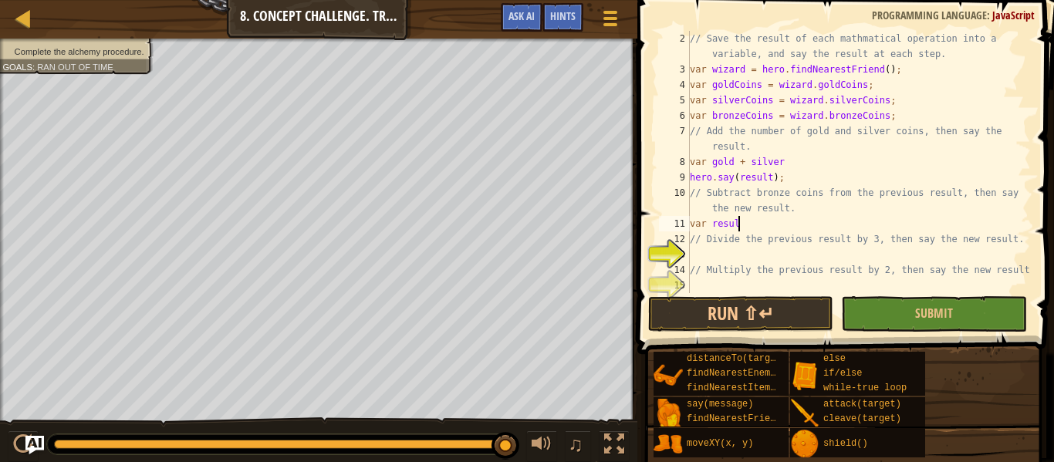
scroll to position [7, 7]
click at [707, 158] on div "// Save the result of each mathmatical operation into a variable, and say the r…" at bounding box center [858, 185] width 344 height 309
click at [758, 224] on div "// Save the result of each mathmatical operation into a variable, and say the r…" at bounding box center [858, 185] width 344 height 309
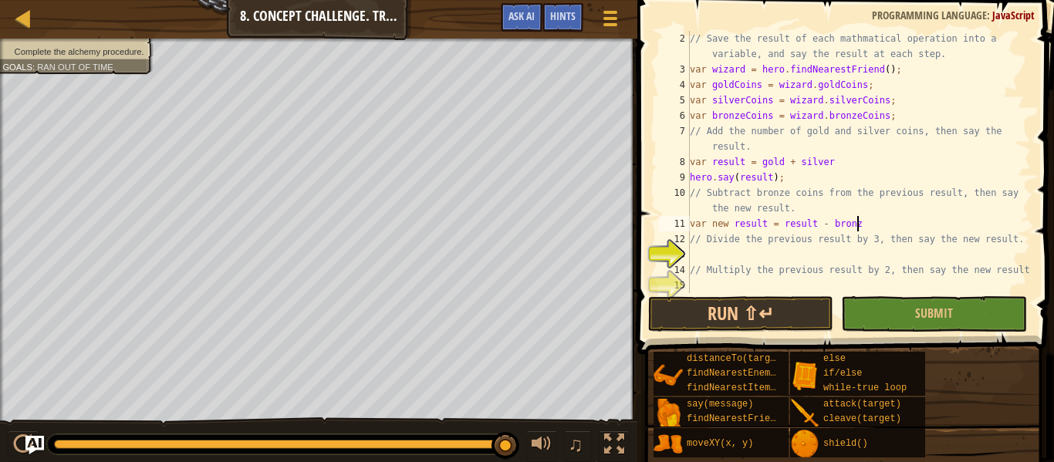
type textarea "var new result = result - bronze"
click at [775, 260] on div "// Save the result of each mathmatical operation into a variable, and say the r…" at bounding box center [858, 185] width 344 height 309
click at [870, 222] on div "// Save the result of each mathmatical operation into a variable, and say the r…" at bounding box center [858, 185] width 344 height 309
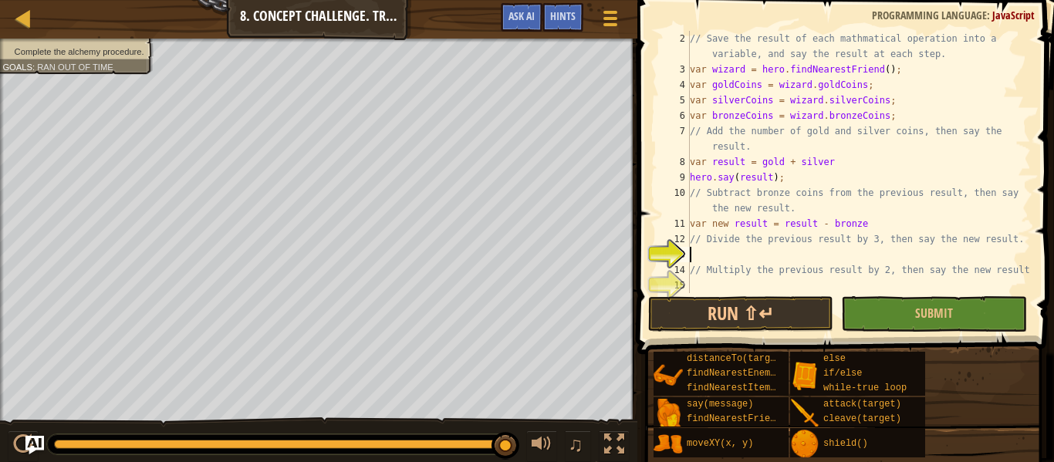
type textarea "var new result = result - bronze"
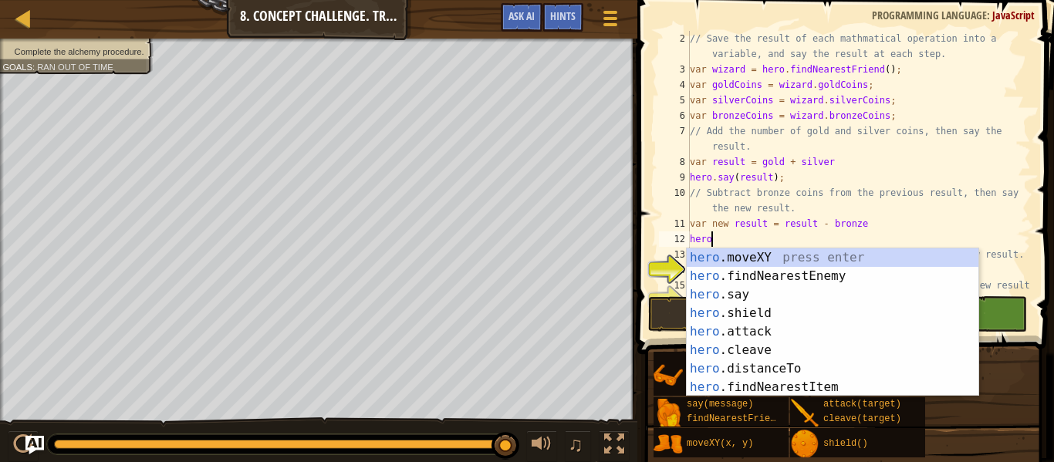
scroll to position [7, 2]
click at [793, 293] on div "hero .moveXY press enter hero .findNearestEnemy press enter hero .say press ent…" at bounding box center [832, 340] width 292 height 185
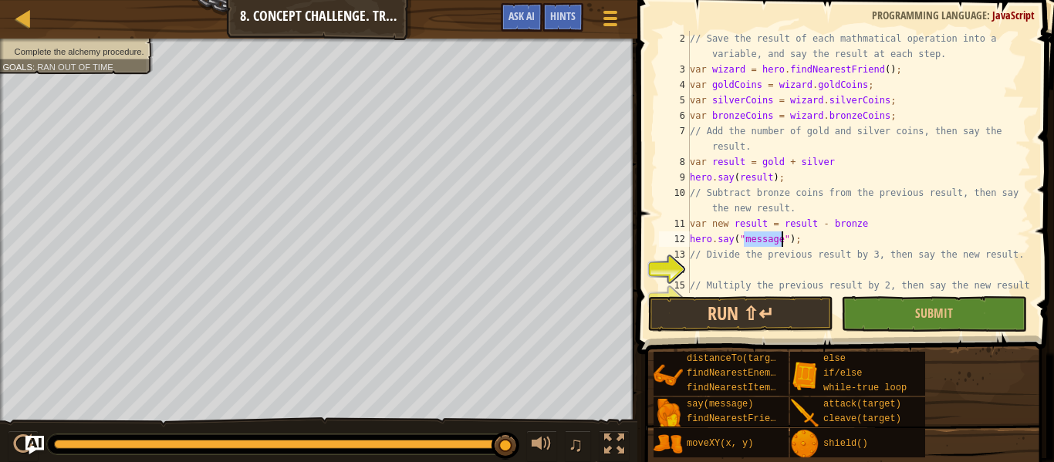
click at [788, 240] on div "// Save the result of each mathmatical operation into a variable, and say the r…" at bounding box center [858, 185] width 344 height 309
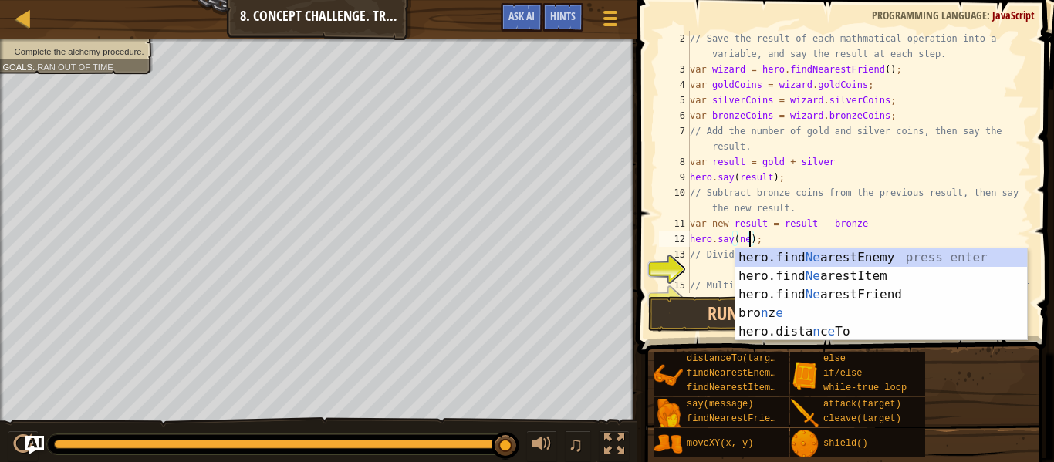
scroll to position [7, 9]
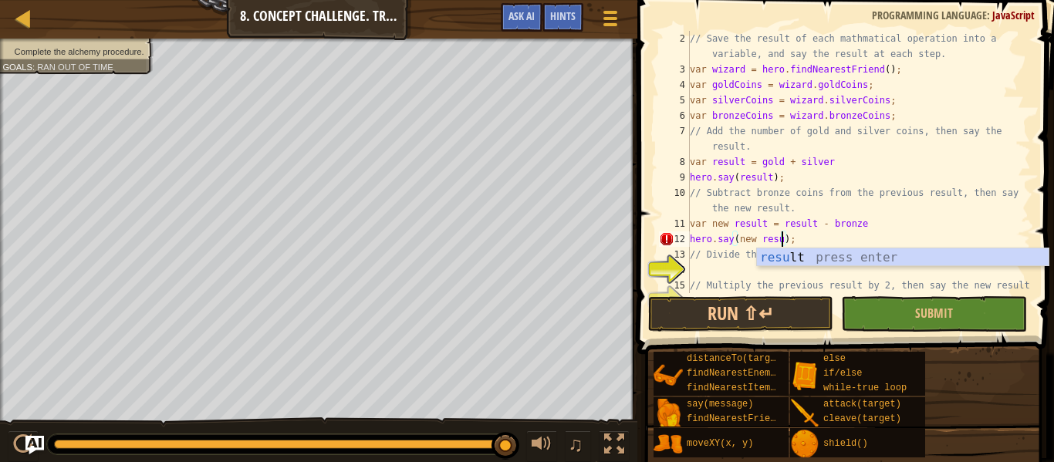
type textarea "hero.say(new result);"
click at [859, 238] on div "// Save the result of each mathmatical operation into a variable, and say the r…" at bounding box center [858, 185] width 344 height 309
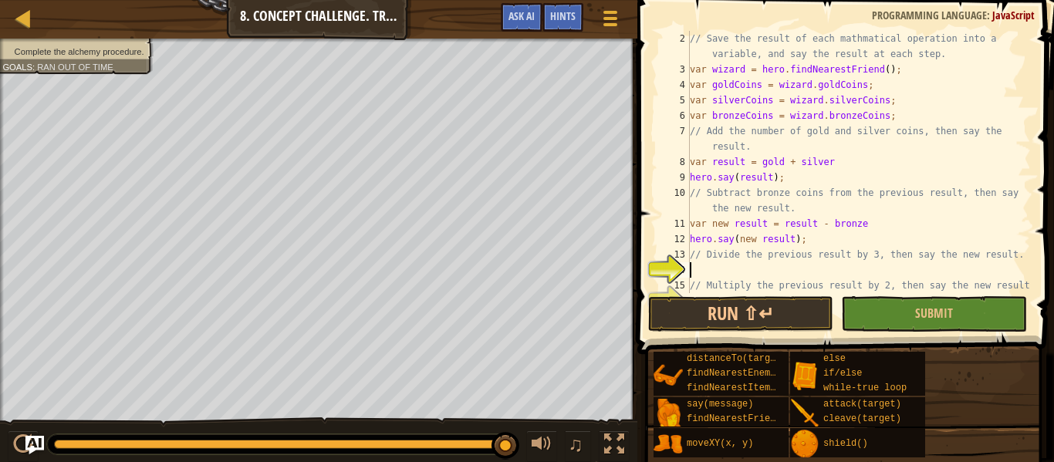
click at [761, 273] on div "// Save the result of each mathmatical operation into a variable, and say the r…" at bounding box center [858, 185] width 344 height 309
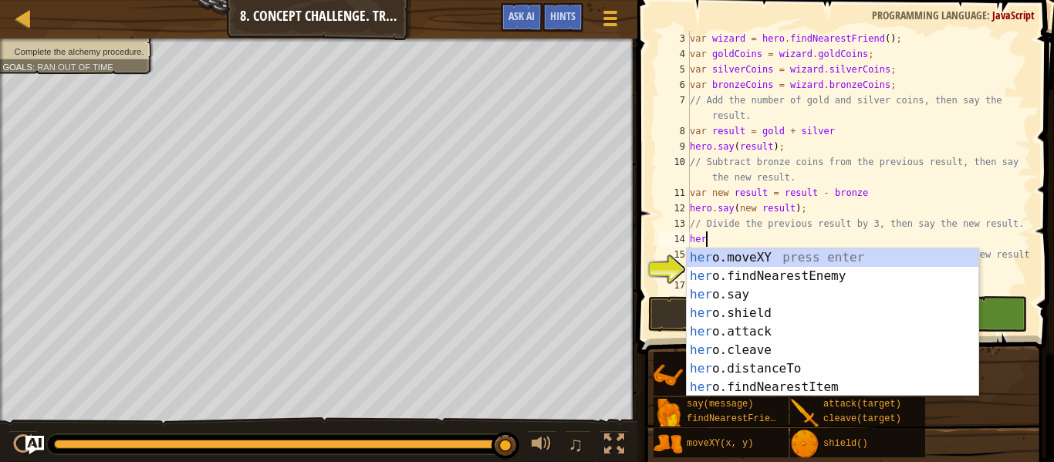
scroll to position [7, 1]
type textarea "h"
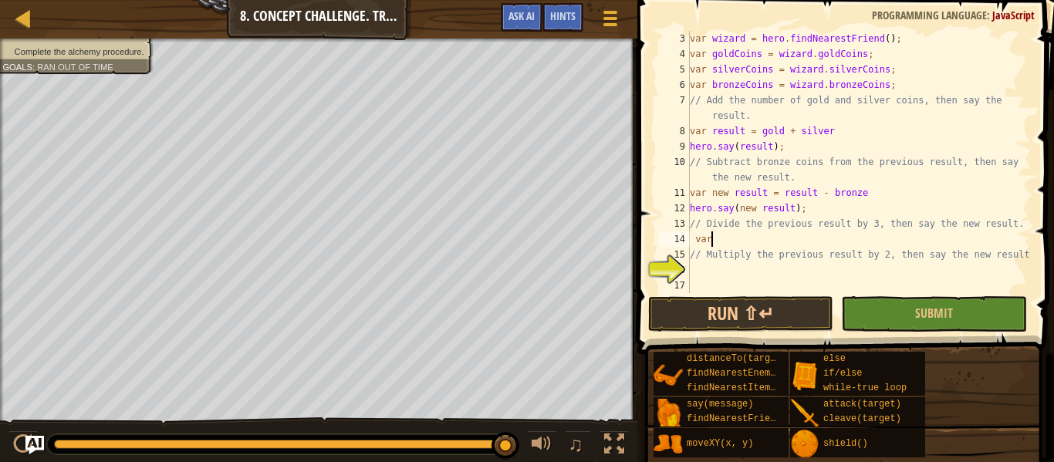
scroll to position [7, 2]
type textarea "v"
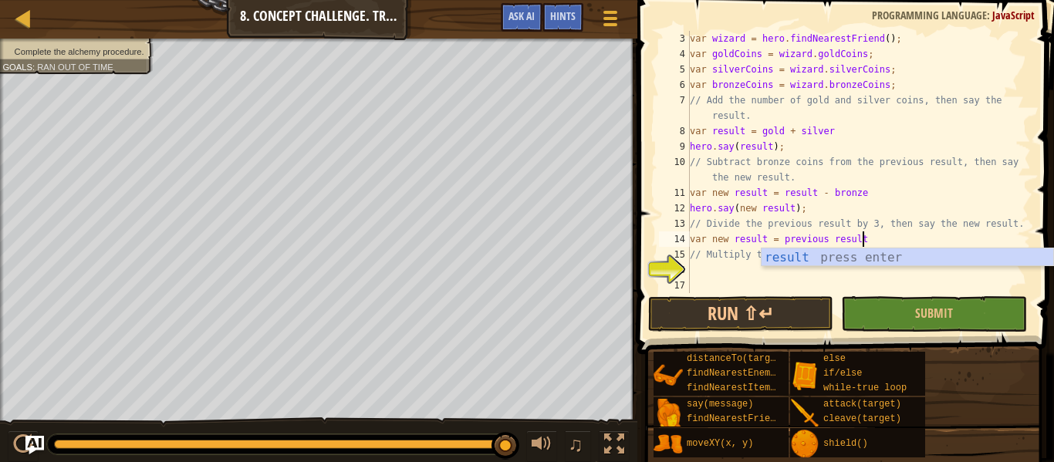
scroll to position [7, 24]
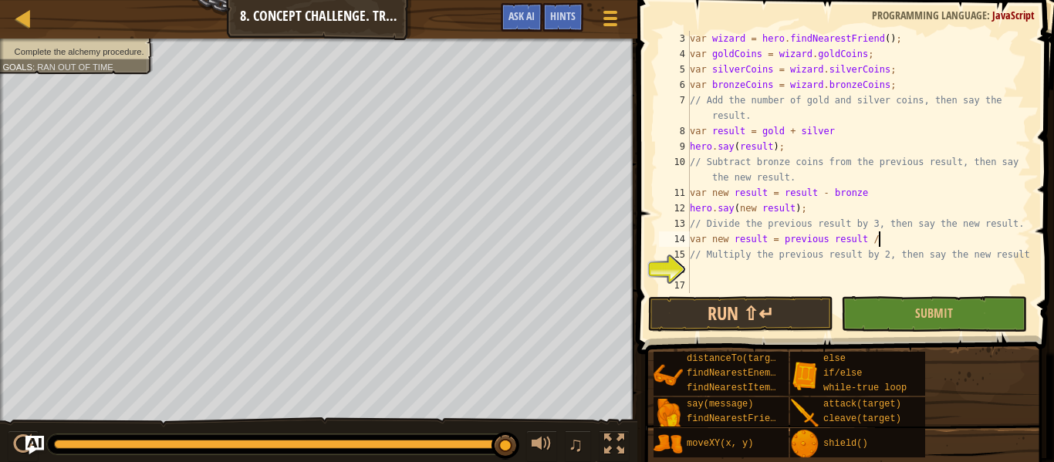
type textarea "var new result = previous result / 3"
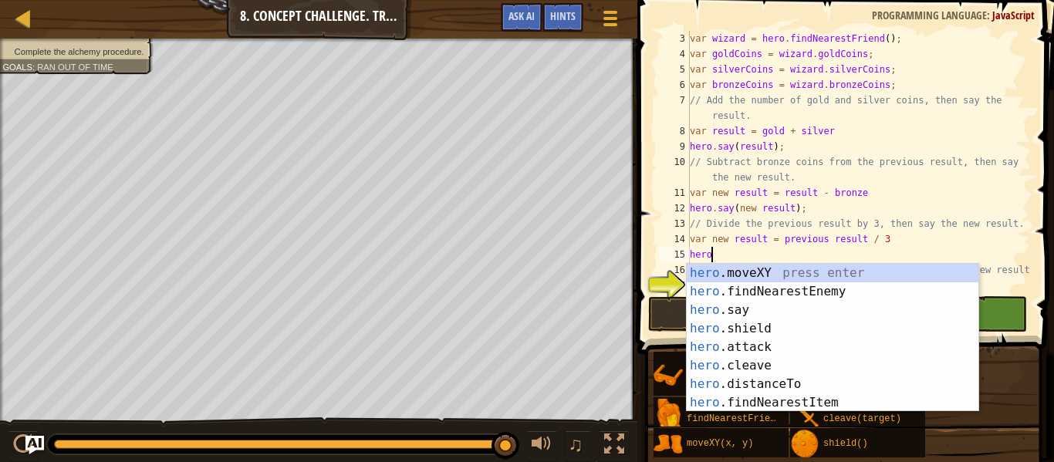
scroll to position [7, 2]
click at [817, 311] on div "hero .moveXY press enter hero .findNearestEnemy press enter hero .say press ent…" at bounding box center [832, 356] width 292 height 185
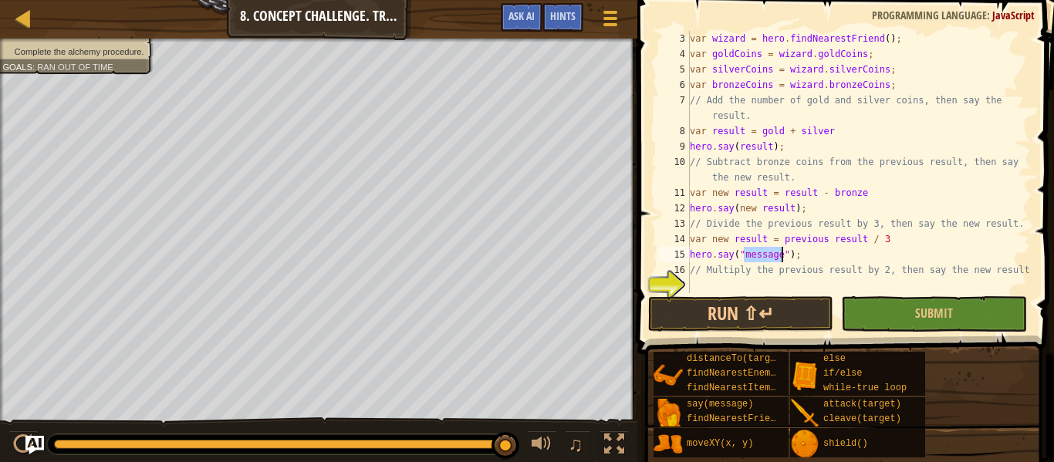
click at [787, 255] on div "var wizard = hero . findNearestFriend ( ) ; var goldCoins = wizard . goldCoins …" at bounding box center [858, 177] width 344 height 293
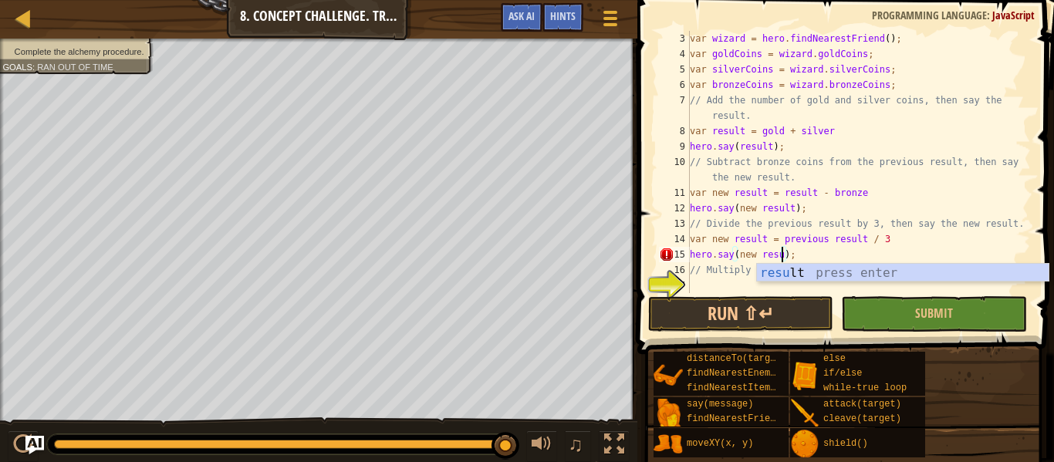
type textarea "hero.say(new result);"
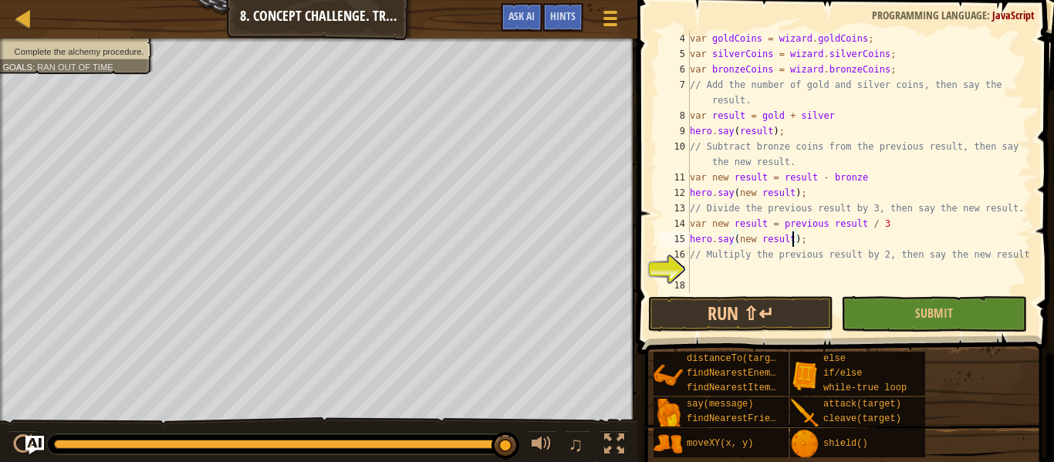
scroll to position [62, 0]
click at [743, 268] on div "var goldCoins = wizard . goldCoins ; var silverCoins = wizard . silverCoins ; v…" at bounding box center [858, 177] width 344 height 293
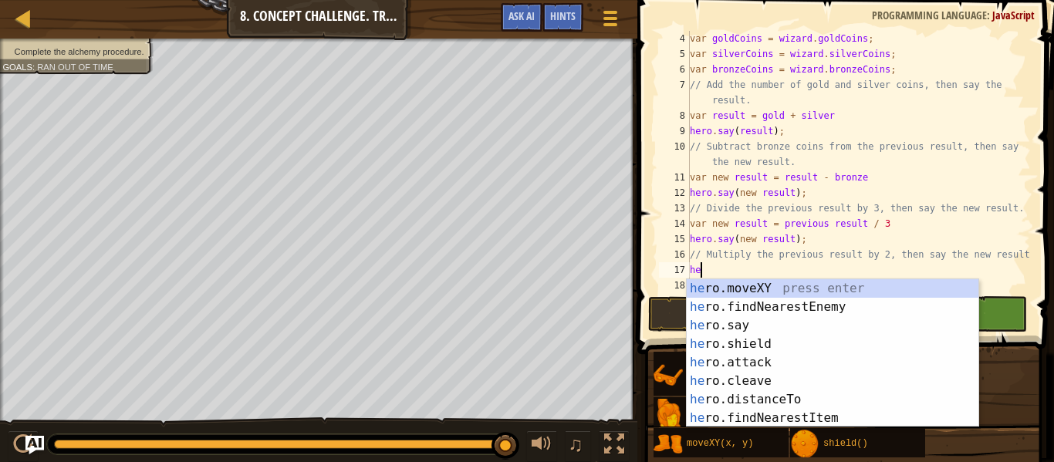
scroll to position [7, 1]
type textarea "h"
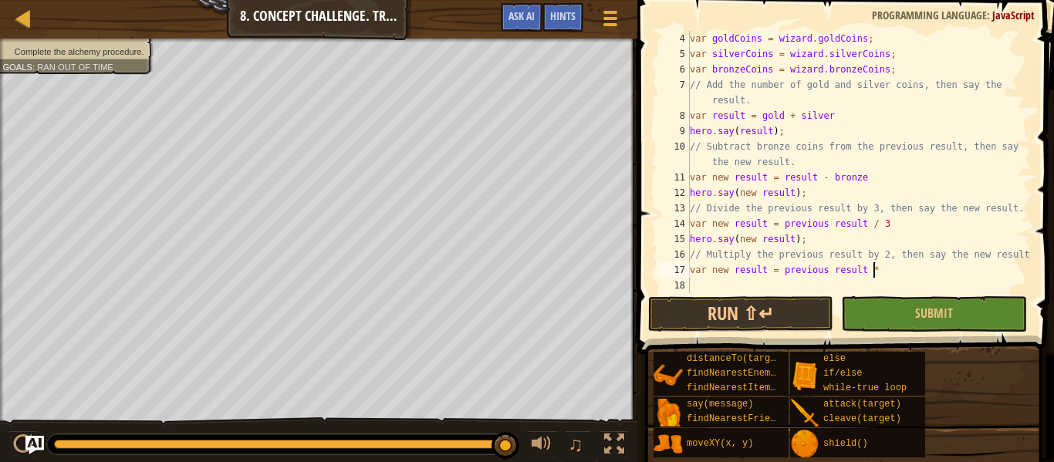
scroll to position [7, 25]
type textarea "var new result = previous result * 2"
click at [704, 283] on div "var goldCoins = wizard . goldCoins ; var silverCoins = wizard . silverCoins ; v…" at bounding box center [858, 177] width 344 height 293
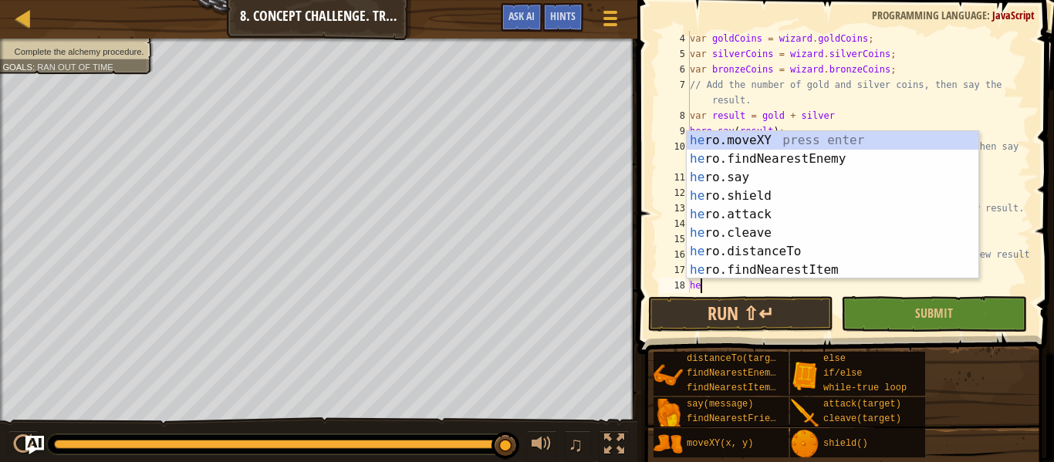
scroll to position [7, 2]
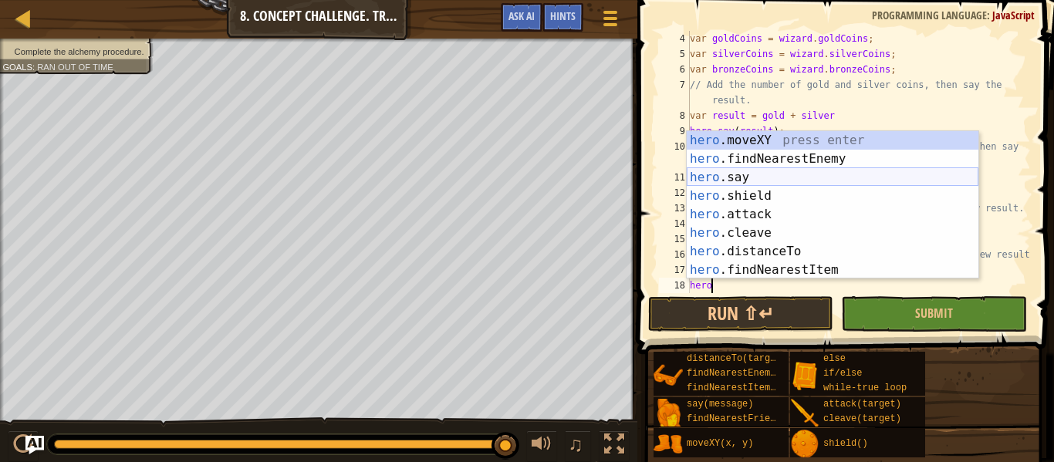
click at [728, 178] on div "hero .moveXY press enter hero .findNearestEnemy press enter hero .say press ent…" at bounding box center [832, 223] width 292 height 185
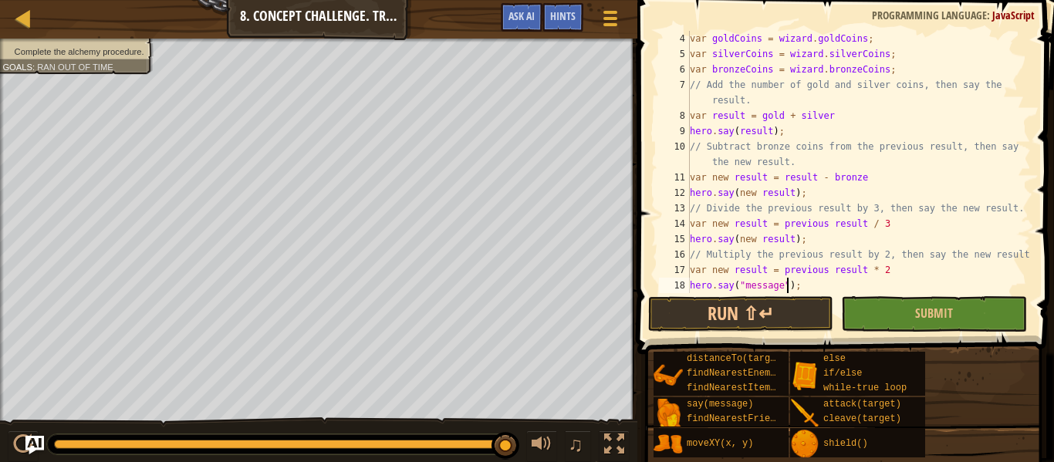
click at [788, 282] on div "var goldCoins = wizard . goldCoins ; var silverCoins = wizard . silverCoins ; v…" at bounding box center [858, 177] width 344 height 293
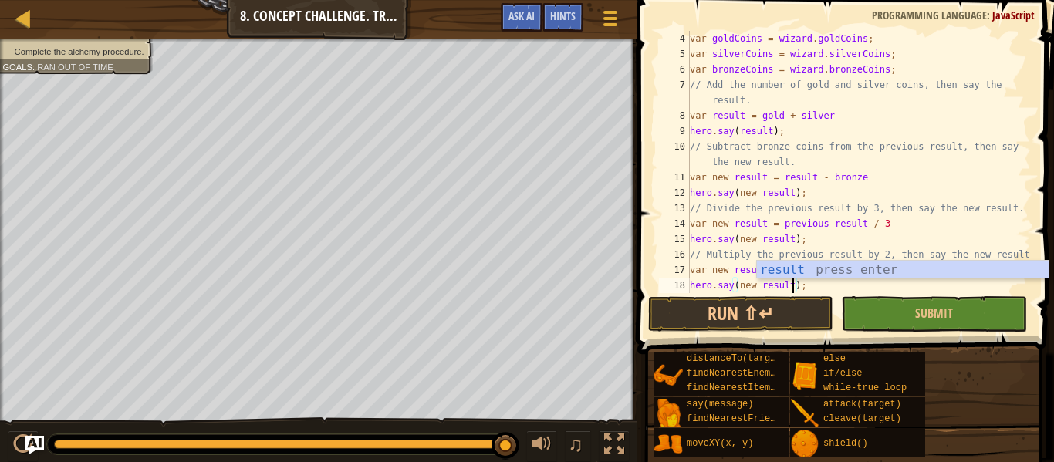
scroll to position [7, 15]
type textarea "hero.say(new result);"
click at [765, 315] on button "Run ⇧↵" at bounding box center [740, 313] width 185 height 35
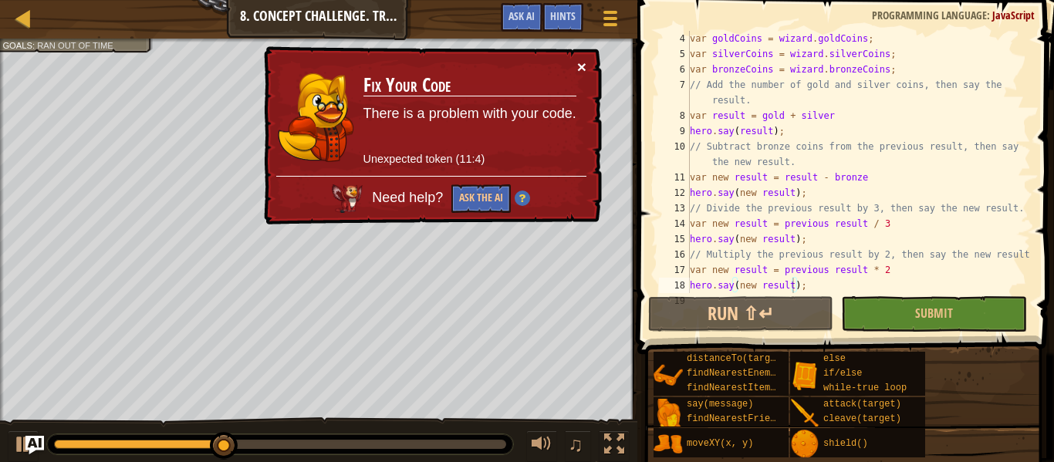
click at [585, 67] on button "×" at bounding box center [581, 67] width 9 height 16
